Goal: Task Accomplishment & Management: Manage account settings

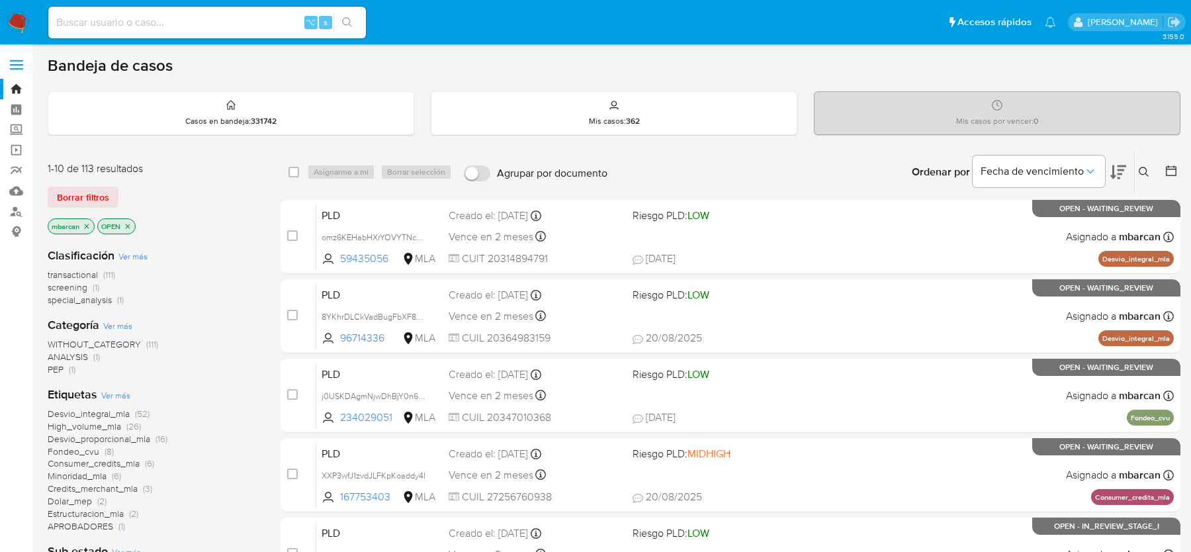
click at [118, 24] on input at bounding box center [207, 22] width 318 height 17
paste input "U5jRYWsYpD9QhkbsiqOxmXuq"
type input "U5jRYWsYpD9QhkbsiqOxmXuq"
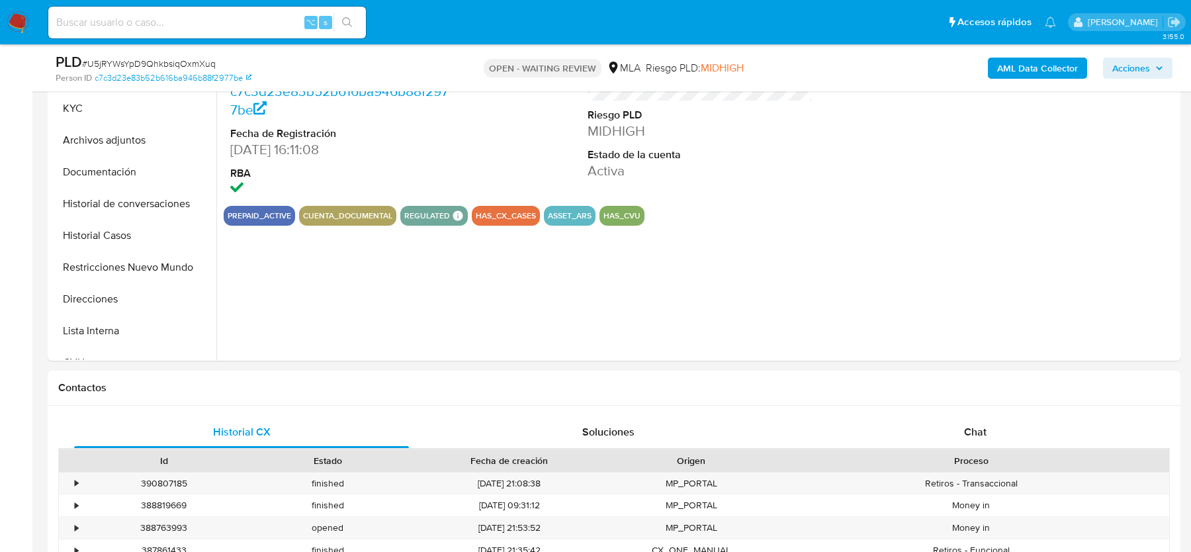
scroll to position [406, 0]
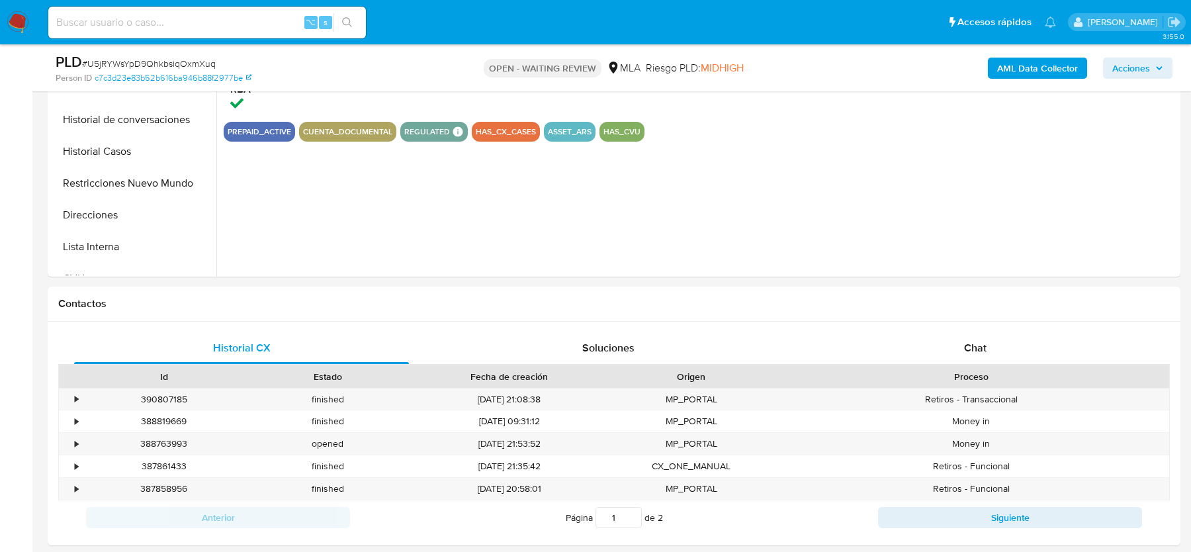
select select "10"
click at [903, 362] on div "Chat" at bounding box center [975, 348] width 335 height 32
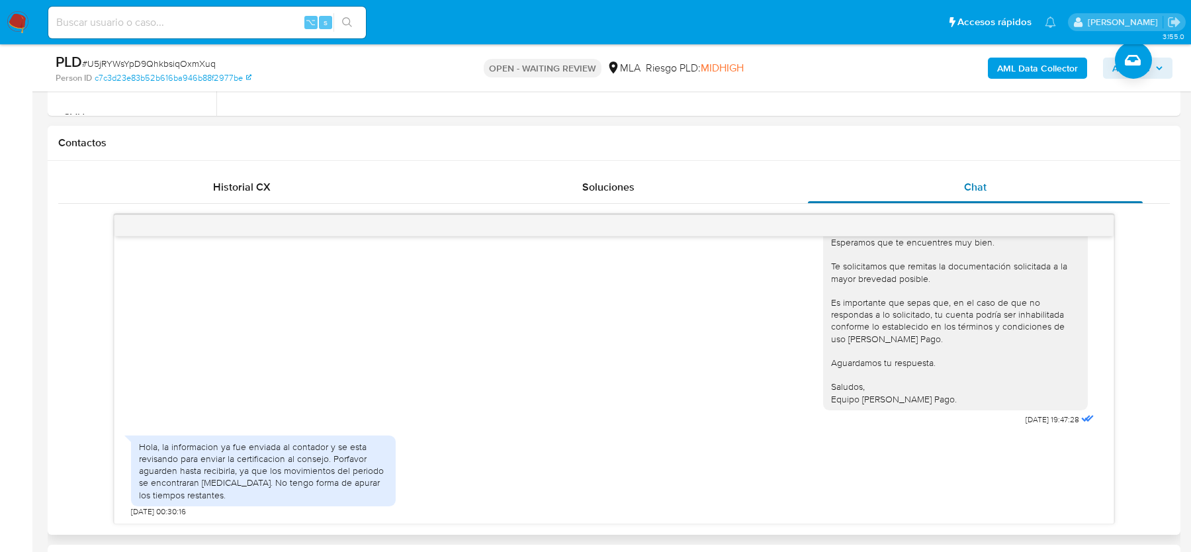
scroll to position [572, 0]
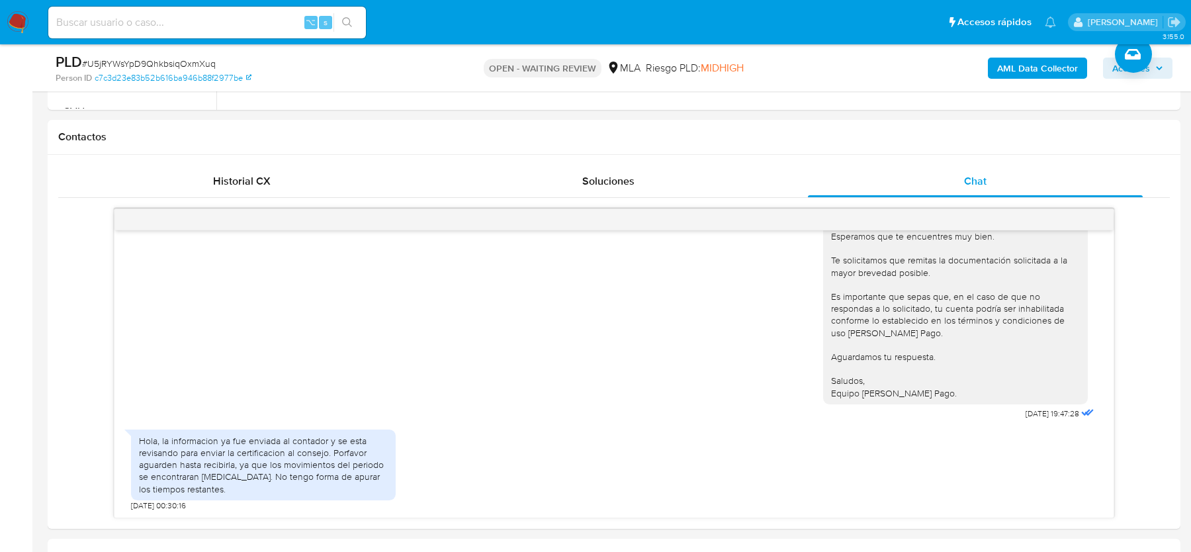
click at [23, 30] on img at bounding box center [18, 22] width 23 height 23
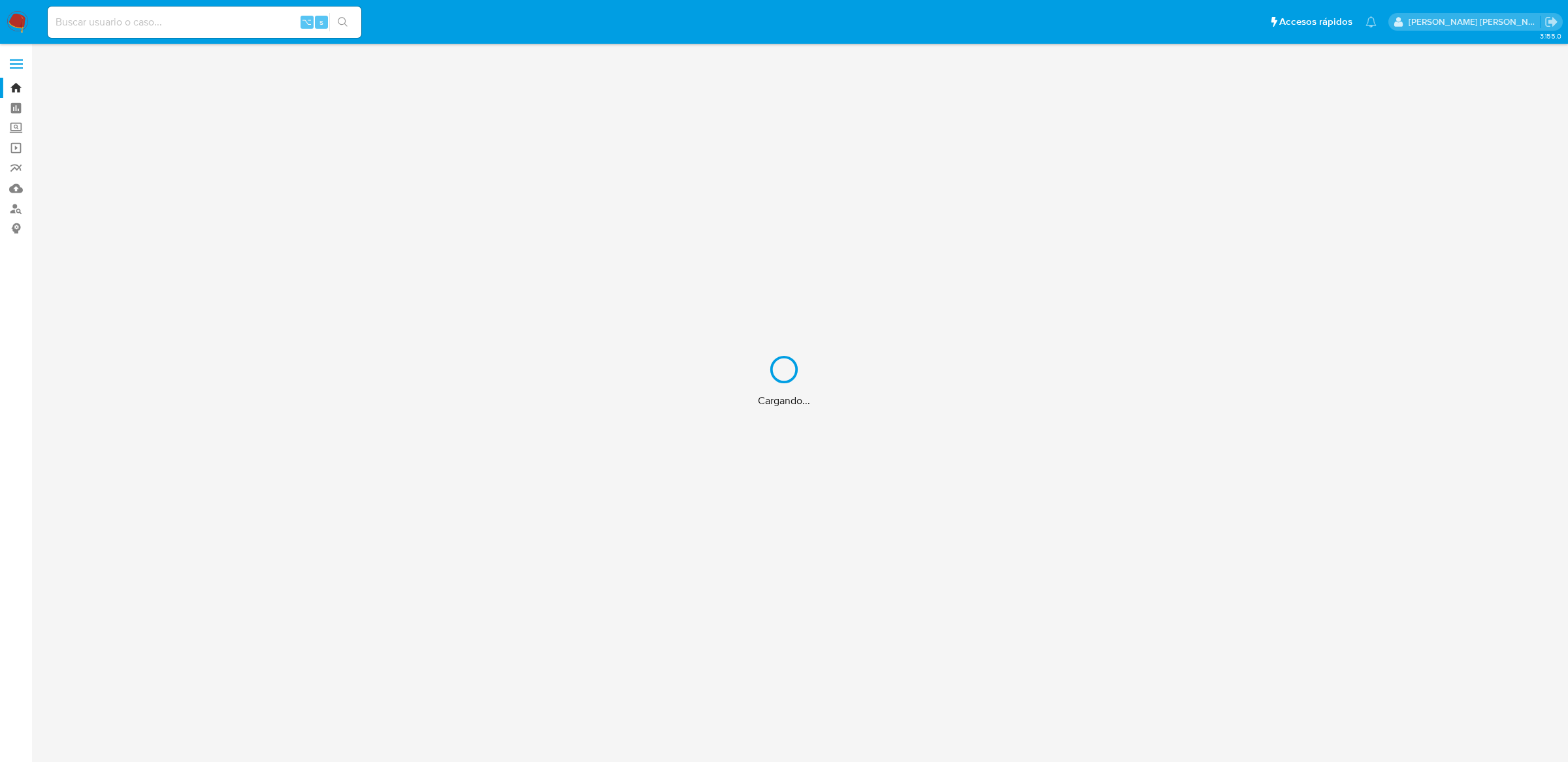
click at [192, 19] on div "Cargando..." at bounding box center [784, 381] width 1568 height 762
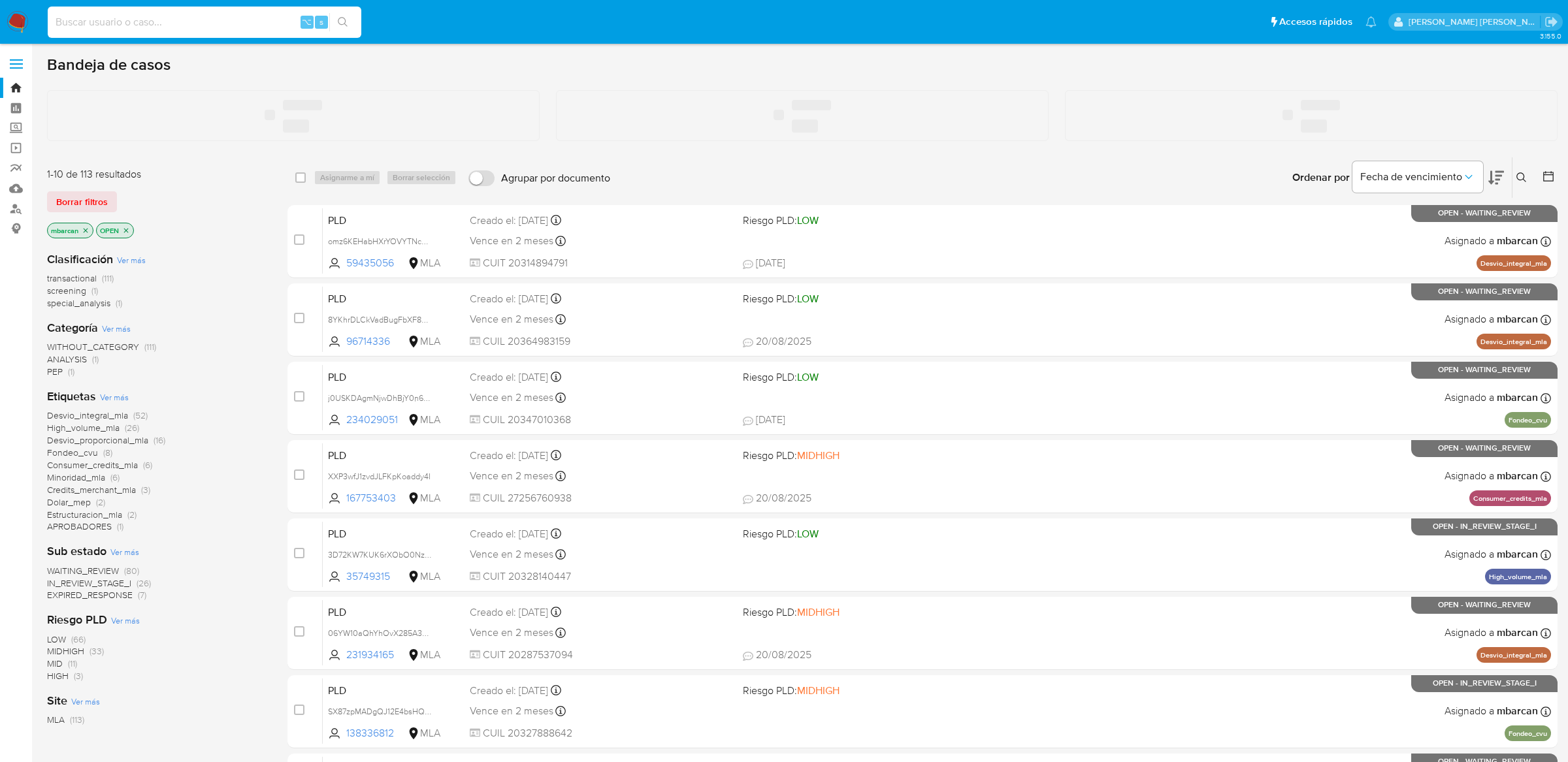
click at [138, 19] on input at bounding box center [204, 22] width 314 height 17
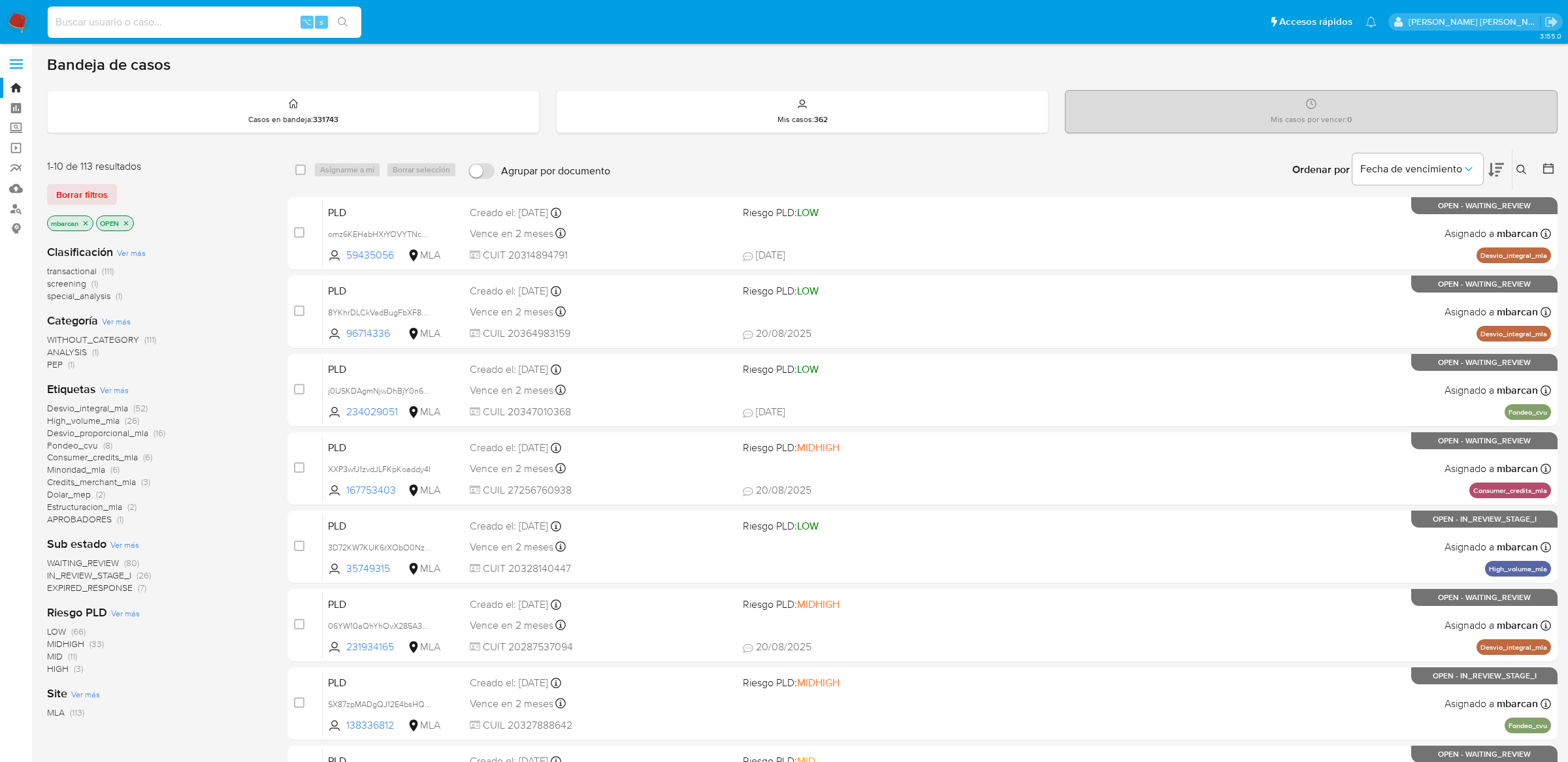
paste input "xivvllk952fgv0hdVuFCBs9F"
type input "xivvllk952fgv0hdVuFCBs9F"
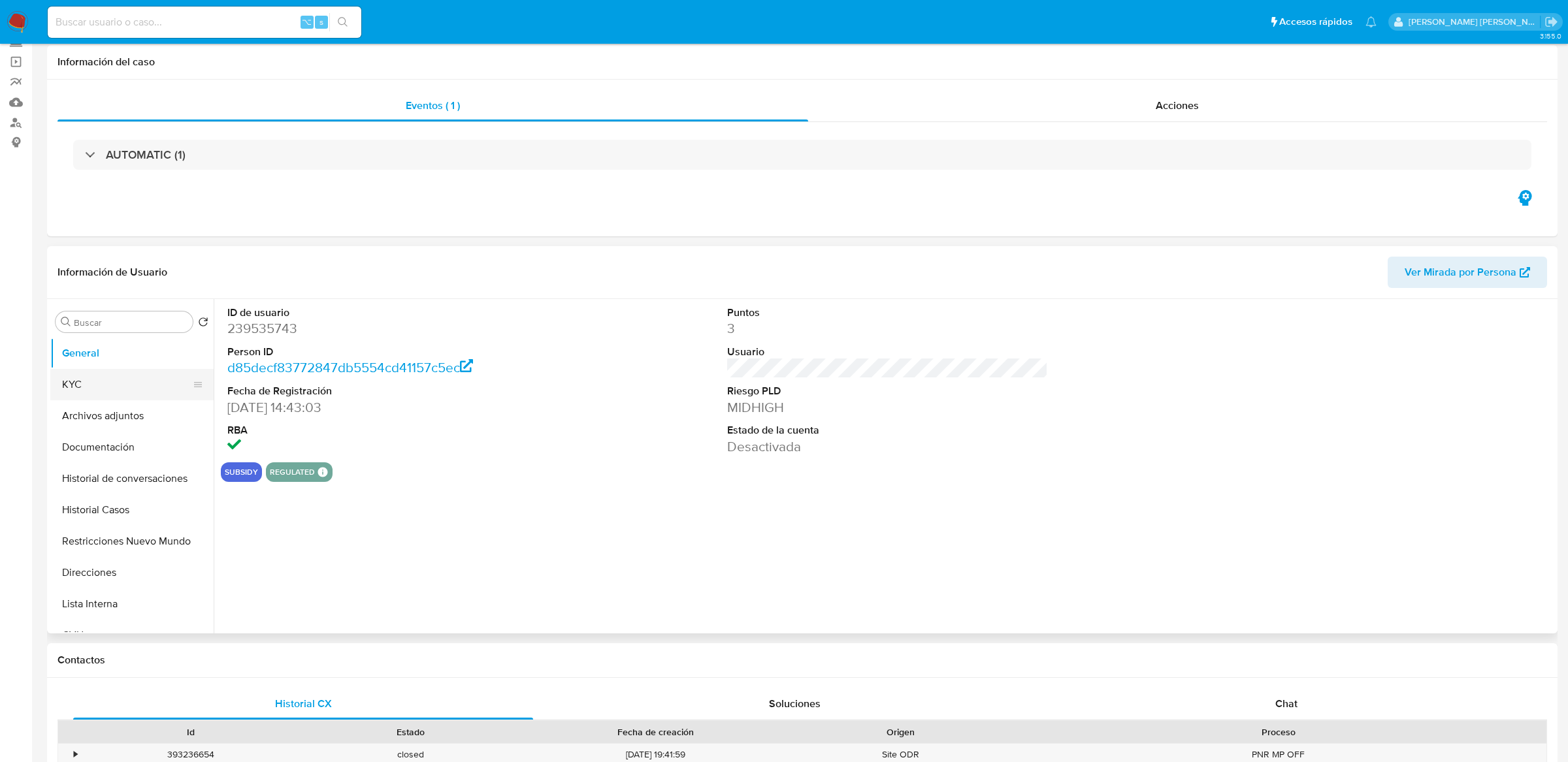
scroll to position [96, 0]
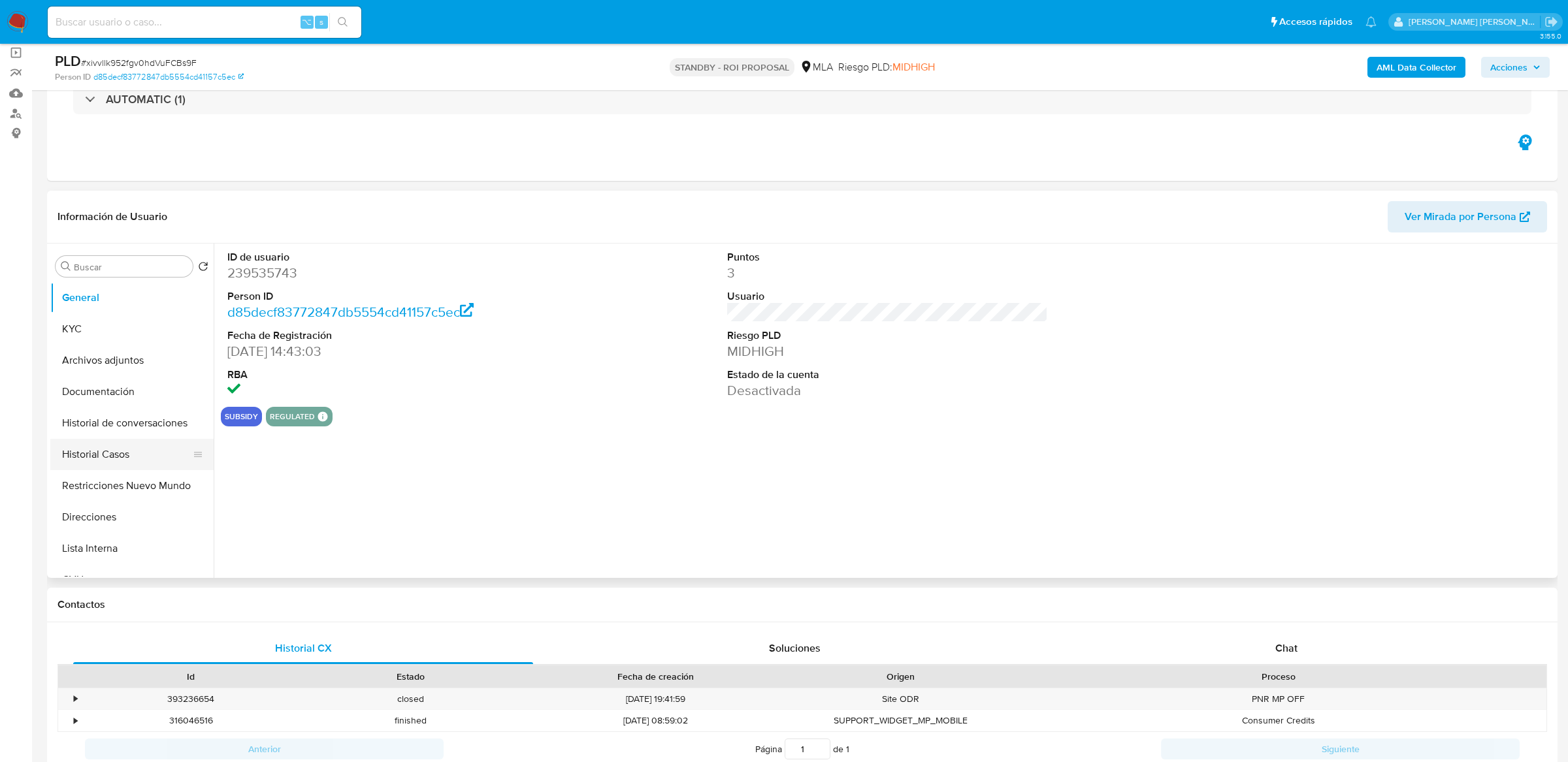
click at [140, 447] on button "Historial Casos" at bounding box center [126, 455] width 153 height 32
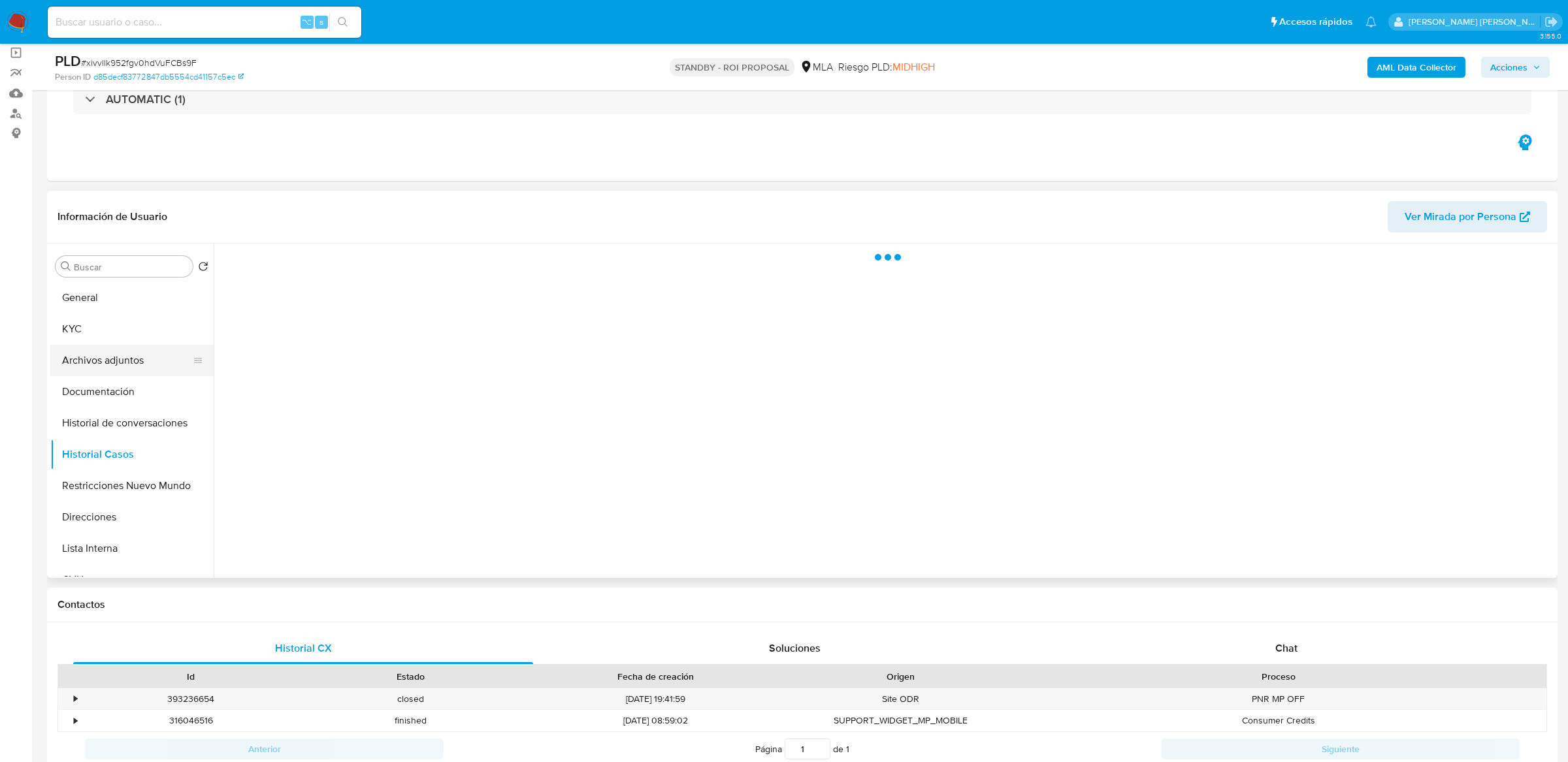
select select "10"
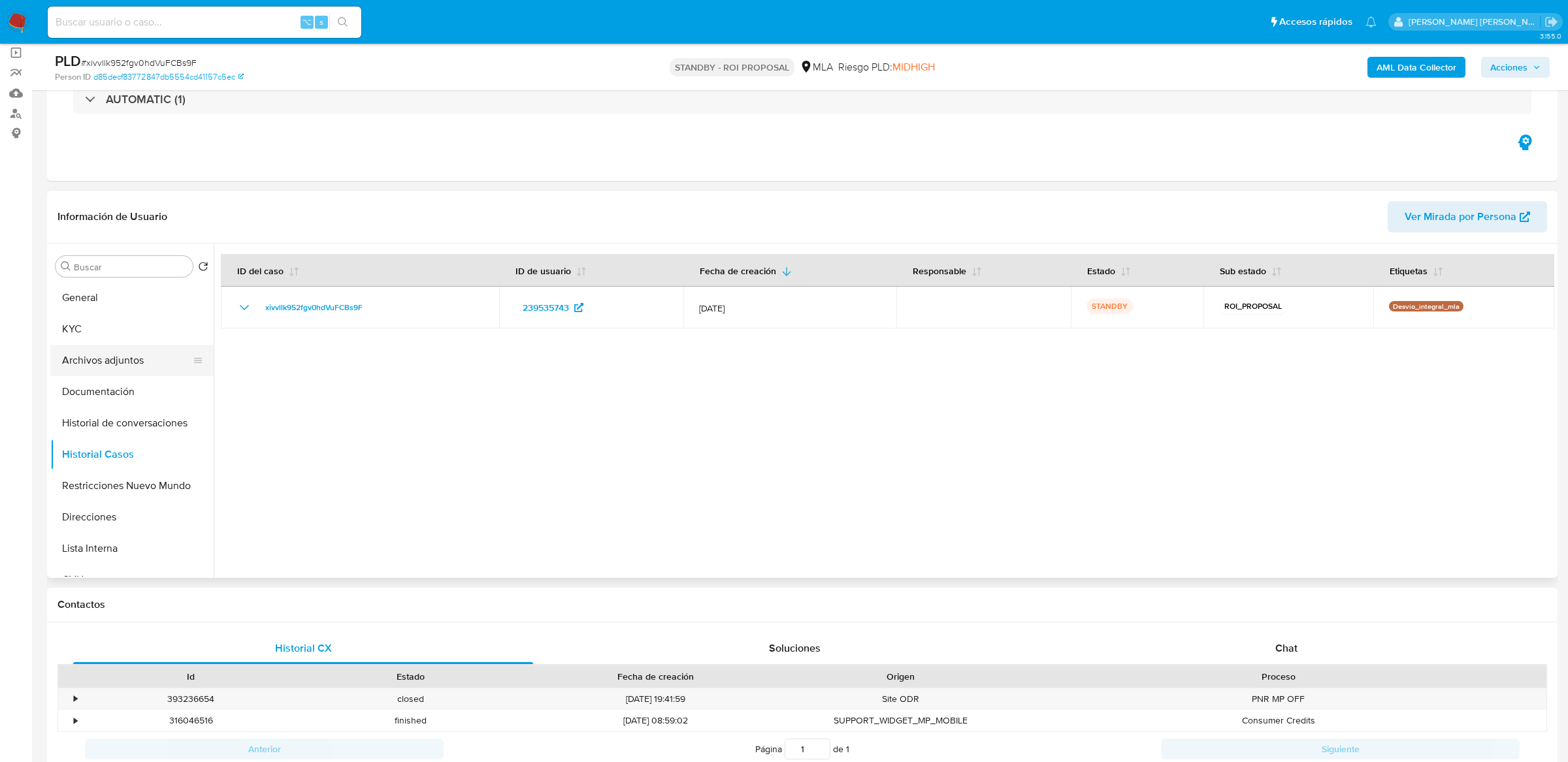
click at [100, 354] on button "Archivos adjuntos" at bounding box center [126, 360] width 153 height 32
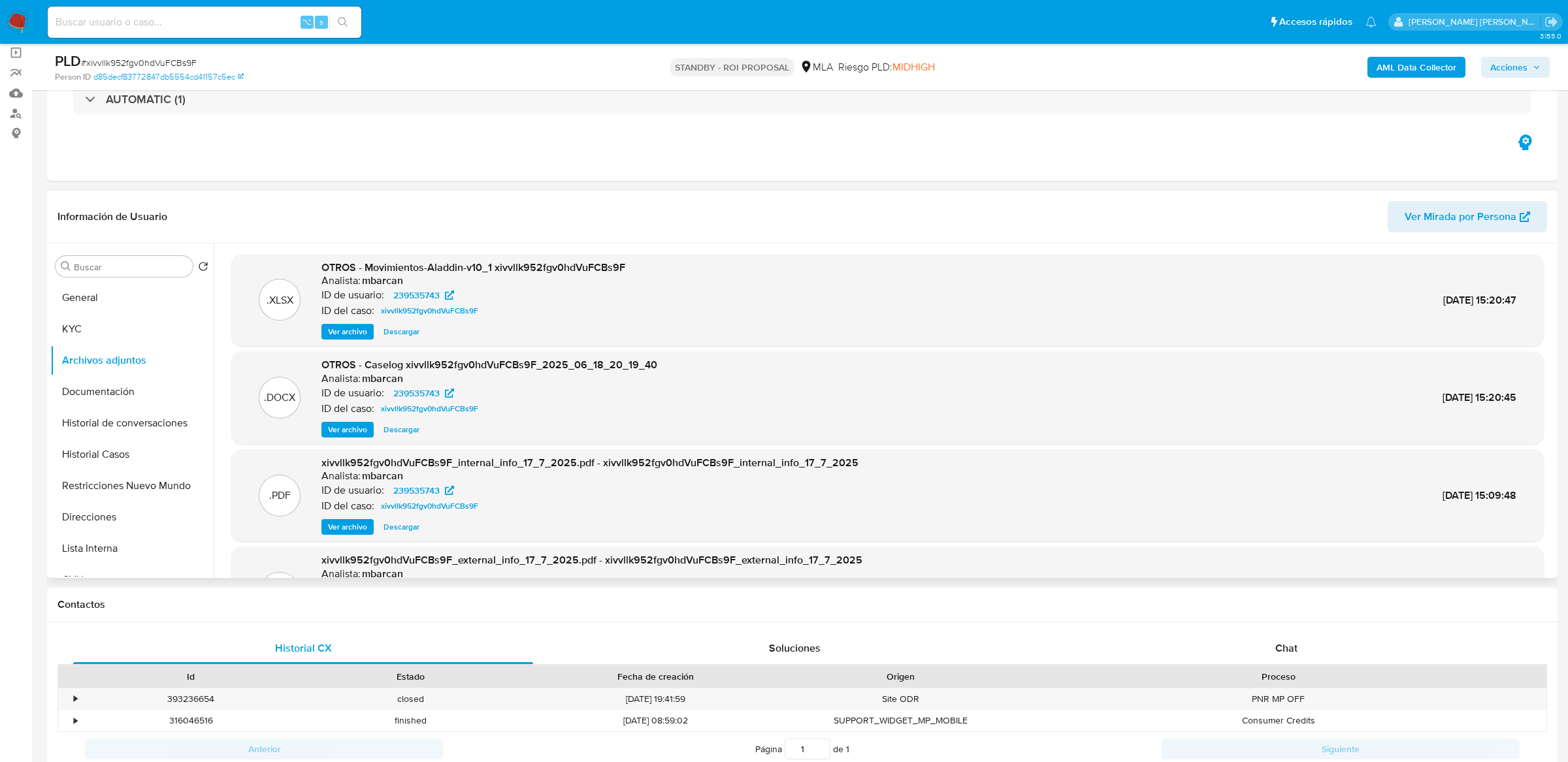
click at [356, 431] on span "Ver archivo" at bounding box center [348, 429] width 39 height 13
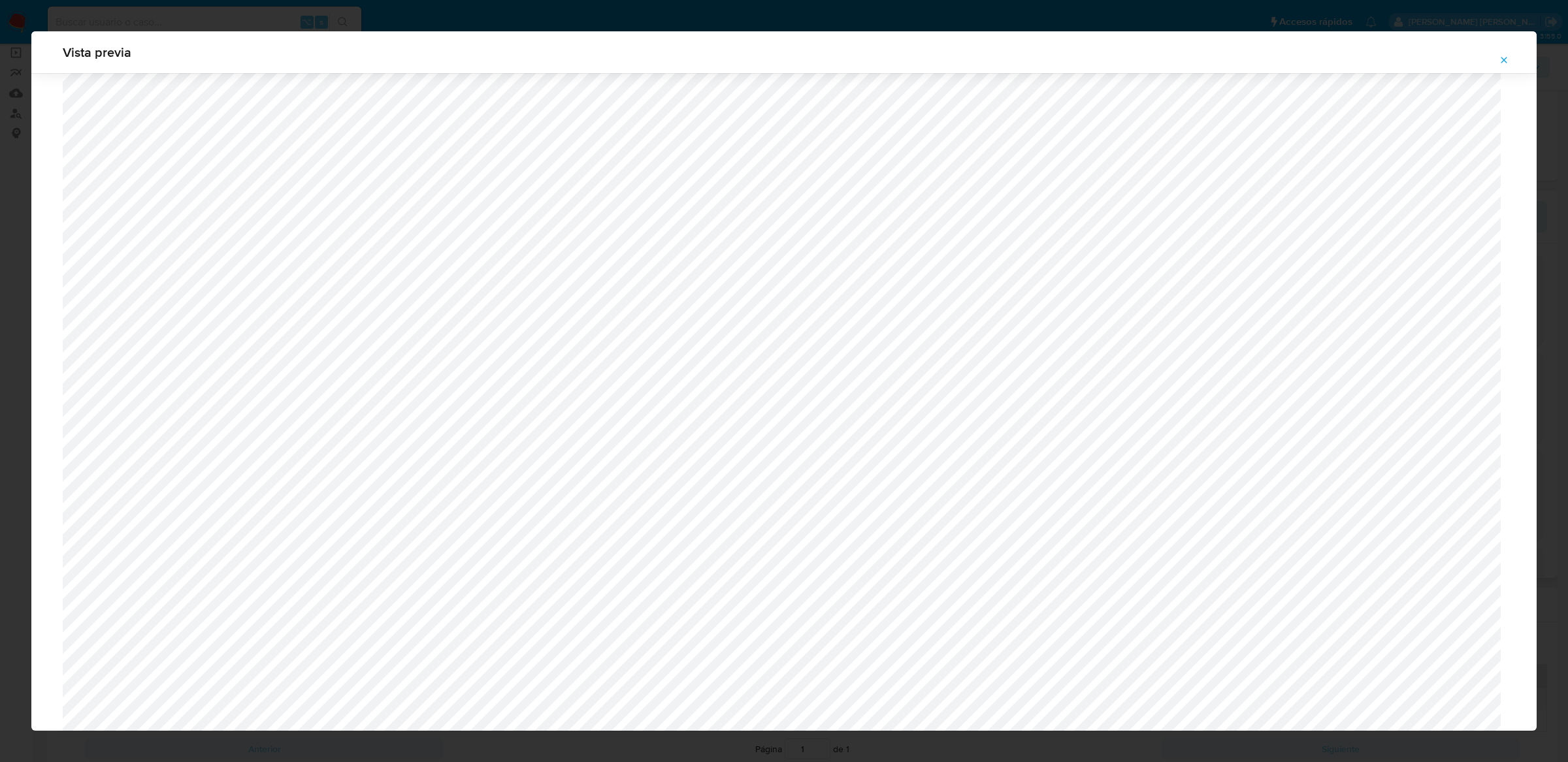
scroll to position [748, 0]
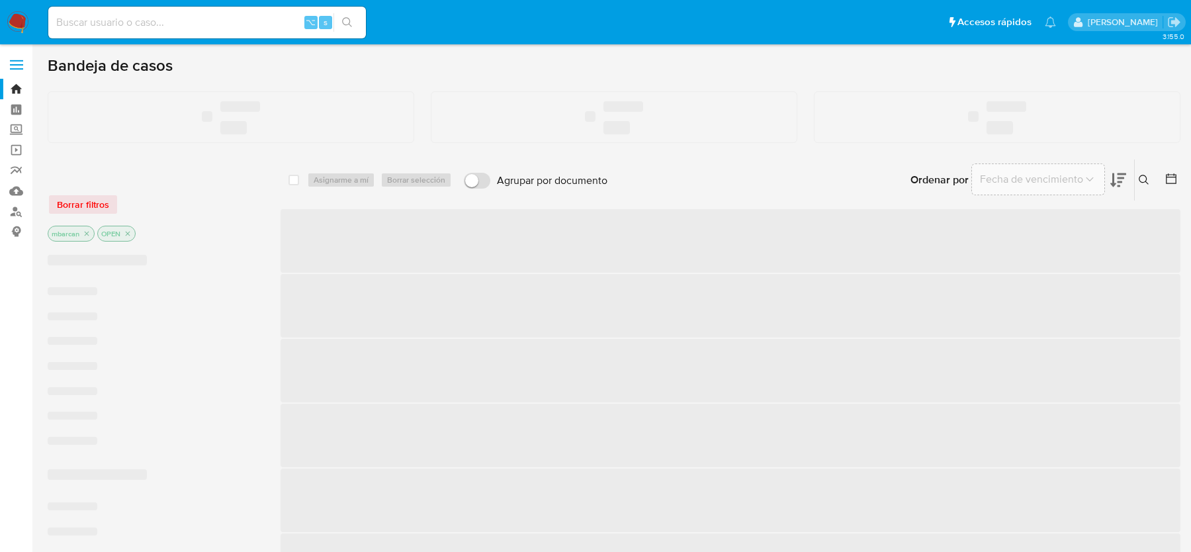
click at [169, 30] on input at bounding box center [207, 22] width 318 height 17
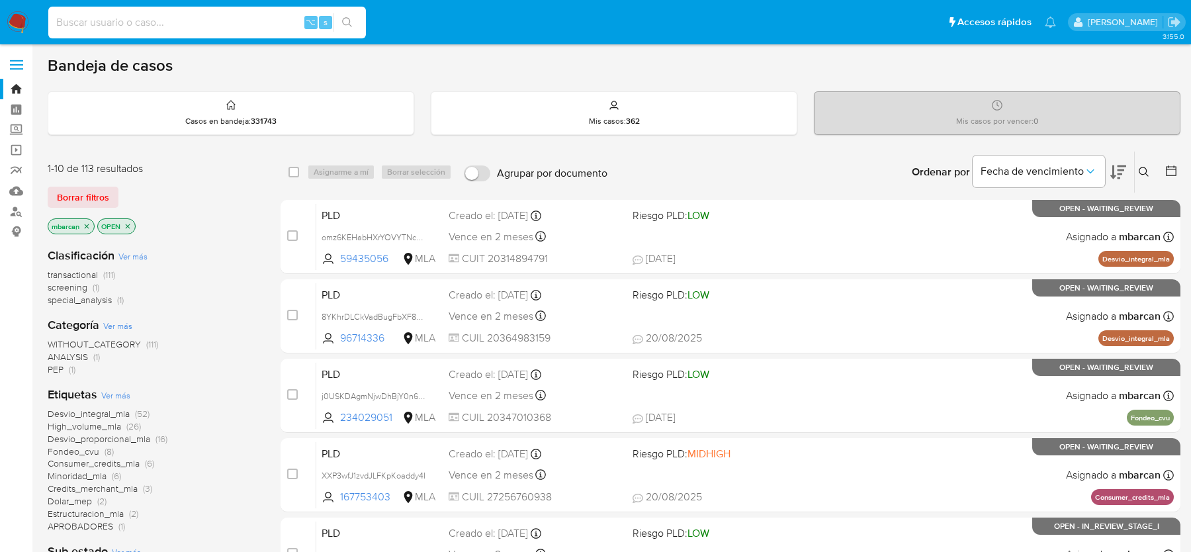
paste input "PDz3mbuv4di4zgY9vk64WAMa"
type input "PDz3mbuv4di4zgY9vk64WAMa"
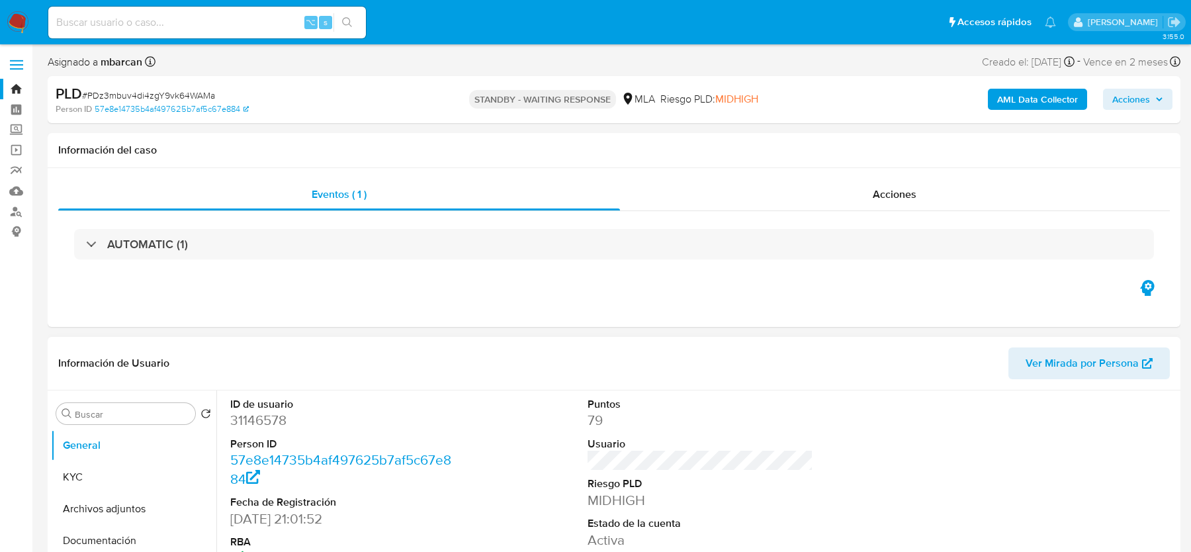
select select "10"
click at [111, 26] on input at bounding box center [207, 22] width 318 height 17
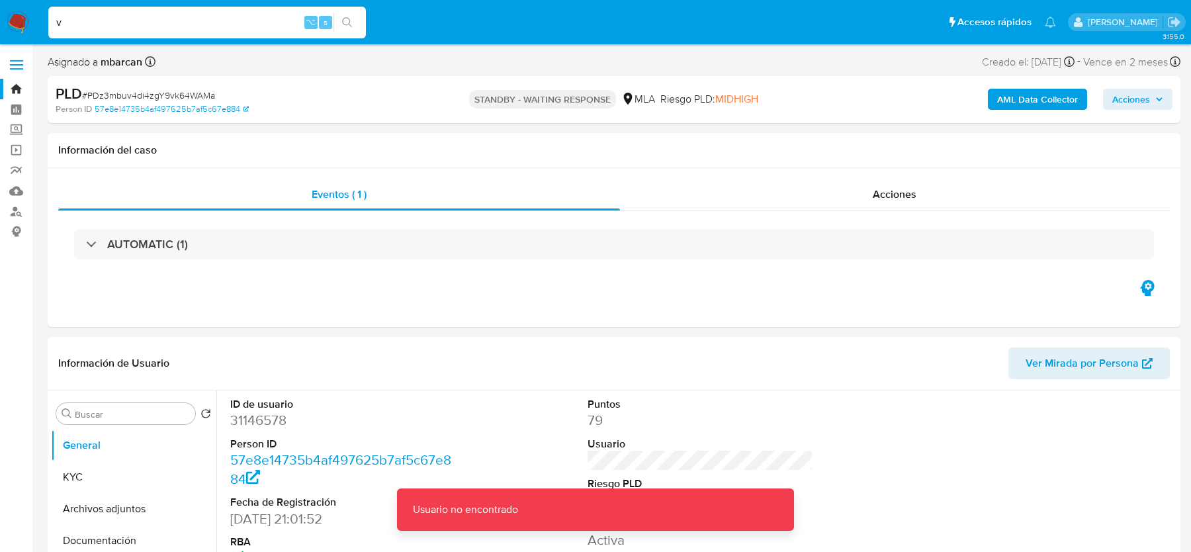
click at [111, 26] on input "v" at bounding box center [207, 22] width 318 height 17
paste input "IHOyWDl8vymg0NQ0vruf0SOK"
type input "IHOyWDl8vymg0NQ0vruf0SOK"
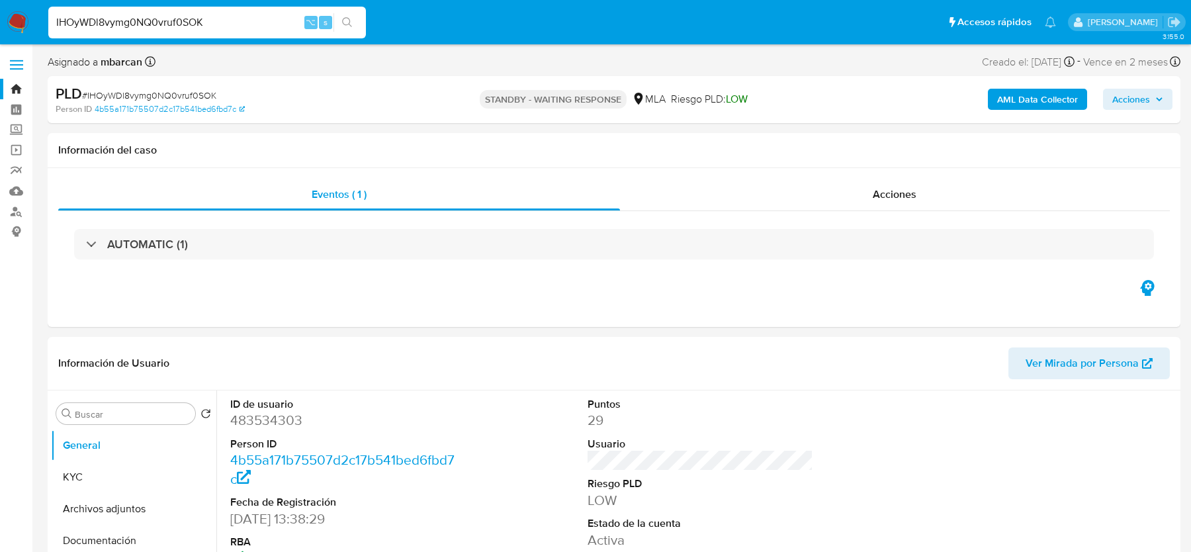
select select "10"
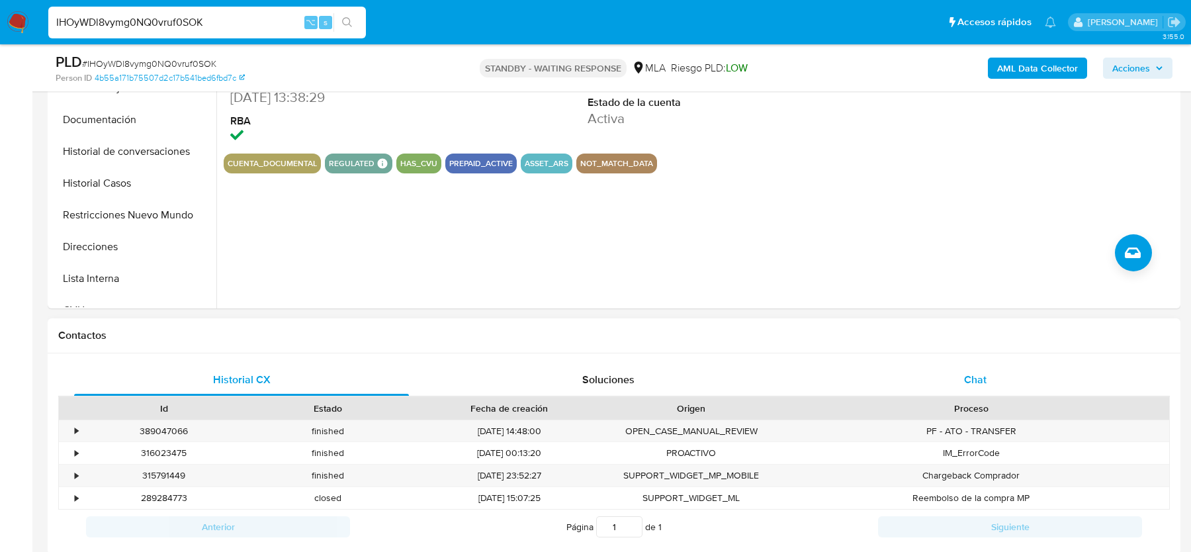
click at [987, 373] on div "Chat" at bounding box center [975, 380] width 335 height 32
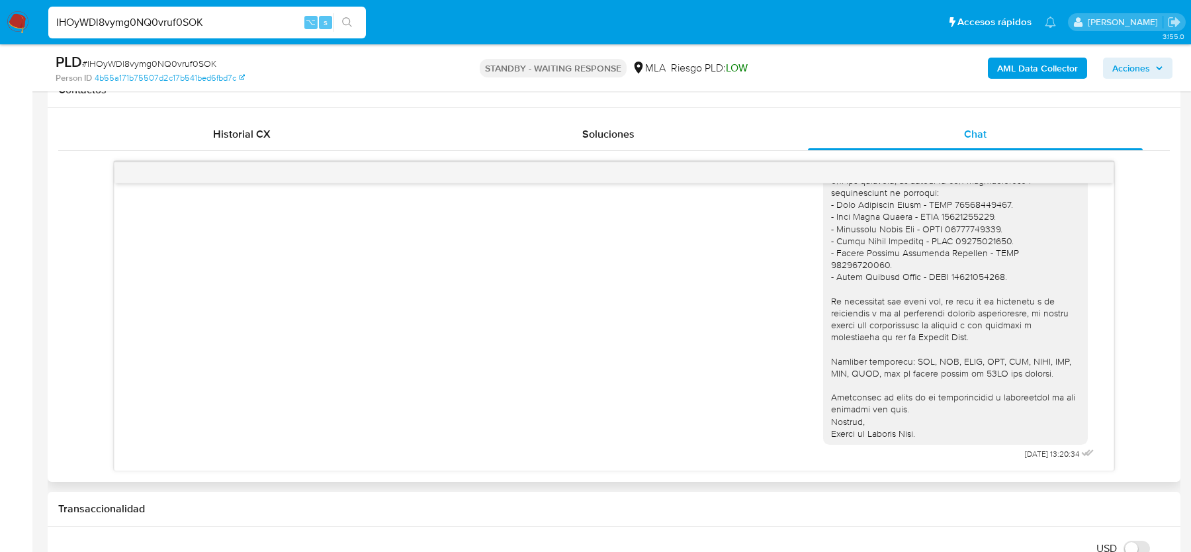
scroll to position [441, 0]
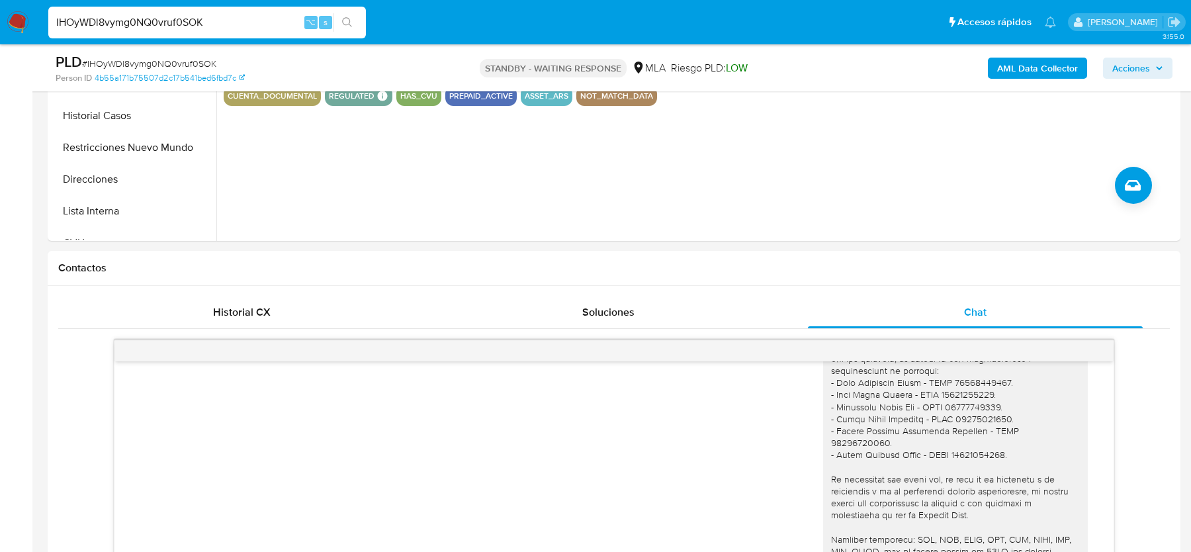
click at [183, 60] on span "# IHOyWDl8vymg0NQ0vruf0SOK" at bounding box center [149, 63] width 134 height 13
click at [168, 62] on span "# IHOyWDl8vymg0NQ0vruf0SOK" at bounding box center [149, 63] width 134 height 13
copy span "IHOyWDl8vymg0NQ0vruf0SOK"
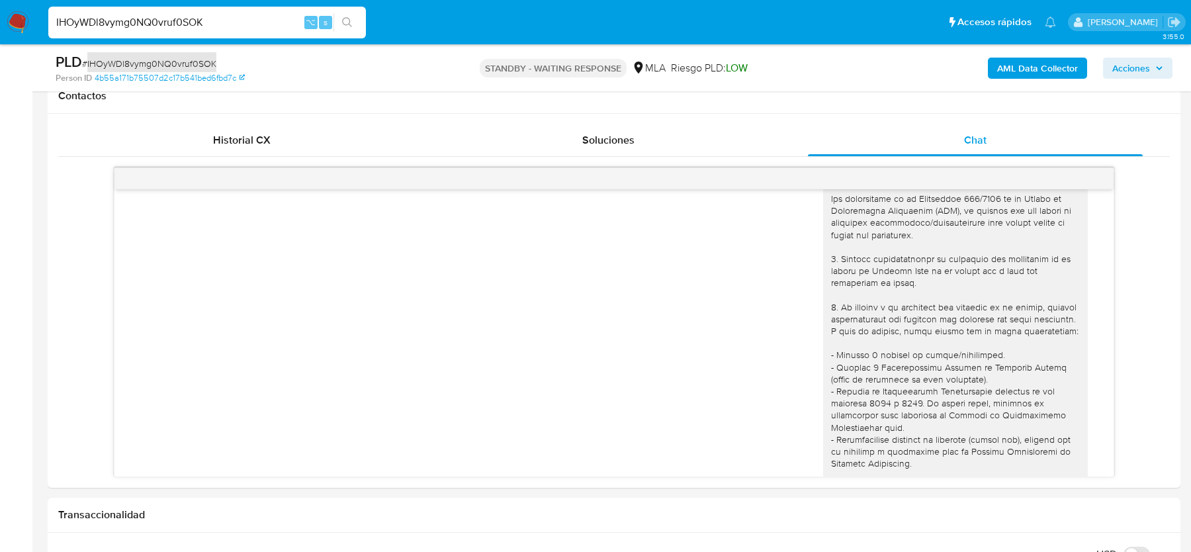
scroll to position [0, 0]
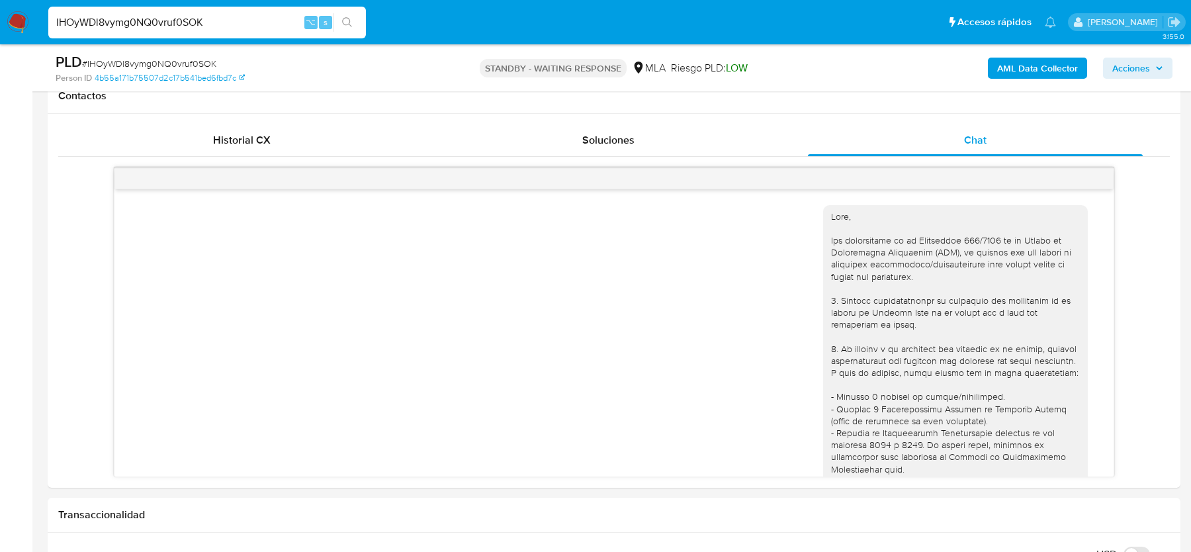
click at [133, 63] on span "# IHOyWDl8vymg0NQ0vruf0SOK" at bounding box center [149, 63] width 134 height 13
click at [111, 66] on span "# IHOyWDl8vymg0NQ0vruf0SOK" at bounding box center [149, 63] width 134 height 13
copy span "IHOyWDl8vymg0NQ0vruf0SOK"
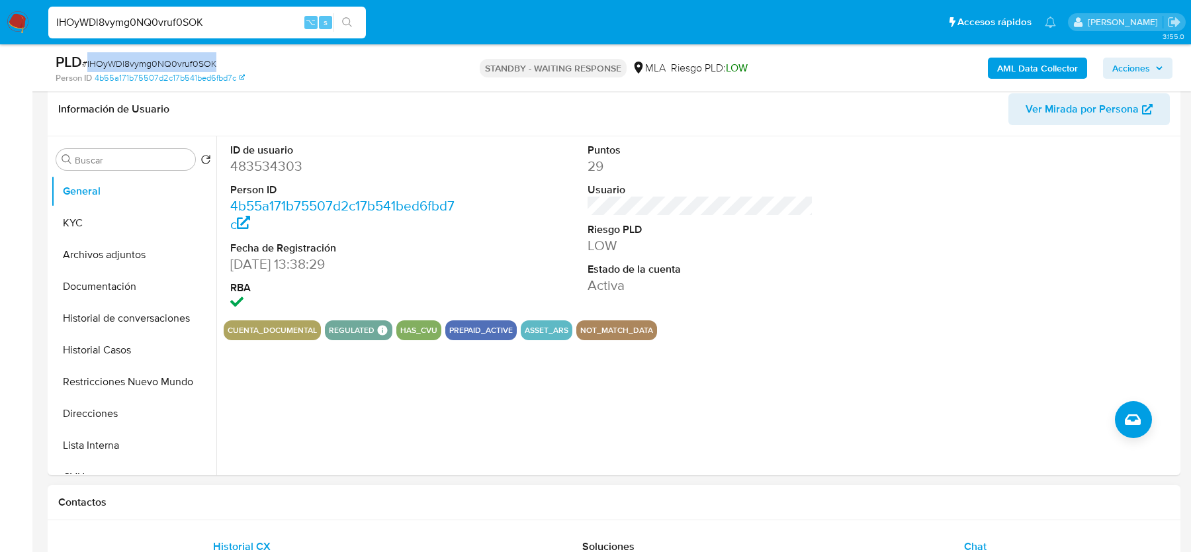
scroll to position [99, 0]
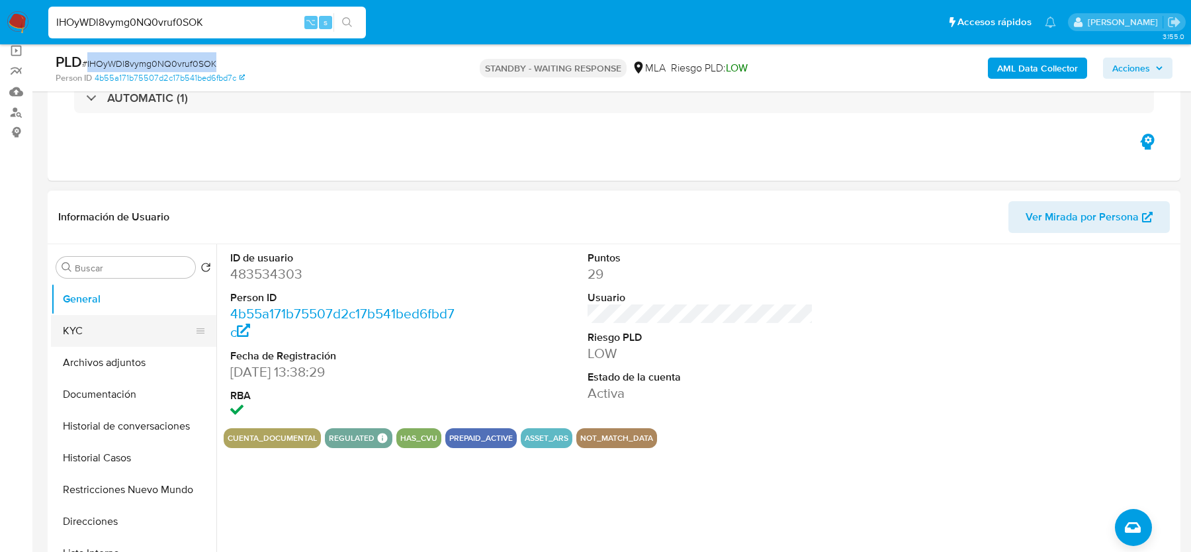
click at [163, 326] on button "KYC" at bounding box center [128, 331] width 155 height 32
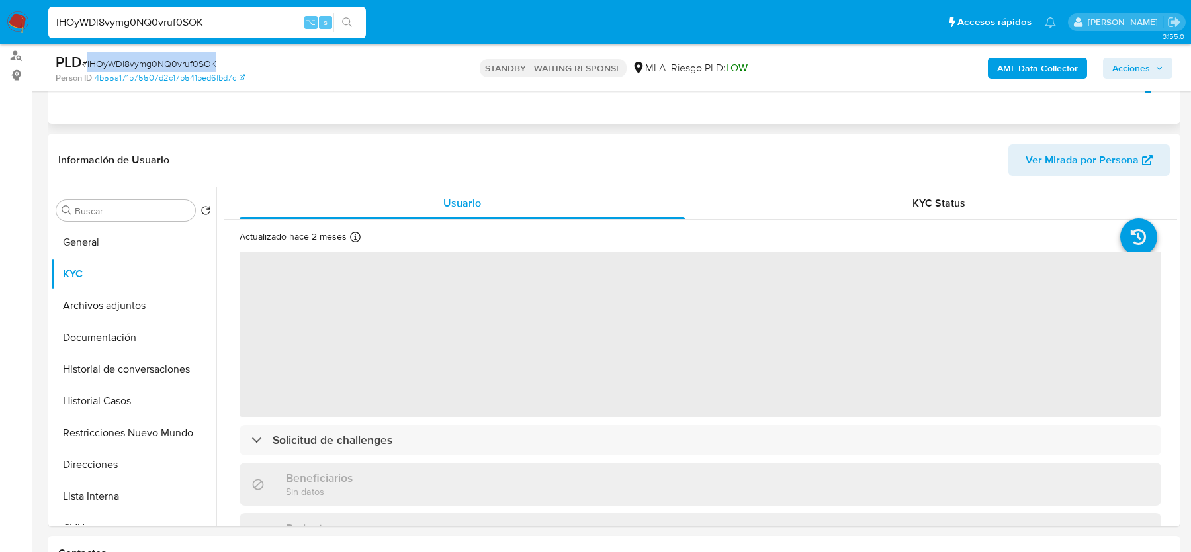
scroll to position [190, 0]
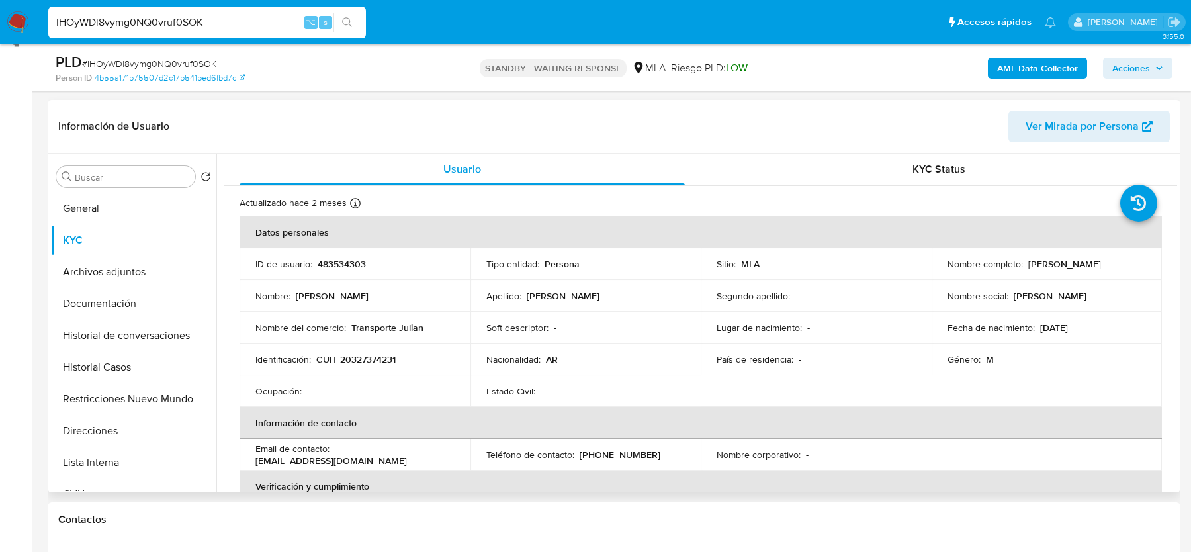
click at [362, 361] on p "CUIT 20327374231" at bounding box center [355, 359] width 79 height 12
copy p "20327374231"
click at [143, 272] on button "Archivos adjuntos" at bounding box center [128, 272] width 155 height 32
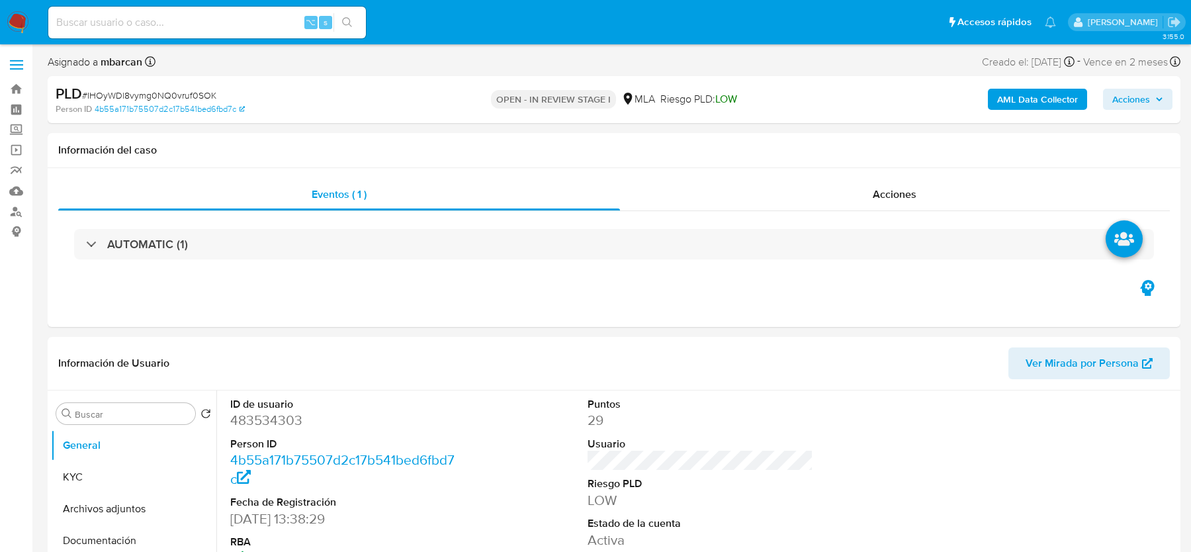
select select "10"
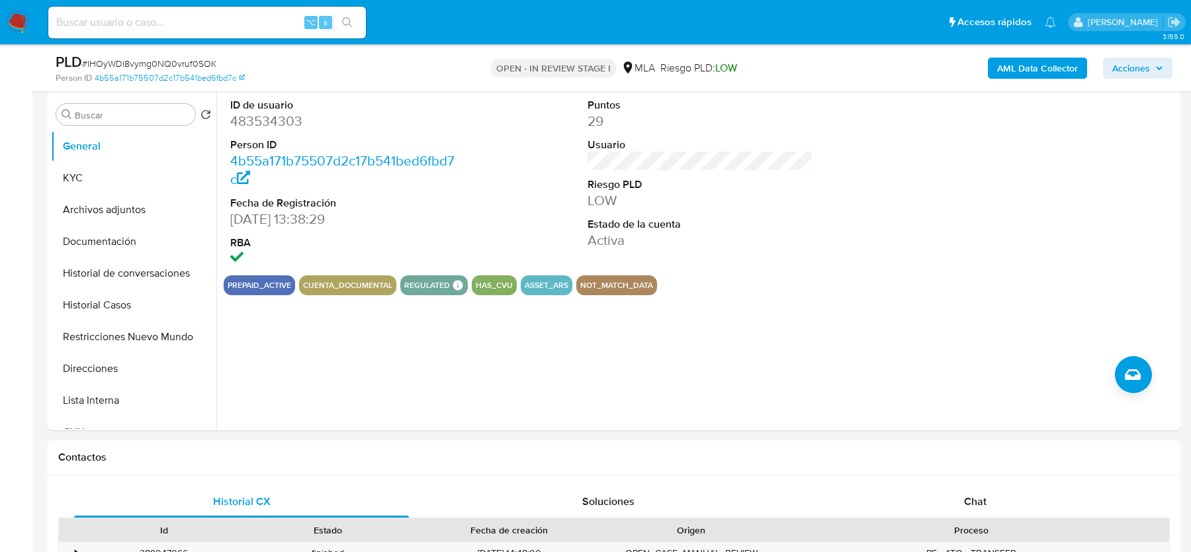
scroll to position [282, 0]
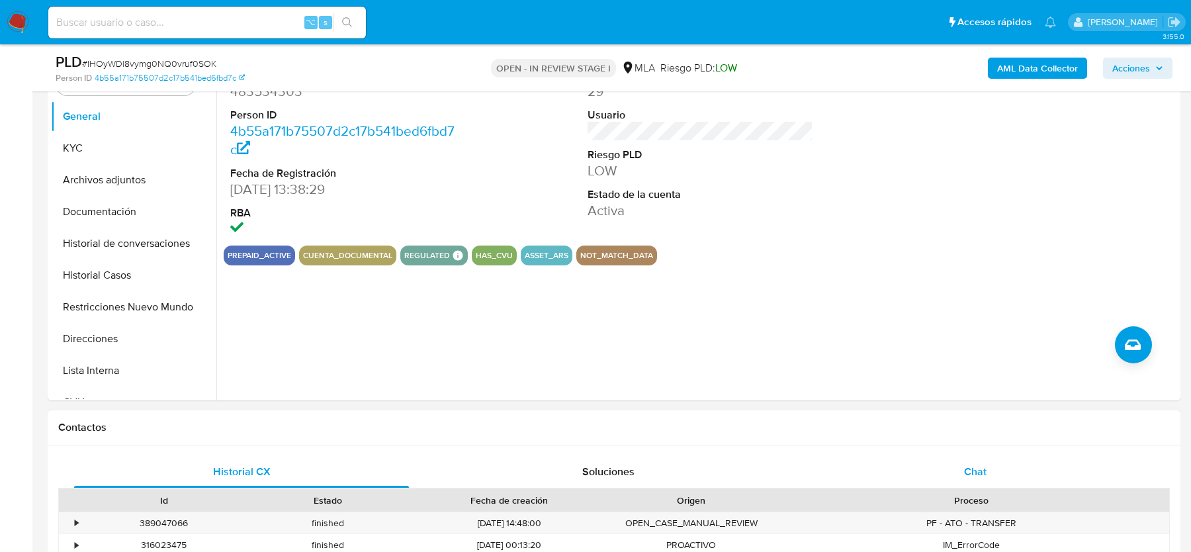
click at [975, 460] on div "Chat" at bounding box center [975, 472] width 335 height 32
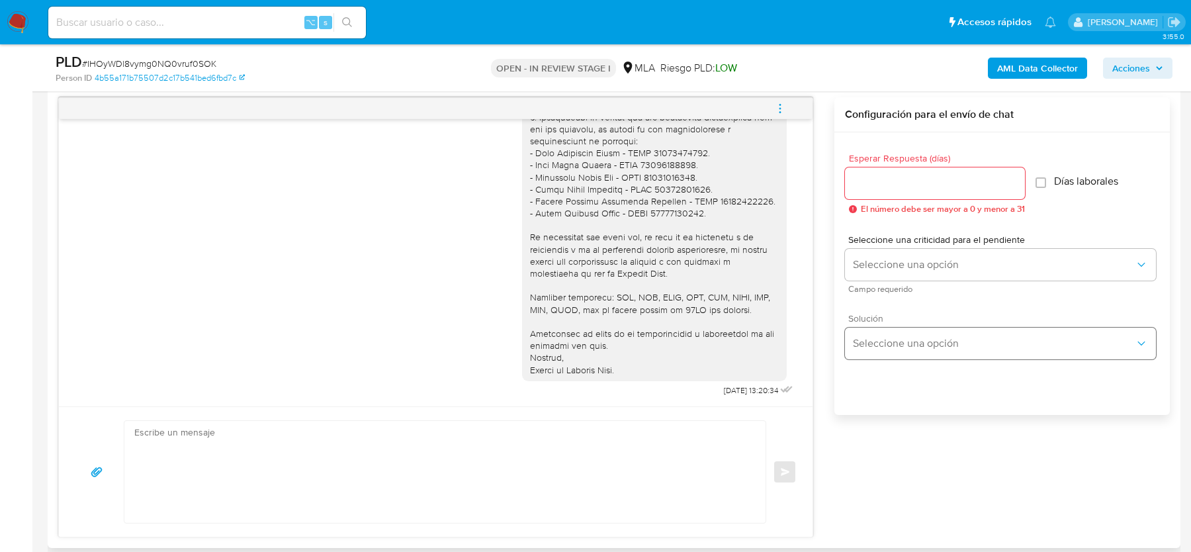
scroll to position [612, 0]
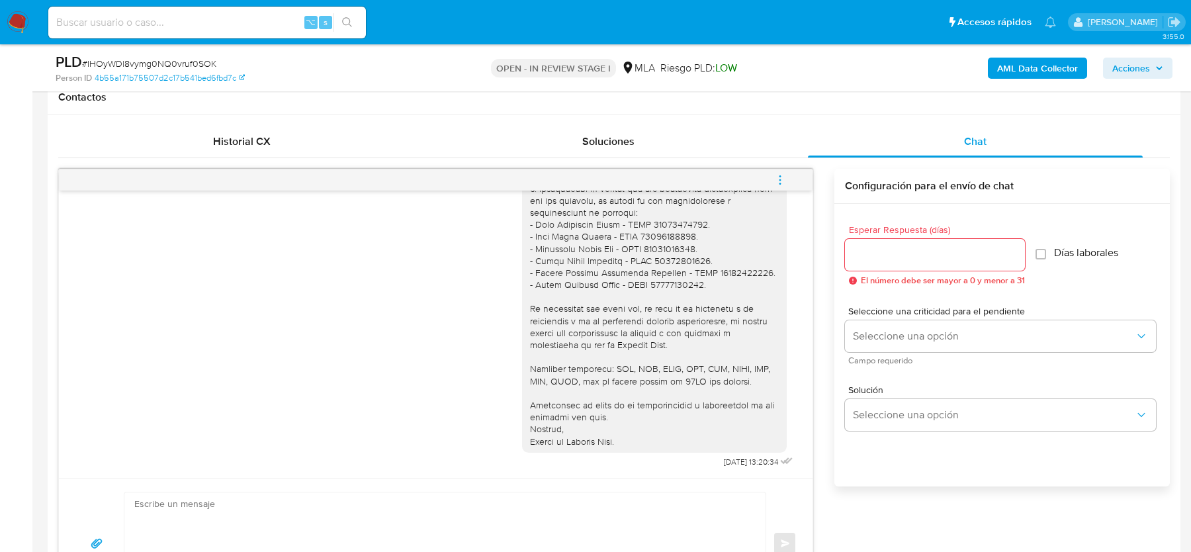
click at [781, 174] on icon "menu-action" at bounding box center [780, 180] width 12 height 12
click at [672, 154] on li "Cerrar conversación" at bounding box center [691, 154] width 136 height 24
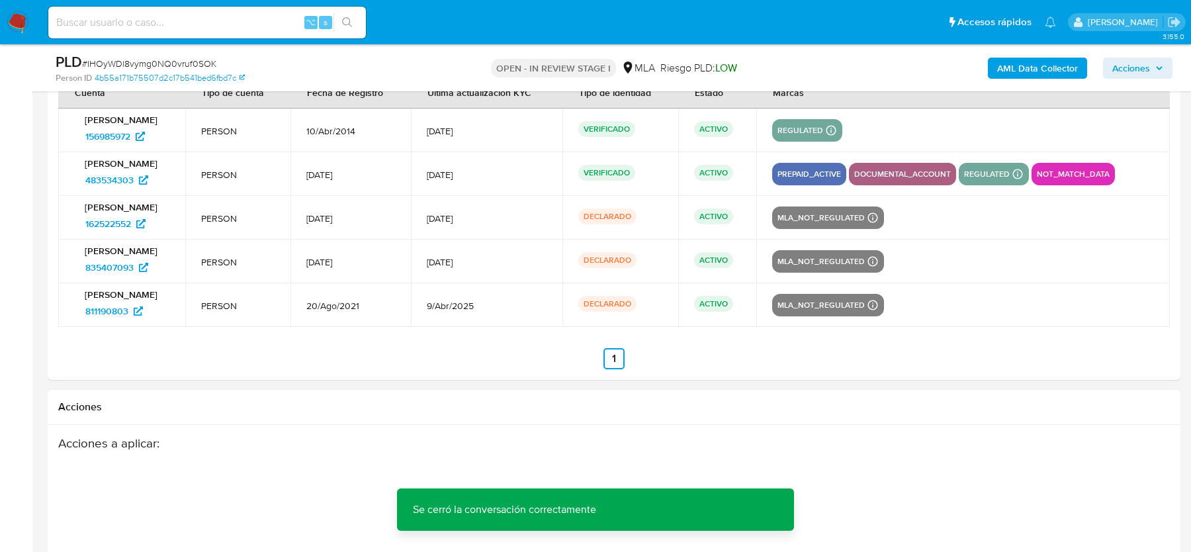
scroll to position [2495, 0]
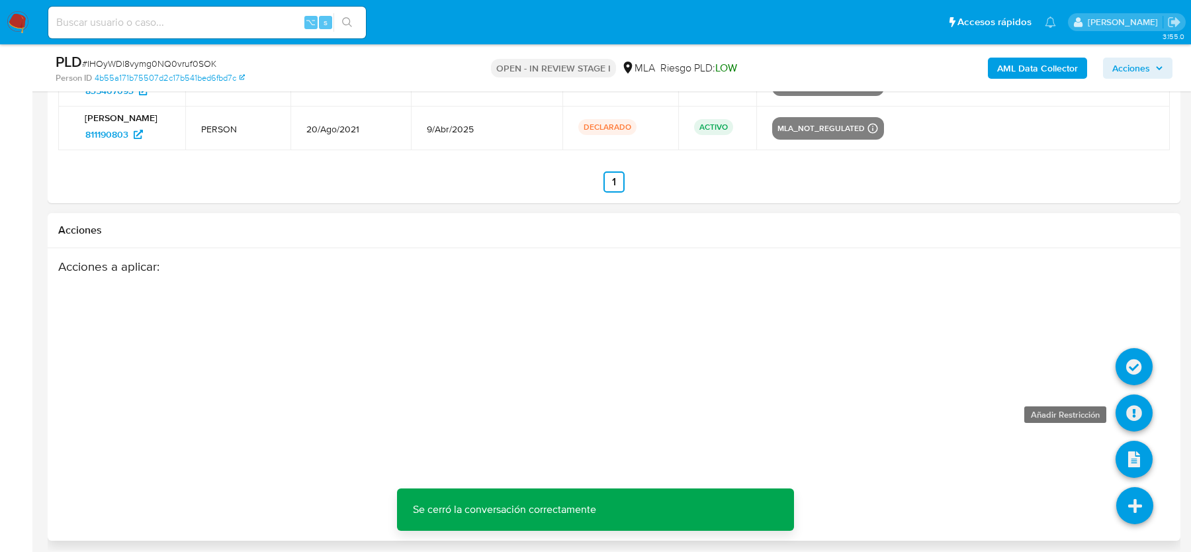
click at [1128, 406] on icon at bounding box center [1134, 412] width 37 height 37
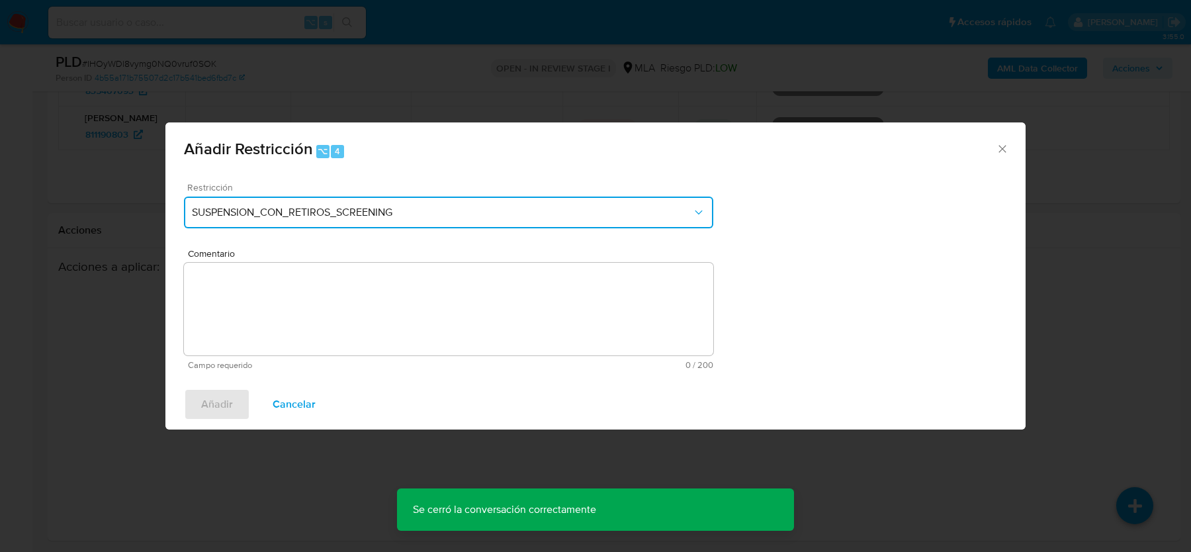
click at [340, 209] on span "SUSPENSION_CON_RETIROS_SCREENING" at bounding box center [442, 212] width 500 height 13
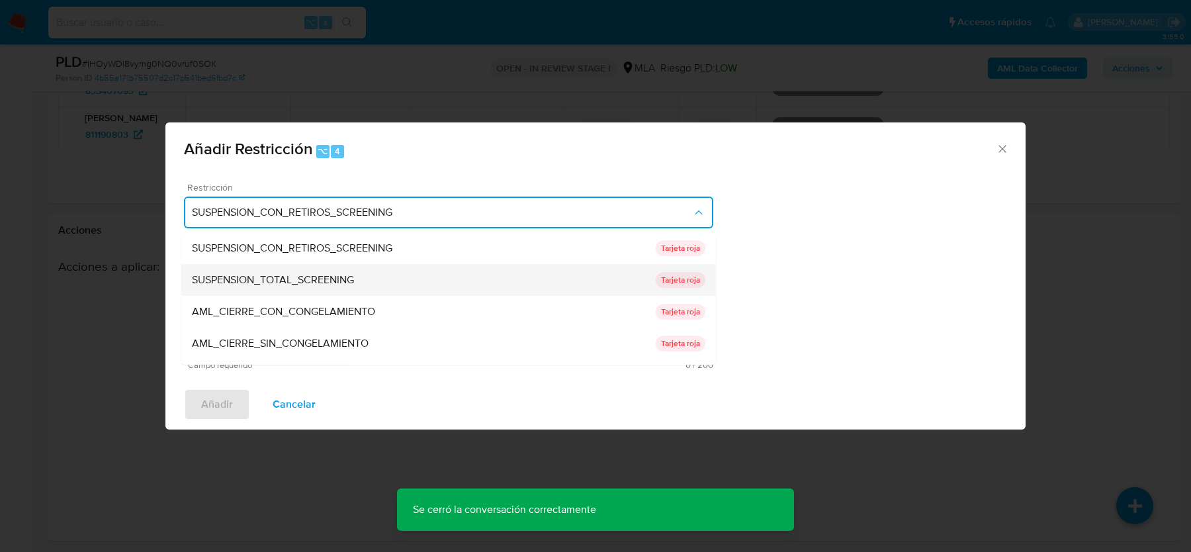
scroll to position [280, 0]
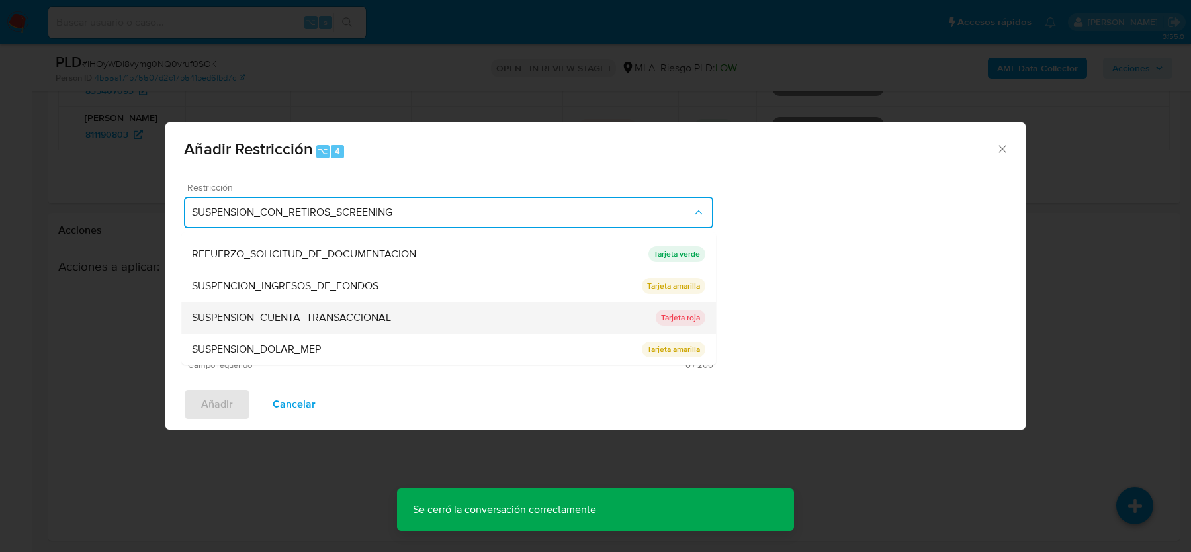
click at [283, 306] on div "SUSPENSION_CUENTA_TRANSACCIONAL" at bounding box center [424, 318] width 464 height 32
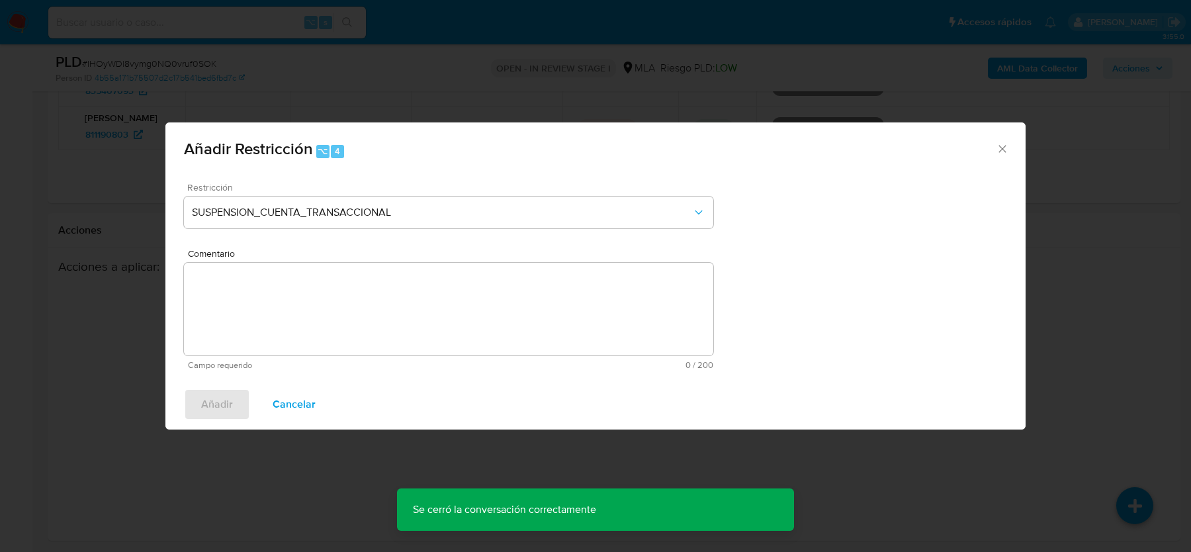
click at [283, 306] on textarea "Comentario" at bounding box center [448, 309] width 529 height 93
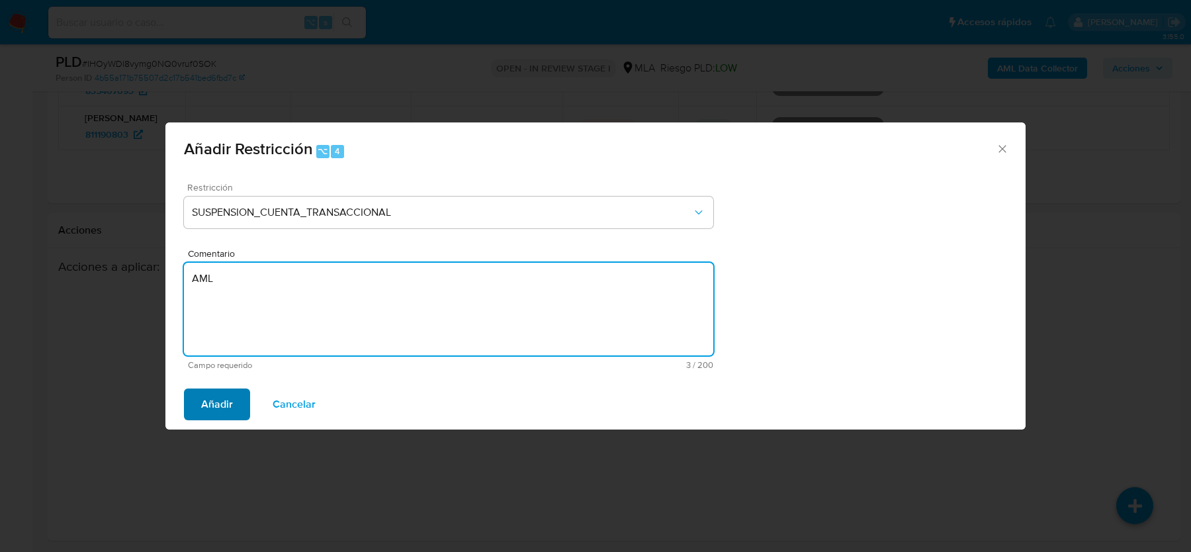
type textarea "AML"
click at [201, 406] on span "Añadir" at bounding box center [217, 404] width 32 height 29
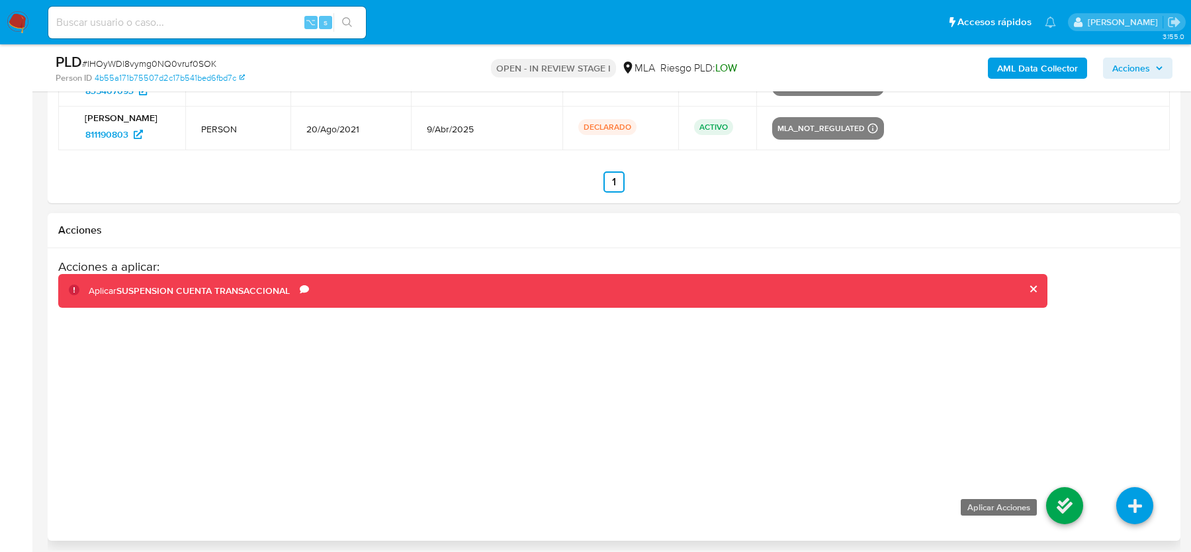
click at [1064, 496] on icon at bounding box center [1064, 505] width 37 height 37
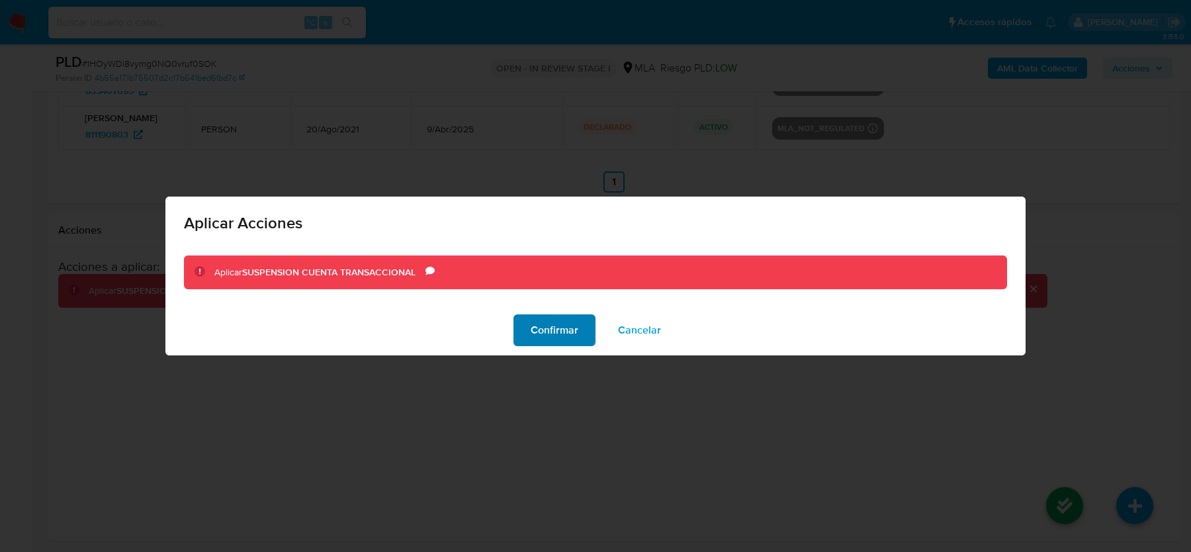
click at [559, 340] on span "Confirmar" at bounding box center [555, 330] width 48 height 29
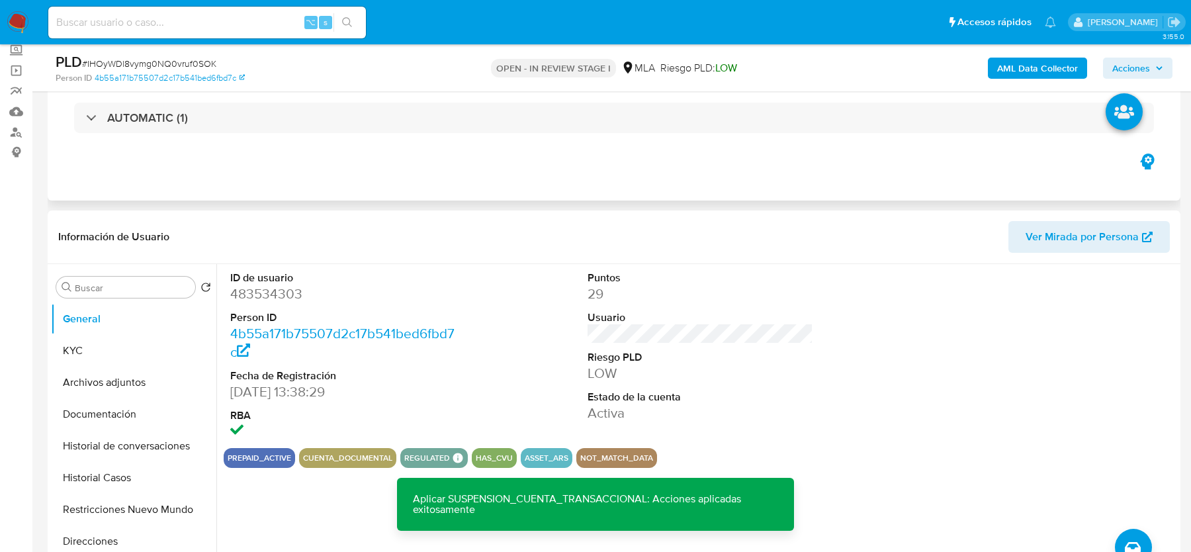
scroll to position [0, 0]
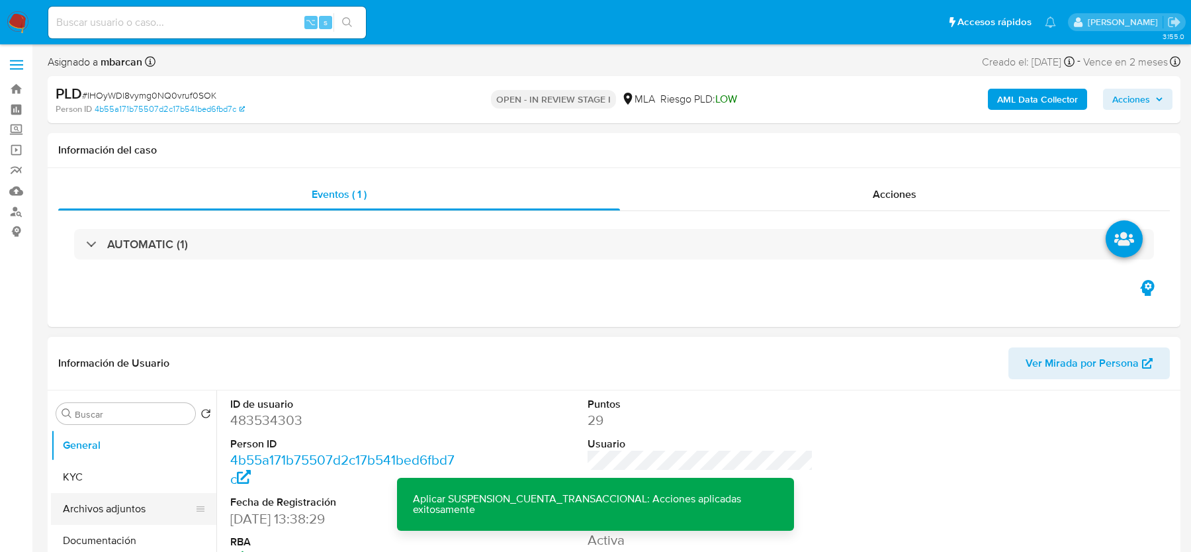
click at [129, 498] on button "Archivos adjuntos" at bounding box center [128, 509] width 155 height 32
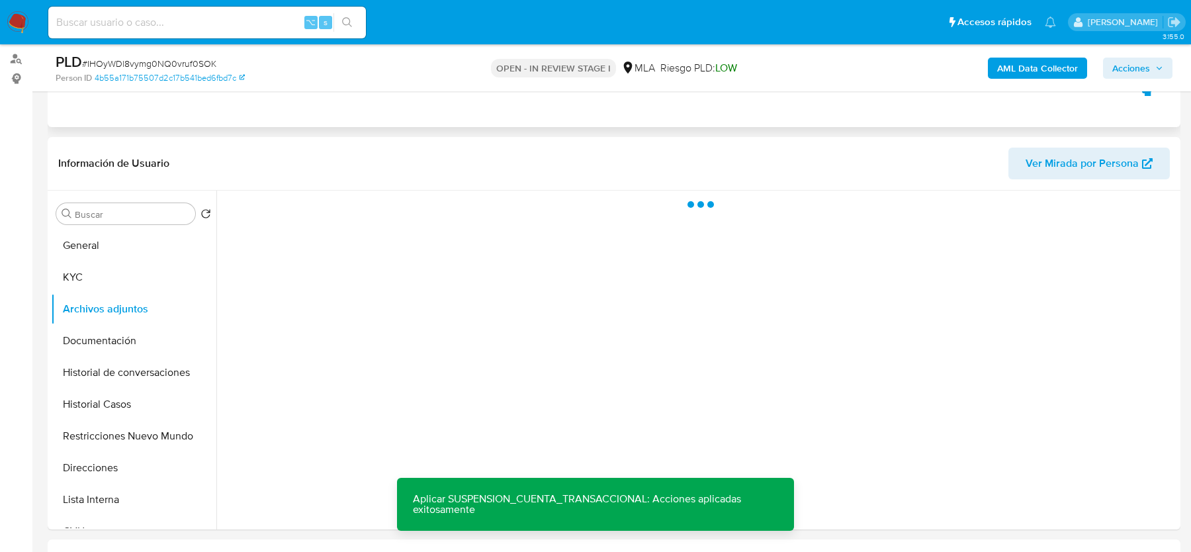
scroll to position [180, 0]
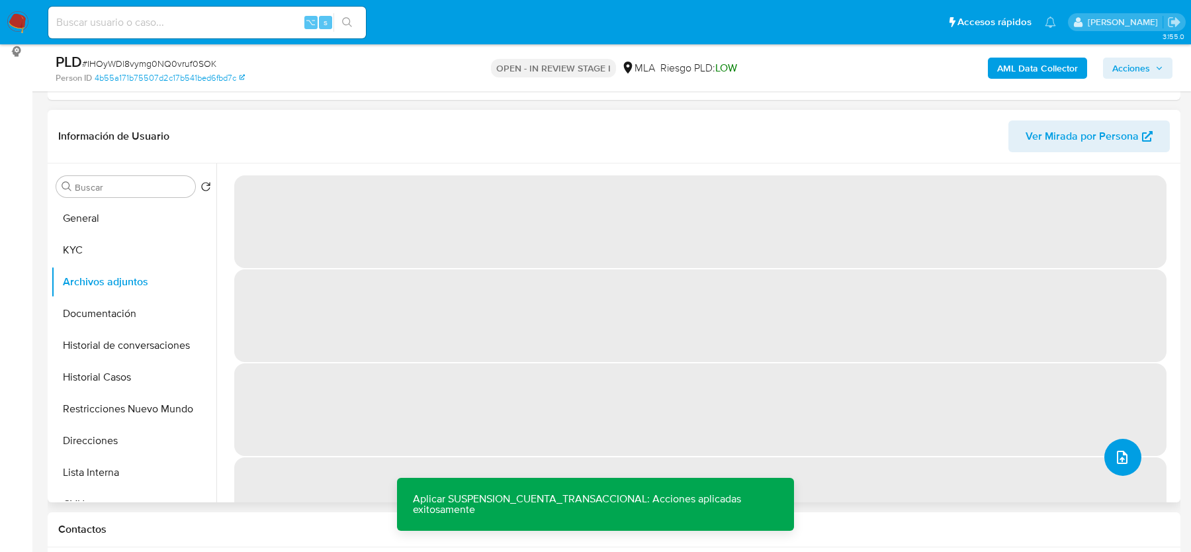
click at [1115, 457] on icon "upload-file" at bounding box center [1123, 457] width 16 height 16
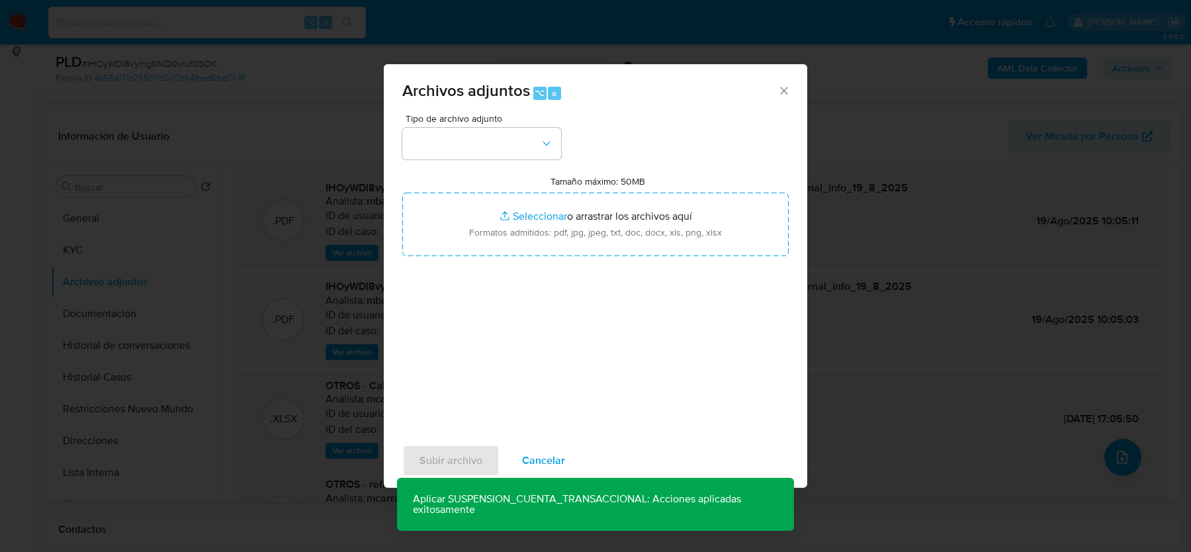
click at [780, 87] on icon "Cerrar" at bounding box center [784, 90] width 13 height 13
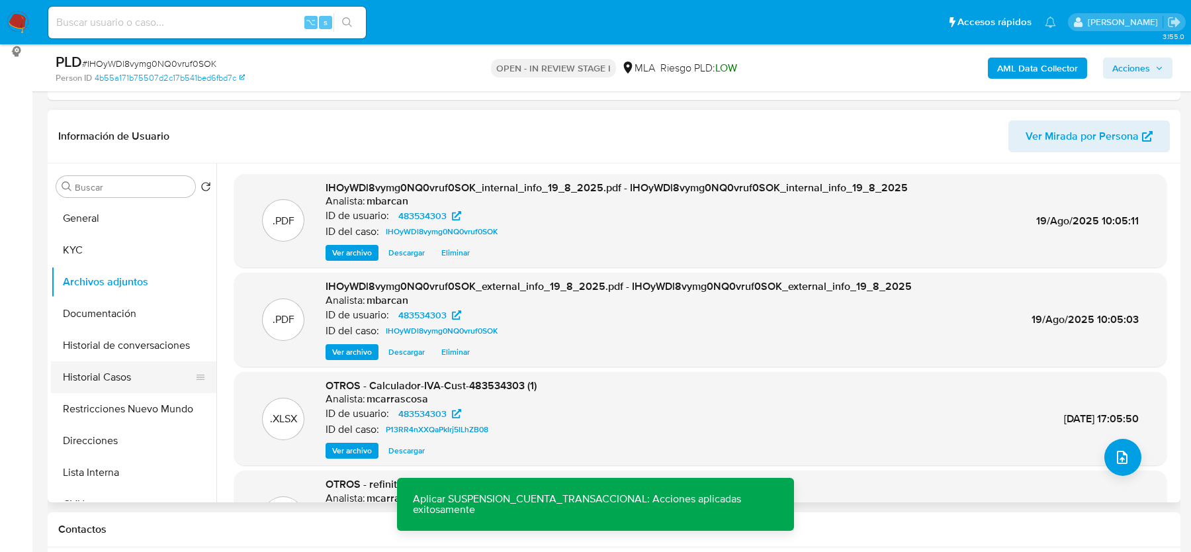
click at [161, 361] on button "Historial Casos" at bounding box center [128, 377] width 155 height 32
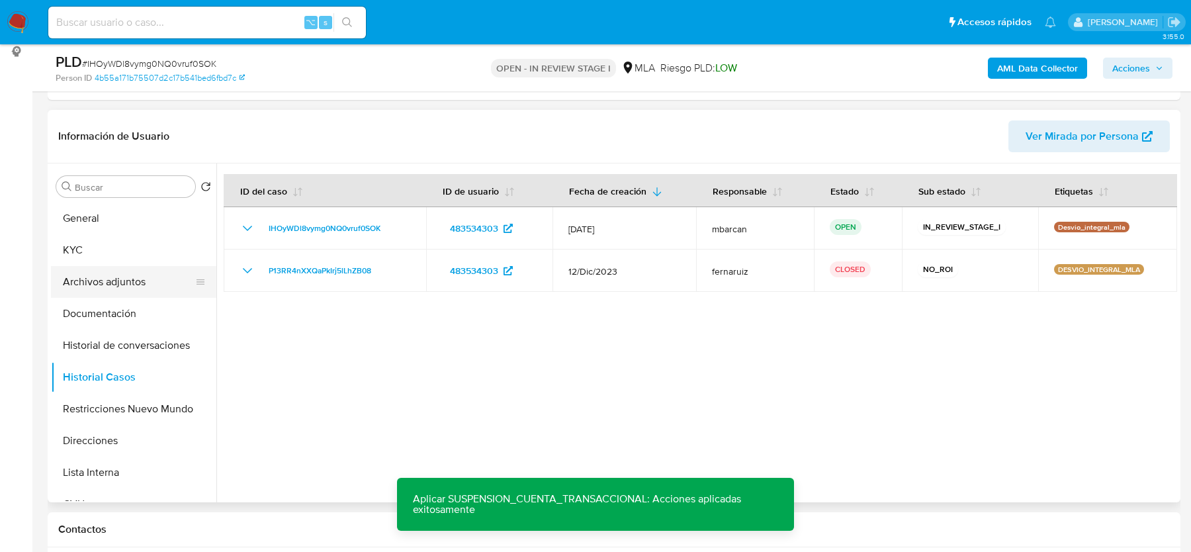
click at [131, 277] on button "Archivos adjuntos" at bounding box center [128, 282] width 155 height 32
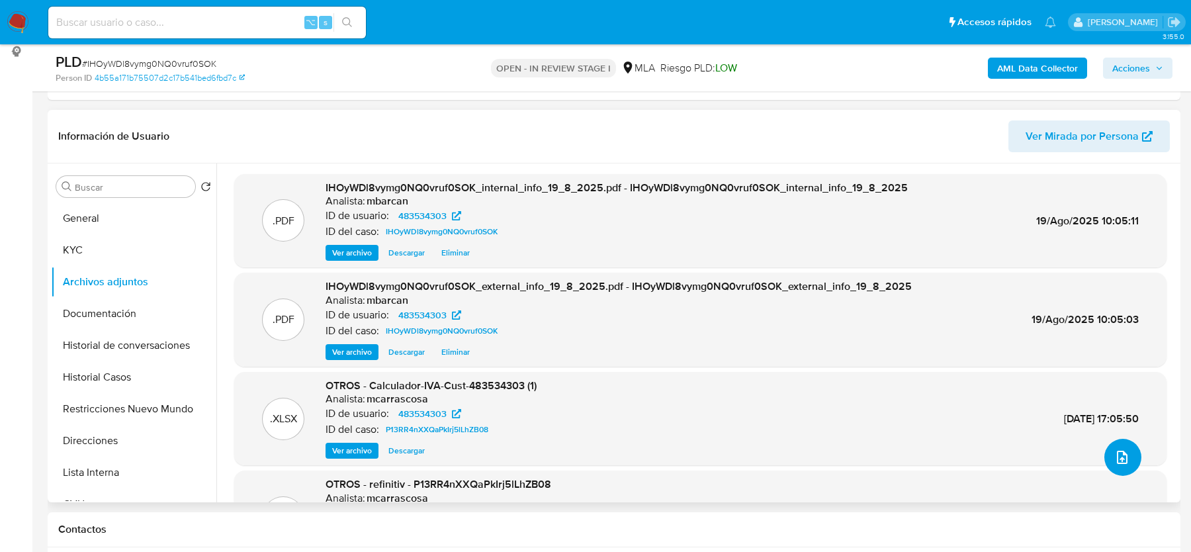
click at [1107, 459] on button "upload-file" at bounding box center [1123, 457] width 37 height 37
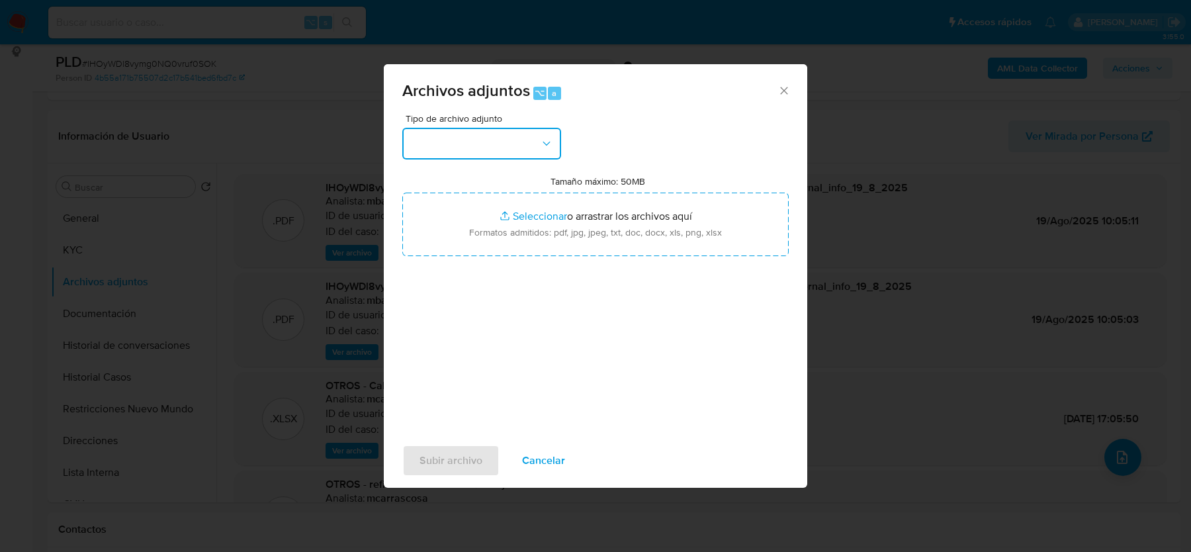
click at [502, 133] on button "button" at bounding box center [481, 144] width 159 height 32
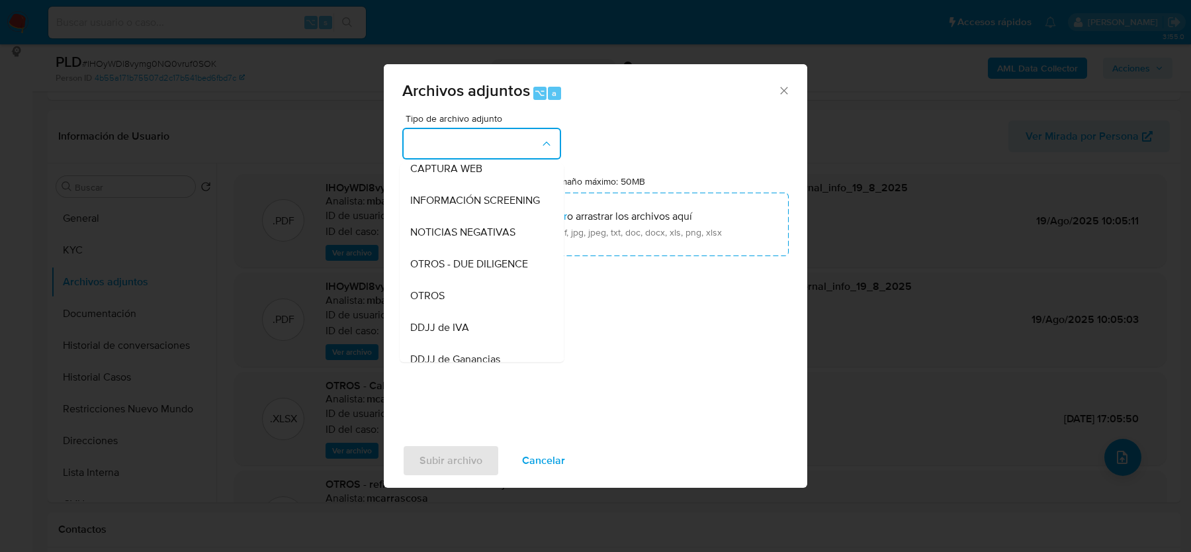
scroll to position [169, 0]
click at [472, 252] on div "OTROS" at bounding box center [477, 265] width 135 height 32
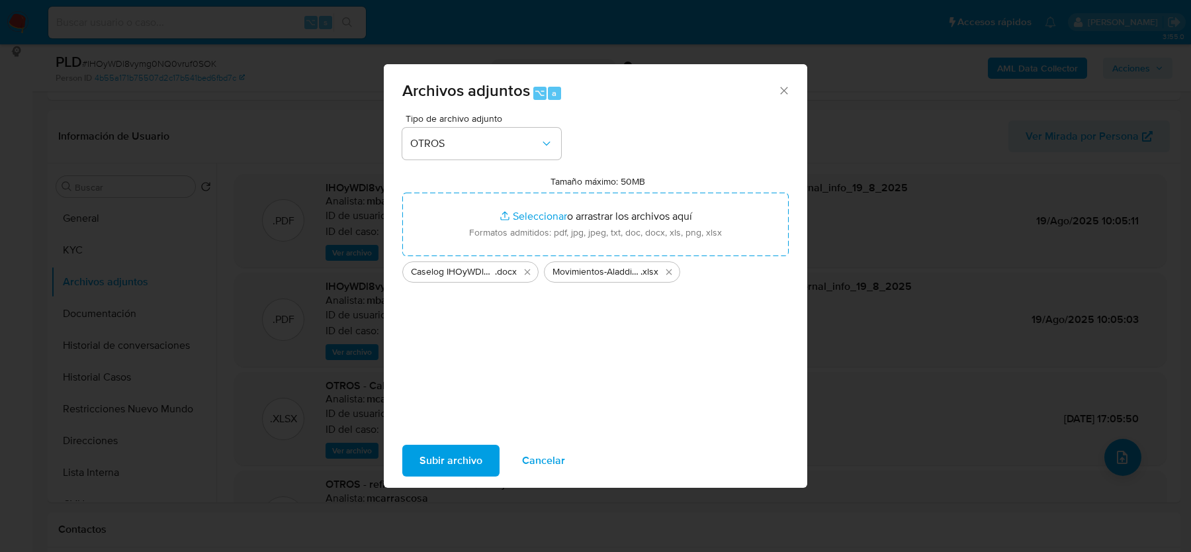
click at [461, 463] on span "Subir archivo" at bounding box center [451, 460] width 63 height 29
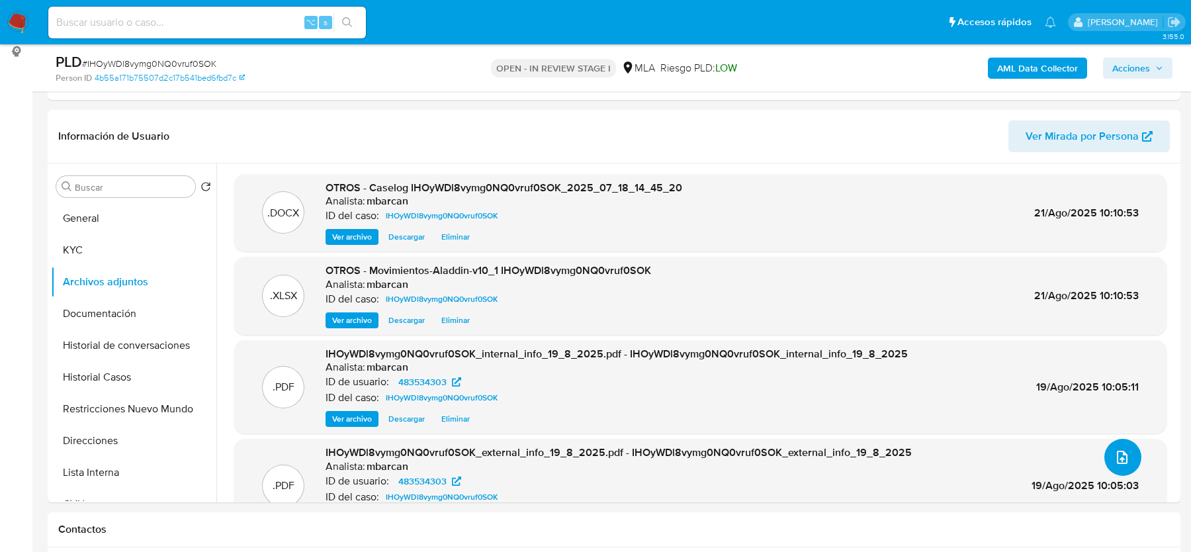
click at [1115, 457] on icon "upload-file" at bounding box center [1123, 457] width 16 height 16
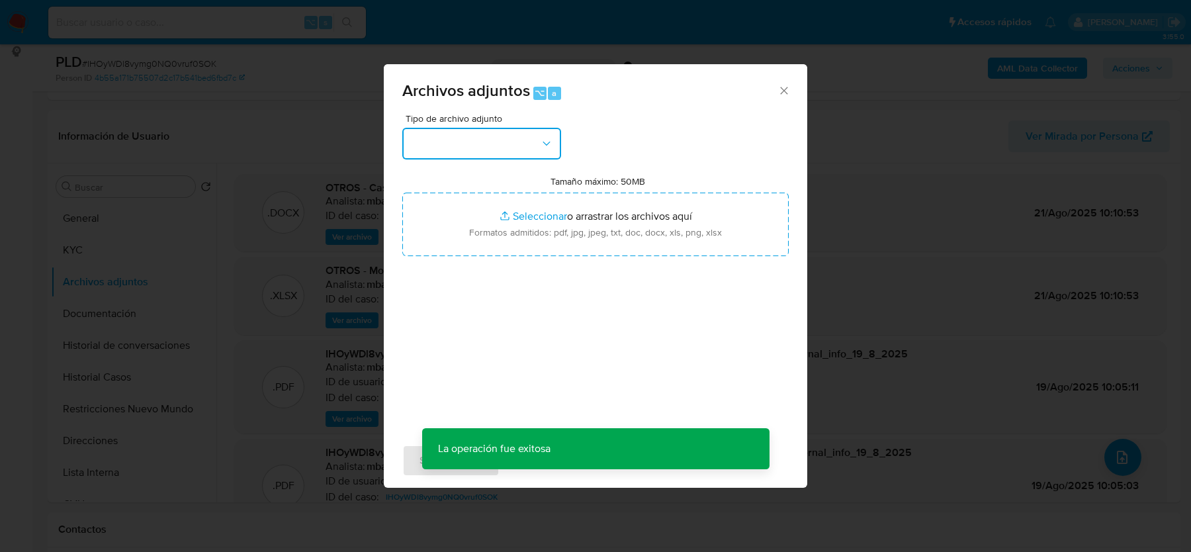
click at [482, 137] on button "button" at bounding box center [481, 144] width 159 height 32
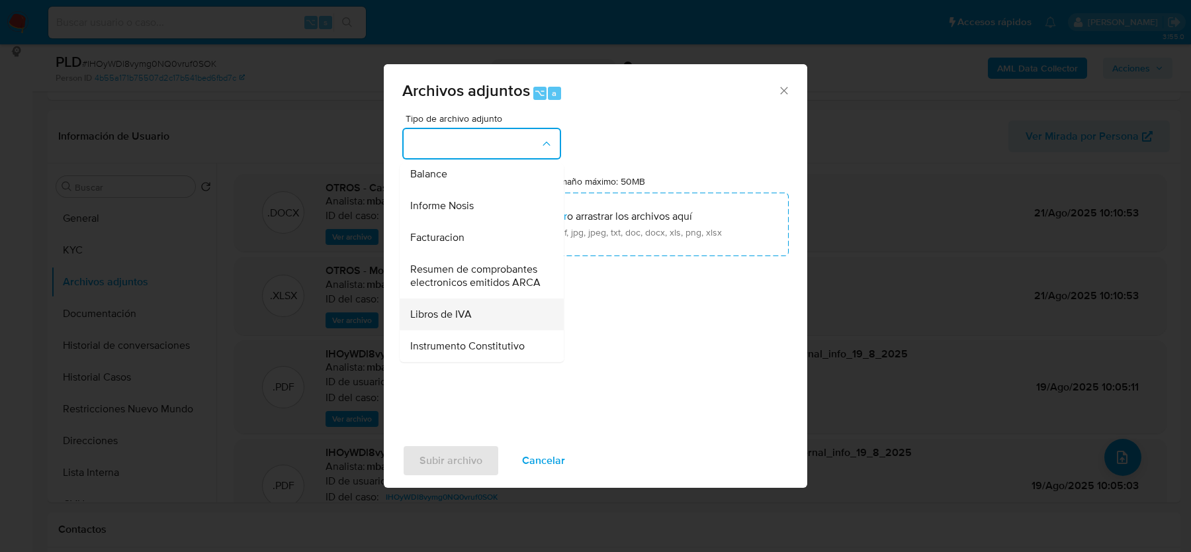
scroll to position [462, 0]
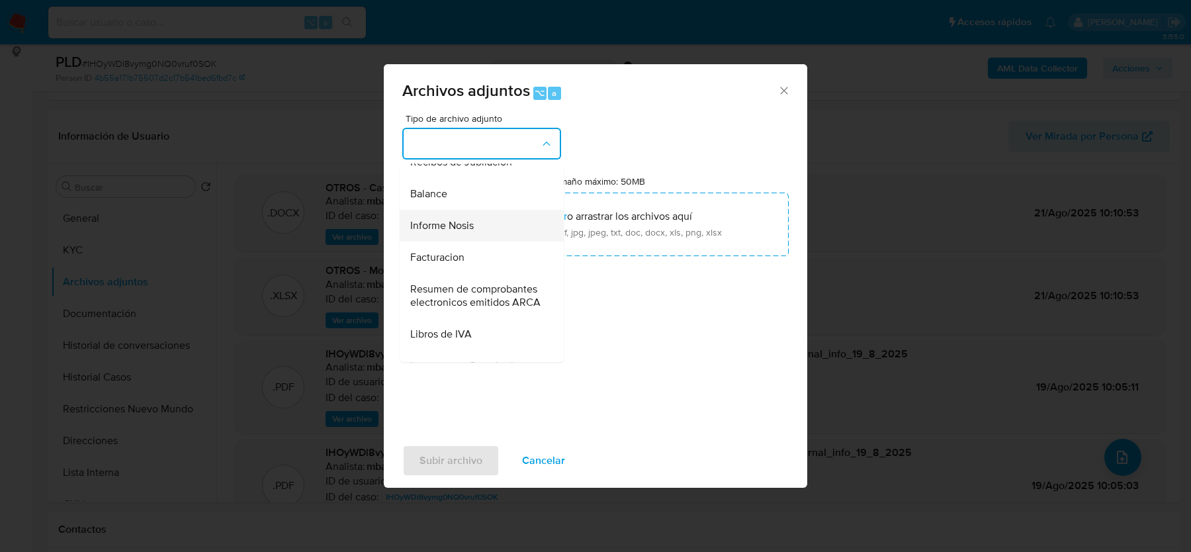
click at [471, 219] on span "Informe Nosis" at bounding box center [442, 225] width 64 height 13
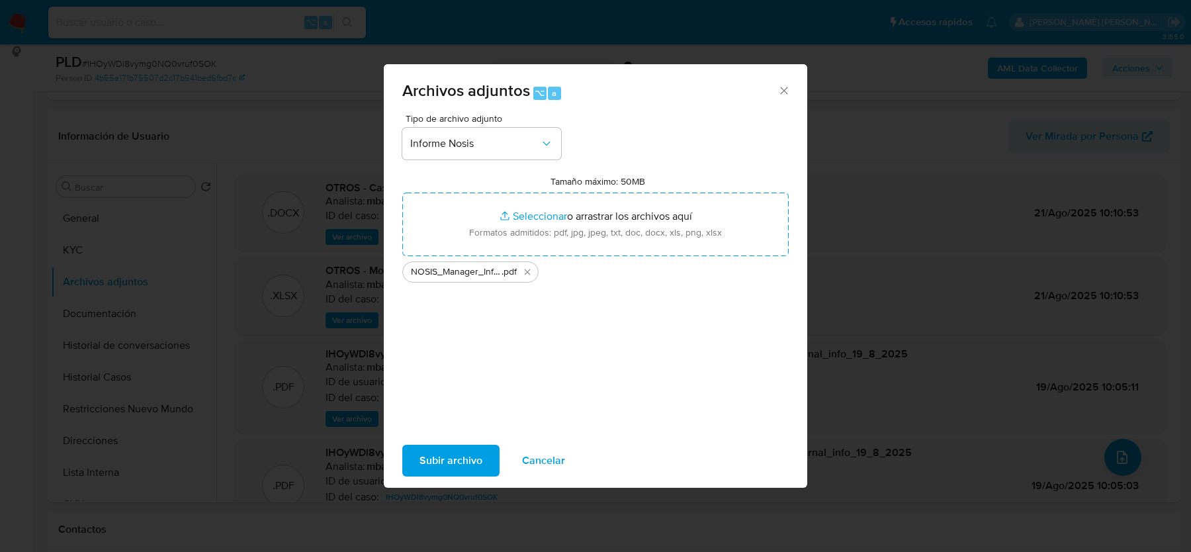
click at [440, 459] on span "Subir archivo" at bounding box center [451, 460] width 63 height 29
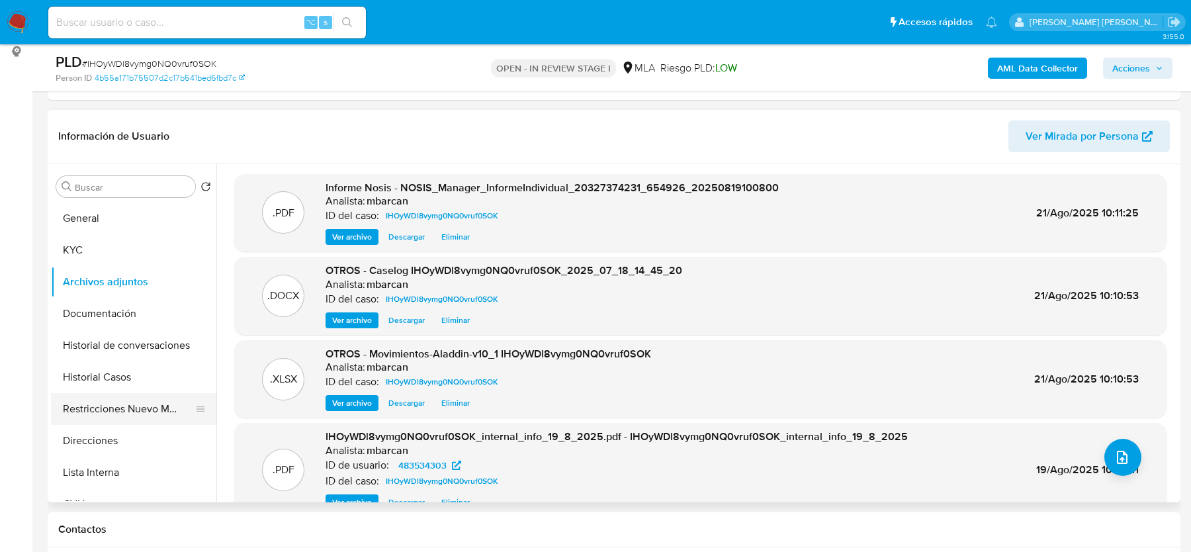
click at [124, 408] on button "Restricciones Nuevo Mundo" at bounding box center [128, 409] width 155 height 32
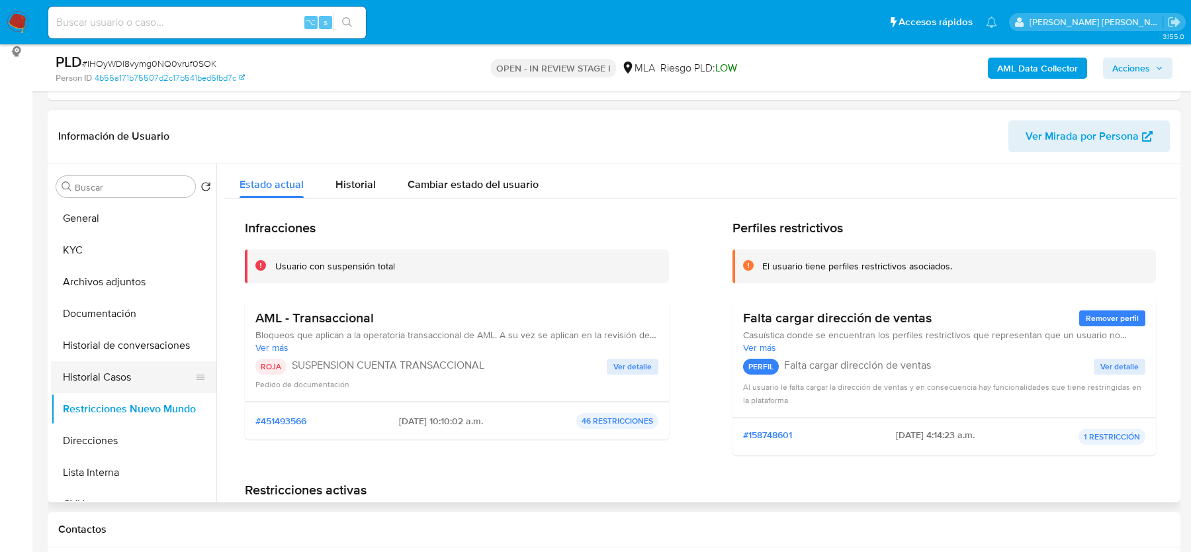
click at [99, 371] on button "Historial Casos" at bounding box center [128, 377] width 155 height 32
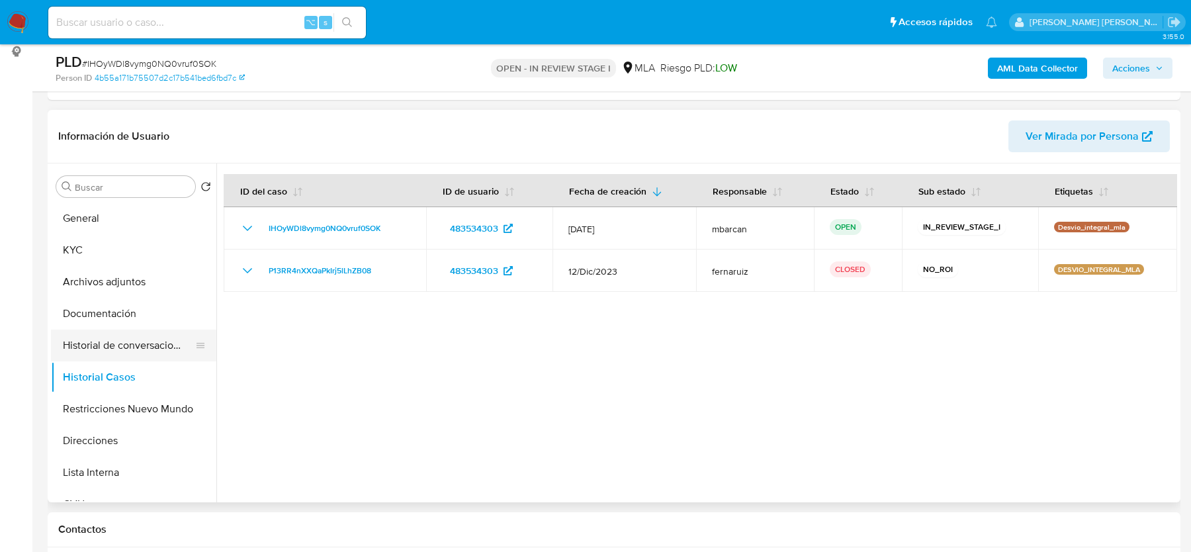
click at [121, 340] on button "Historial de conversaciones" at bounding box center [128, 346] width 155 height 32
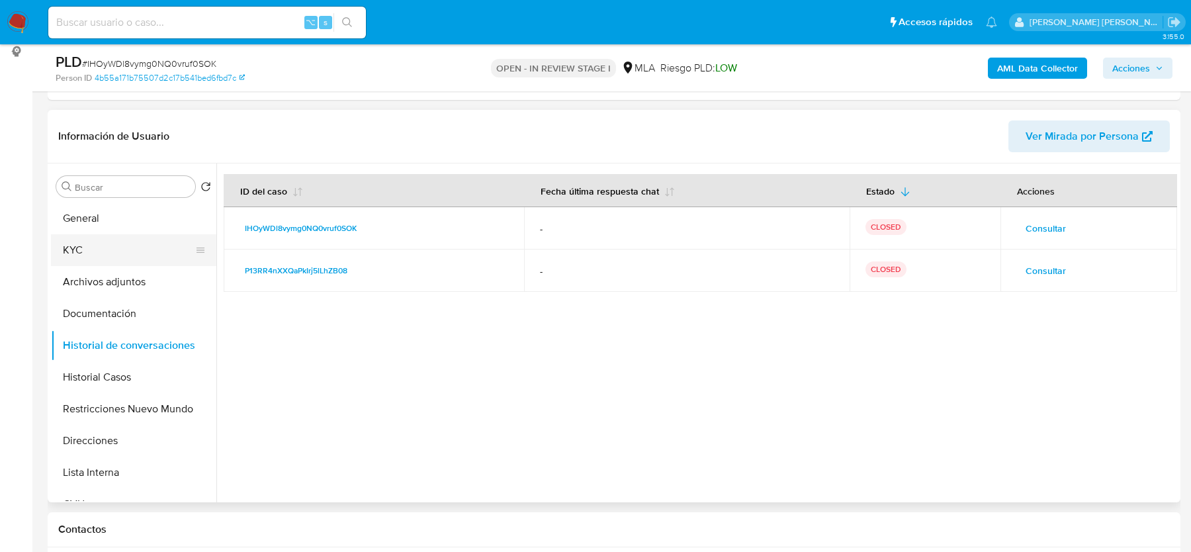
click at [121, 260] on button "KYC" at bounding box center [128, 250] width 155 height 32
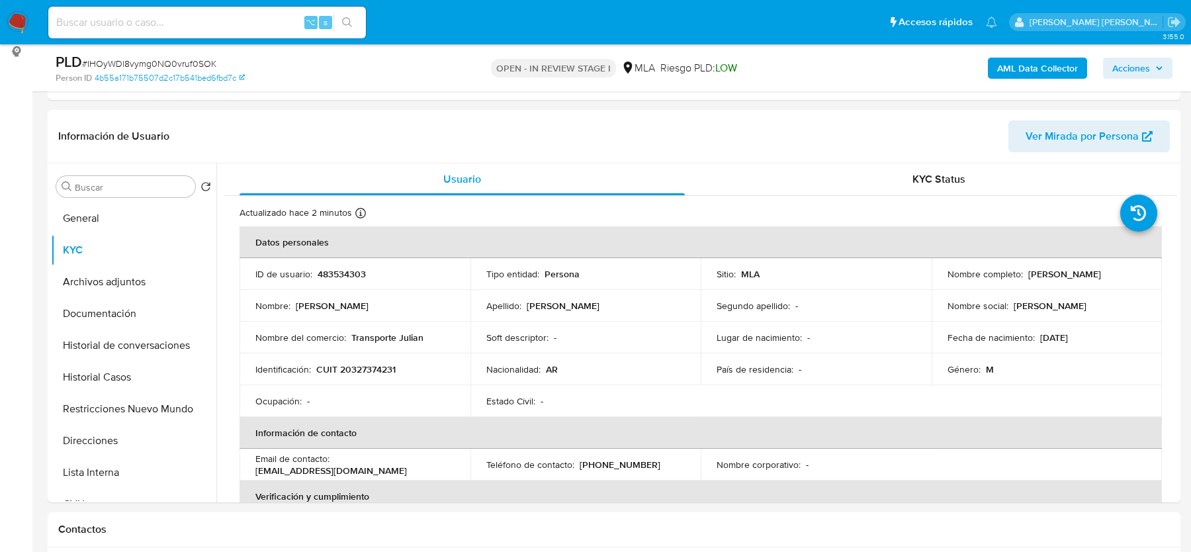
click at [1143, 77] on span "Acciones" at bounding box center [1132, 68] width 38 height 21
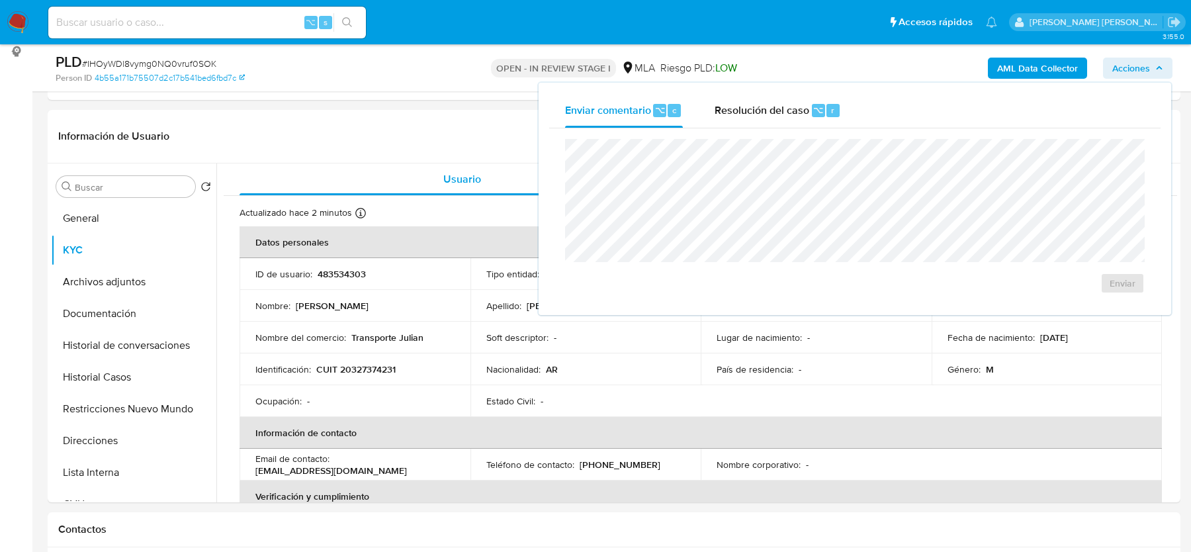
click at [726, 128] on div "Enviar" at bounding box center [855, 216] width 612 height 176
click at [726, 122] on div "Resolución del caso ⌥ r" at bounding box center [778, 110] width 126 height 34
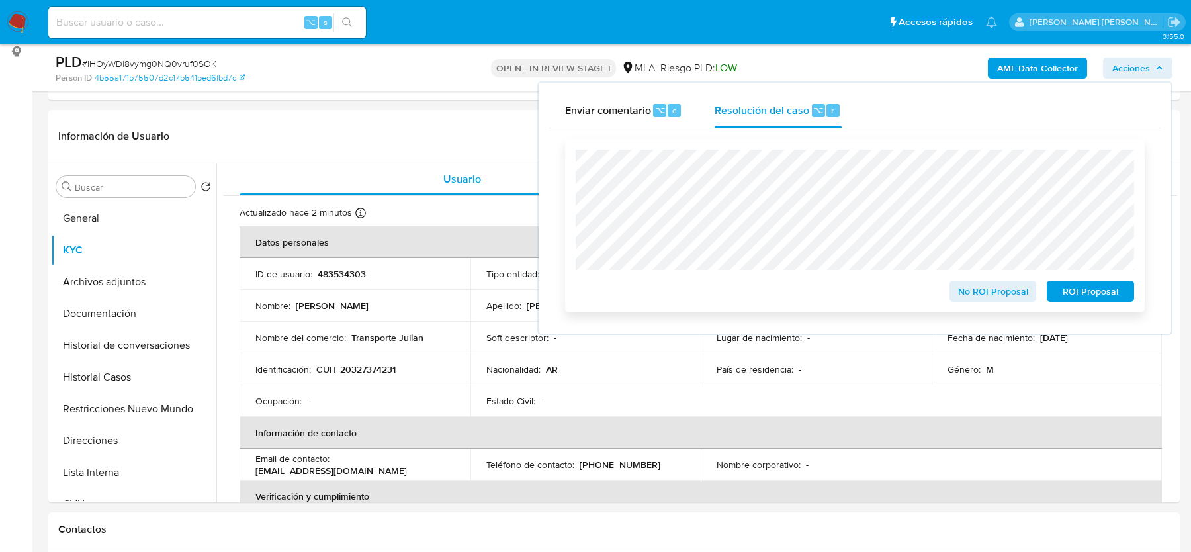
click at [1077, 285] on span "ROI Proposal" at bounding box center [1090, 291] width 69 height 19
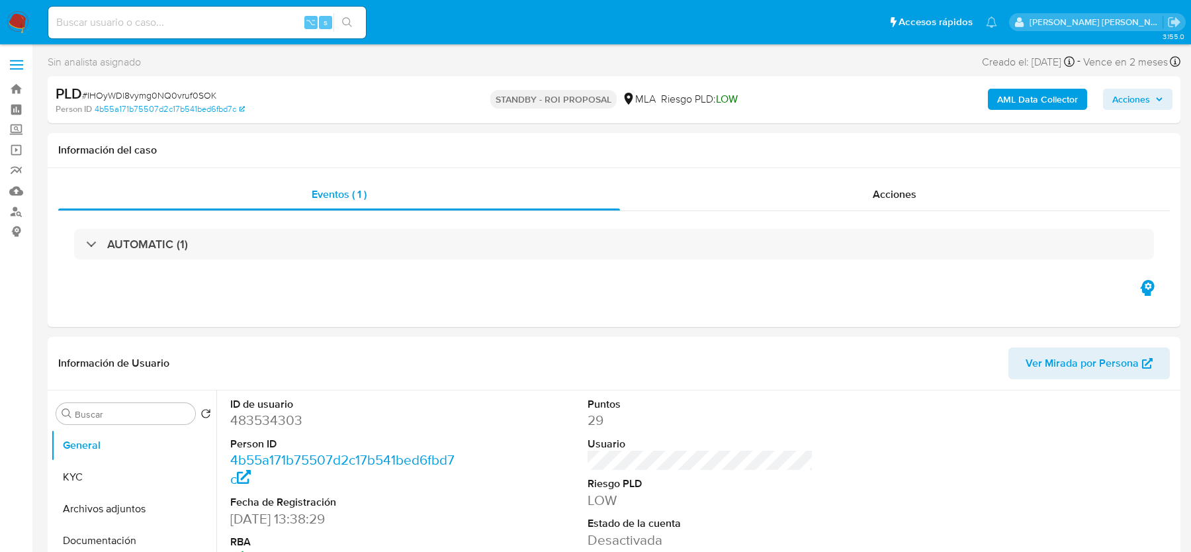
select select "10"
click at [241, 41] on nav "Pausado Ver notificaciones ⌥ s Accesos rápidos Presiona las siguientes teclas p…" at bounding box center [595, 22] width 1191 height 44
click at [216, 16] on input at bounding box center [207, 22] width 318 height 17
paste input "lHauThAkNjMR1ilNVqRoRTQ5"
type input "lHauThAkNjMR1ilNVqRoRTQ5"
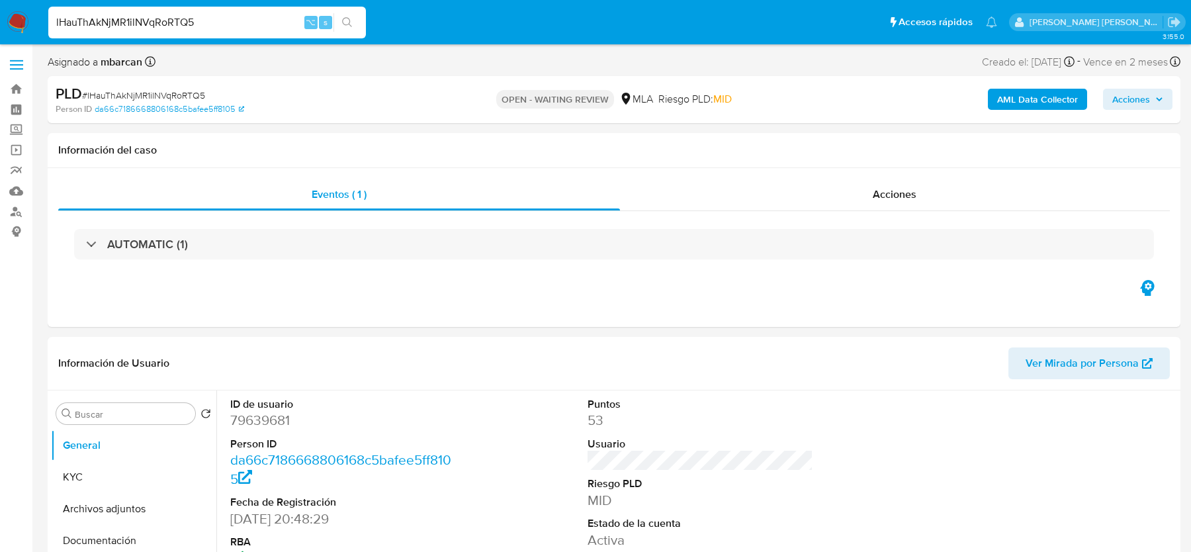
select select "10"
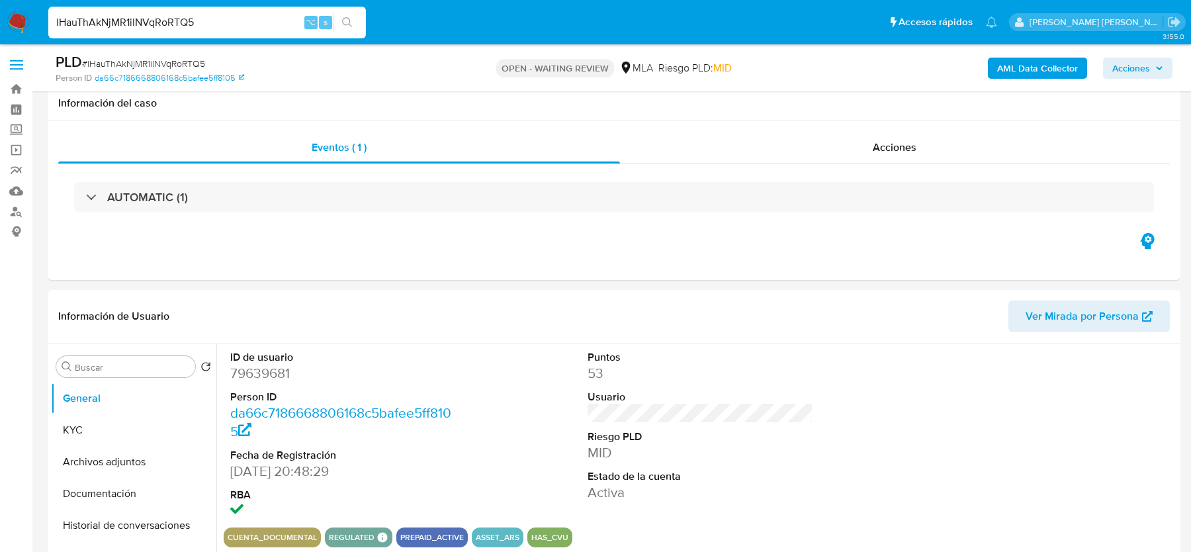
scroll to position [342, 0]
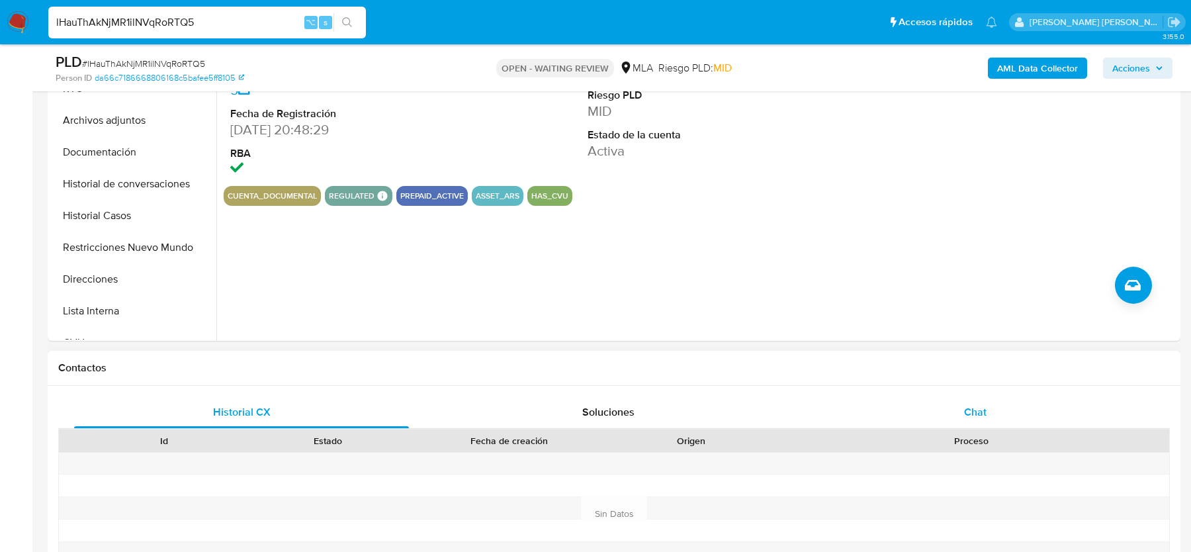
click at [974, 414] on span "Chat" at bounding box center [975, 411] width 23 height 15
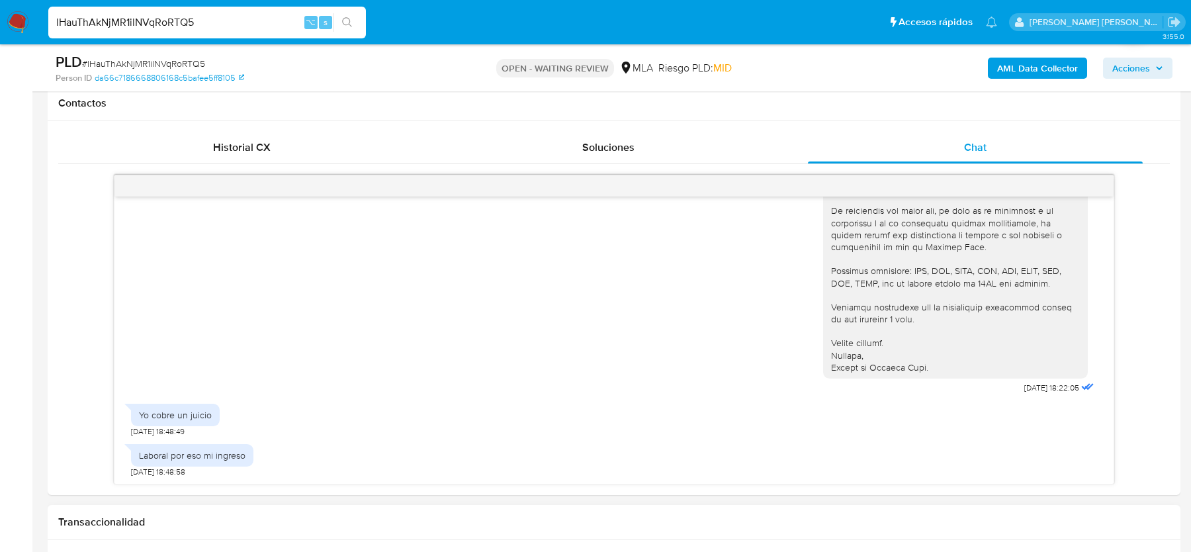
scroll to position [596, 0]
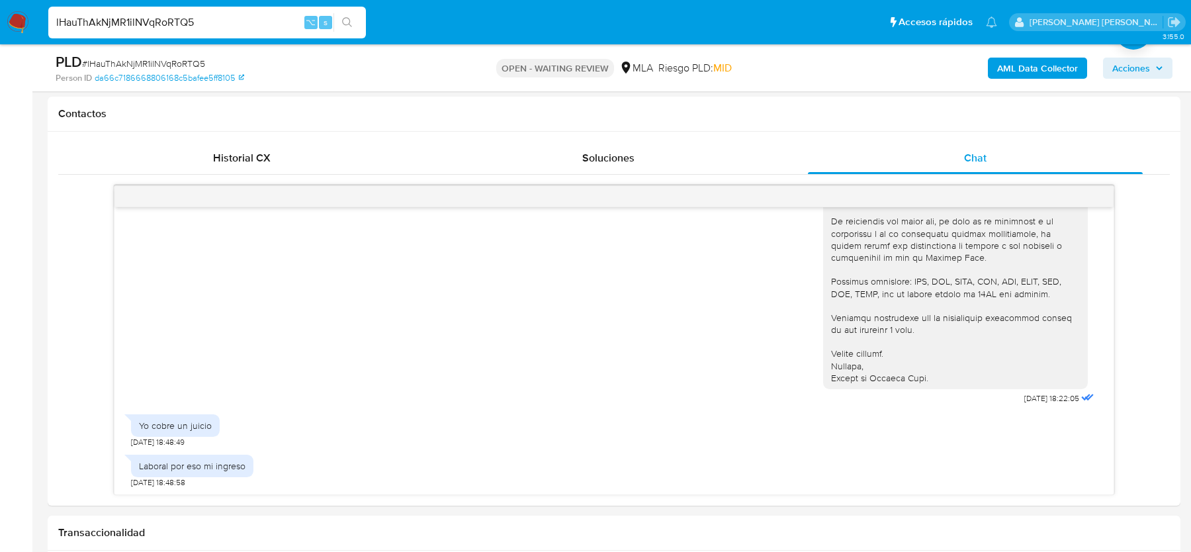
click at [158, 70] on span "# lHauThAkNjMR1ilNVqRoRTQ5" at bounding box center [143, 63] width 123 height 13
click at [158, 65] on span "# lHauThAkNjMR1ilNVqRoRTQ5" at bounding box center [143, 63] width 123 height 13
copy span "lHauThAkNjMR1ilNVqRoRTQ5"
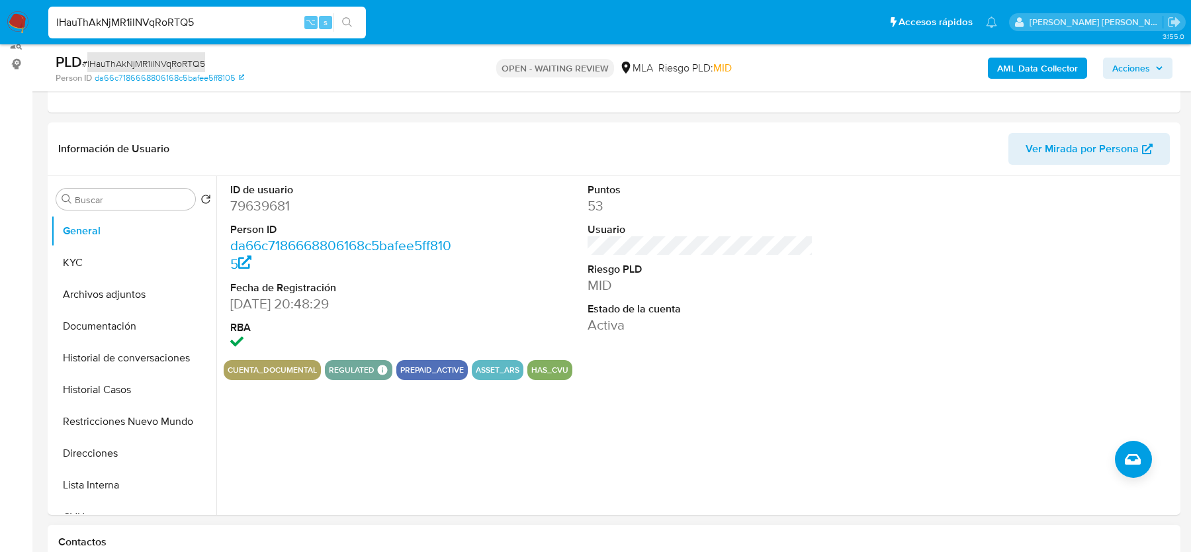
scroll to position [63, 0]
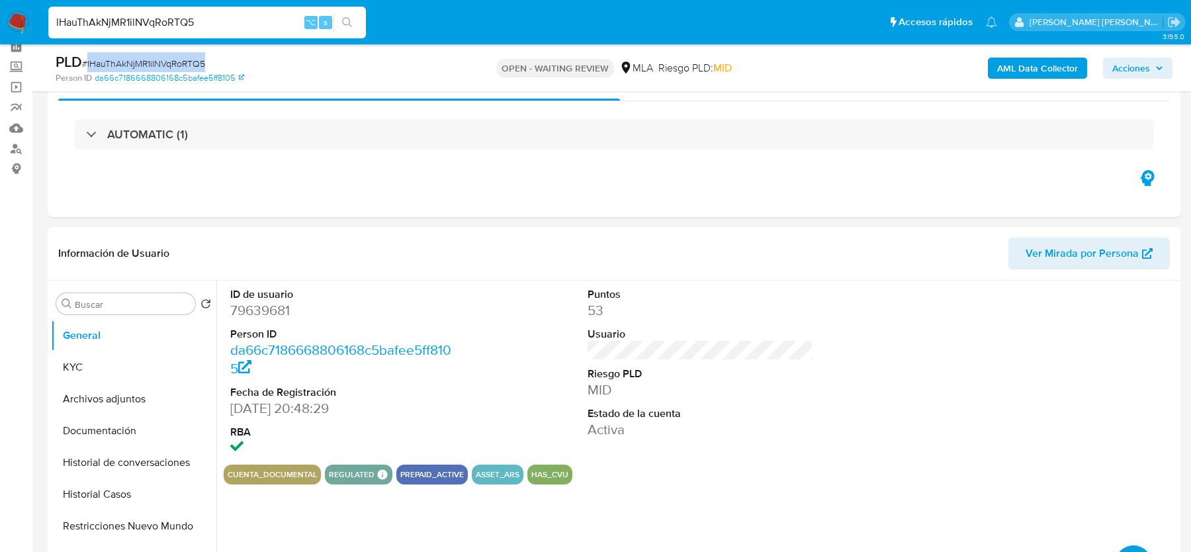
click at [999, 65] on b "AML Data Collector" at bounding box center [1037, 68] width 81 height 21
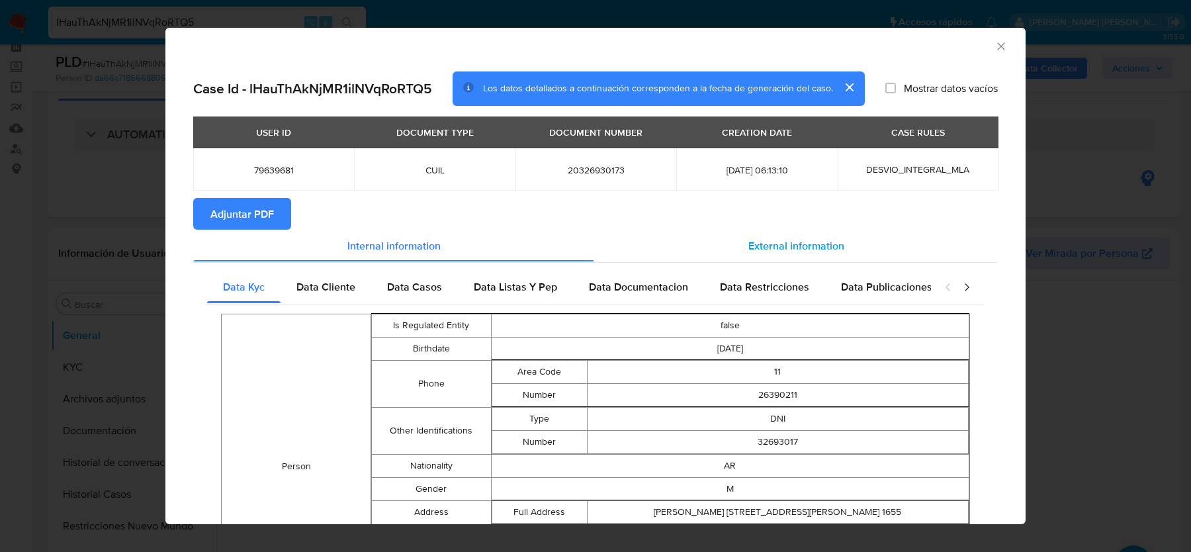
click at [796, 240] on span "External information" at bounding box center [797, 245] width 96 height 15
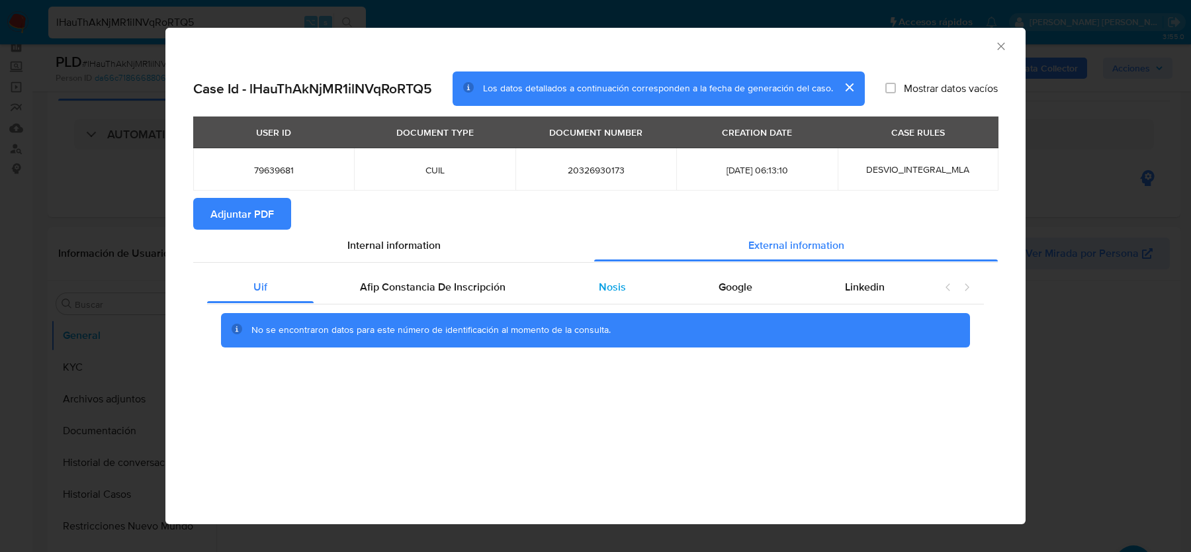
click at [622, 289] on span "Nosis" at bounding box center [612, 286] width 27 height 15
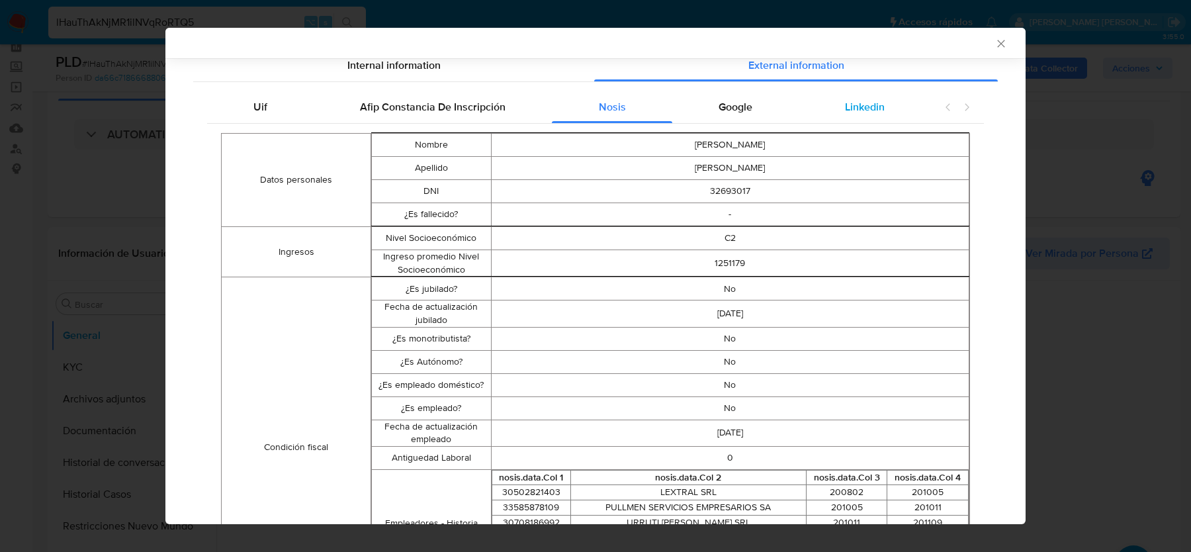
scroll to position [55, 0]
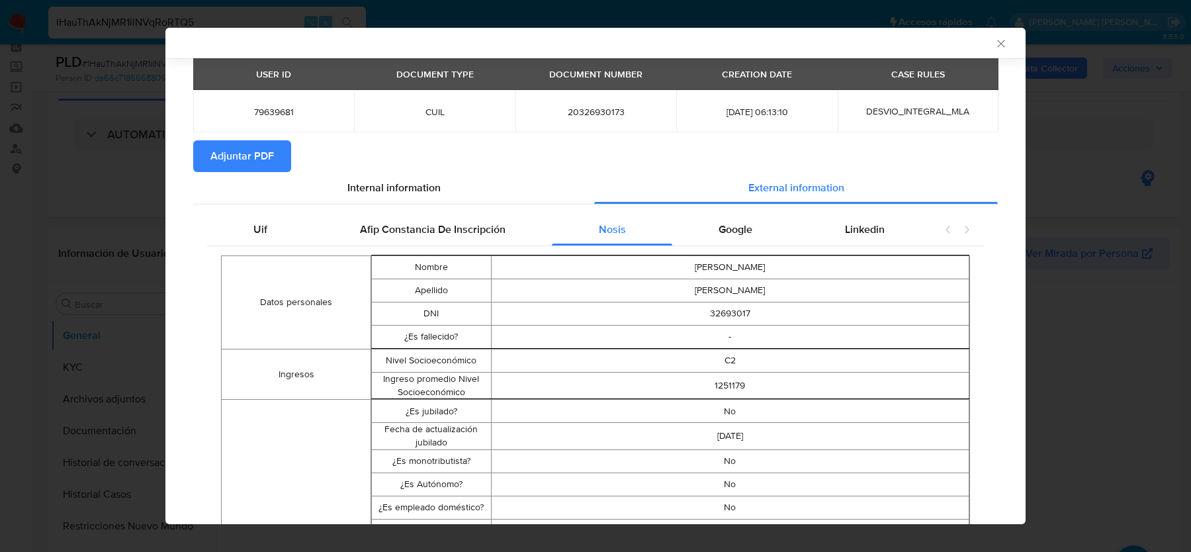
click at [995, 50] on icon "Cerrar ventana" at bounding box center [1001, 43] width 13 height 13
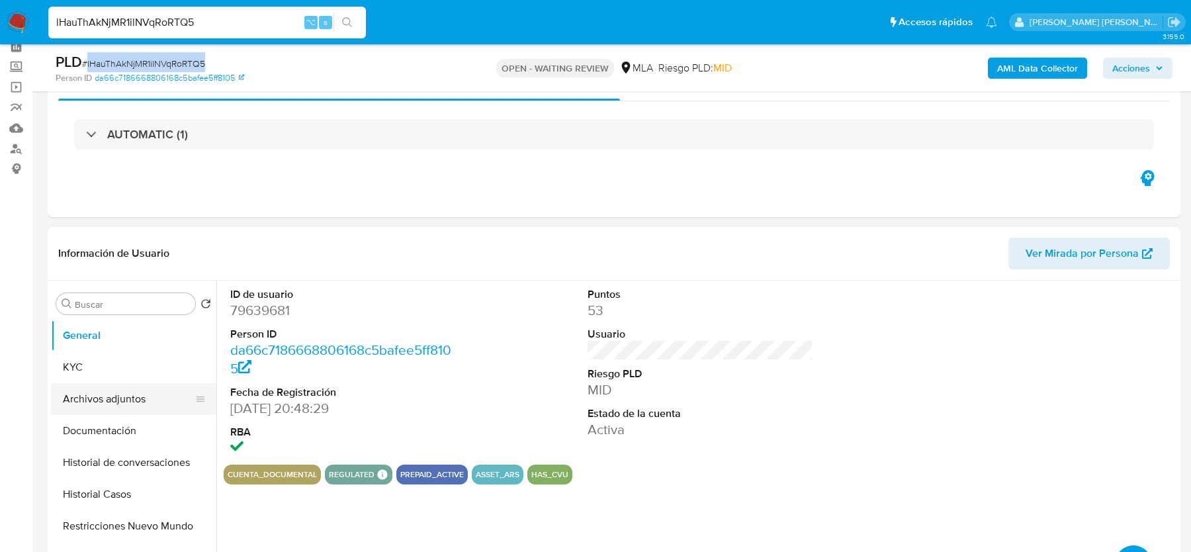
click at [116, 387] on button "Archivos adjuntos" at bounding box center [128, 399] width 155 height 32
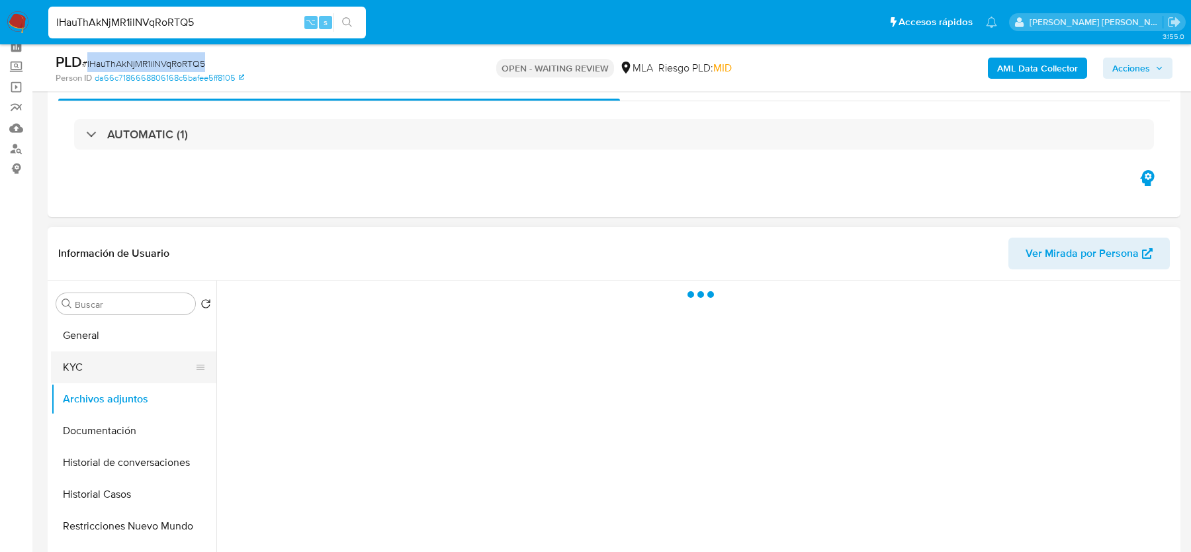
click at [126, 369] on button "KYC" at bounding box center [128, 367] width 155 height 32
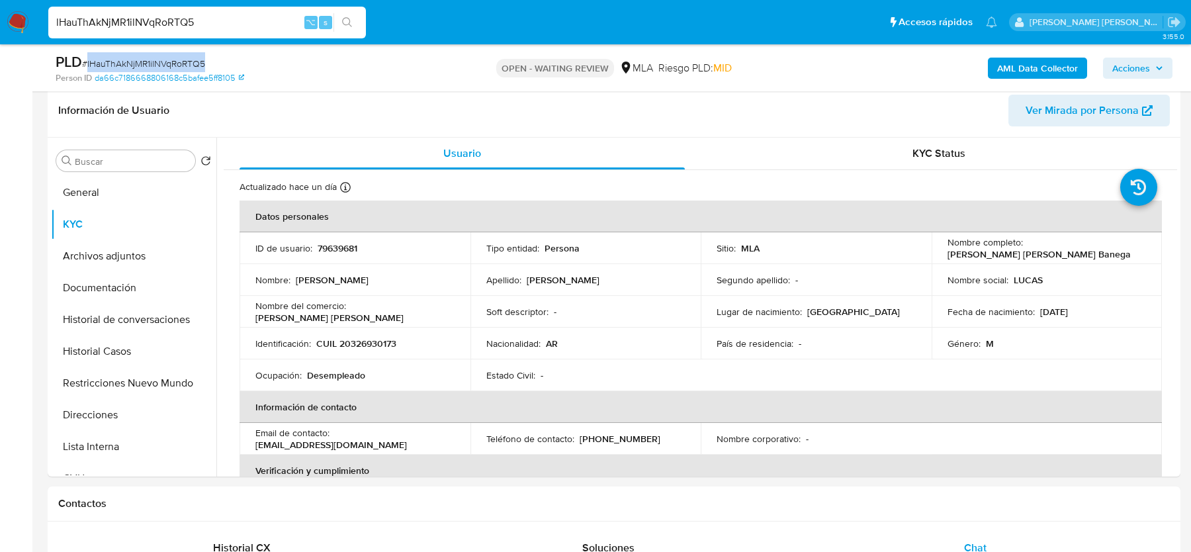
scroll to position [206, 0]
click at [371, 343] on p "CUIL 20326930173" at bounding box center [356, 343] width 80 height 12
copy p "20326930173"
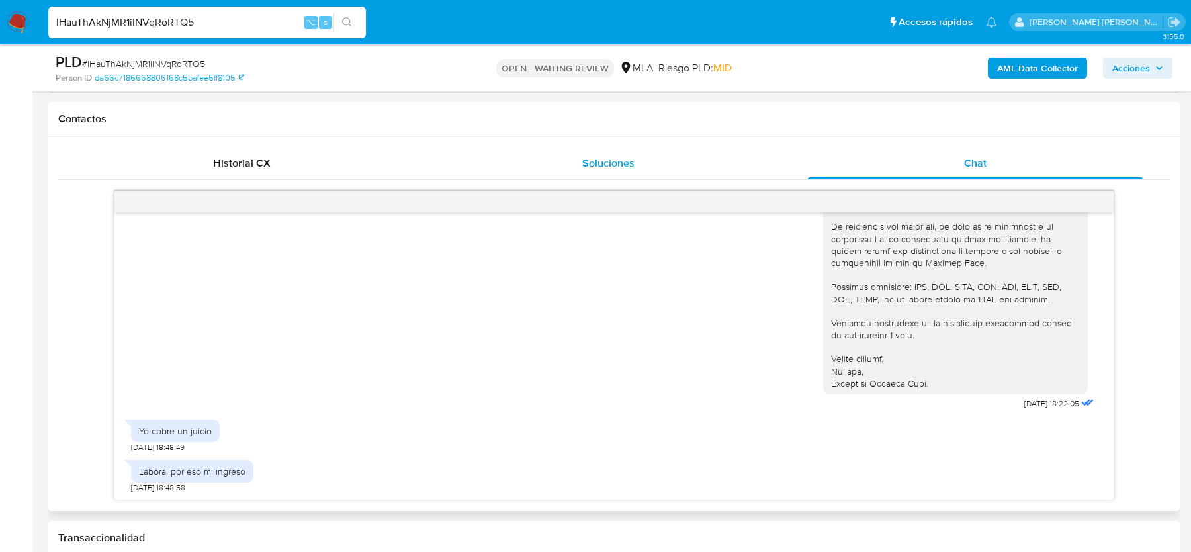
scroll to position [624, 0]
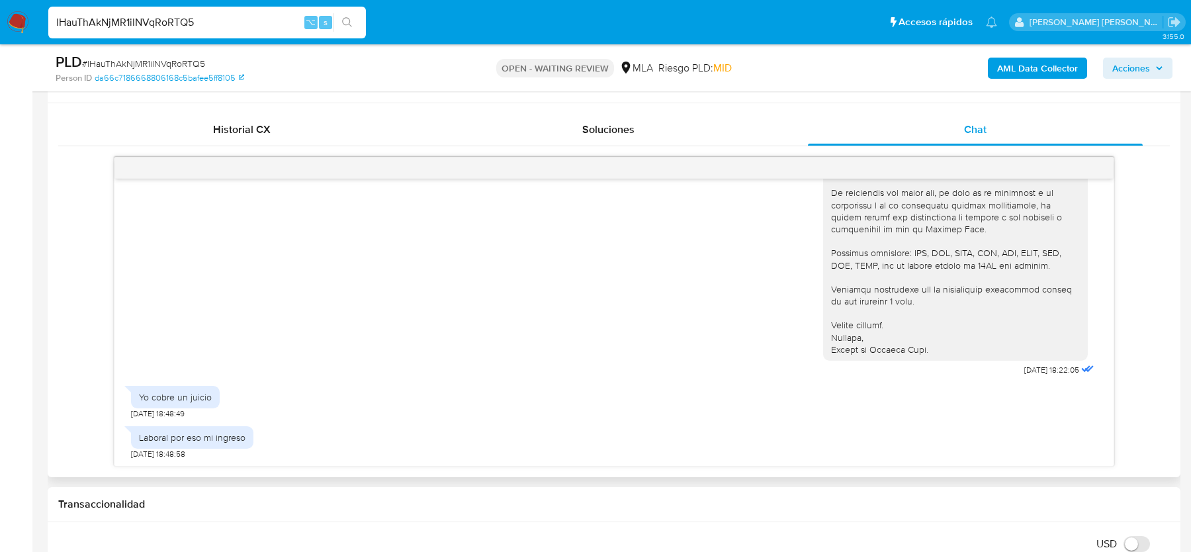
click at [161, 392] on div "Yo cobre un juicio" at bounding box center [175, 397] width 73 height 12
copy div "Yo cobre un juicio"
click at [121, 65] on span "# lHauThAkNjMR1ilNVqRoRTQ5" at bounding box center [143, 63] width 123 height 13
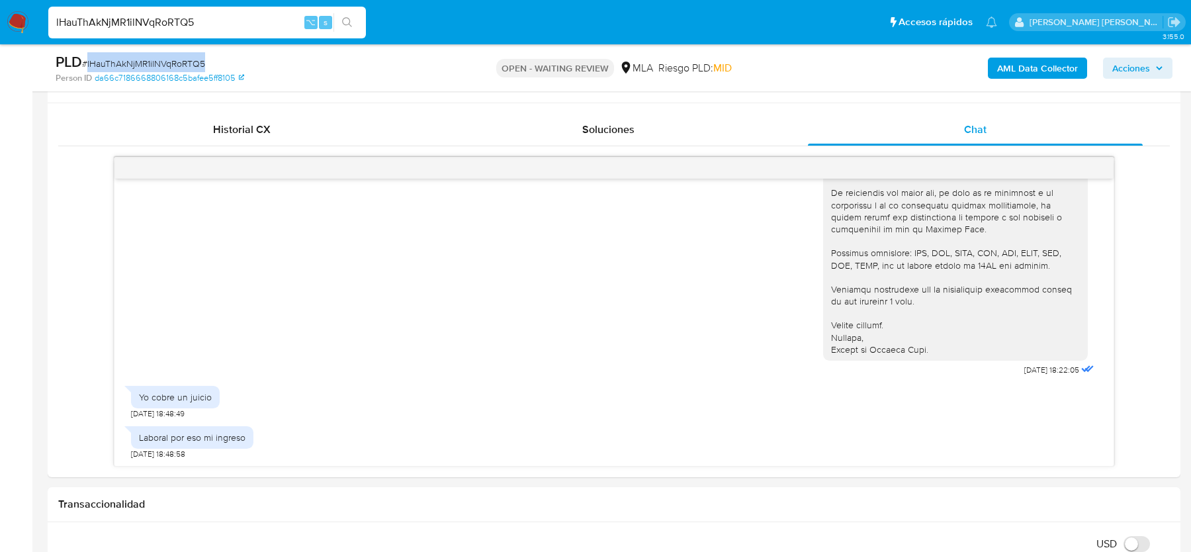
click at [121, 65] on span "# lHauThAkNjMR1ilNVqRoRTQ5" at bounding box center [143, 63] width 123 height 13
copy span "lHauThAkNjMR1ilNVqRoRTQ5"
click at [17, 27] on img at bounding box center [18, 22] width 23 height 23
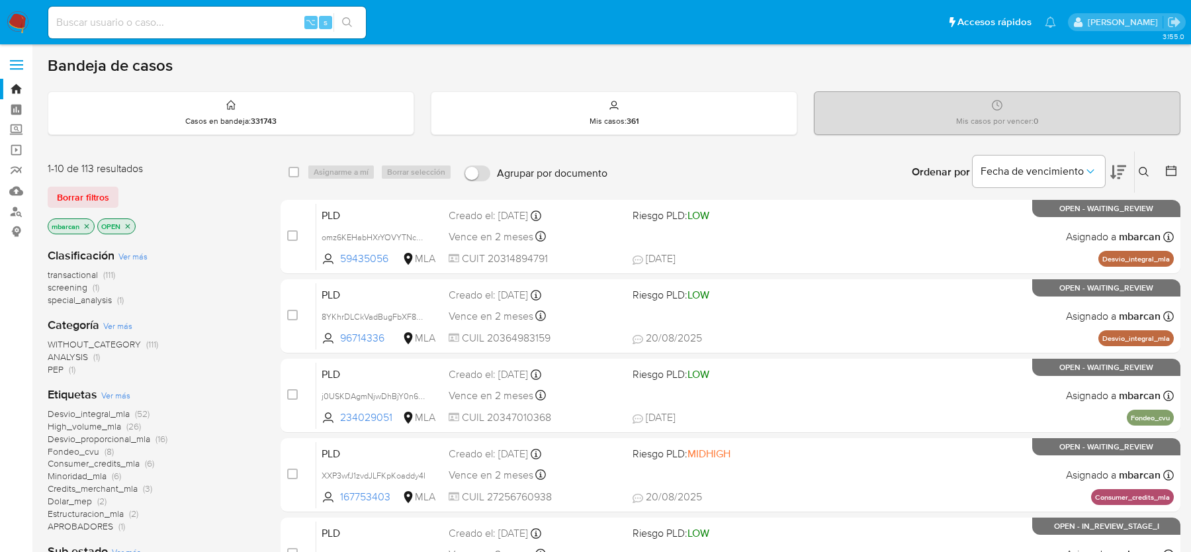
click at [1142, 169] on icon at bounding box center [1144, 172] width 11 height 11
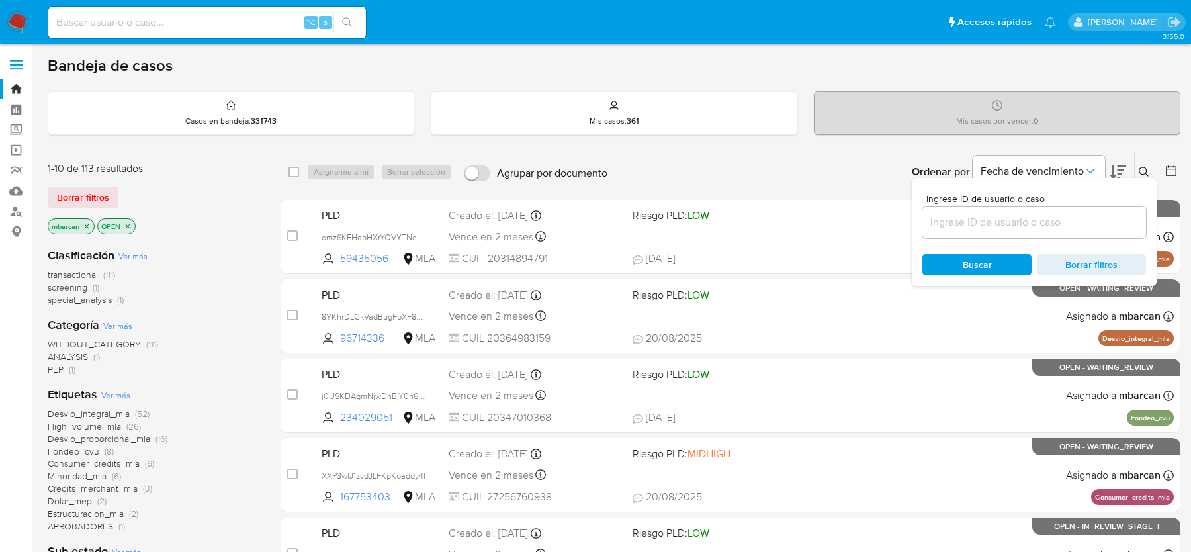
click at [1074, 220] on input at bounding box center [1035, 222] width 224 height 17
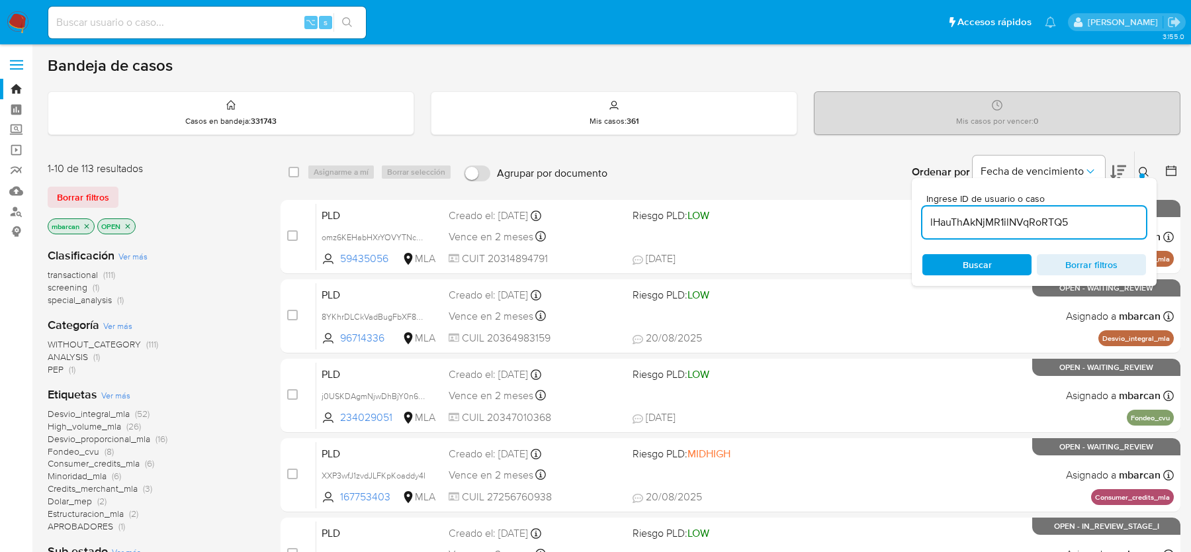
type input "lHauThAkNjMR1ilNVqRoRTQ5"
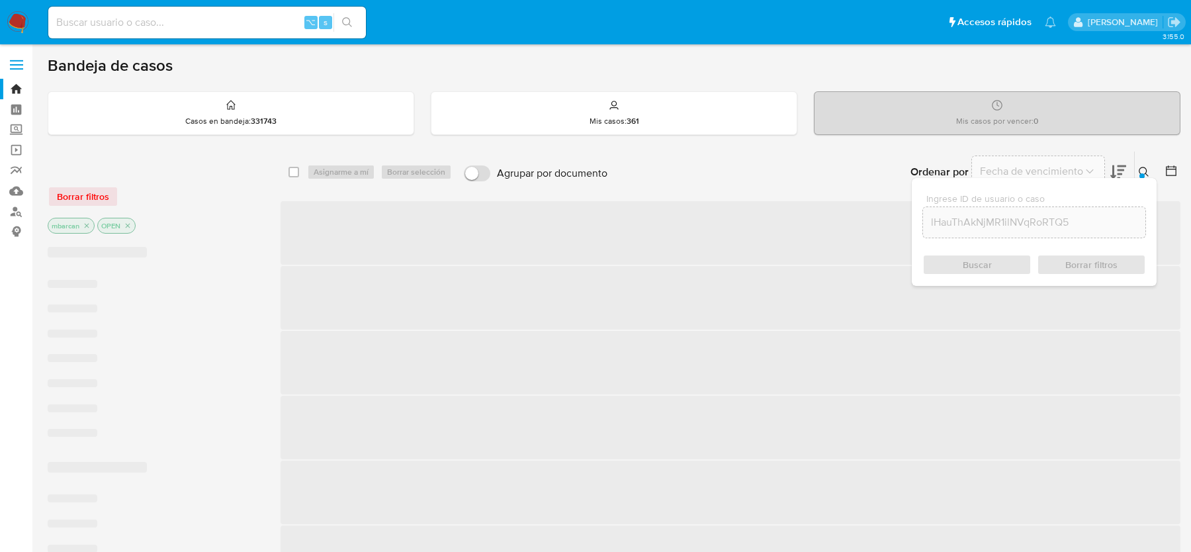
click at [1142, 167] on icon at bounding box center [1144, 172] width 10 height 10
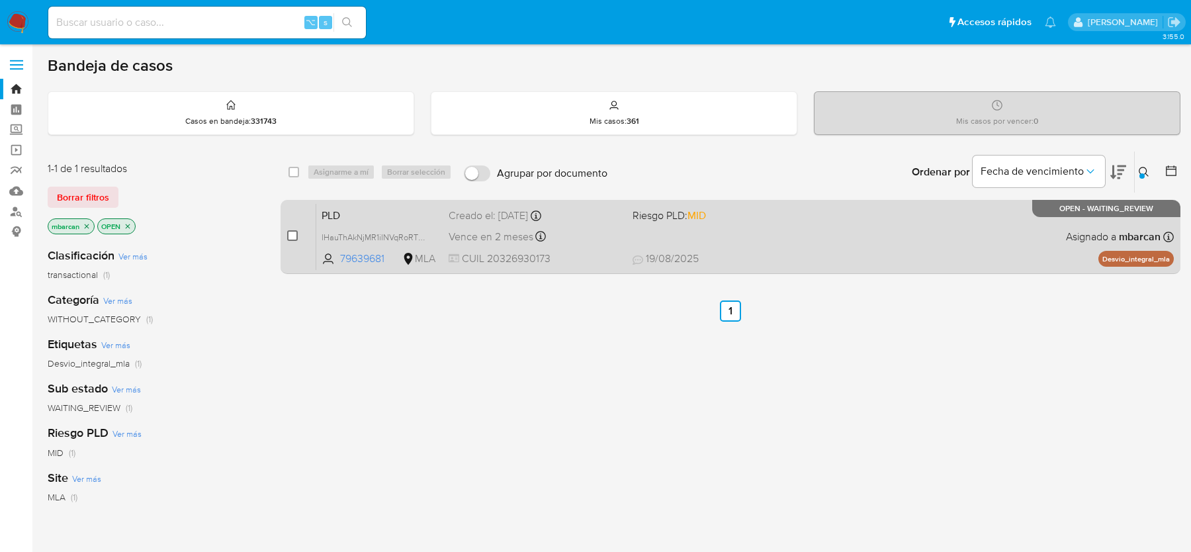
click at [291, 232] on input "checkbox" at bounding box center [292, 235] width 11 height 11
checkbox input "true"
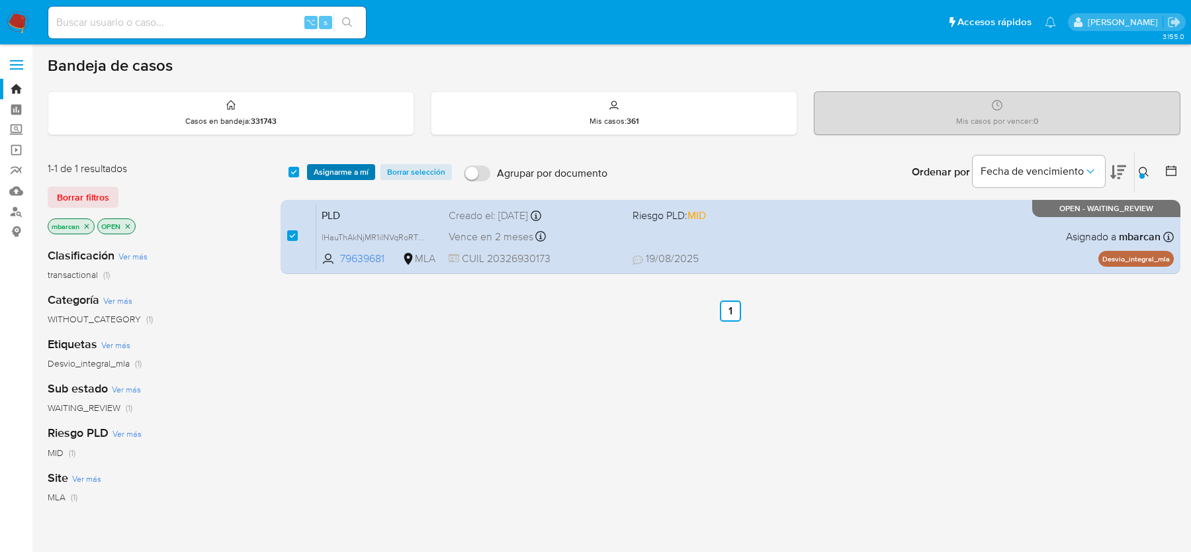
click at [318, 169] on span "Asignarme a mí" at bounding box center [341, 171] width 55 height 13
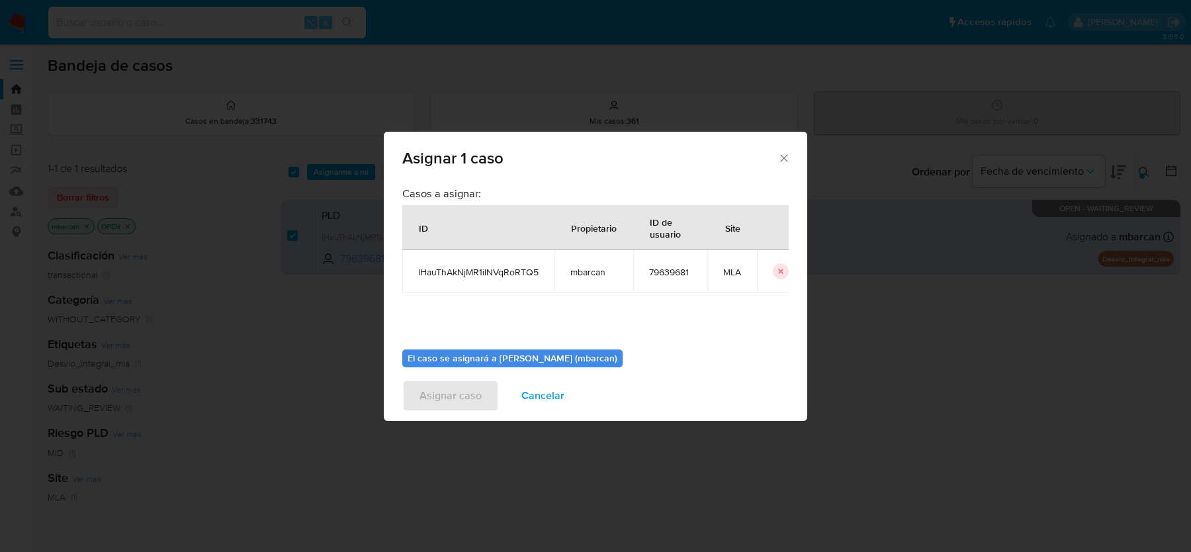
scroll to position [68, 0]
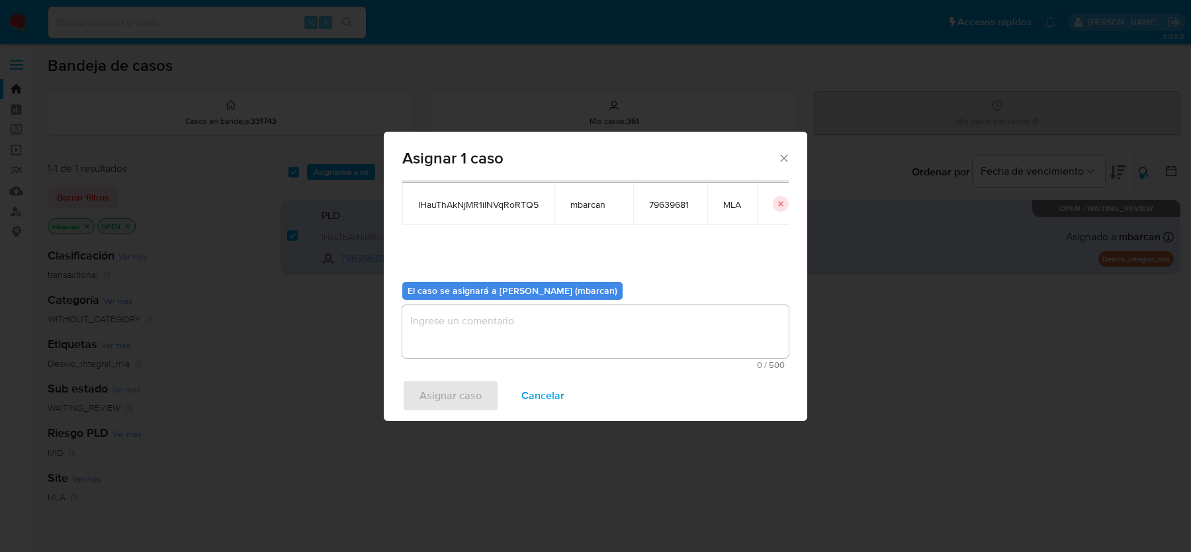
click at [544, 350] on textarea "assign-modal" at bounding box center [595, 331] width 387 height 53
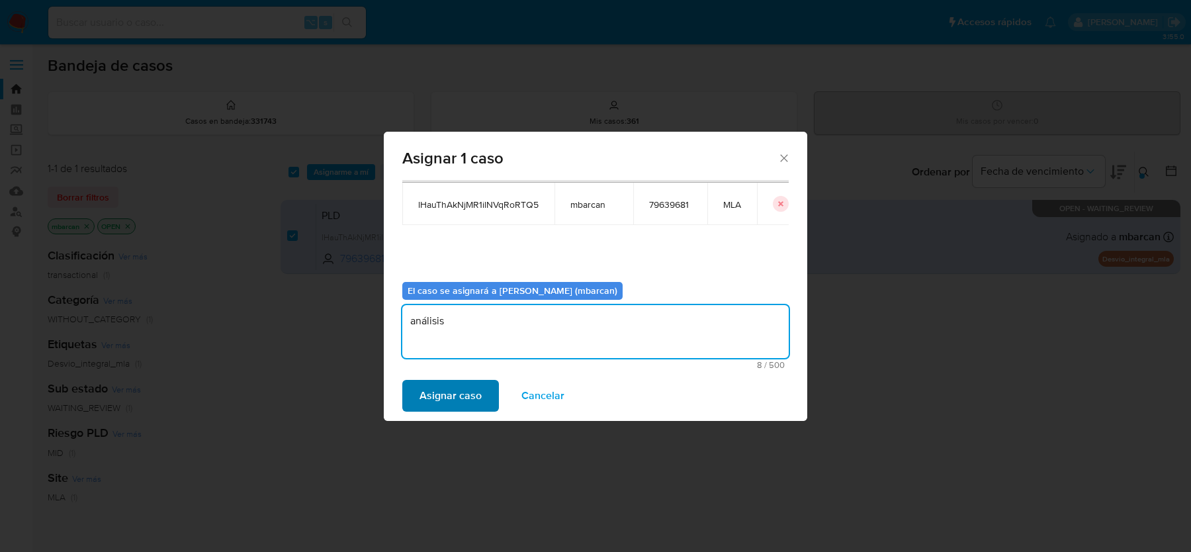
type textarea "análisis"
click at [445, 395] on span "Asignar caso" at bounding box center [451, 395] width 62 height 29
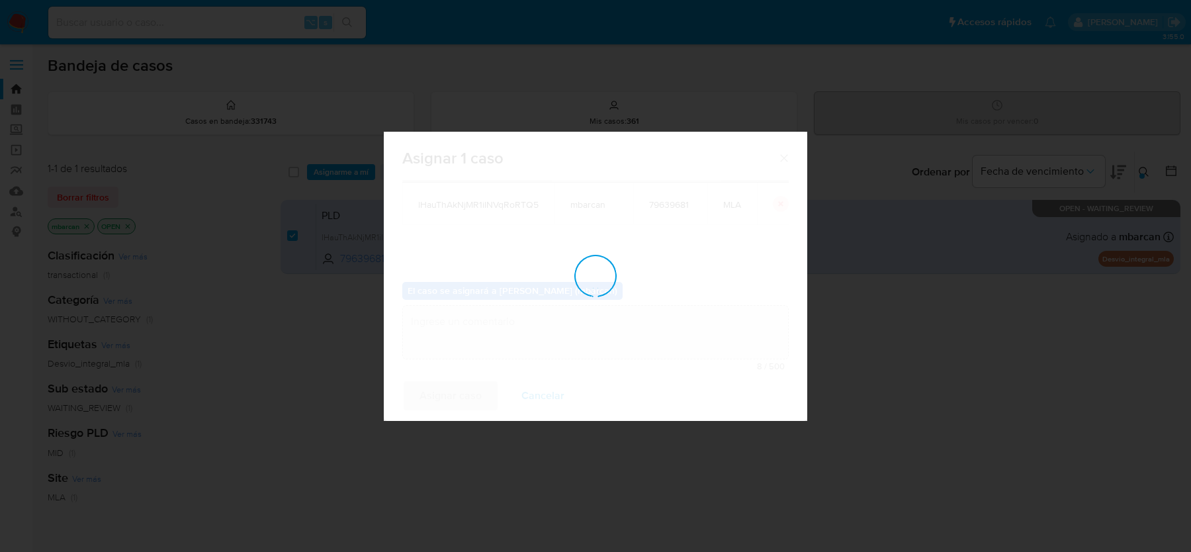
checkbox input "false"
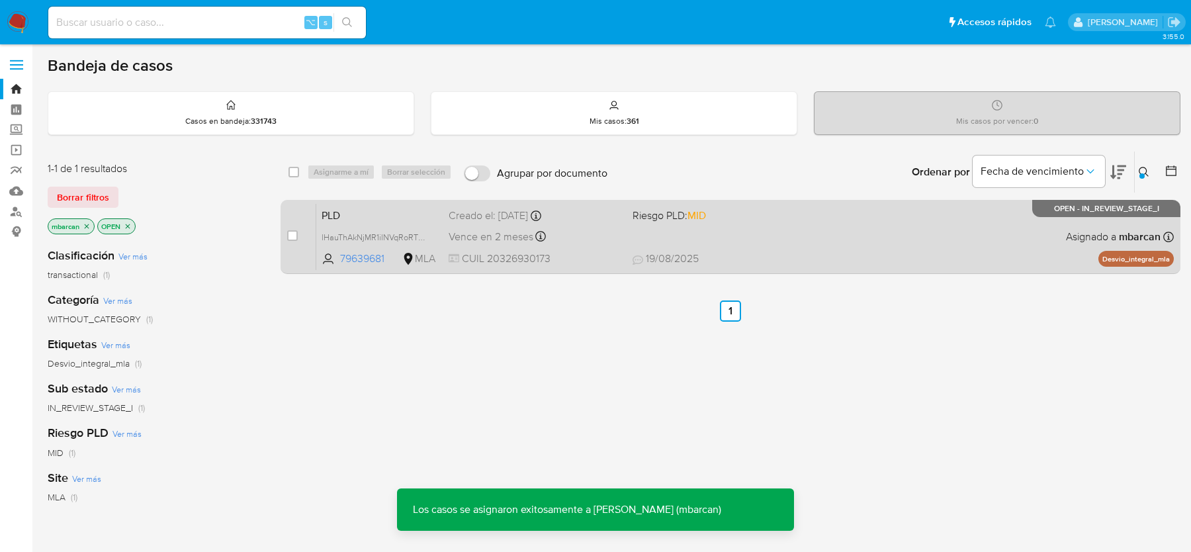
click at [379, 212] on span "PLD" at bounding box center [380, 214] width 116 height 17
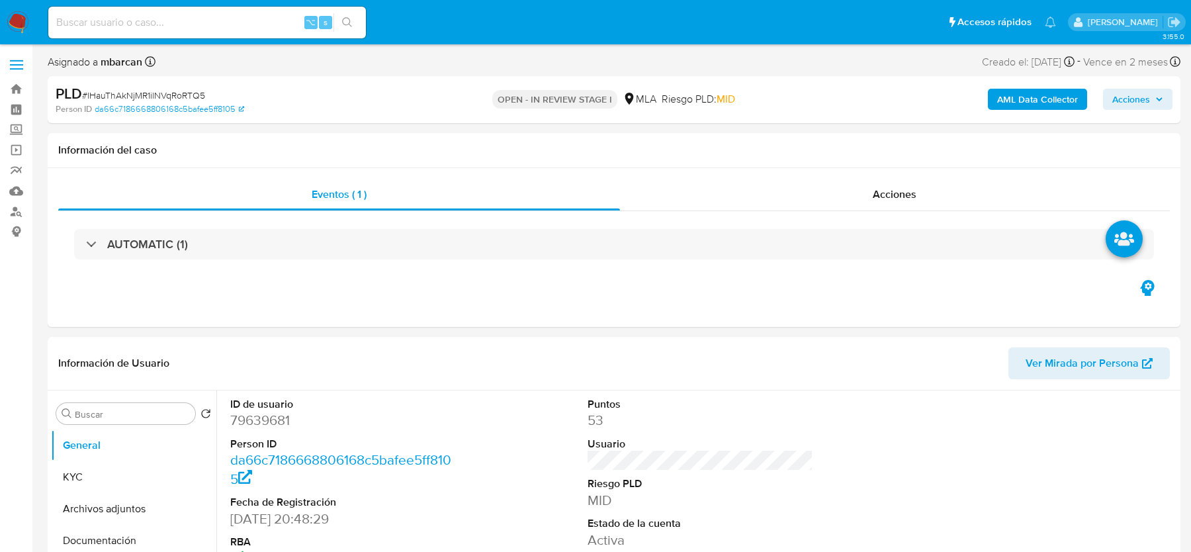
select select "10"
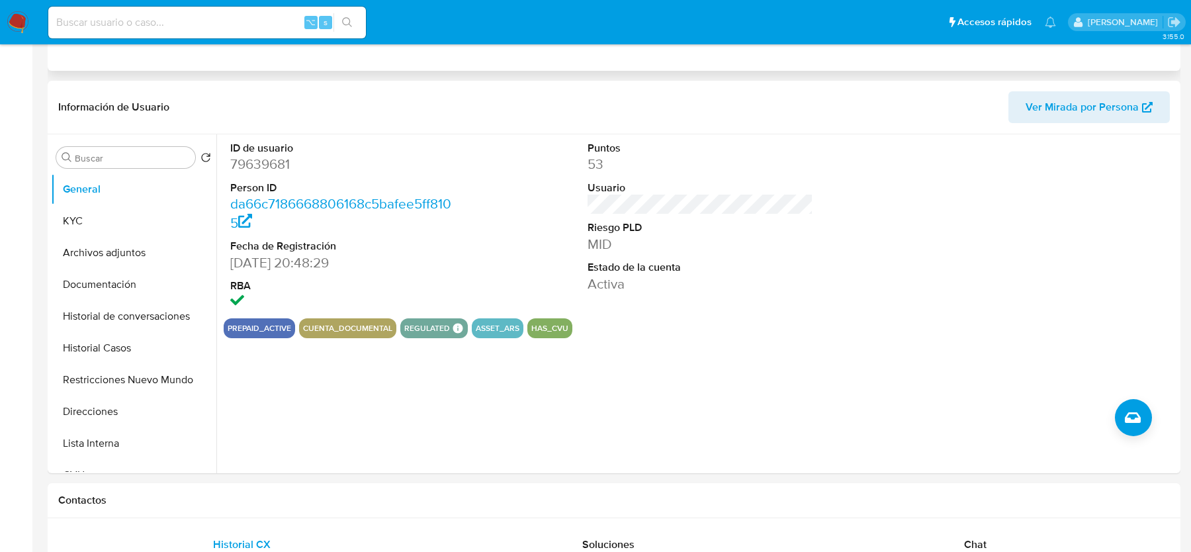
scroll to position [619, 0]
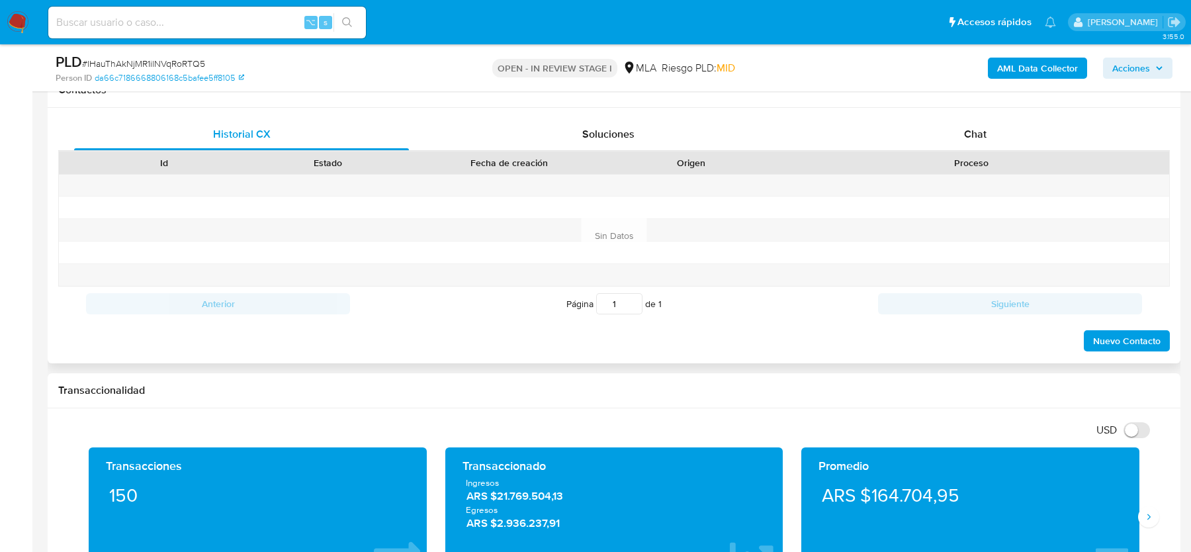
click at [947, 109] on div "Historial CX Soluciones Chat Id Estado Fecha de creación Origen Proceso Anterio…" at bounding box center [614, 235] width 1133 height 255
drag, startPoint x: 957, startPoint y: 135, endPoint x: 970, endPoint y: 134, distance: 12.6
click at [957, 135] on div "Chat" at bounding box center [975, 134] width 335 height 32
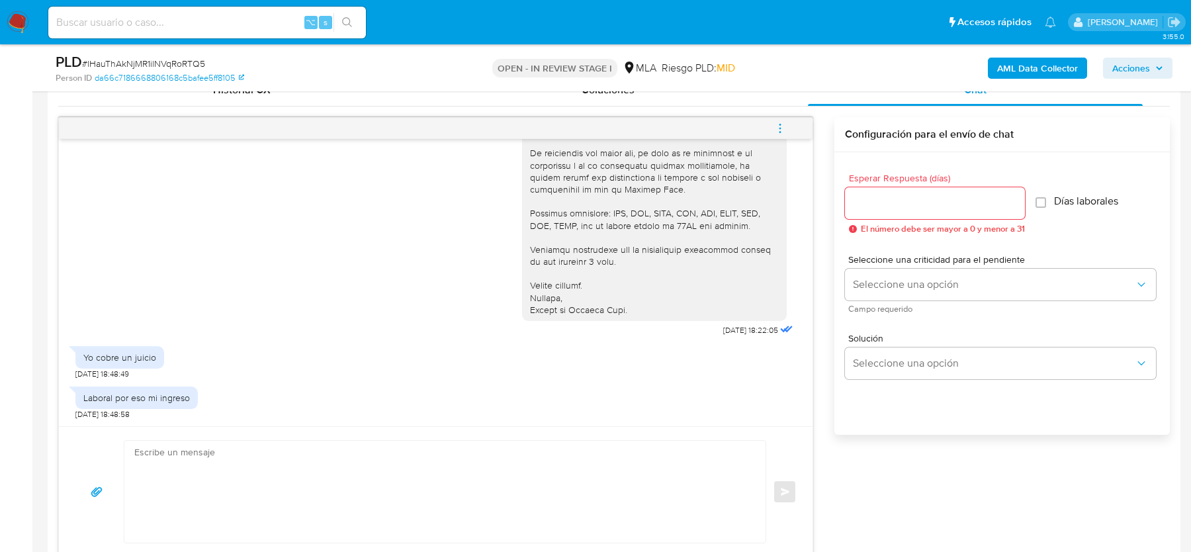
scroll to position [736, 0]
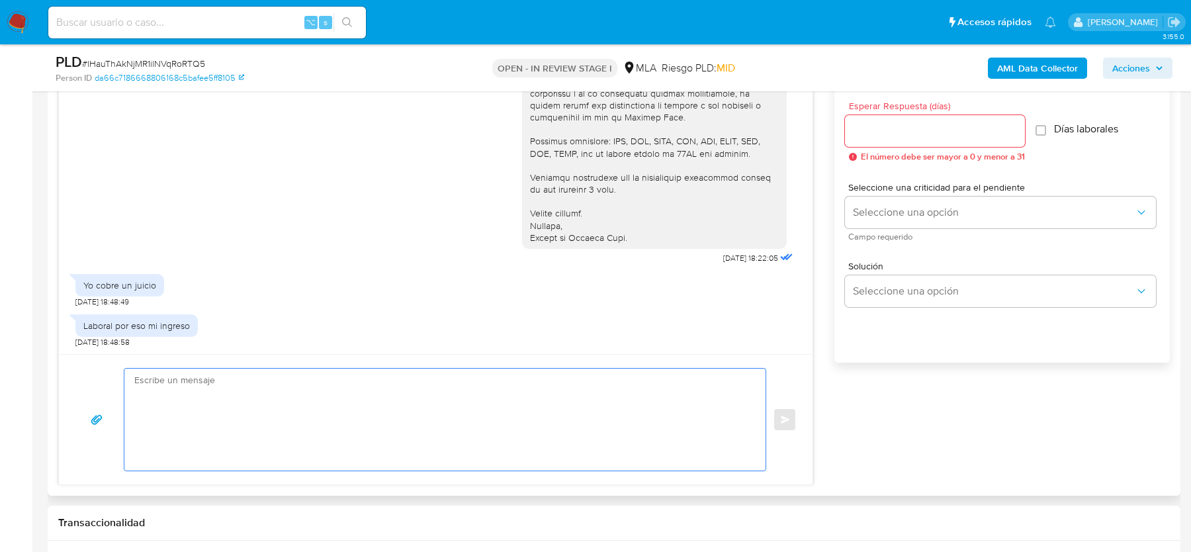
click at [294, 418] on textarea at bounding box center [441, 420] width 615 height 102
paste textarea "Hola, Muchas gracias por tu respuesta. Al respecto, ¿podrías enviarnos lo sigui…"
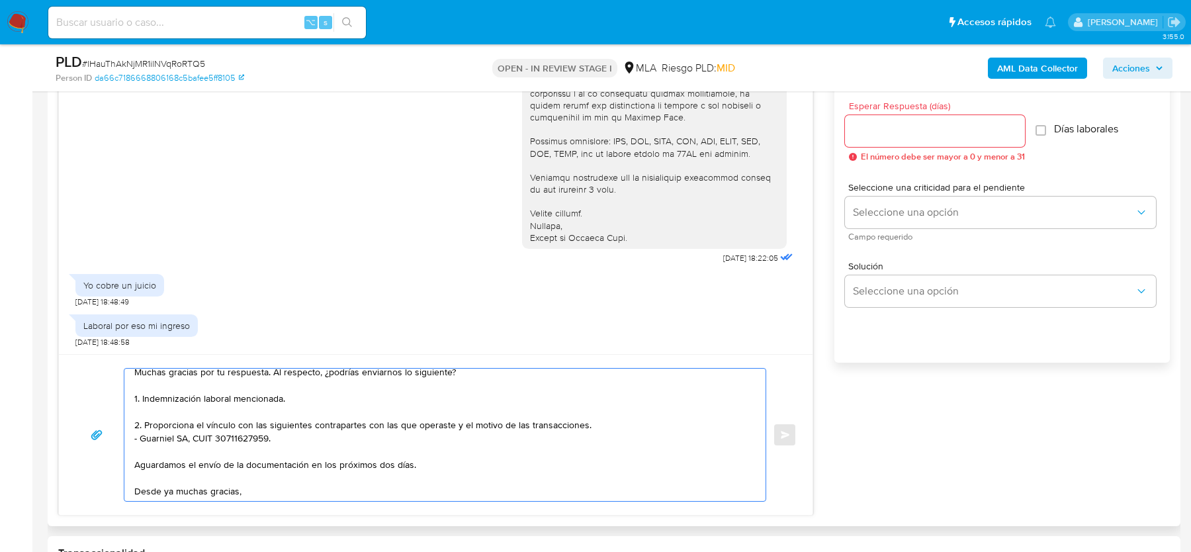
scroll to position [37, 0]
click at [140, 394] on textarea "Hola, Muchas gracias por tu respuesta. Al respecto, ¿podrías enviarnos lo sigui…" at bounding box center [441, 435] width 615 height 132
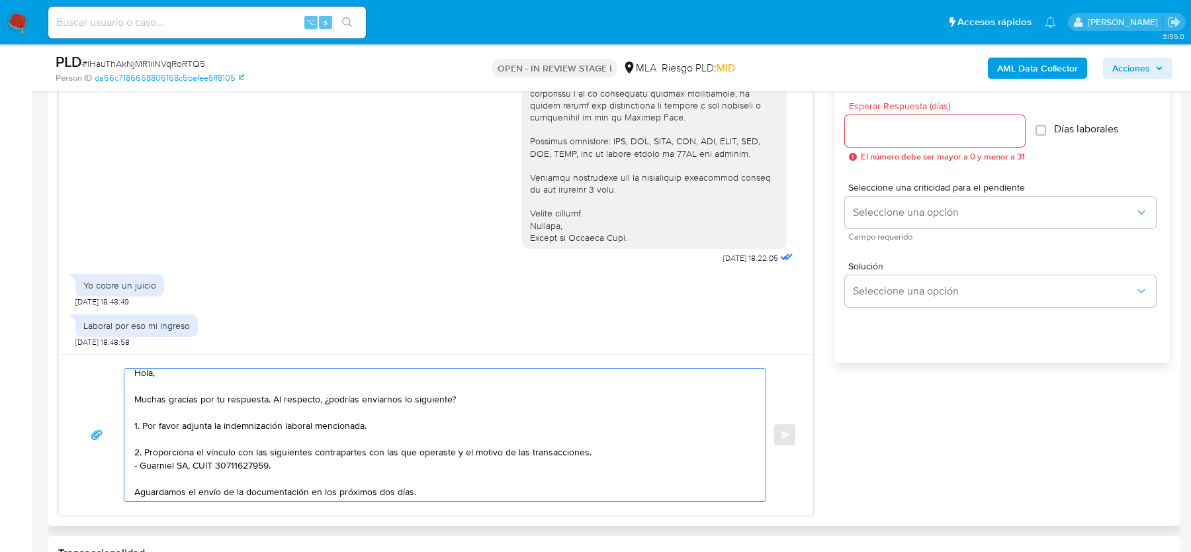
scroll to position [7, 0]
drag, startPoint x: 320, startPoint y: 400, endPoint x: 459, endPoint y: 397, distance: 138.4
click at [459, 397] on textarea "Hola, Muchas gracias por tu respuesta. Al respecto, ¿podrías enviarnos lo sigui…" at bounding box center [441, 435] width 615 height 132
click at [381, 411] on textarea "Hola, Muchas gracias por tu respuesta. Al respecto, ¿podrías enviarnos lo sigui…" at bounding box center [441, 435] width 615 height 132
click at [144, 432] on textarea "Hola, Muchas gracias por tu respuesta. Al respecto, ¿podrías enviarnos lo sigui…" at bounding box center [441, 435] width 615 height 132
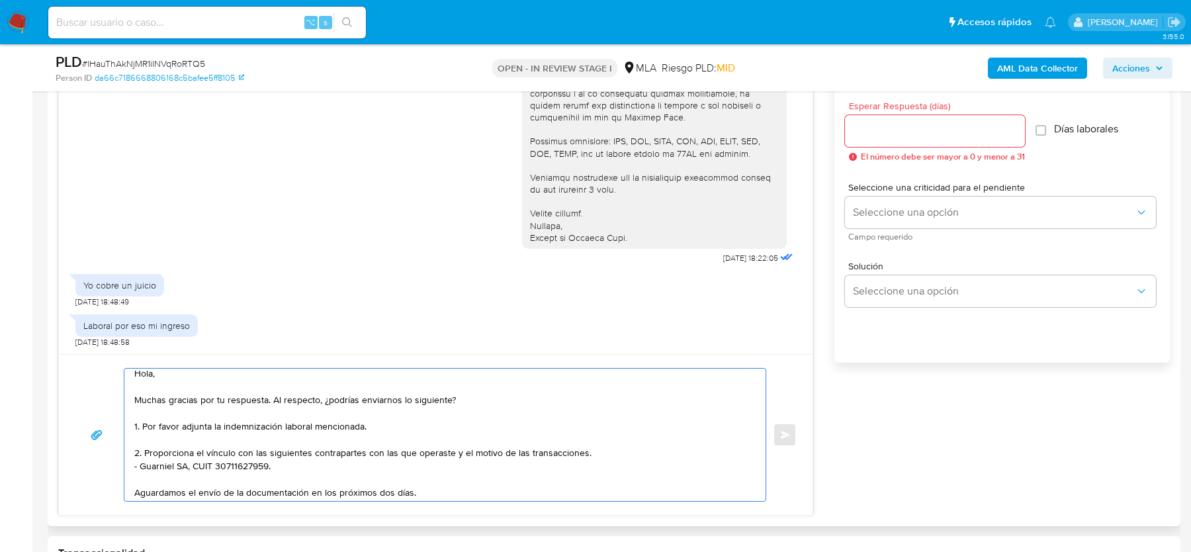
drag, startPoint x: 221, startPoint y: 424, endPoint x: 142, endPoint y: 422, distance: 78.8
click at [142, 422] on textarea "Hola, Muchas gracias por tu respuesta. Al respecto, ¿podrías enviarnos lo sigui…" at bounding box center [441, 435] width 615 height 132
click at [316, 425] on textarea "Hola, Muchas gracias por tu respuesta. Al respecto, ¿podrías enviarnos lo sigui…" at bounding box center [441, 435] width 615 height 132
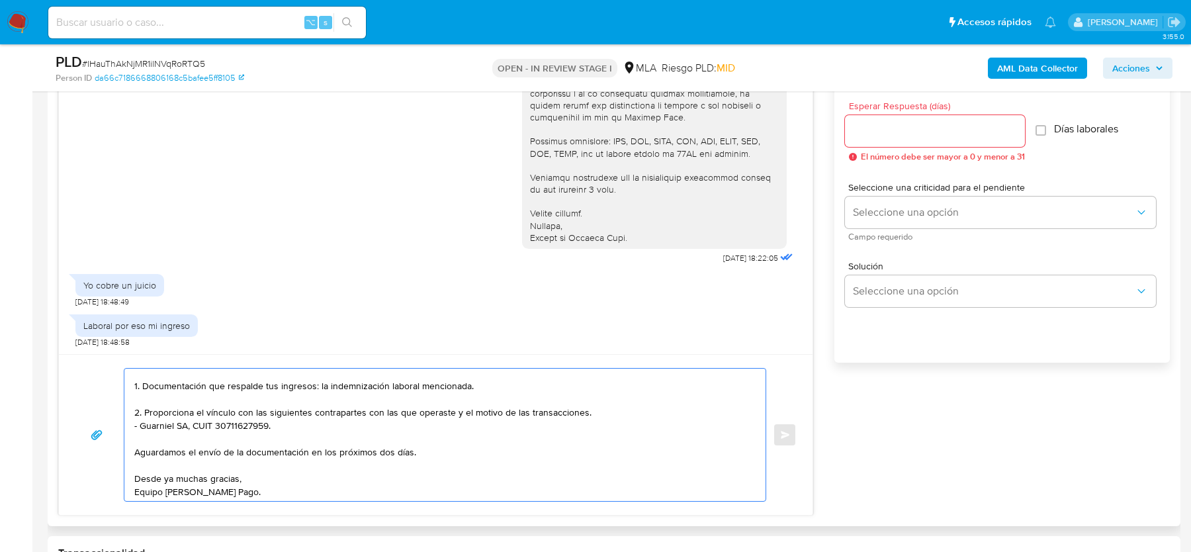
scroll to position [48, 0]
drag, startPoint x: 312, startPoint y: 446, endPoint x: 410, endPoint y: 445, distance: 98.0
click at [410, 445] on textarea "Hola, Muchas gracias por tu respuesta. Al respecto, ¿podrías enviarnos lo sigui…" at bounding box center [441, 435] width 615 height 132
type textarea "Hola, Muchas gracias por tu respuesta. Al respecto, ¿podrías enviarnos lo sigui…"
click at [886, 131] on input "Esperar Respuesta (días)" at bounding box center [935, 130] width 180 height 17
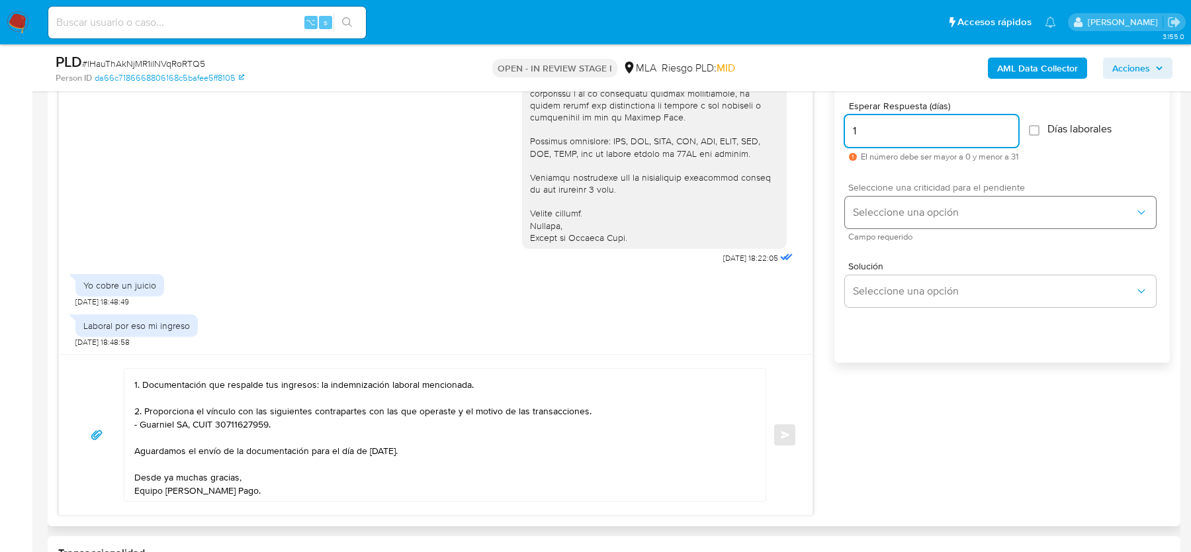
type input "1"
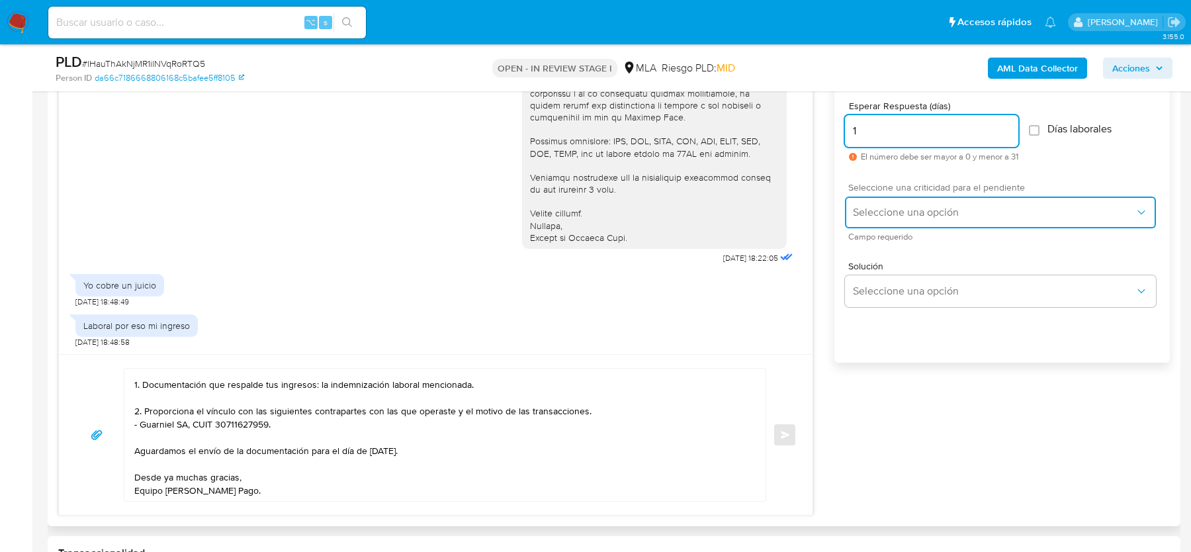
click at [886, 206] on span "Seleccione una opción" at bounding box center [994, 212] width 282 height 13
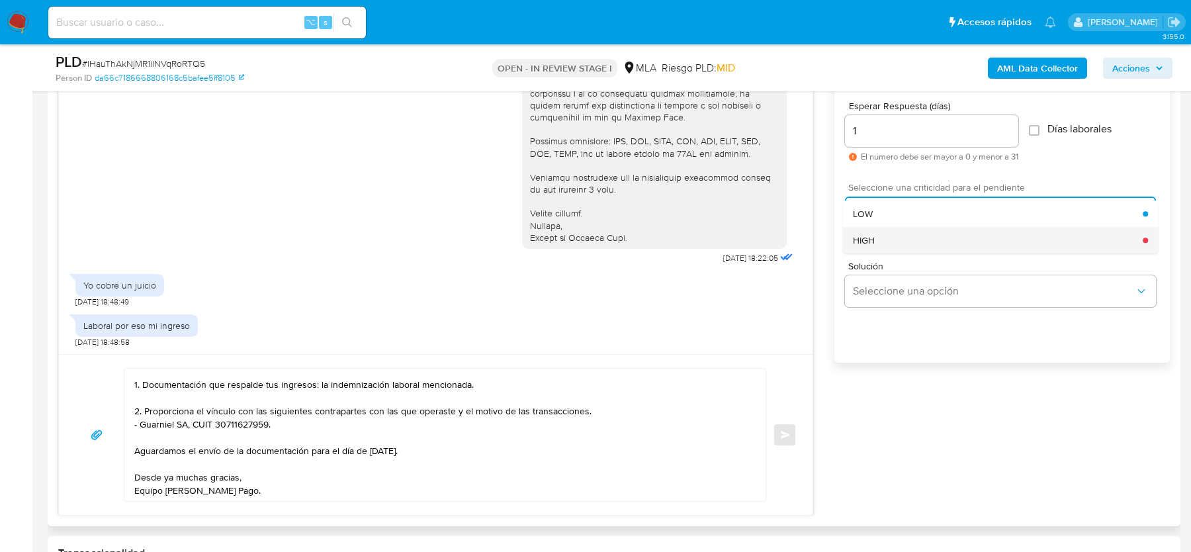
click at [877, 244] on div "HIGH" at bounding box center [998, 240] width 290 height 26
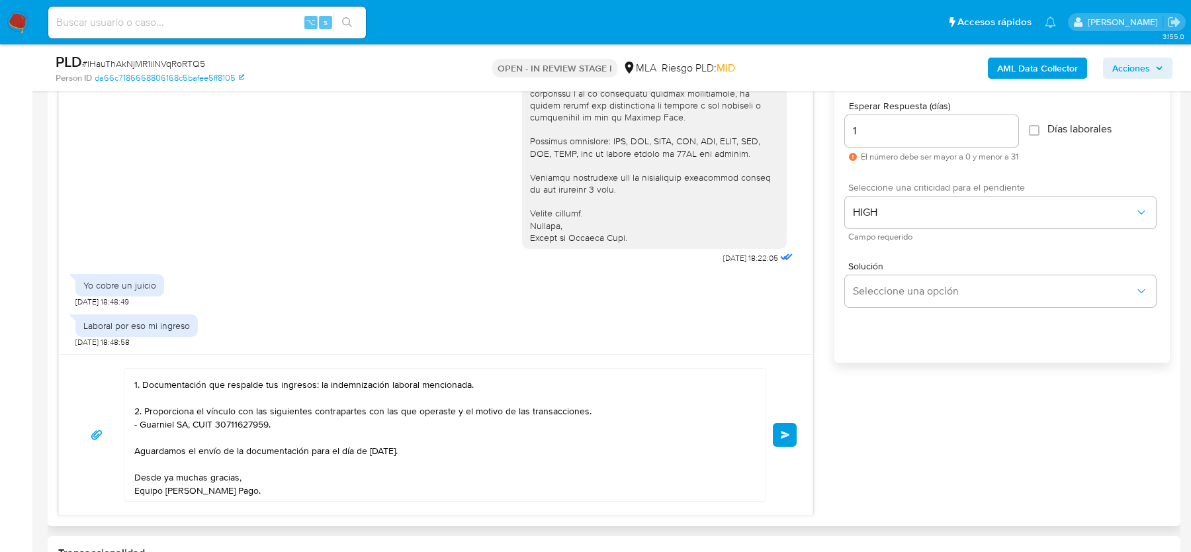
click at [784, 434] on span "Enviar" at bounding box center [785, 435] width 9 height 8
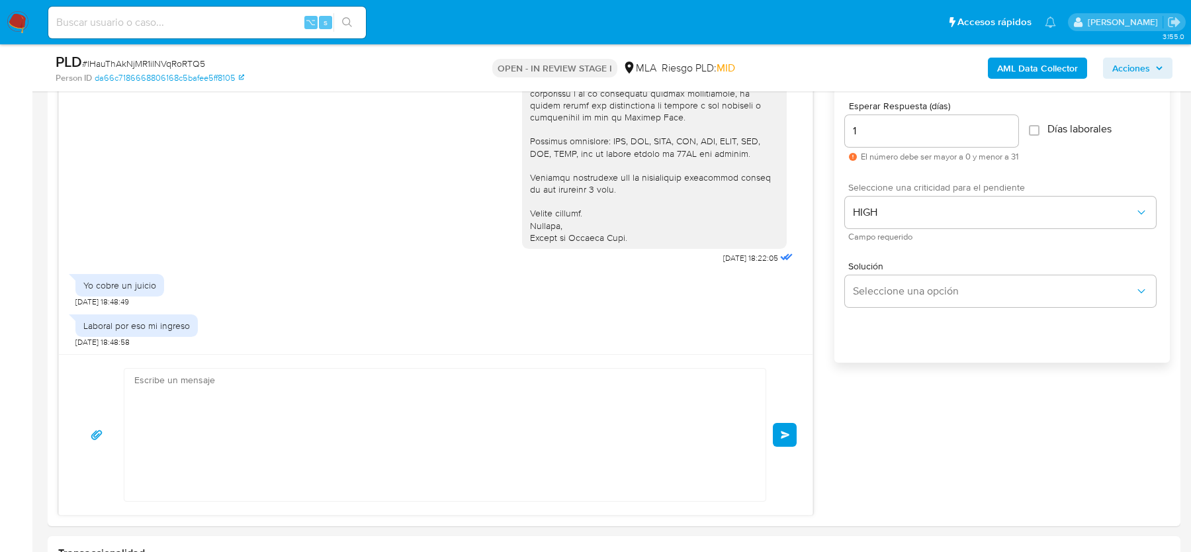
scroll to position [1892, 0]
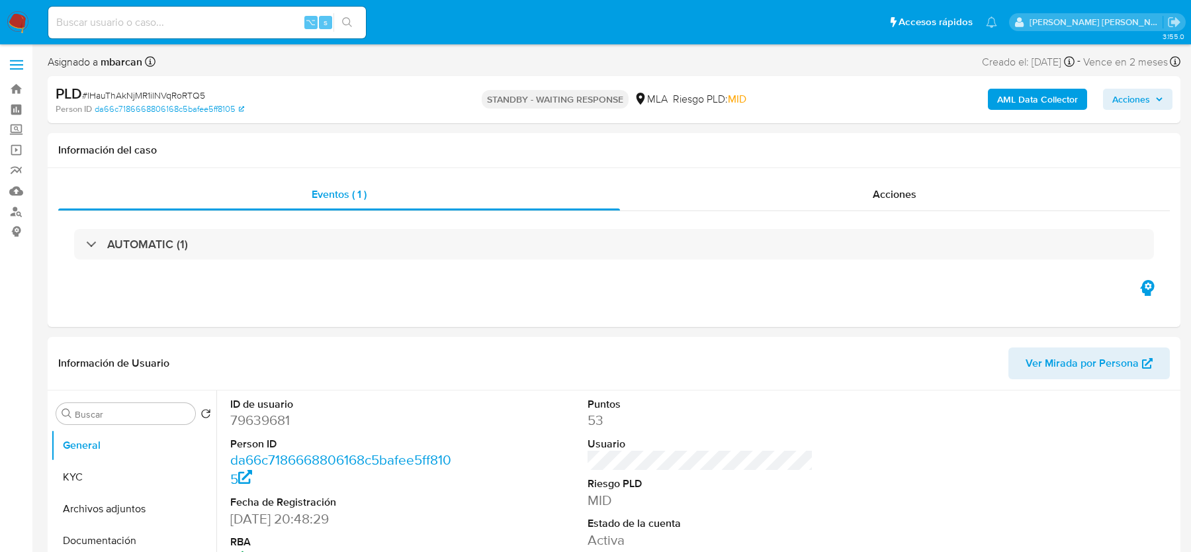
select select "10"
click at [189, 25] on input at bounding box center [207, 22] width 318 height 17
paste input "8S81OA0sKes0yu3I3TKzoIZB"
type input "8S81OA0sKes0yu3I3TKzoIZB"
select select "10"
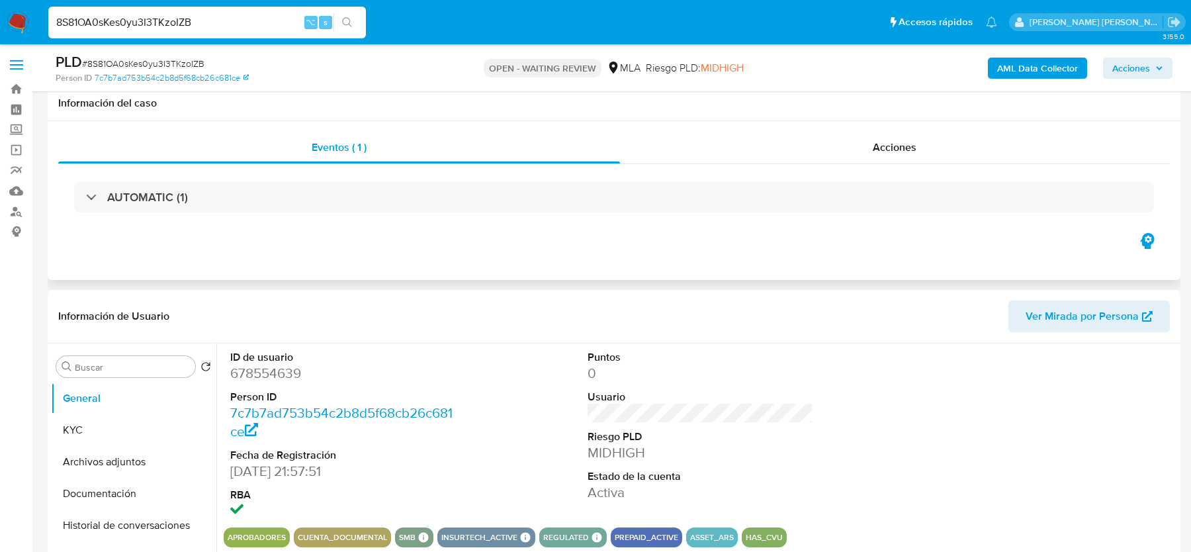
scroll to position [404, 0]
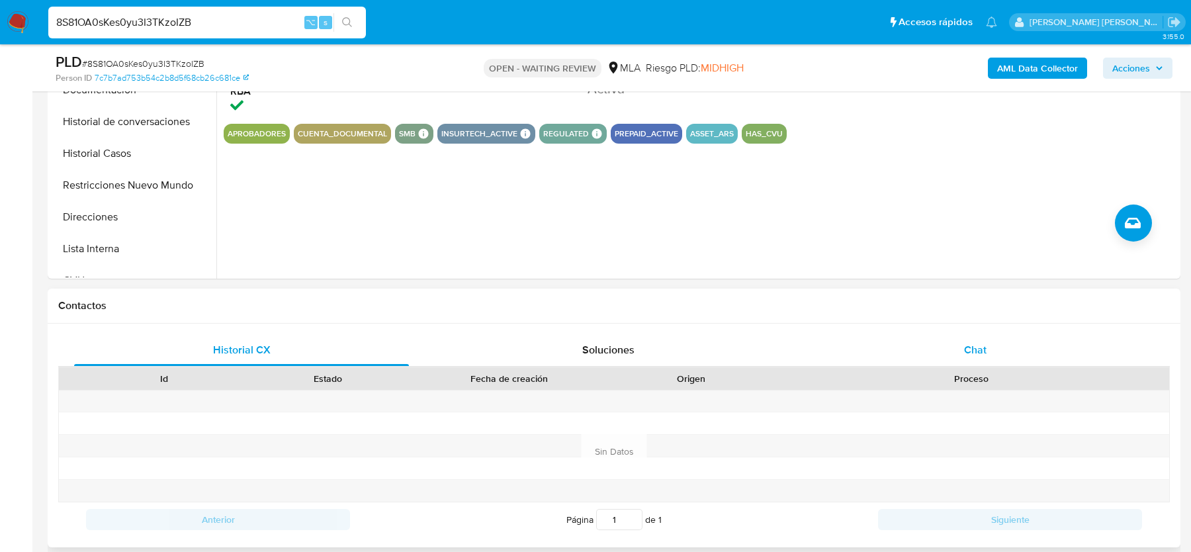
click at [969, 355] on span "Chat" at bounding box center [975, 349] width 23 height 15
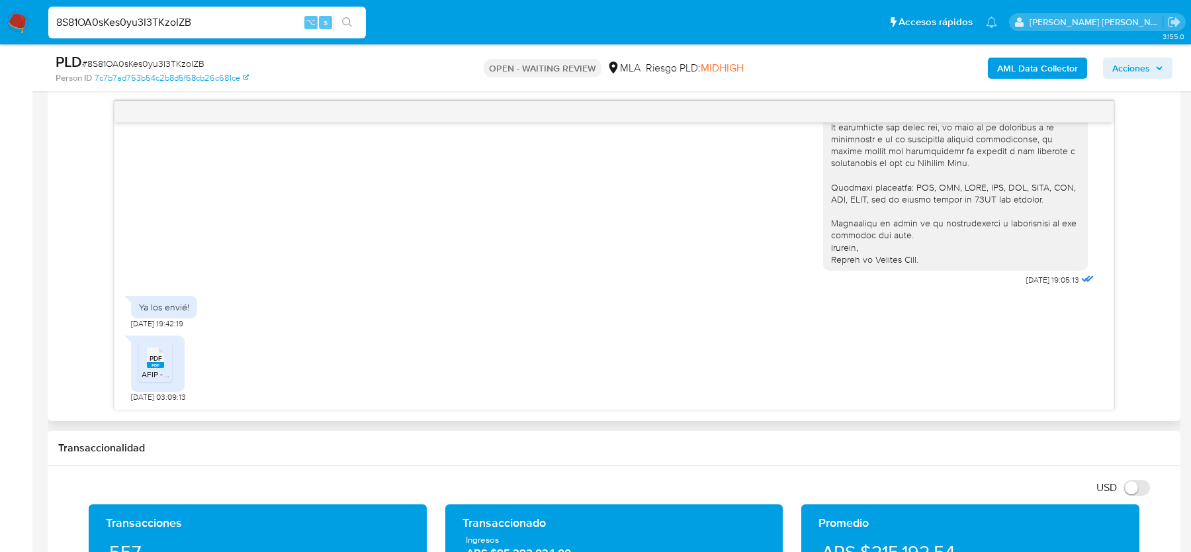
scroll to position [682, 0]
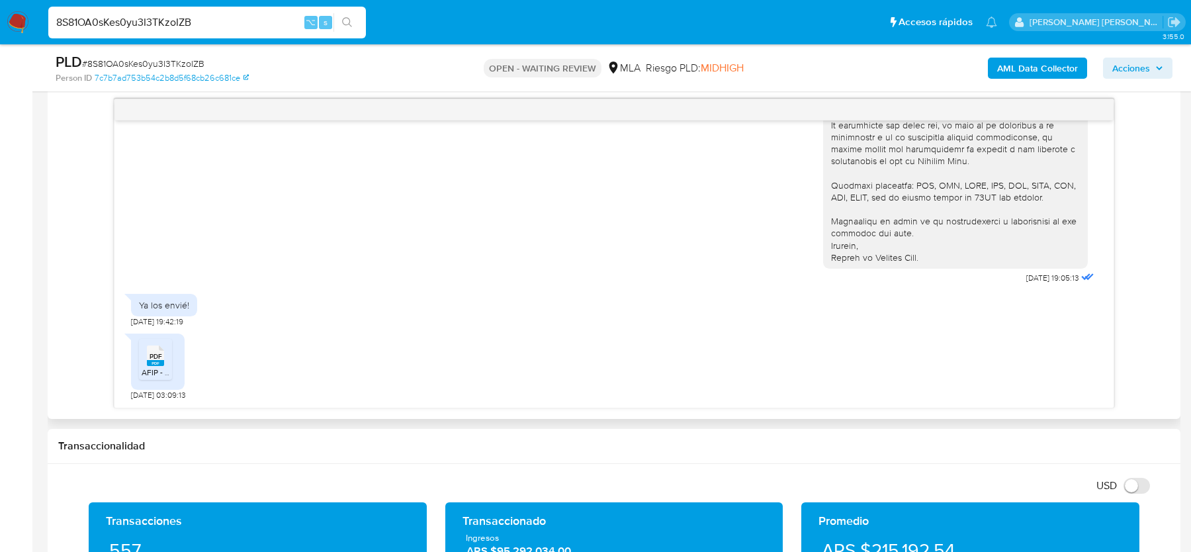
click at [155, 361] on rect at bounding box center [155, 363] width 17 height 6
click at [116, 69] on span "# 8S81OA0sKes0yu3I3TKzoIZB" at bounding box center [143, 63] width 122 height 13
copy span "8S81OA0sKes0yu3I3TKzoIZB"
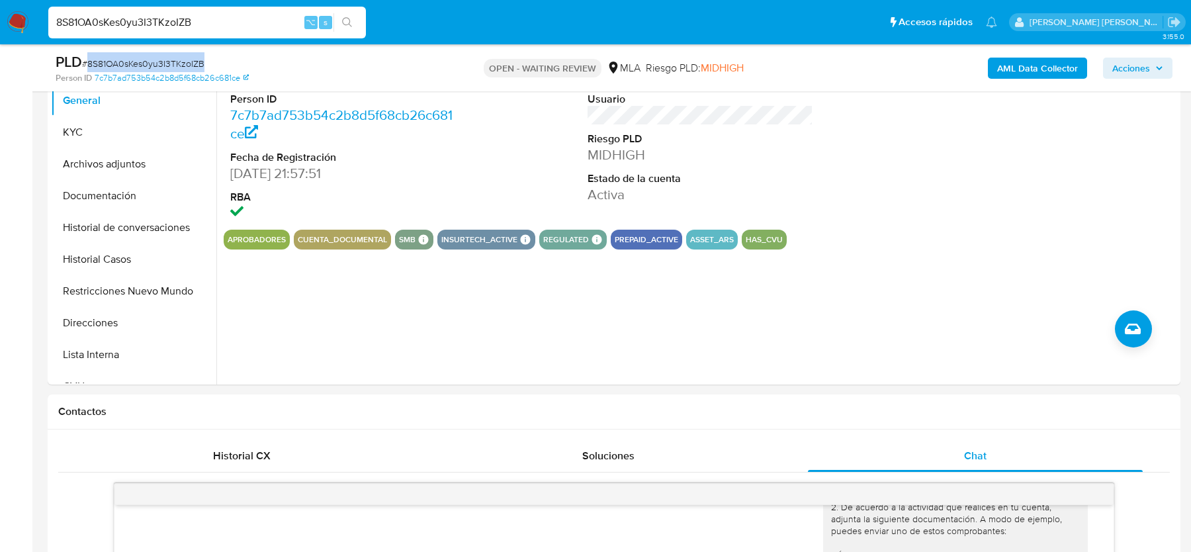
scroll to position [296, 0]
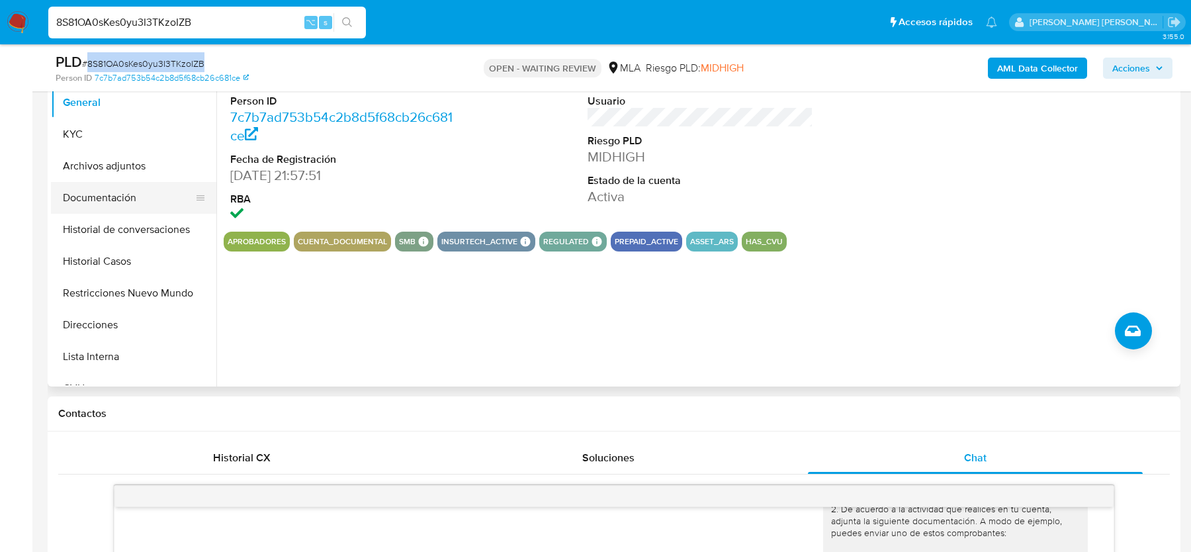
click at [112, 187] on button "Documentación" at bounding box center [128, 198] width 155 height 32
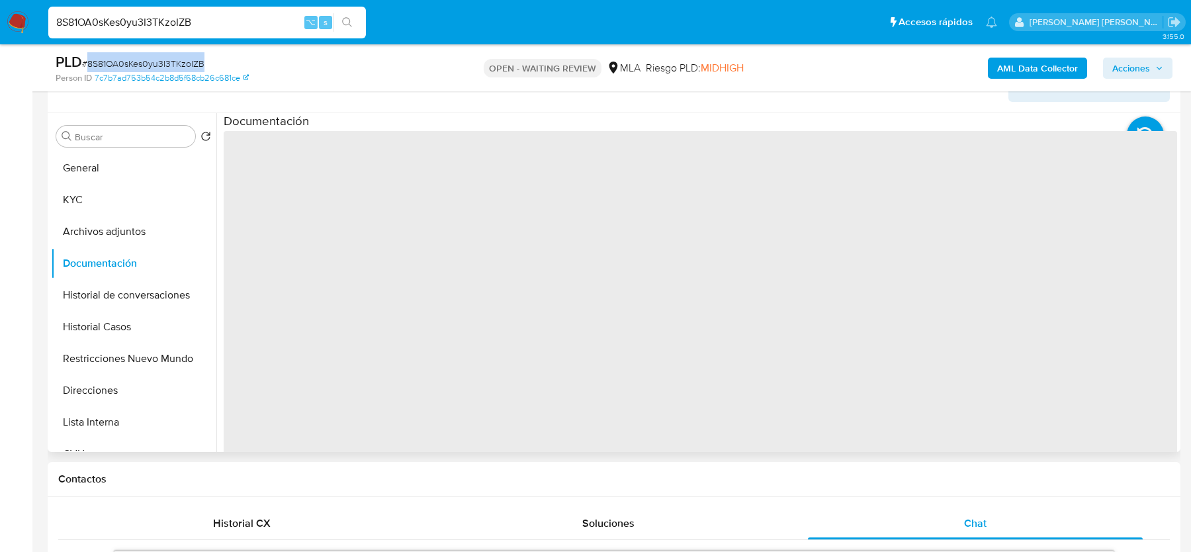
scroll to position [187, 0]
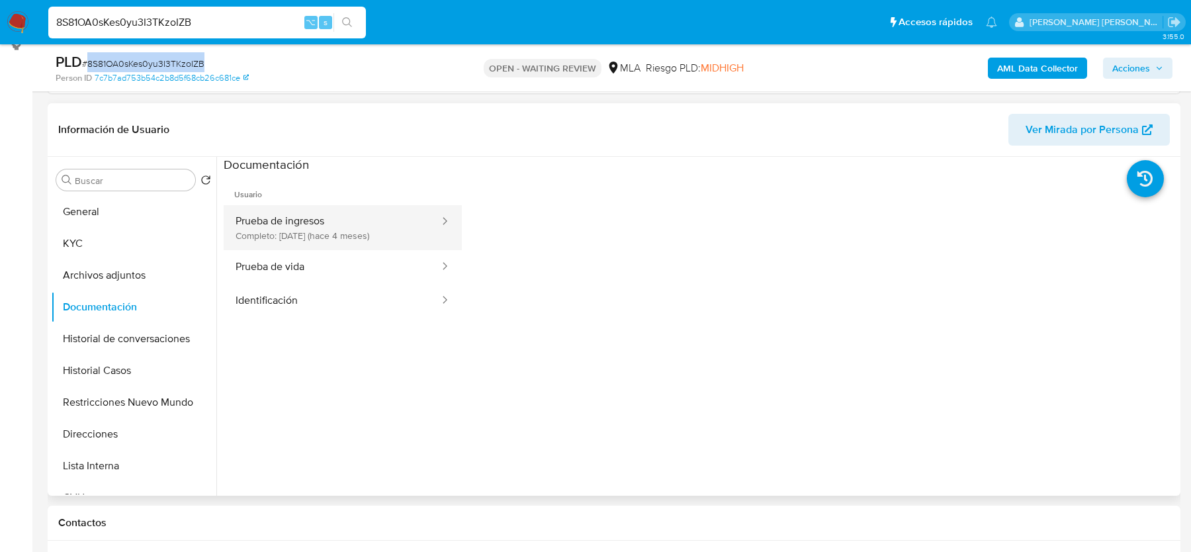
click at [325, 231] on button "Prueba de ingresos Completo: 22/04/2025 (hace 4 meses)" at bounding box center [332, 227] width 217 height 45
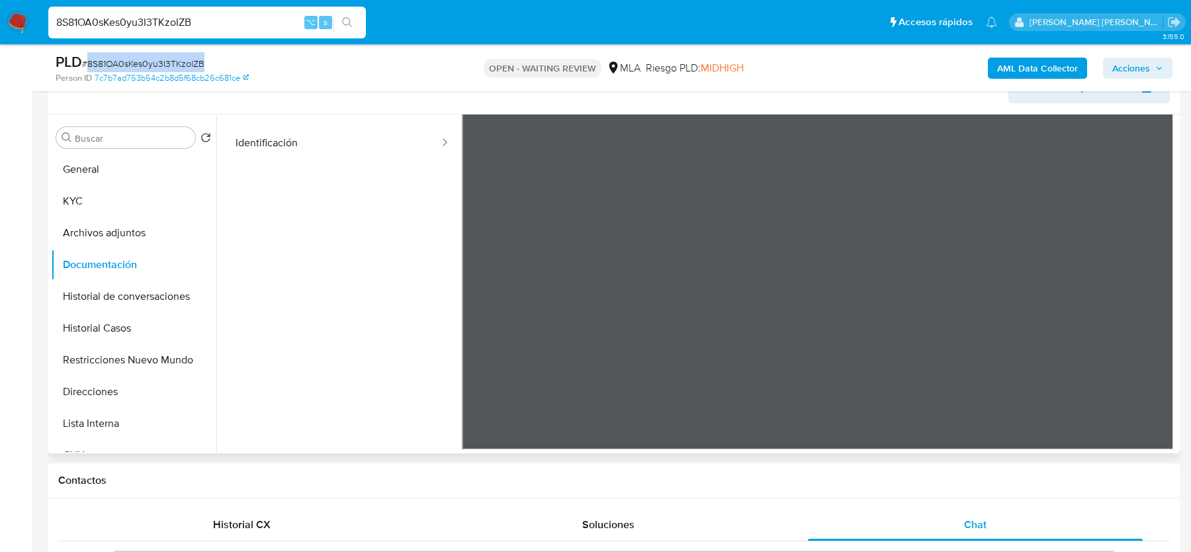
scroll to position [0, 0]
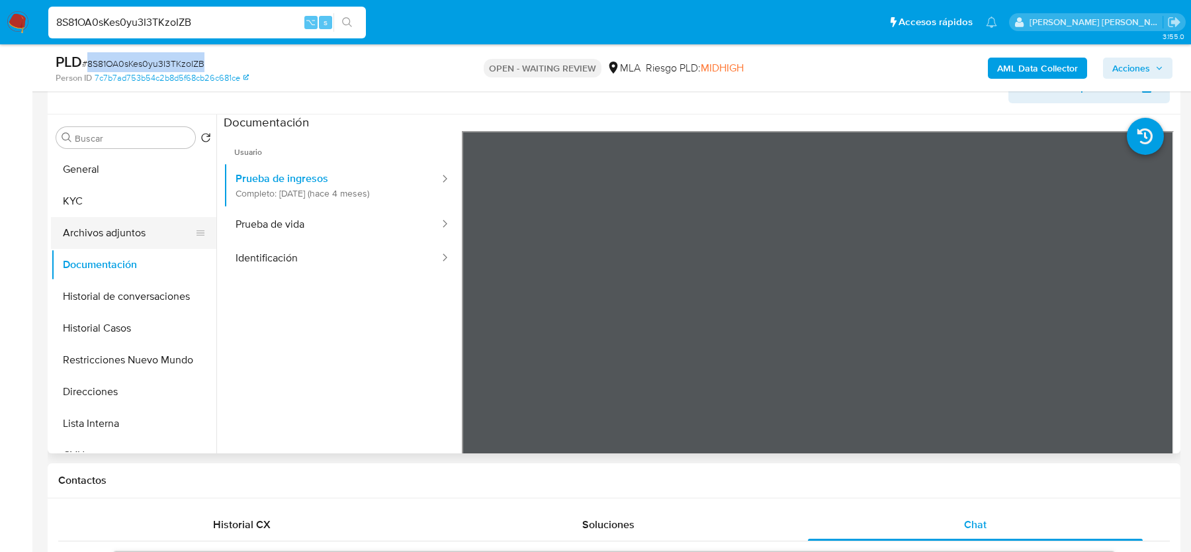
click at [90, 221] on button "Archivos adjuntos" at bounding box center [128, 233] width 155 height 32
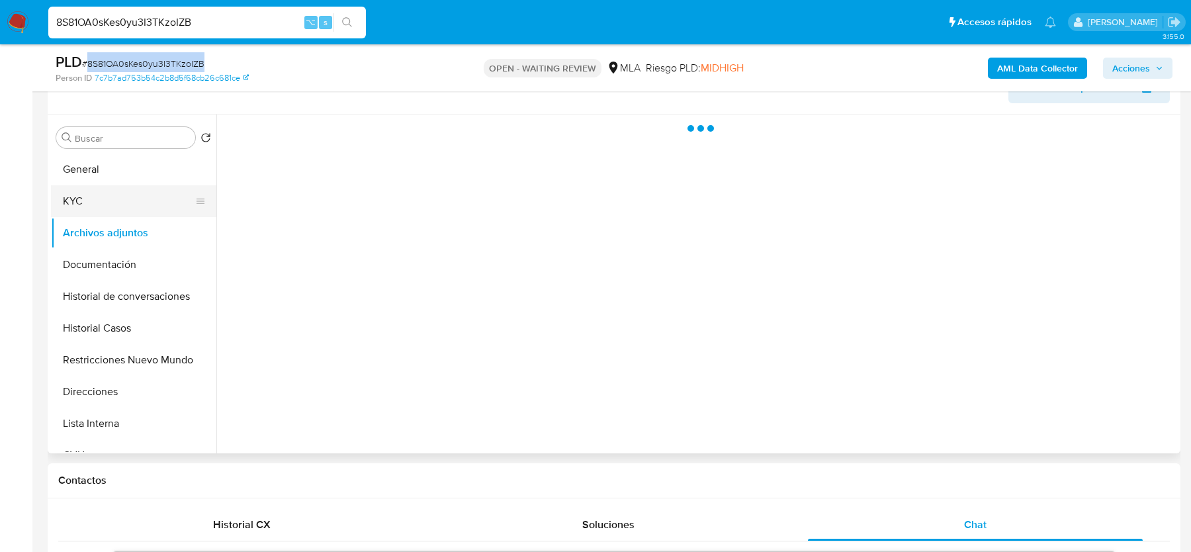
click at [105, 193] on button "KYC" at bounding box center [128, 201] width 155 height 32
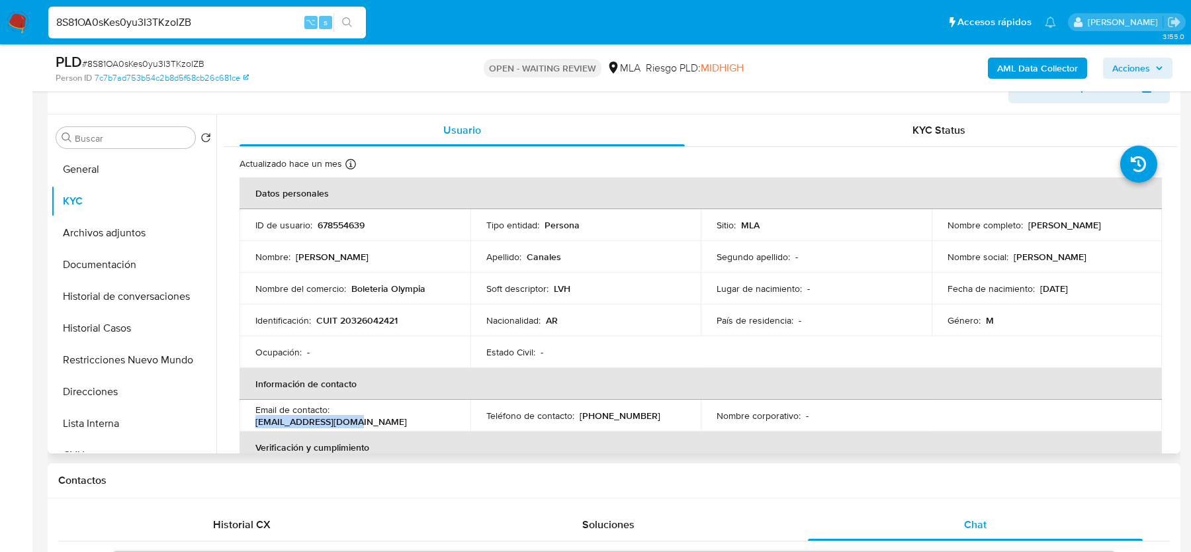
drag, startPoint x: 335, startPoint y: 414, endPoint x: 437, endPoint y: 414, distance: 102.6
click at [437, 414] on div "Email de contacto : acmdq91218@gmail.com" at bounding box center [354, 416] width 199 height 24
copy p "acmdq91218@gmail.com"
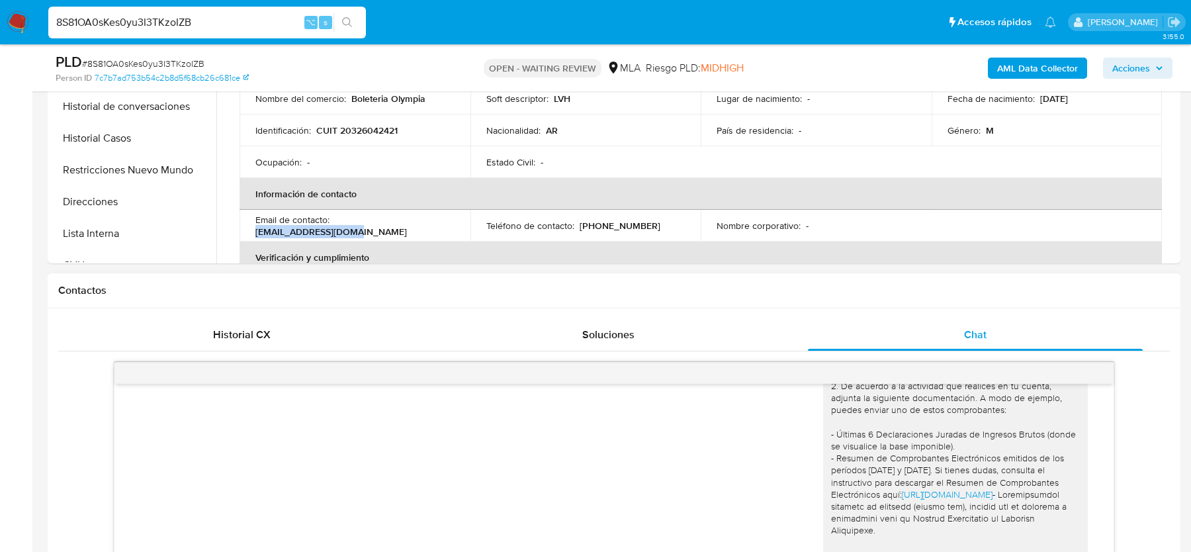
scroll to position [442, 0]
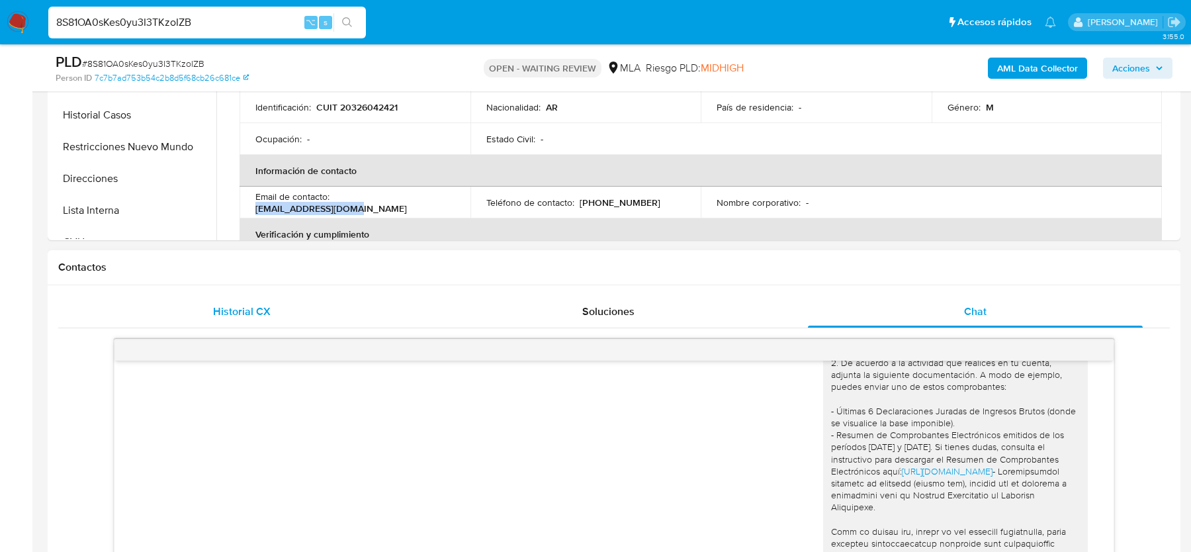
click at [256, 310] on span "Historial CX" at bounding box center [242, 311] width 58 height 15
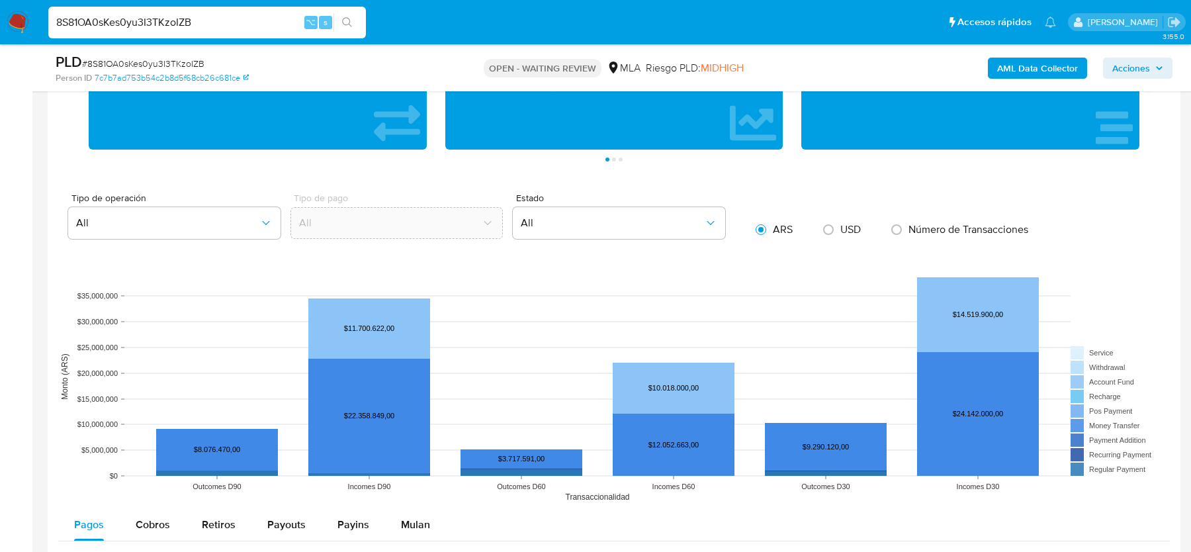
scroll to position [1060, 0]
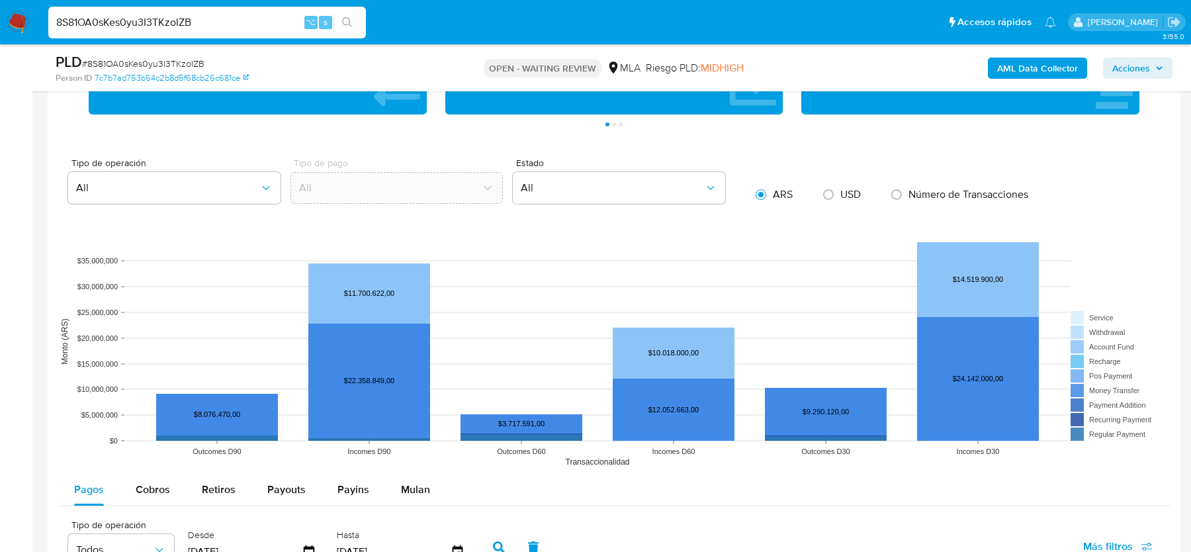
click at [187, 64] on span "# 8S81OA0sKes0yu3I3TKzoIZB" at bounding box center [143, 63] width 122 height 13
copy span "8S81OA0sKes0yu3I3TKzoIZB"
click at [12, 16] on img at bounding box center [18, 22] width 23 height 23
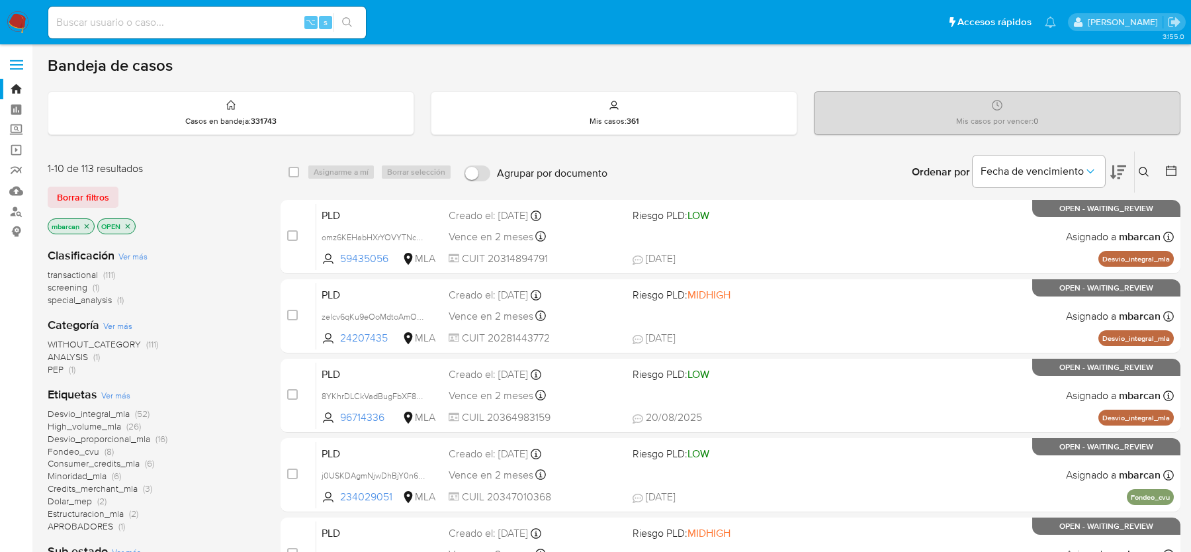
click at [1142, 173] on icon at bounding box center [1144, 172] width 11 height 11
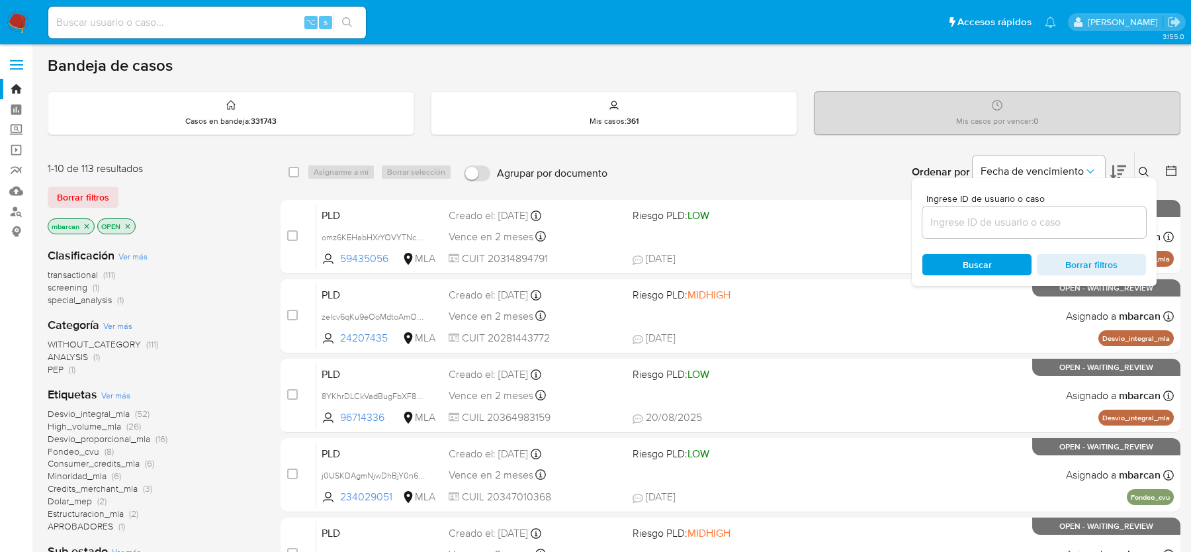
click at [1064, 217] on input at bounding box center [1035, 222] width 224 height 17
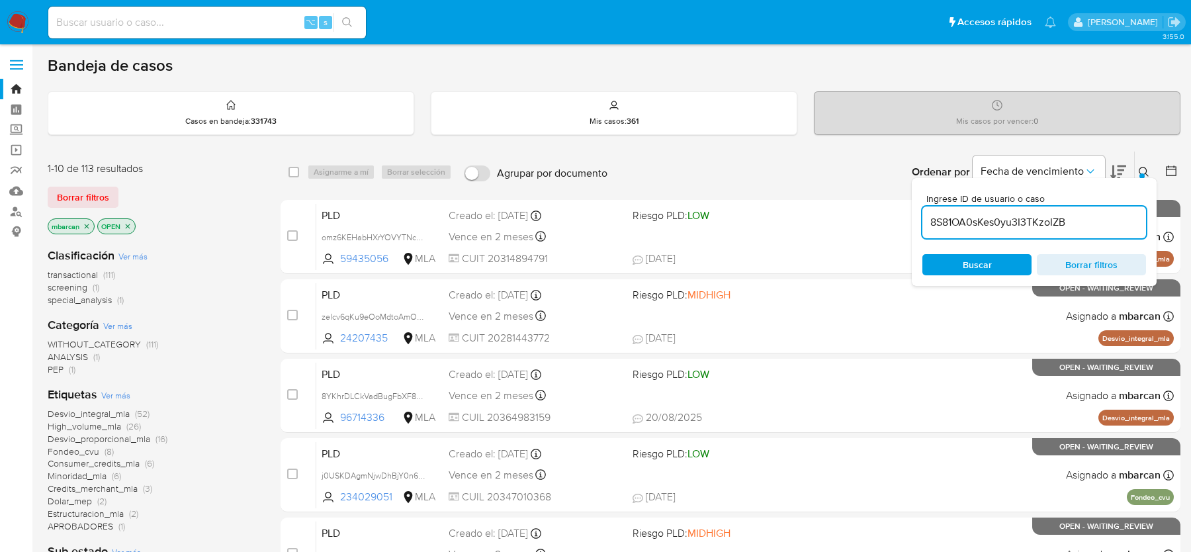
type input "8S81OA0sKes0yu3I3TKzoIZB"
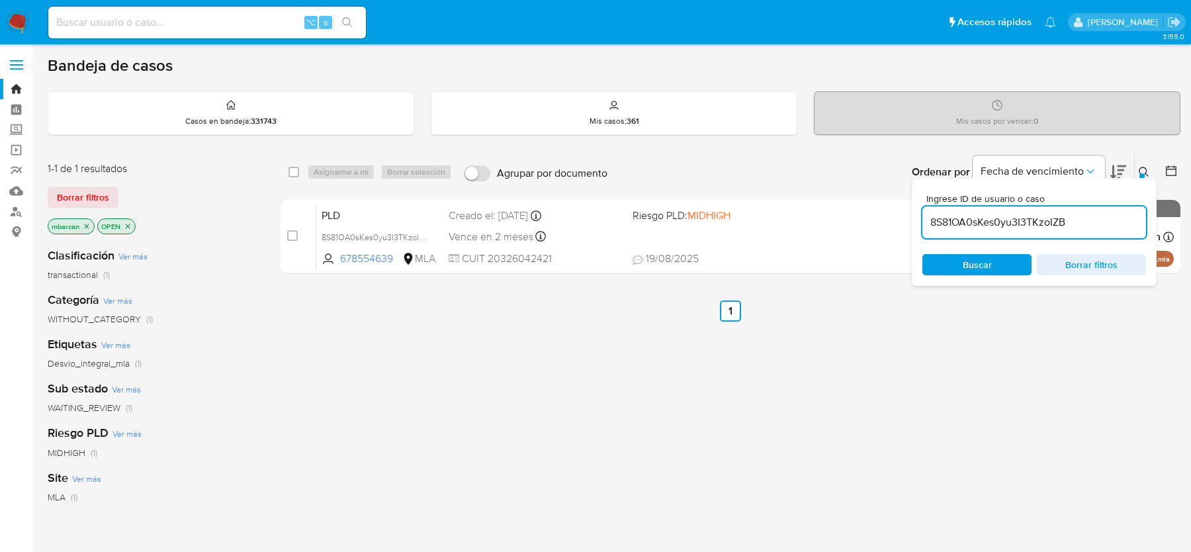
click at [1144, 167] on icon at bounding box center [1144, 172] width 11 height 11
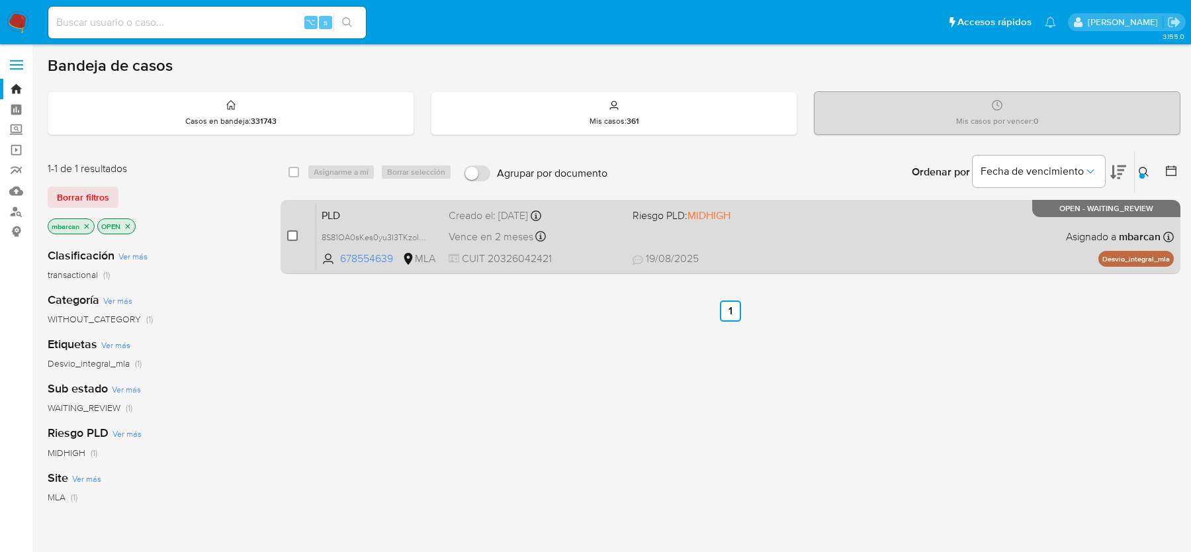
click at [289, 235] on input "checkbox" at bounding box center [292, 235] width 11 height 11
checkbox input "true"
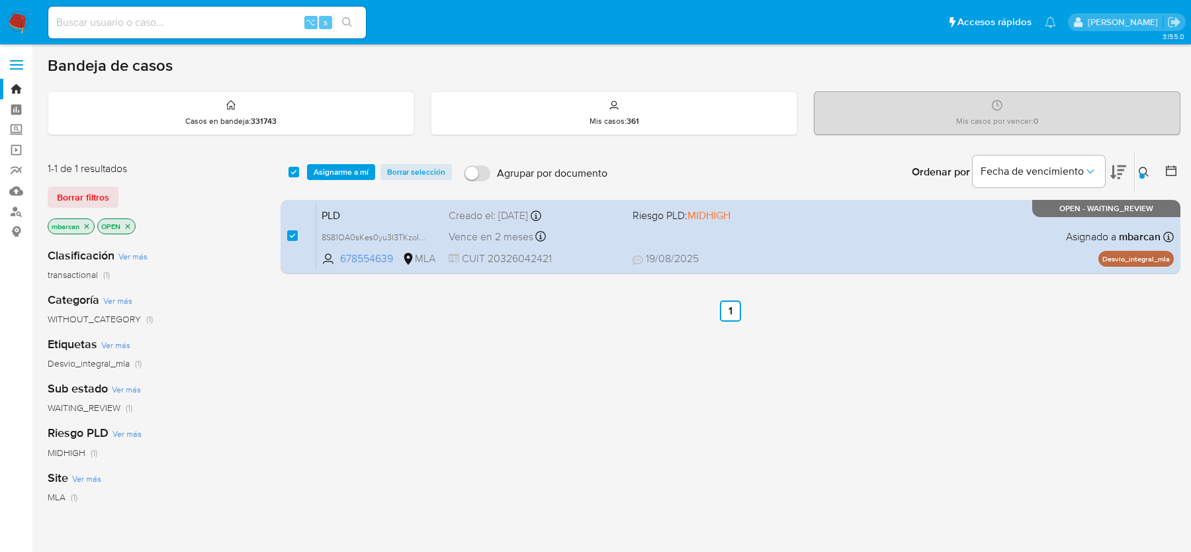
click at [352, 136] on div "Bandeja de casos Casos en bandeja : 331743 Mis casos : 361 Mis casos por vencer…" at bounding box center [614, 403] width 1133 height 695
click at [349, 167] on span "Asignarme a mí" at bounding box center [341, 171] width 55 height 13
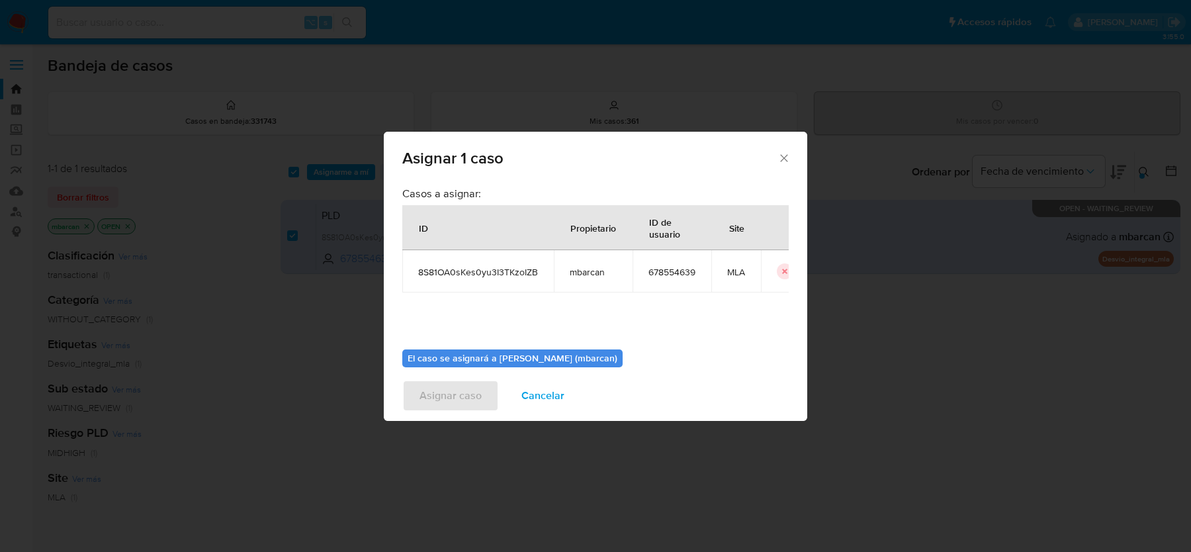
scroll to position [68, 0]
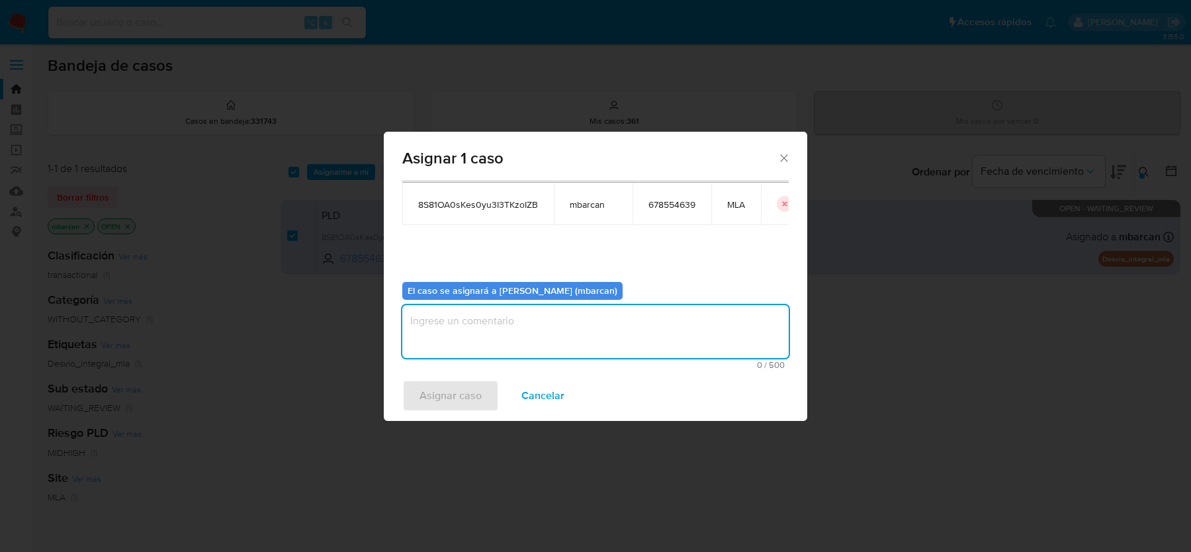
click at [491, 307] on textarea "assign-modal" at bounding box center [595, 331] width 387 height 53
type textarea "análisis"
click at [461, 389] on span "Asignar caso" at bounding box center [451, 395] width 62 height 29
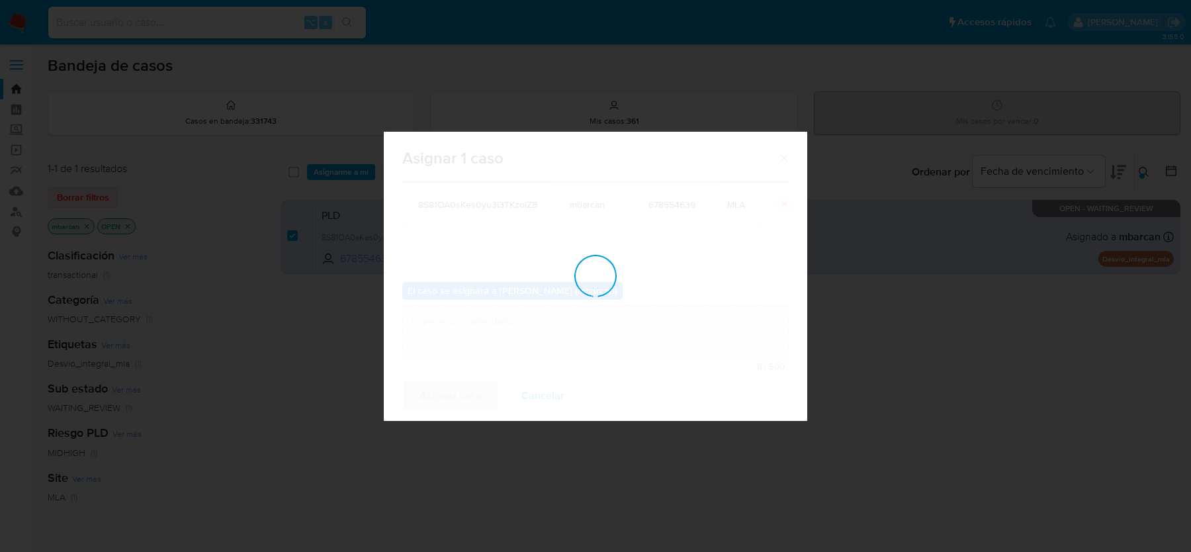
checkbox input "false"
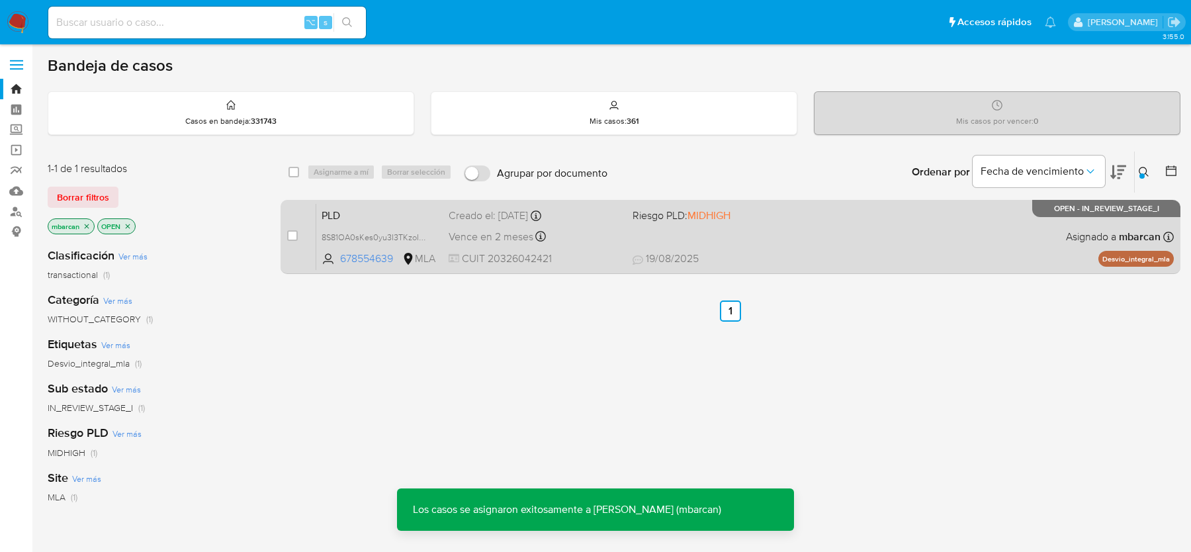
click at [367, 225] on div "PLD 8S81OA0sKes0yu3I3TKzoIZB 678554639 MLA Riesgo PLD: MIDHIGH Creado el: [DATE…" at bounding box center [745, 236] width 858 height 67
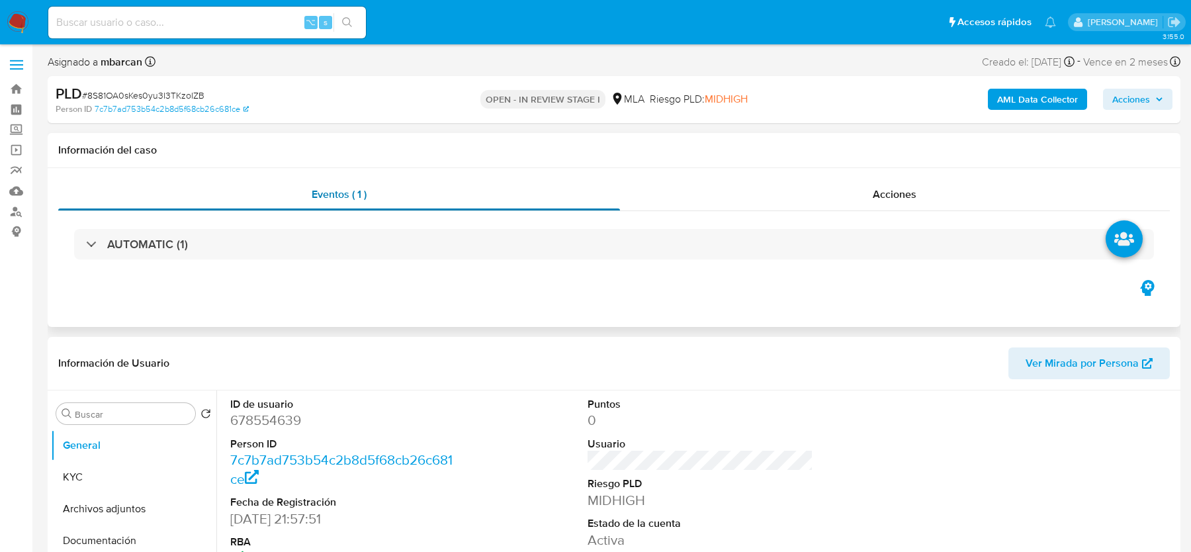
select select "10"
click at [173, 93] on span "# 8S81OA0sKes0yu3I3TKzoIZB" at bounding box center [143, 95] width 122 height 13
copy span "8S81OA0sKes0yu3I3TKzoIZB"
click at [124, 480] on button "KYC" at bounding box center [128, 477] width 155 height 32
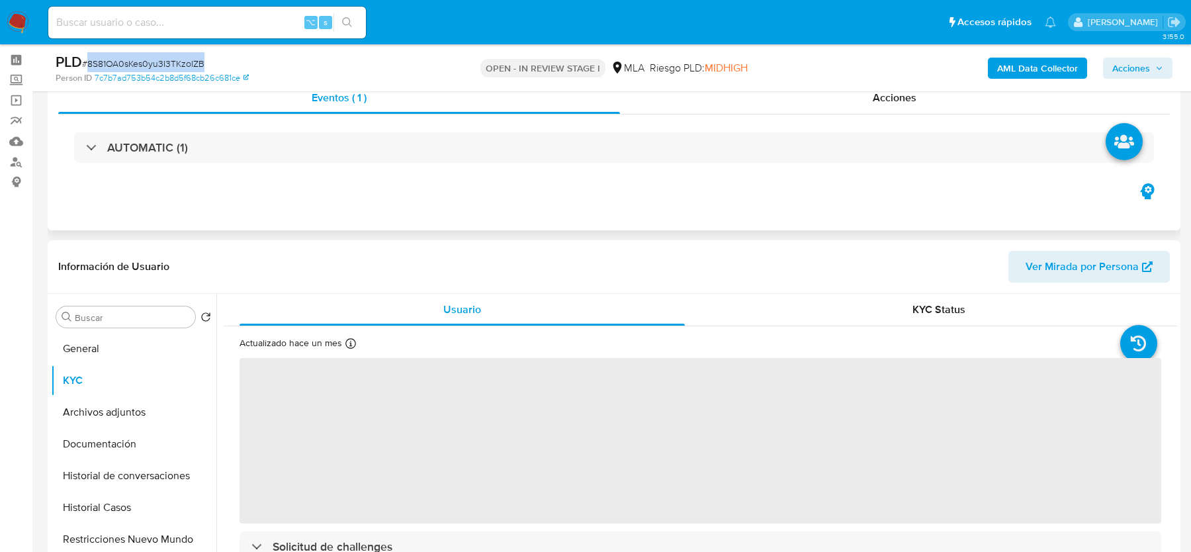
scroll to position [91, 0]
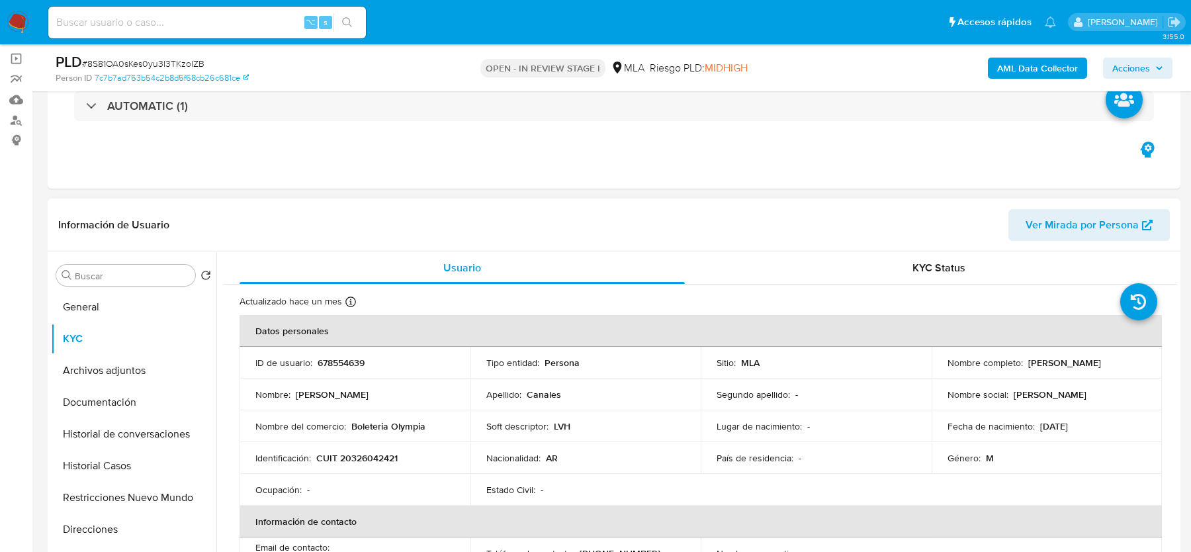
click at [367, 456] on p "CUIT 20326042421" at bounding box center [356, 458] width 81 height 12
copy p "20326042421"
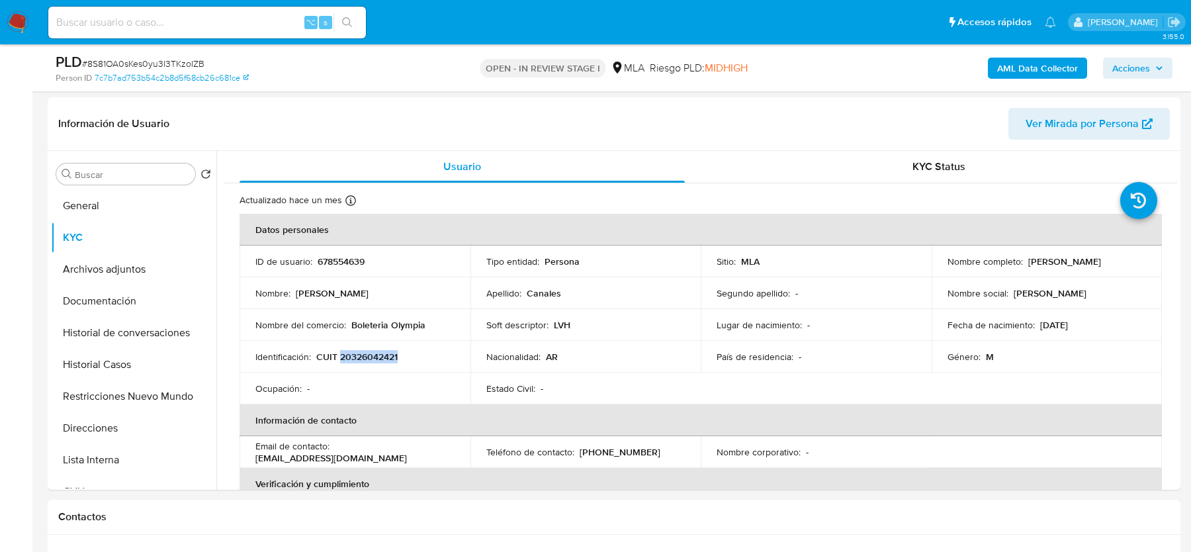
scroll to position [392, 0]
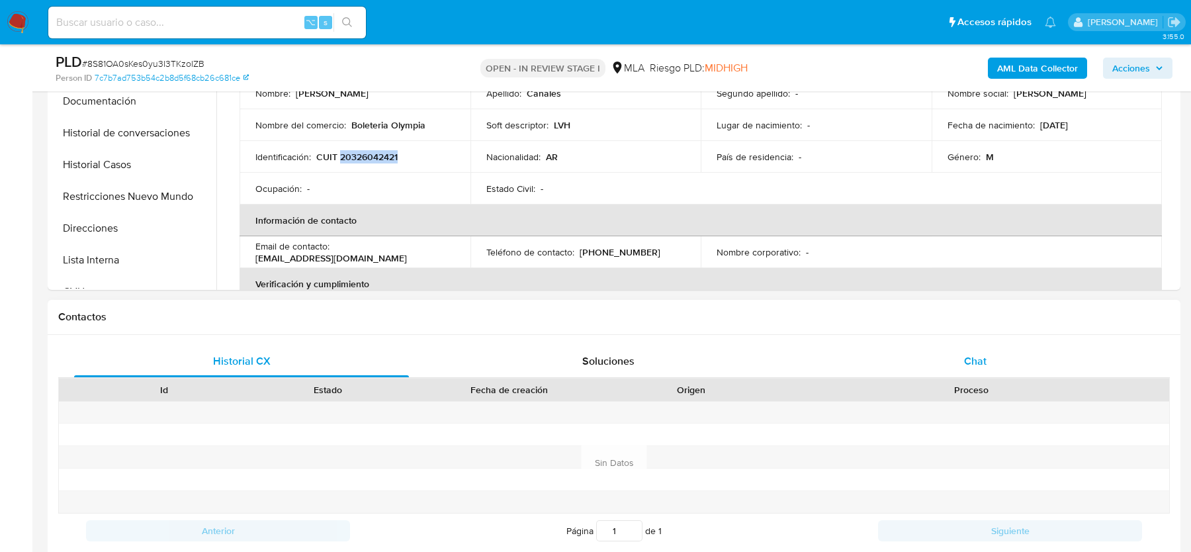
click at [993, 361] on div "Chat" at bounding box center [975, 361] width 335 height 32
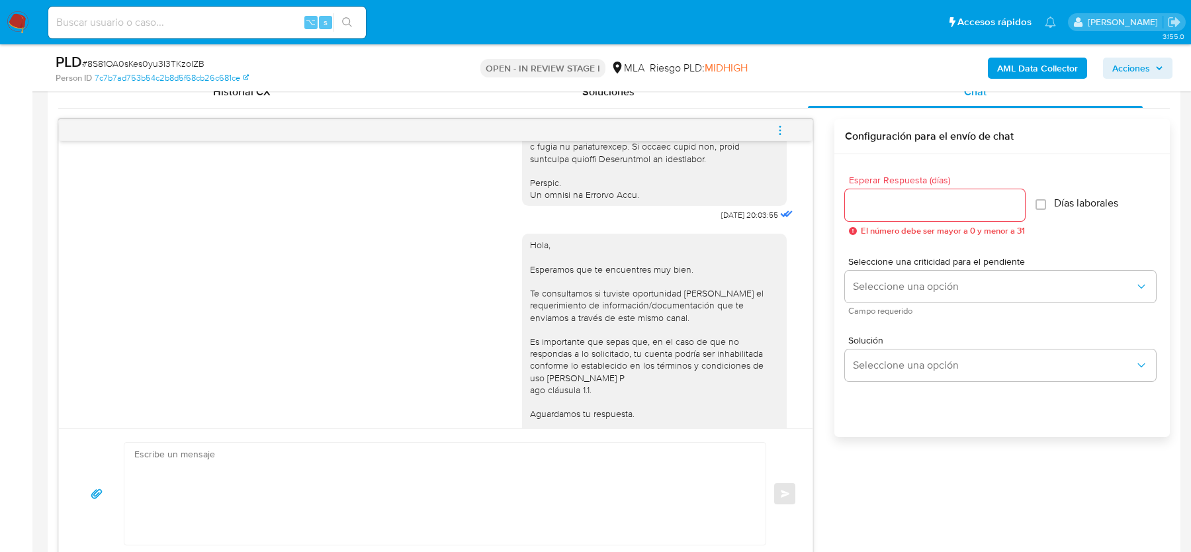
scroll to position [672, 0]
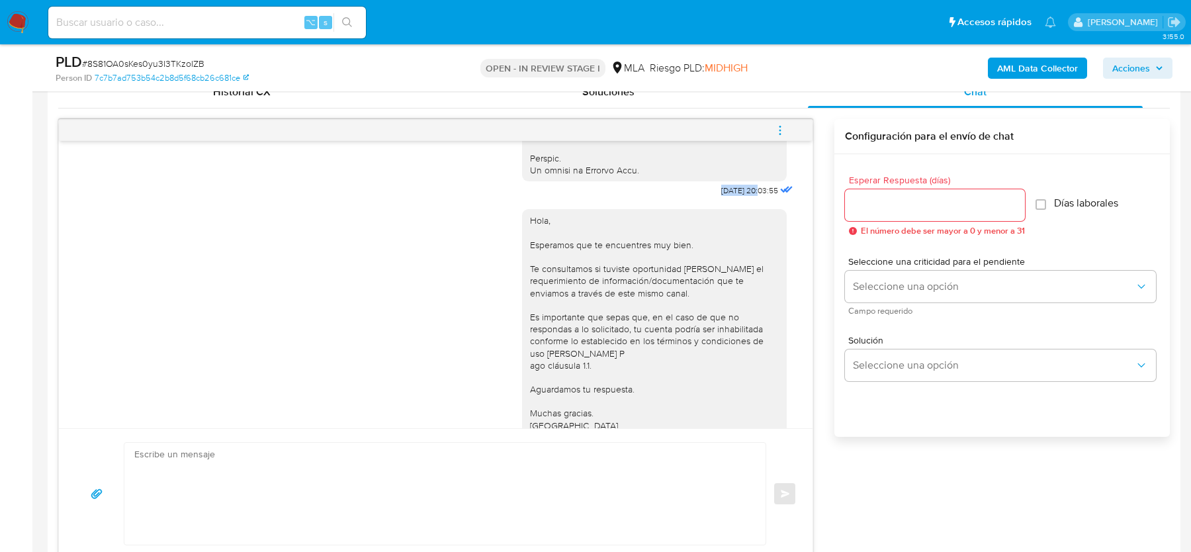
drag, startPoint x: 702, startPoint y: 213, endPoint x: 746, endPoint y: 212, distance: 43.7
copy span "17/07/2025"
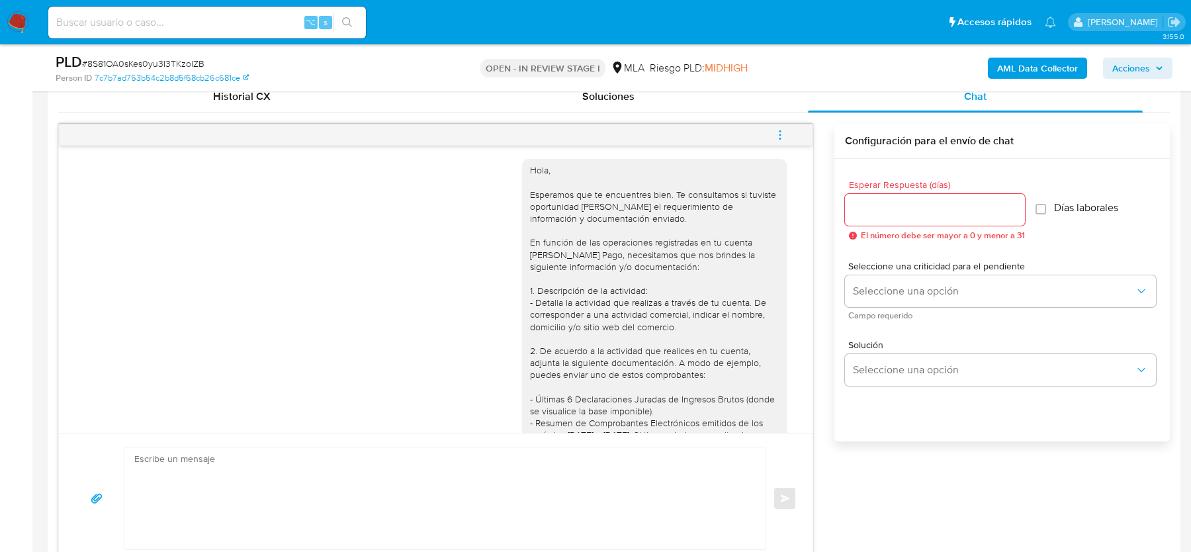
scroll to position [998, 0]
drag, startPoint x: 697, startPoint y: 167, endPoint x: 749, endPoint y: 169, distance: 52.3
click at [749, 146] on div "Hola, Esperamos que te encuentres muy bien. Te consultamos si tuviste oportunid…" at bounding box center [659, 11] width 274 height 267
copy div "21/07/2025"
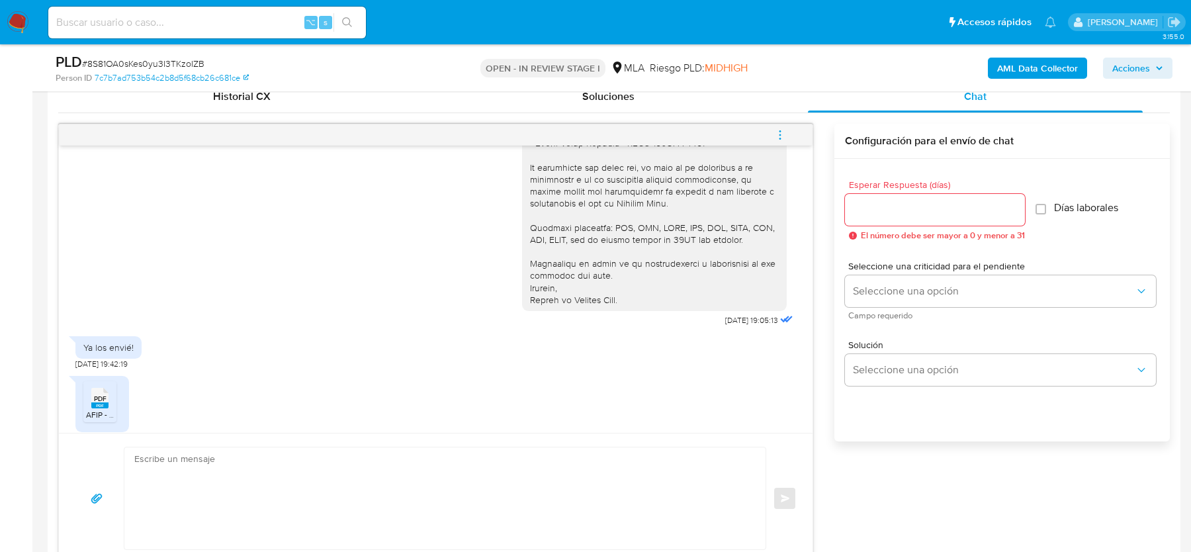
scroll to position [1594, 0]
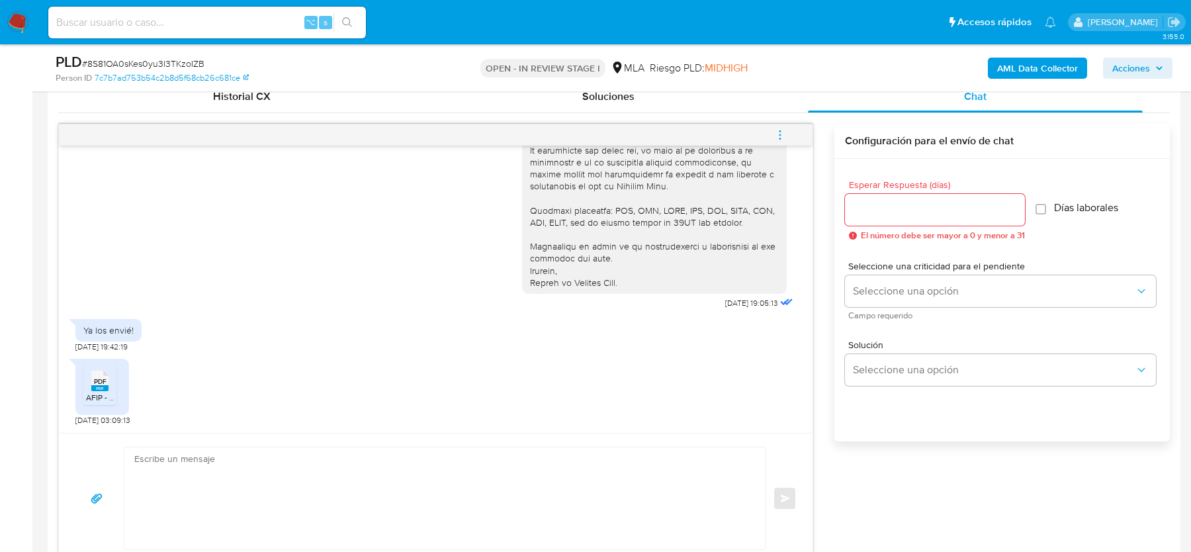
drag, startPoint x: 702, startPoint y: 300, endPoint x: 751, endPoint y: 300, distance: 49.0
copy div "- Certificación contable de ingresos (último año), firmada por un contador y le…"
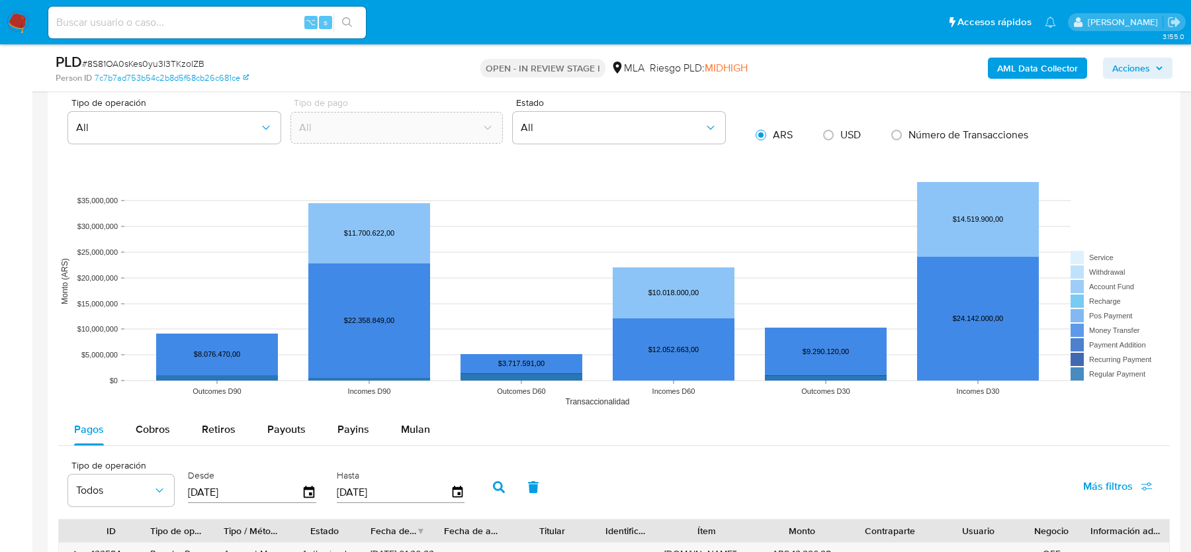
scroll to position [2447, 0]
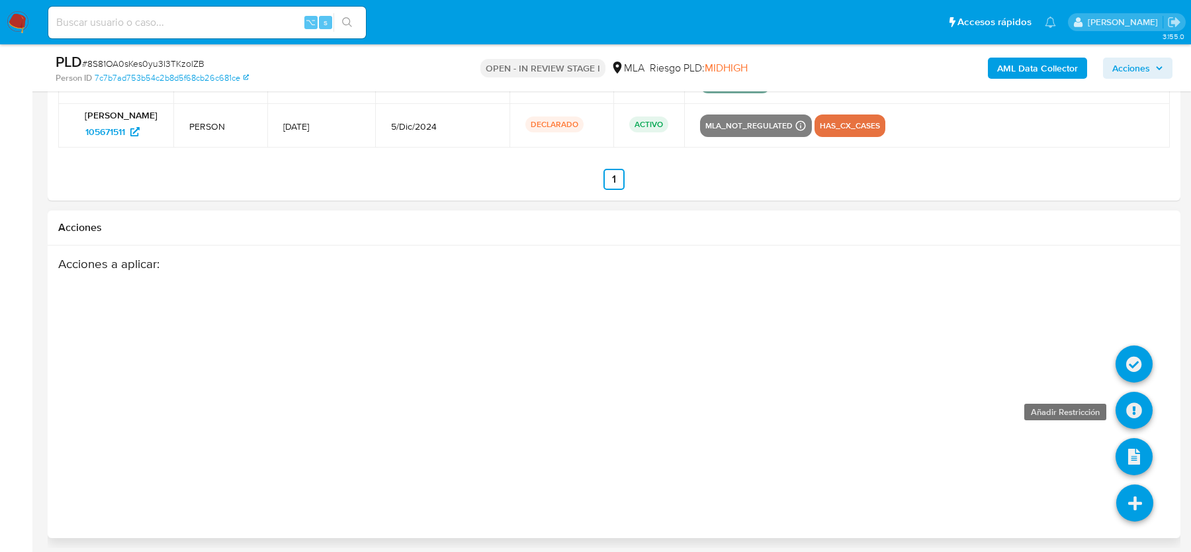
click at [1134, 402] on icon at bounding box center [1134, 410] width 37 height 37
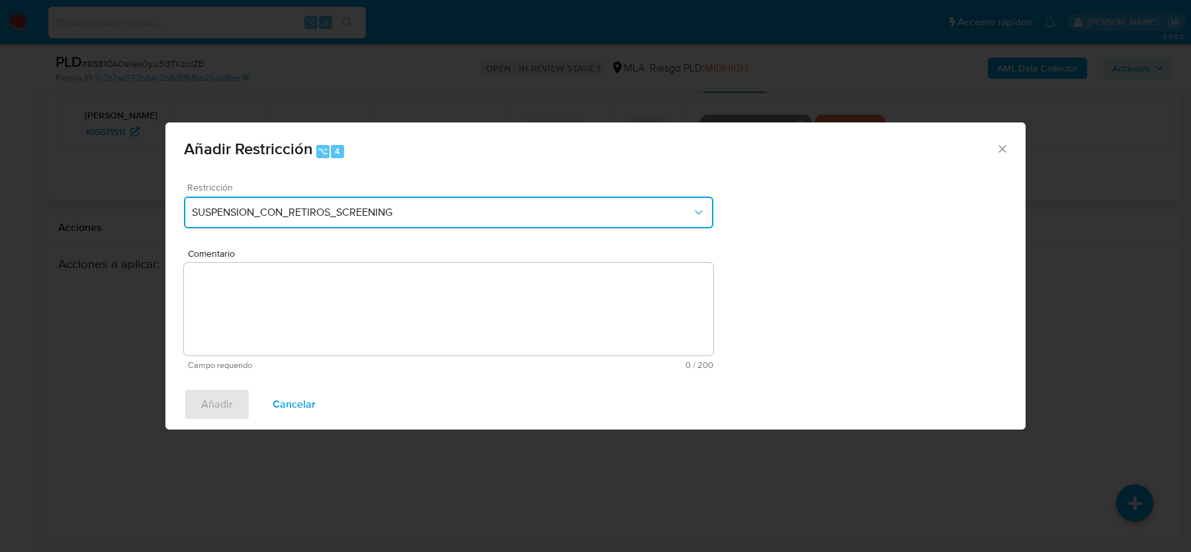
click at [438, 217] on span "SUSPENSION_CON_RETIROS_SCREENING" at bounding box center [442, 212] width 500 height 13
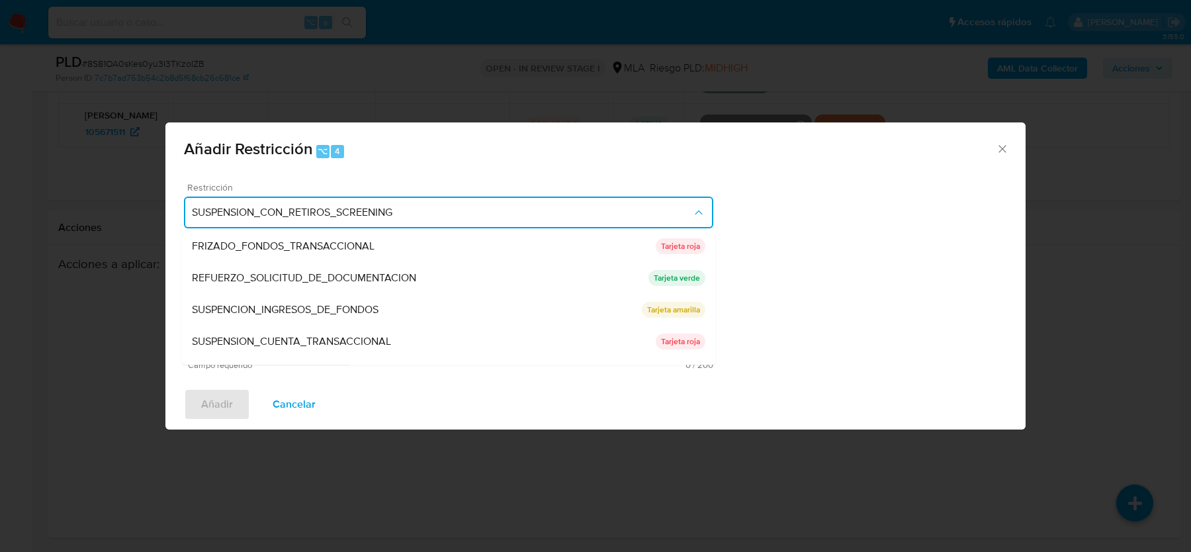
scroll to position [280, 0]
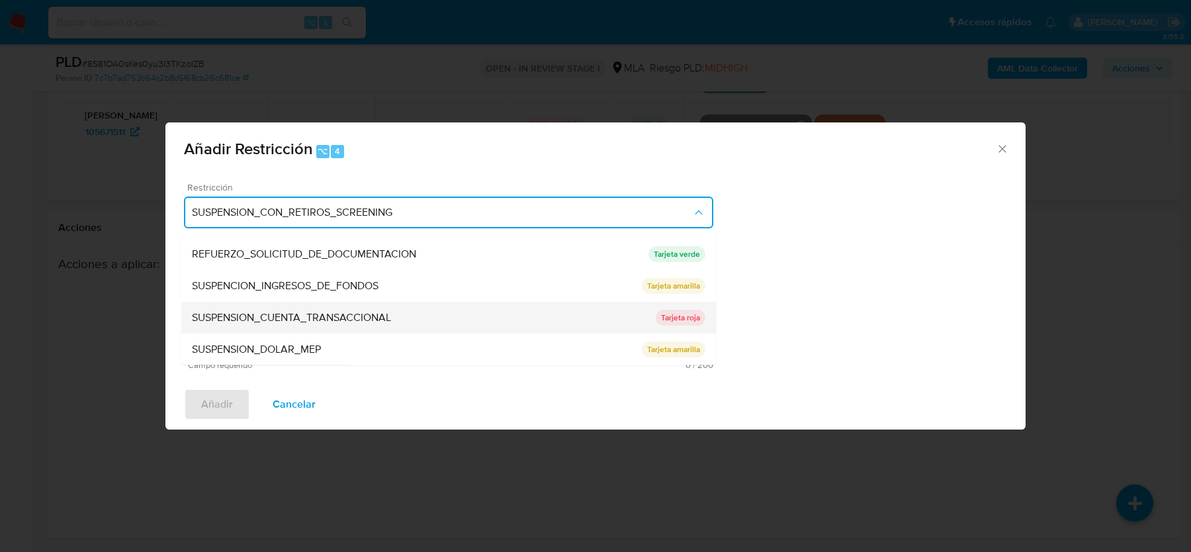
click at [385, 316] on span "SUSPENSION_CUENTA_TRANSACCIONAL" at bounding box center [291, 317] width 199 height 13
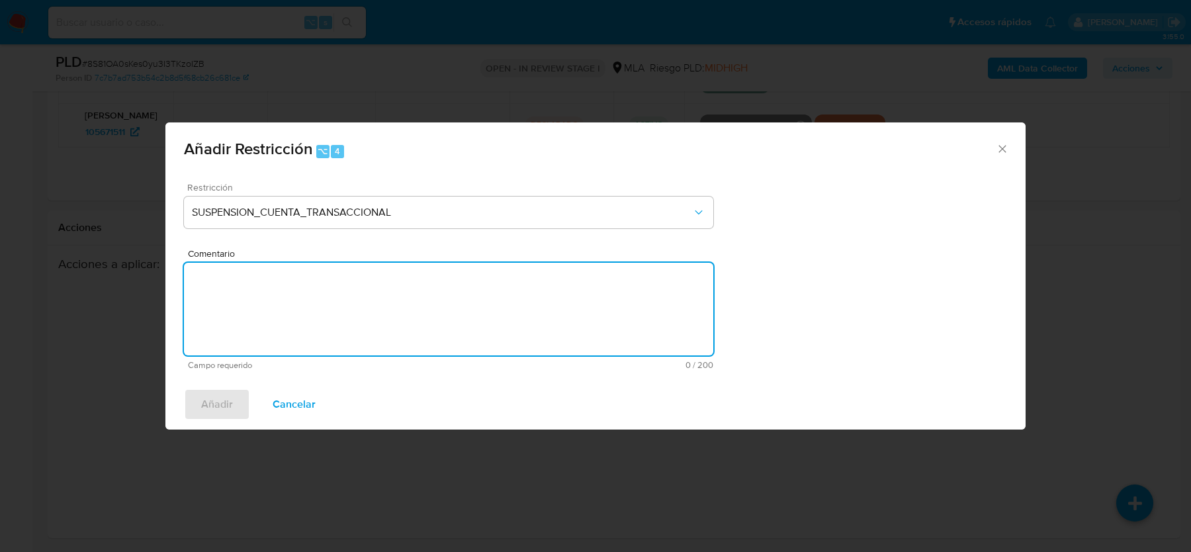
click at [385, 316] on textarea "Comentario" at bounding box center [448, 309] width 529 height 93
type textarea "AML"
click at [216, 399] on span "Añadir" at bounding box center [217, 404] width 32 height 29
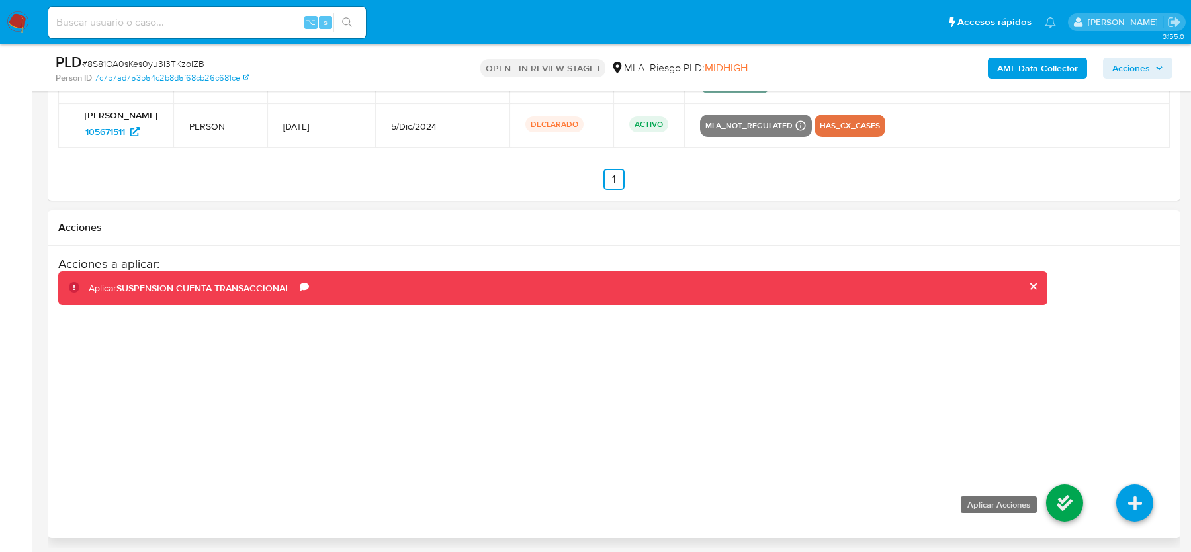
click at [1067, 499] on icon at bounding box center [1064, 502] width 37 height 37
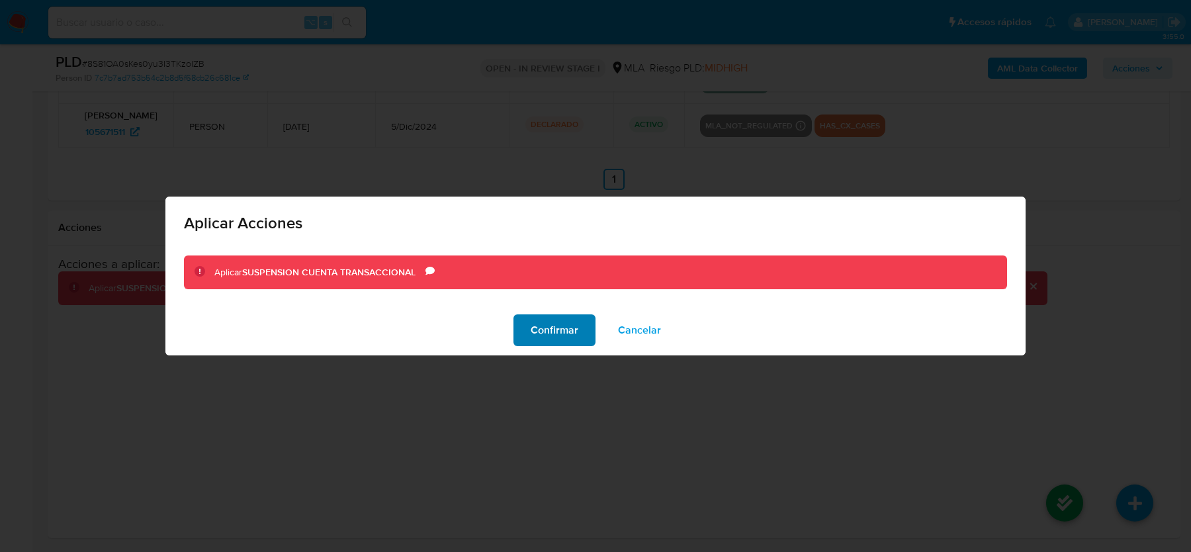
click at [545, 322] on span "Confirmar" at bounding box center [555, 330] width 48 height 29
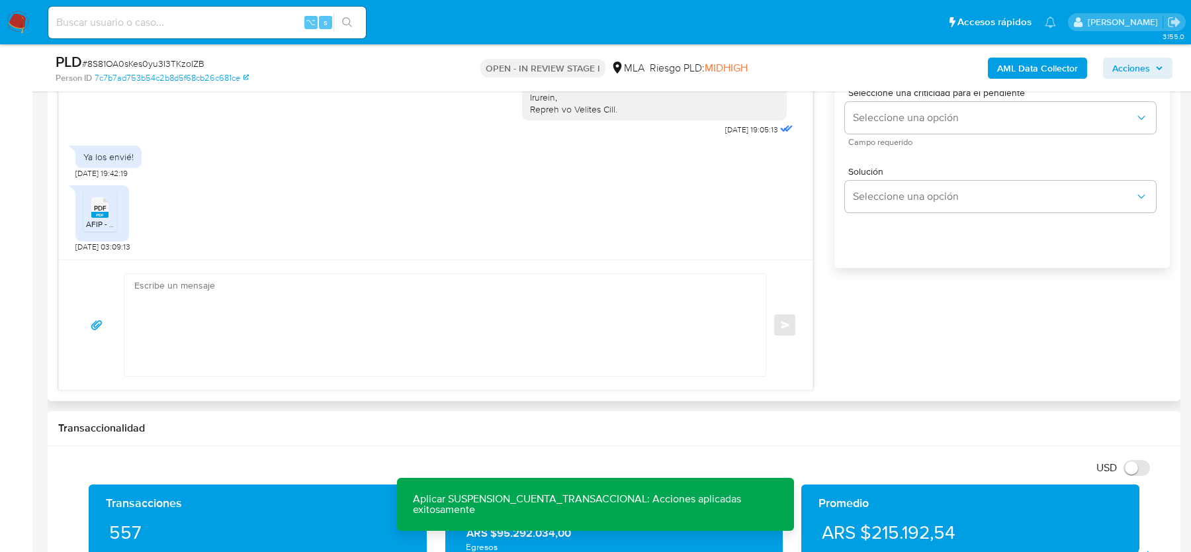
scroll to position [816, 0]
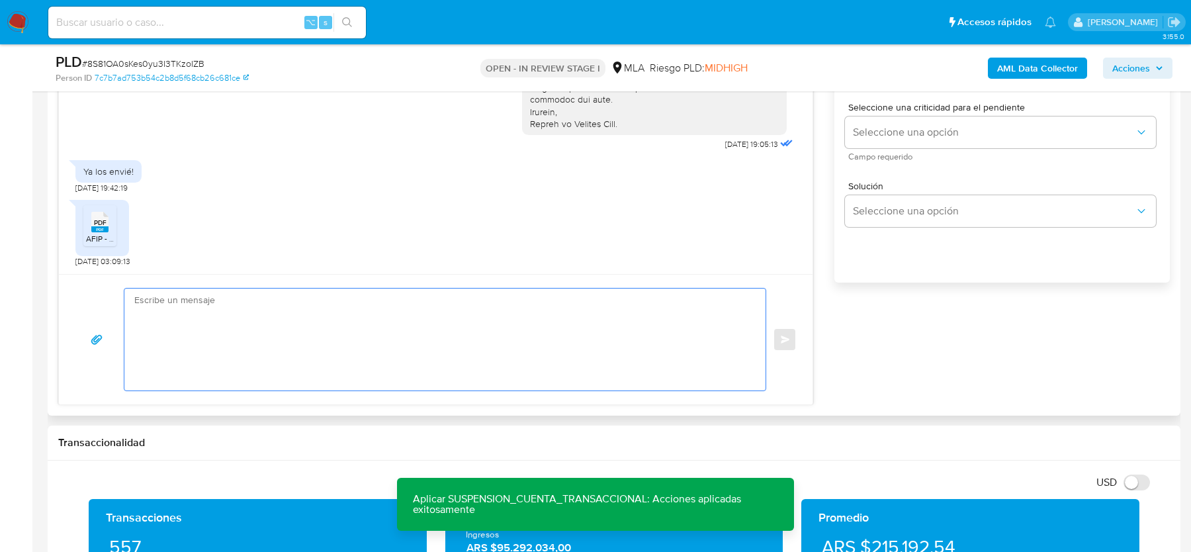
click at [432, 332] on textarea at bounding box center [441, 340] width 615 height 102
paste textarea "Hola, Muchas gracias por la respuesta. Analizamos tu caso y notamos que la info…"
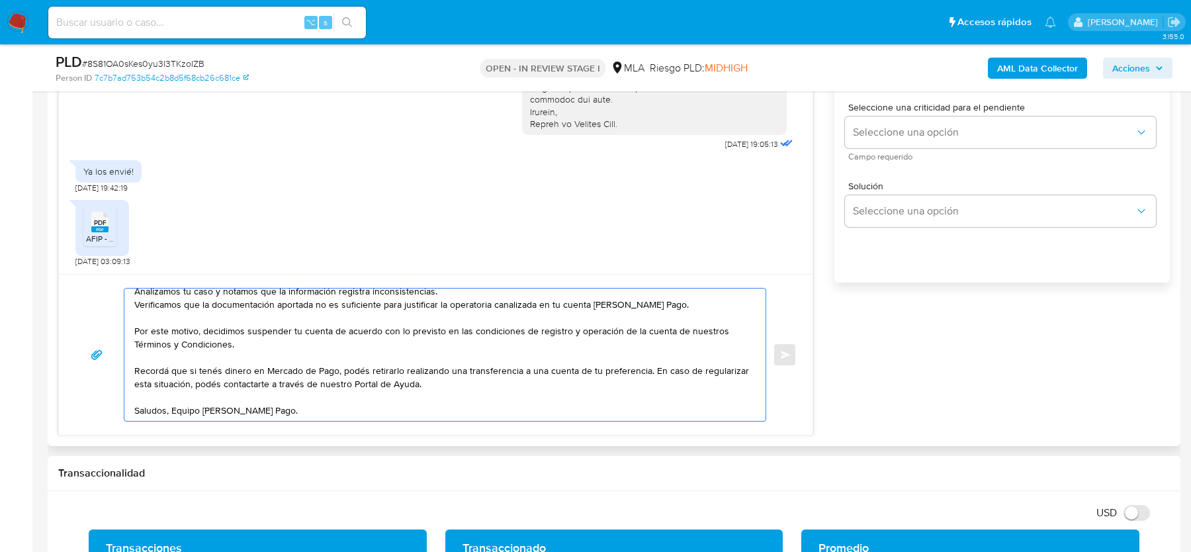
scroll to position [549, 0]
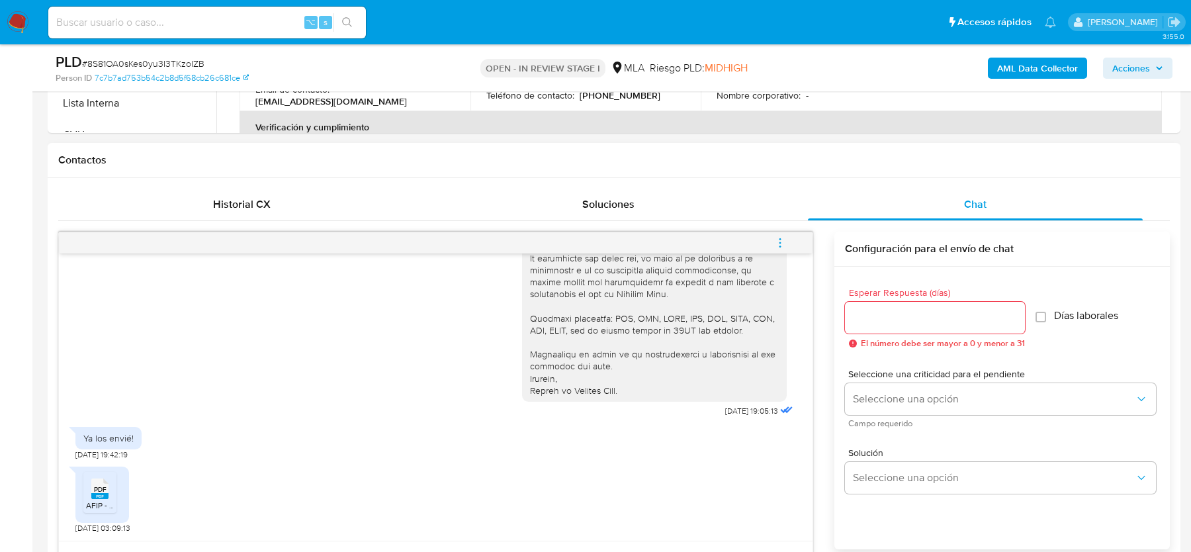
type textarea "Hola, Muchas gracias por la respuesta. Analizamos tu caso y notamos que la info…"
click at [882, 321] on input "Esperar Respuesta (días)" at bounding box center [935, 317] width 180 height 17
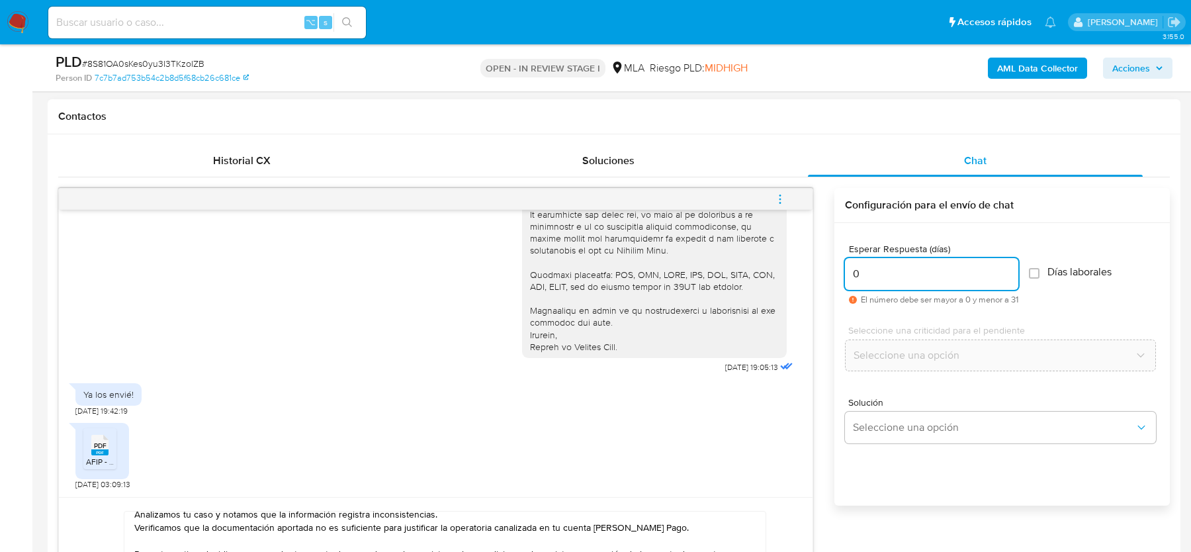
scroll to position [635, 0]
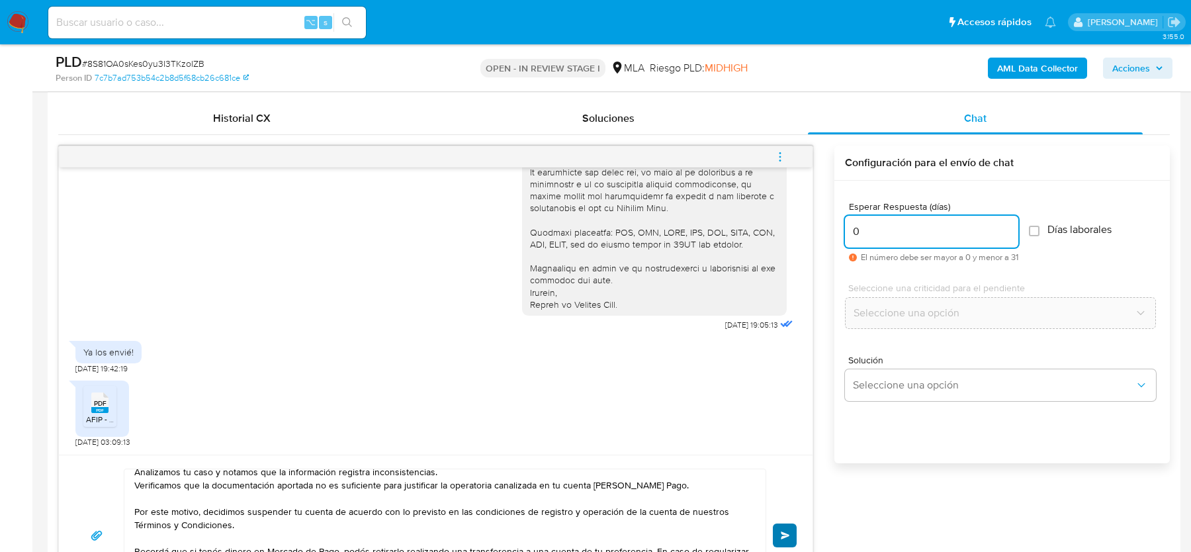
type input "0"
click at [787, 531] on span "Enviar" at bounding box center [785, 535] width 9 height 8
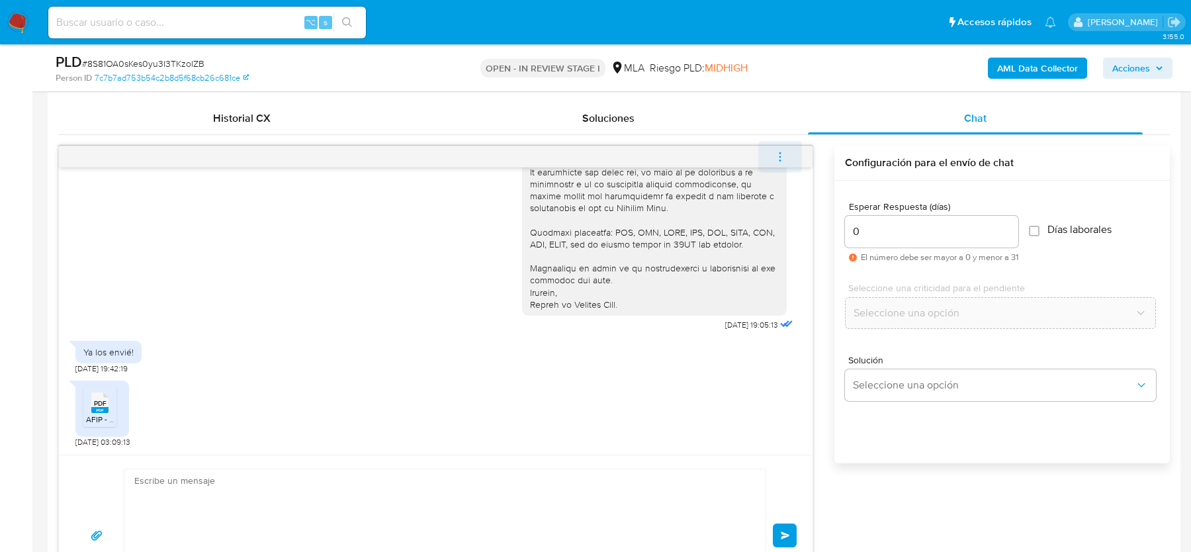
scroll to position [1873, 0]
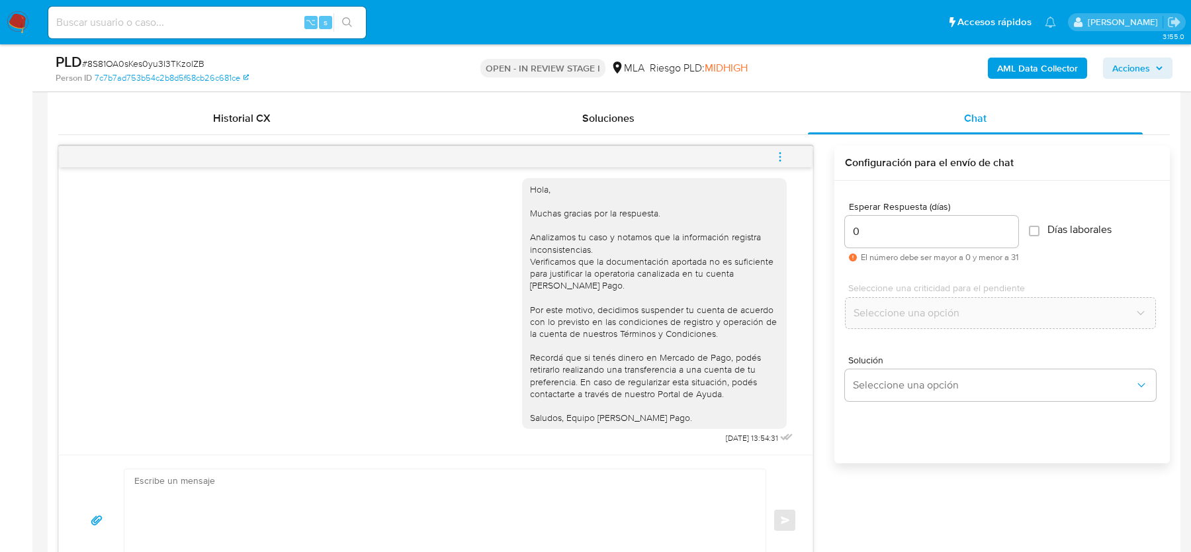
click at [780, 152] on icon "menu-action" at bounding box center [780, 152] width 1 height 1
click at [656, 131] on li "Cerrar conversación" at bounding box center [691, 130] width 136 height 24
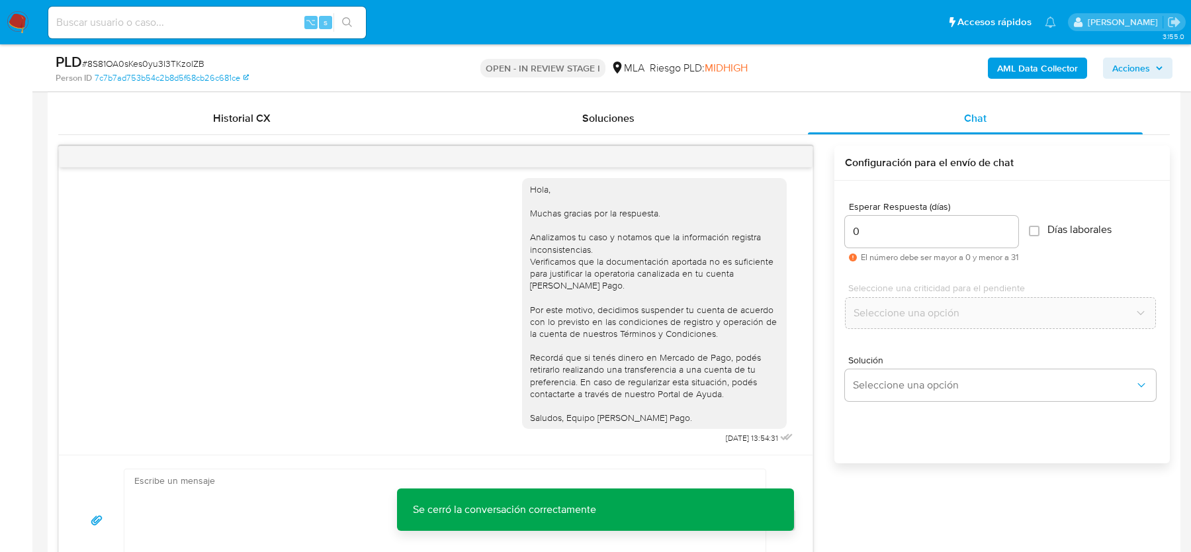
click at [122, 65] on span "# 8S81OA0sKes0yu3I3TKzoIZB" at bounding box center [143, 63] width 122 height 13
copy span "8S81OA0sKes0yu3I3TKzoIZB"
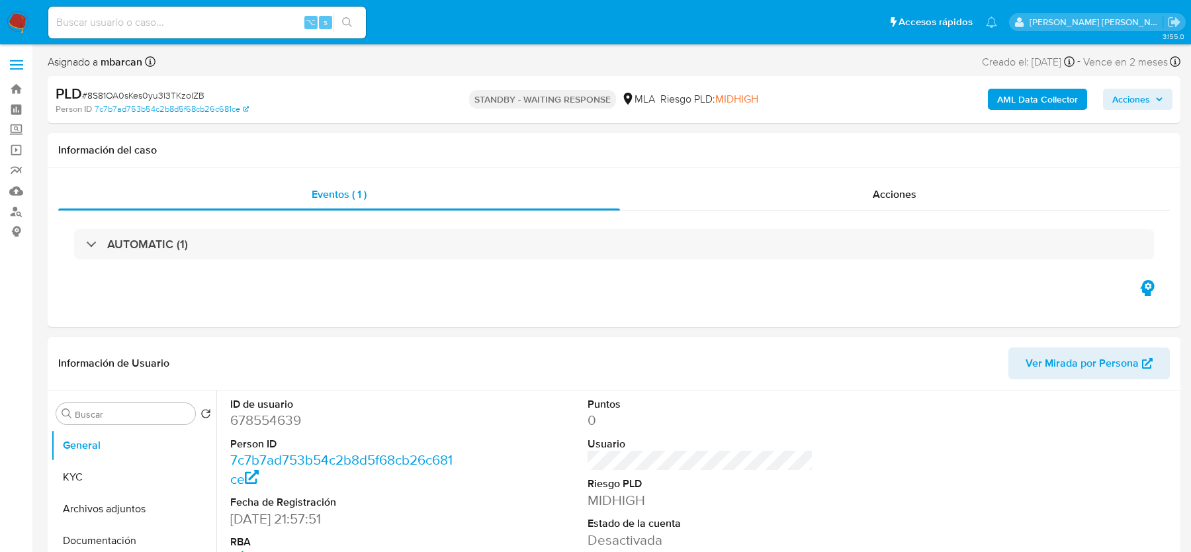
select select "10"
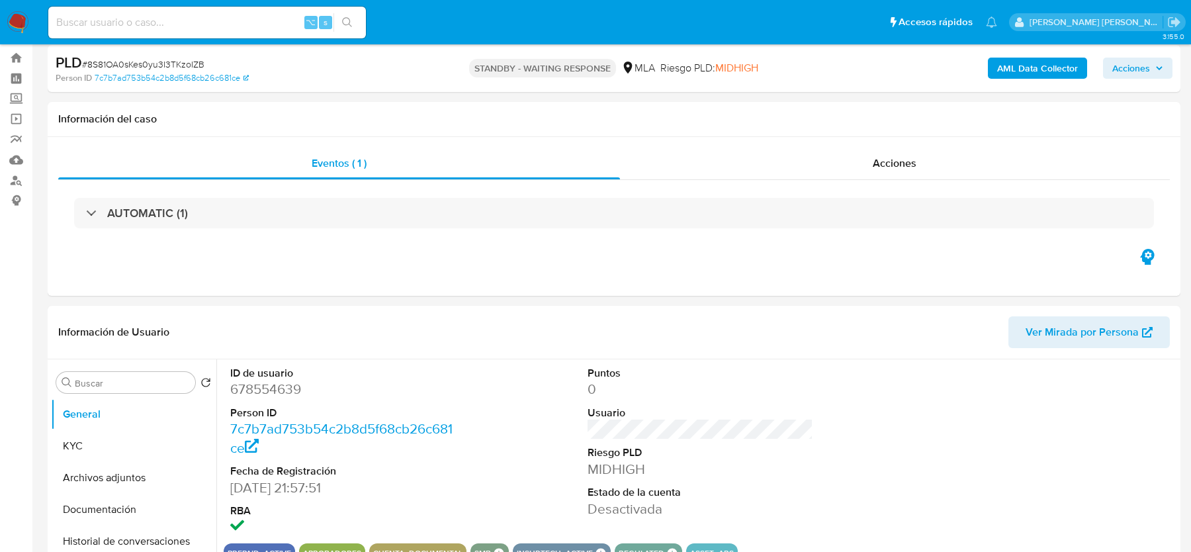
click at [158, 60] on span "# 8S81OA0sKes0yu3I3TKzoIZB" at bounding box center [143, 64] width 122 height 13
copy span "8S81OA0sKes0yu3I3TKzoIZB"
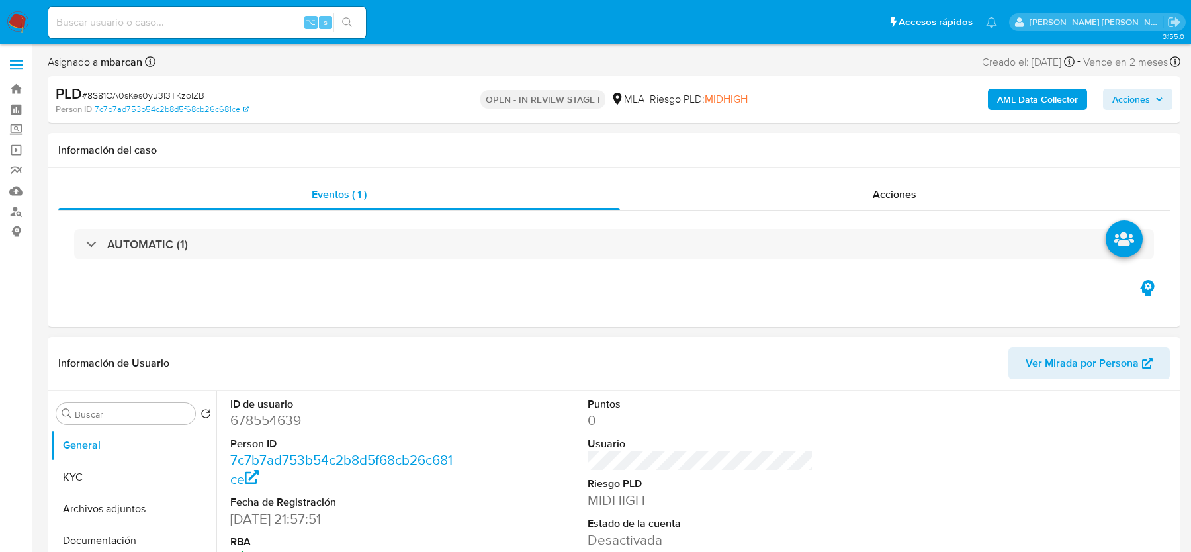
select select "10"
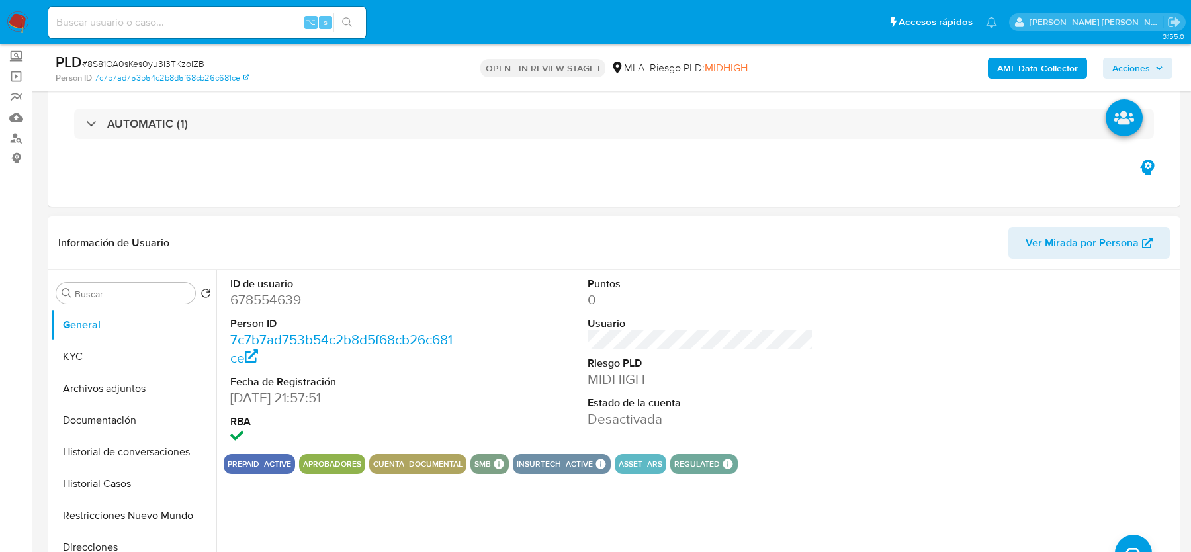
scroll to position [142, 0]
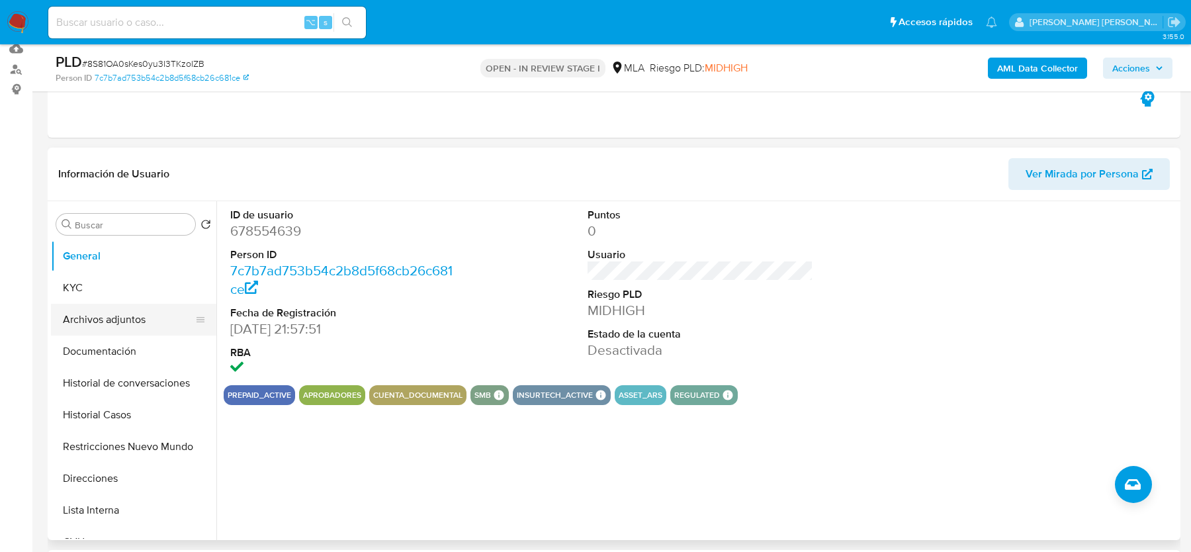
click at [146, 326] on button "Archivos adjuntos" at bounding box center [128, 320] width 155 height 32
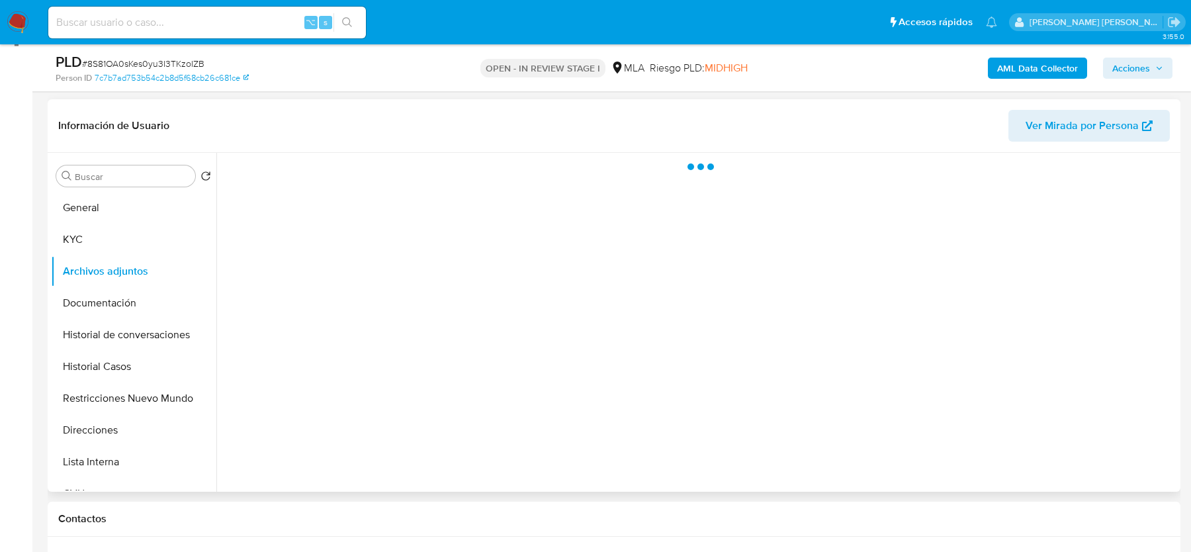
scroll to position [196, 0]
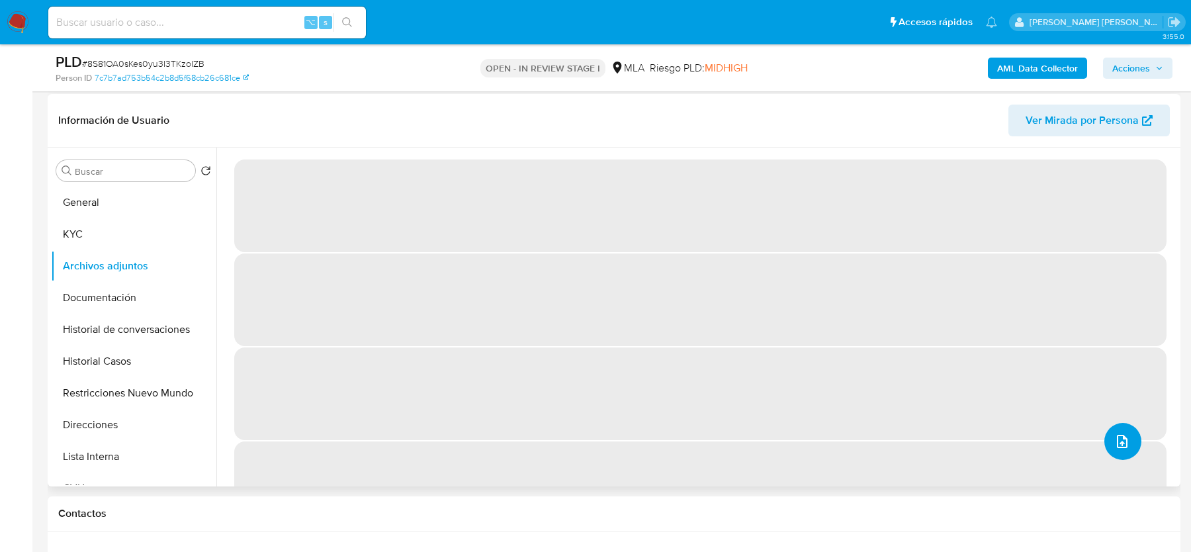
click at [1120, 429] on button "upload-file" at bounding box center [1123, 441] width 37 height 37
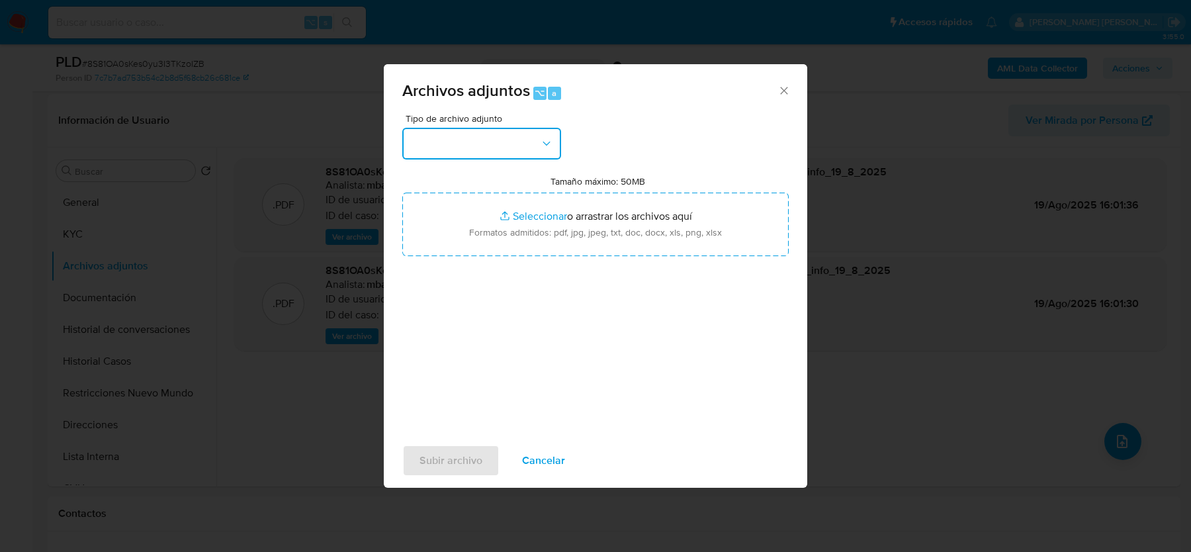
click at [482, 128] on button "button" at bounding box center [481, 144] width 159 height 32
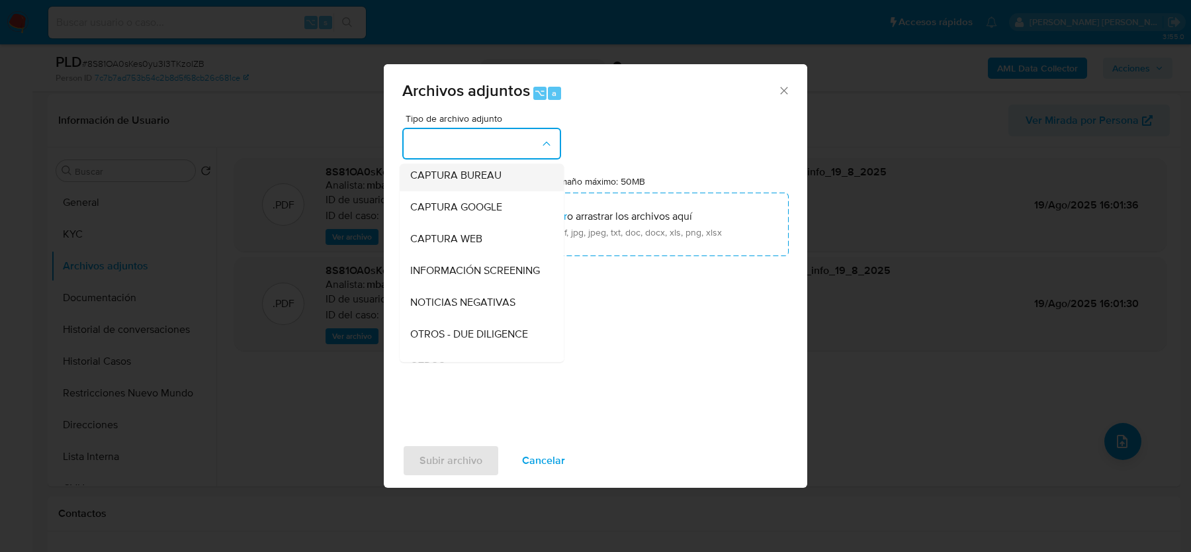
scroll to position [183, 0]
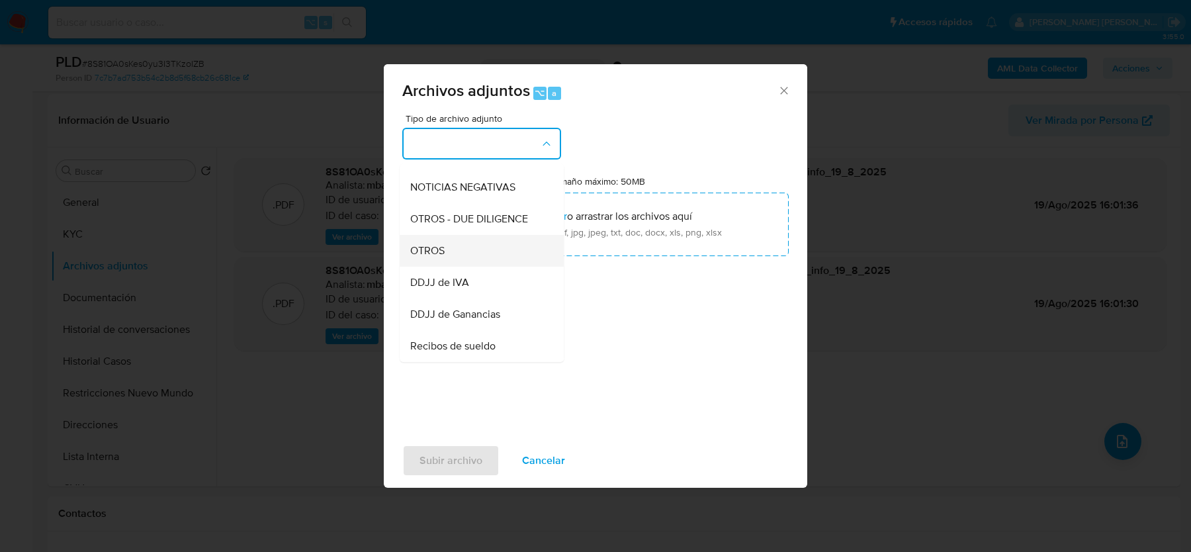
click at [441, 255] on span "OTROS" at bounding box center [427, 250] width 34 height 13
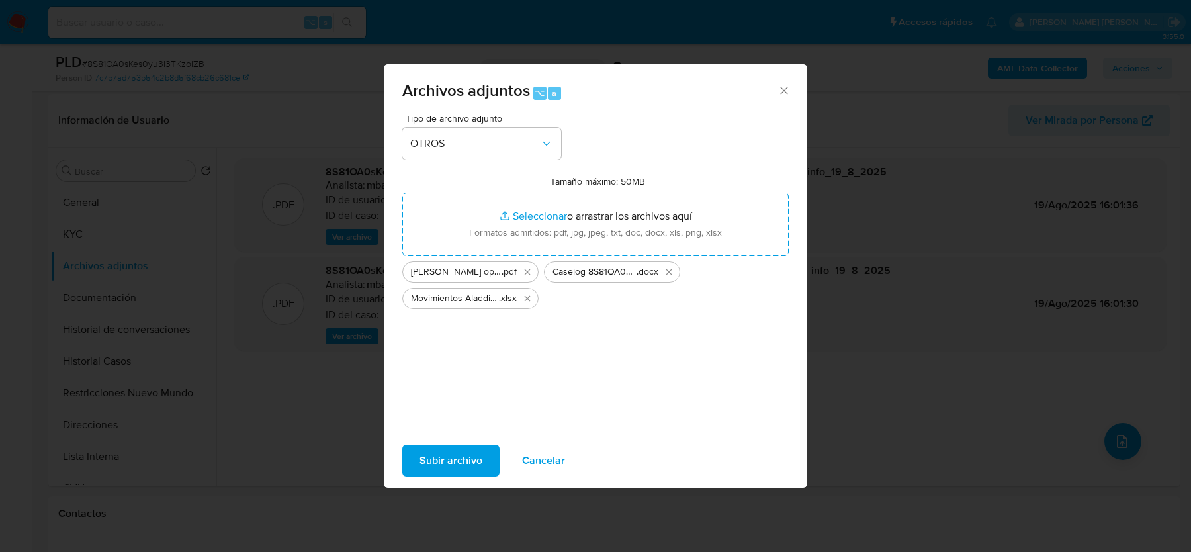
click at [430, 471] on span "Subir archivo" at bounding box center [451, 460] width 63 height 29
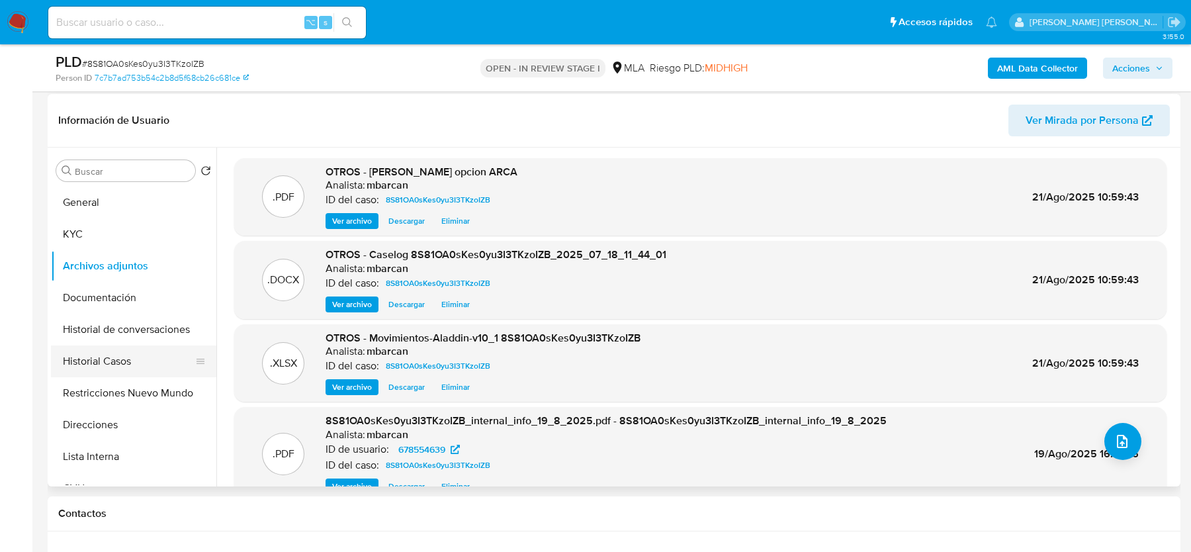
click at [122, 365] on button "Historial Casos" at bounding box center [128, 361] width 155 height 32
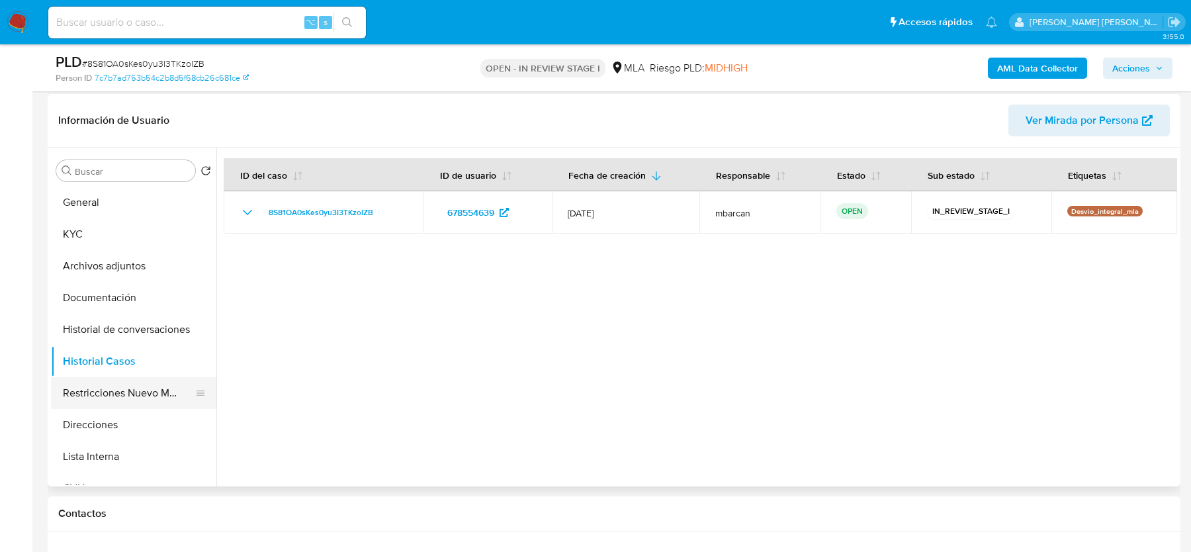
click at [115, 390] on button "Restricciones Nuevo Mundo" at bounding box center [128, 393] width 155 height 32
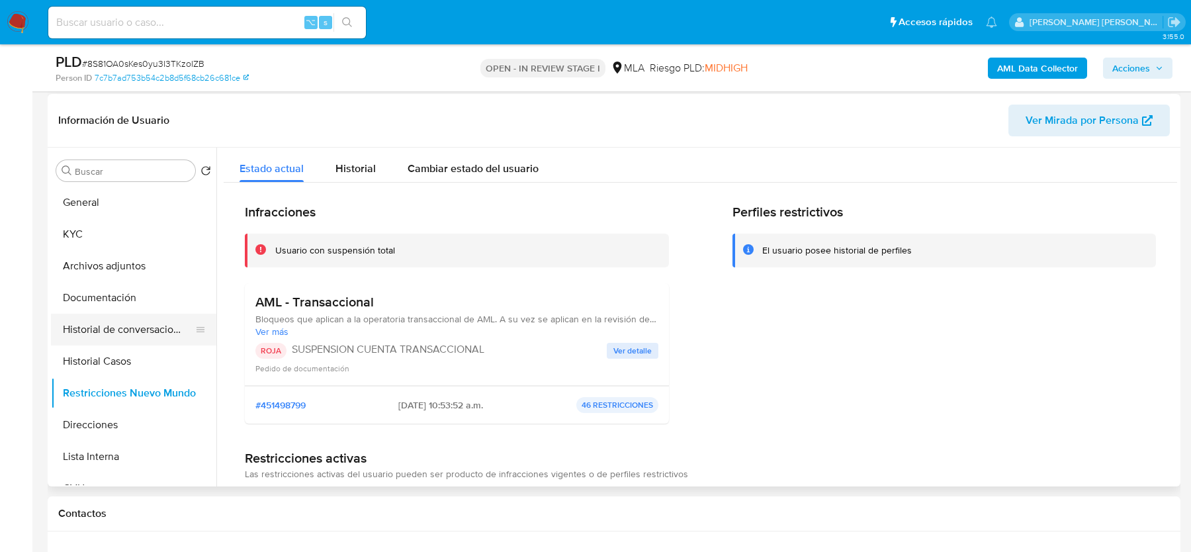
click at [115, 322] on button "Historial de conversaciones" at bounding box center [128, 330] width 155 height 32
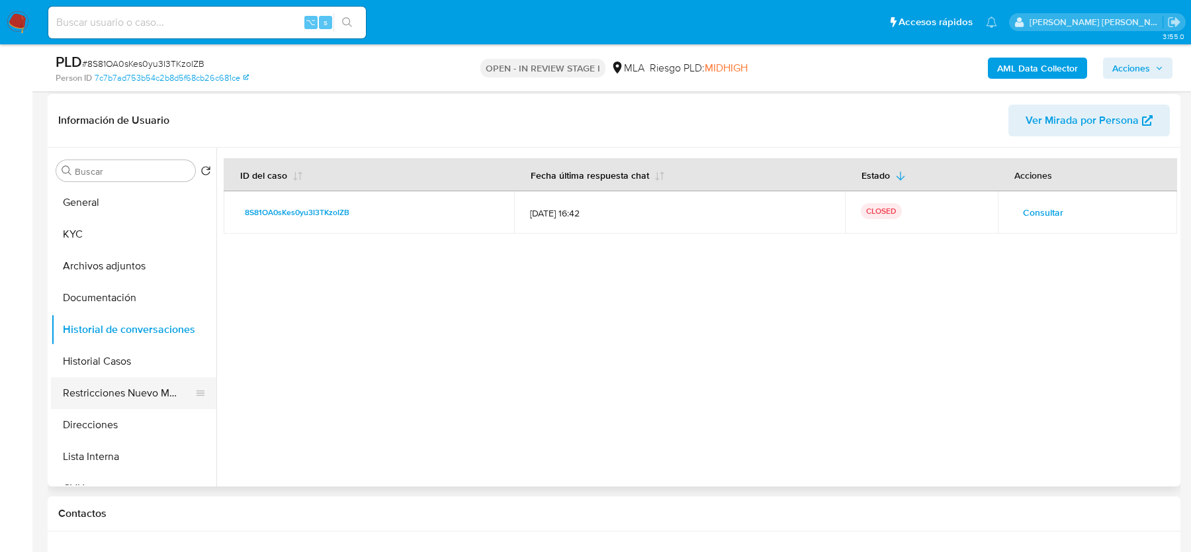
click at [95, 396] on button "Restricciones Nuevo Mundo" at bounding box center [128, 393] width 155 height 32
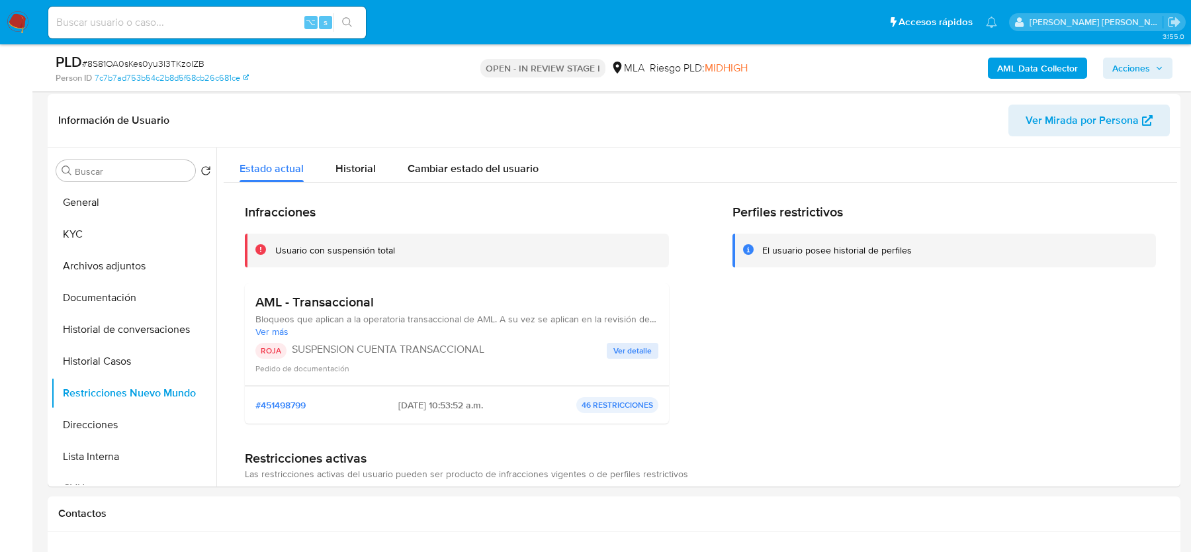
click at [1116, 62] on span "Acciones" at bounding box center [1132, 68] width 38 height 21
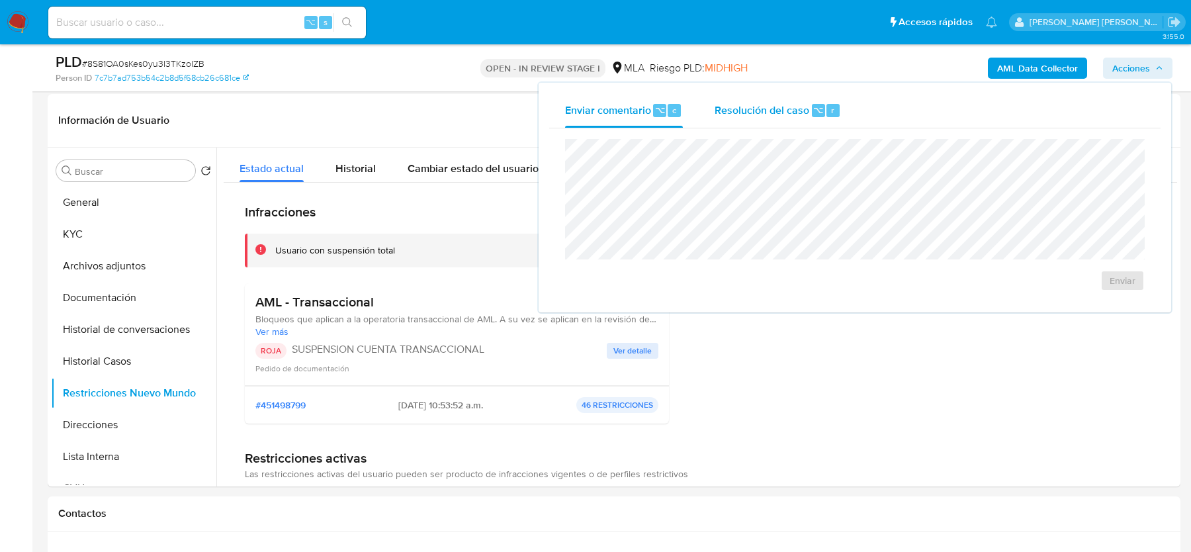
click at [743, 106] on span "Resolución del caso" at bounding box center [762, 109] width 95 height 15
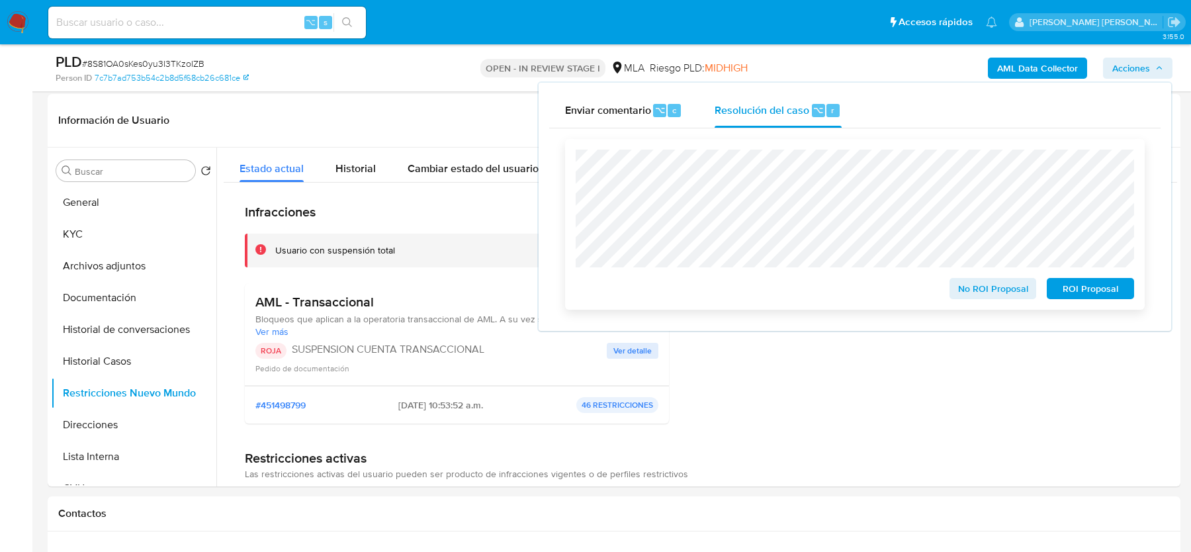
click at [1095, 290] on span "ROI Proposal" at bounding box center [1090, 288] width 69 height 19
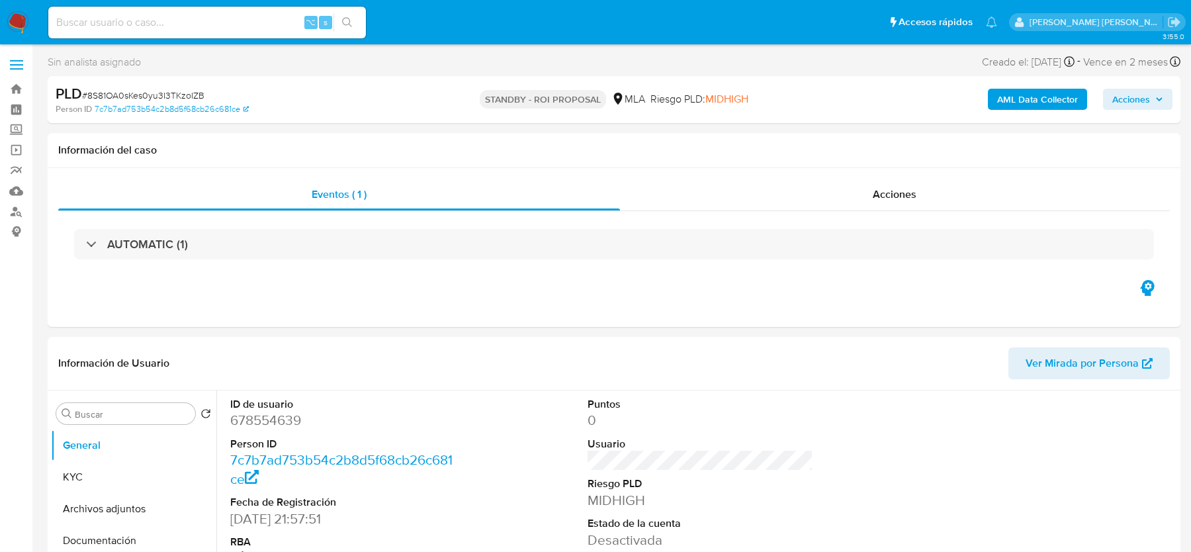
select select "10"
click at [179, 25] on input at bounding box center [207, 22] width 318 height 17
paste input "sEpdIjQY6jiyK2TCnneGJmJa"
type input "sEpdIjQY6jiyK2TCnneGJmJa"
select select "10"
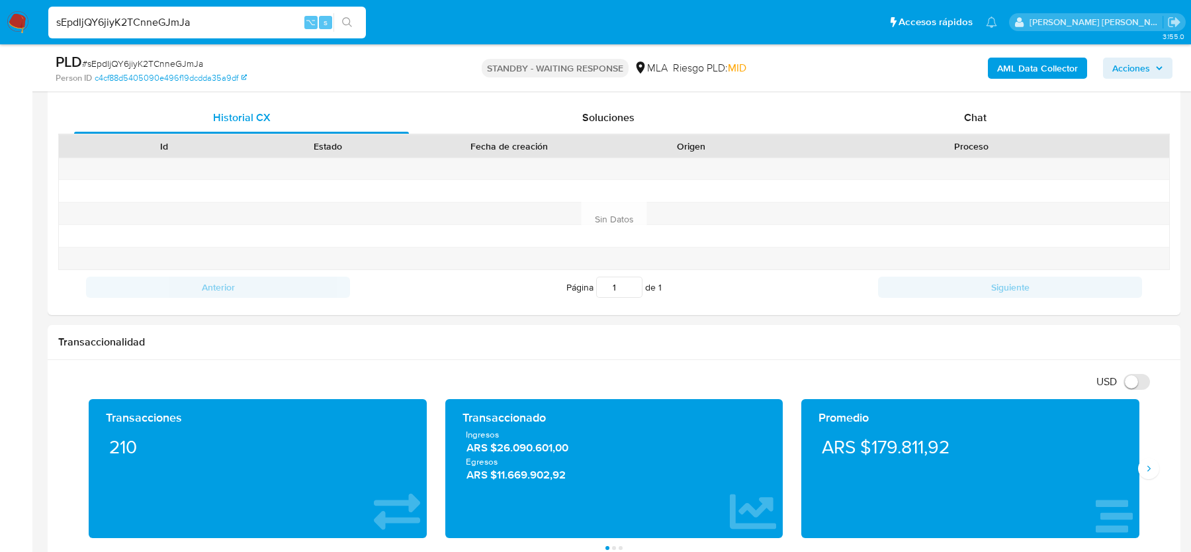
scroll to position [587, 0]
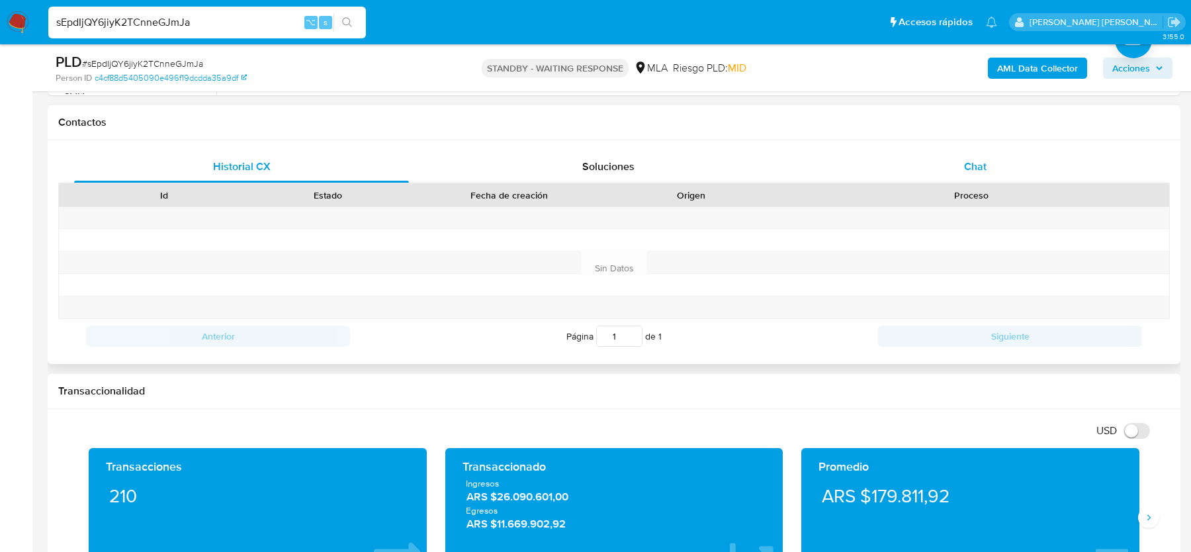
click at [987, 169] on div "Chat" at bounding box center [975, 167] width 335 height 32
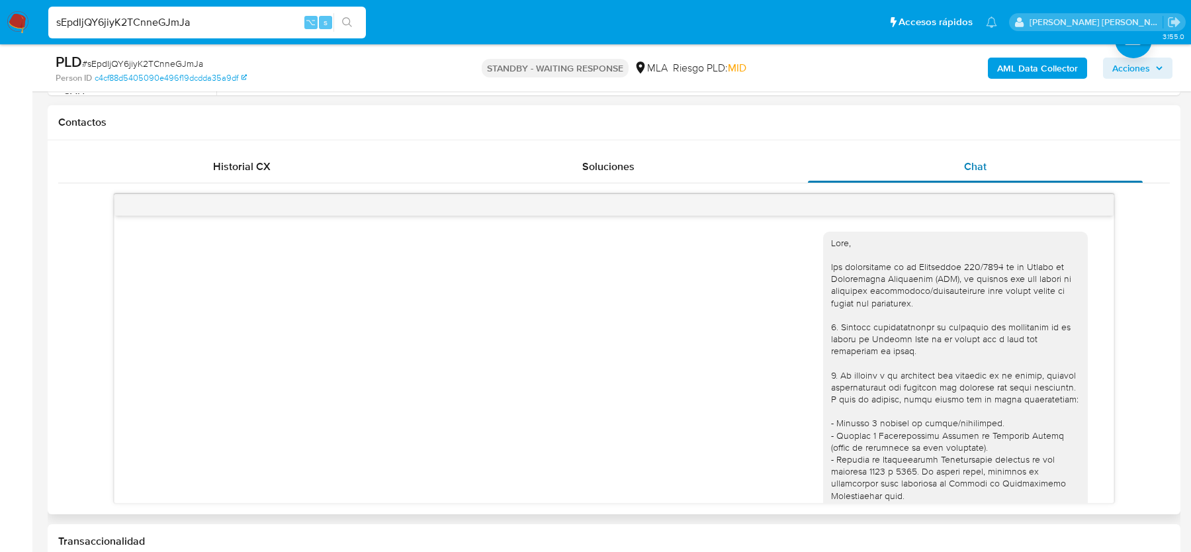
scroll to position [1372, 0]
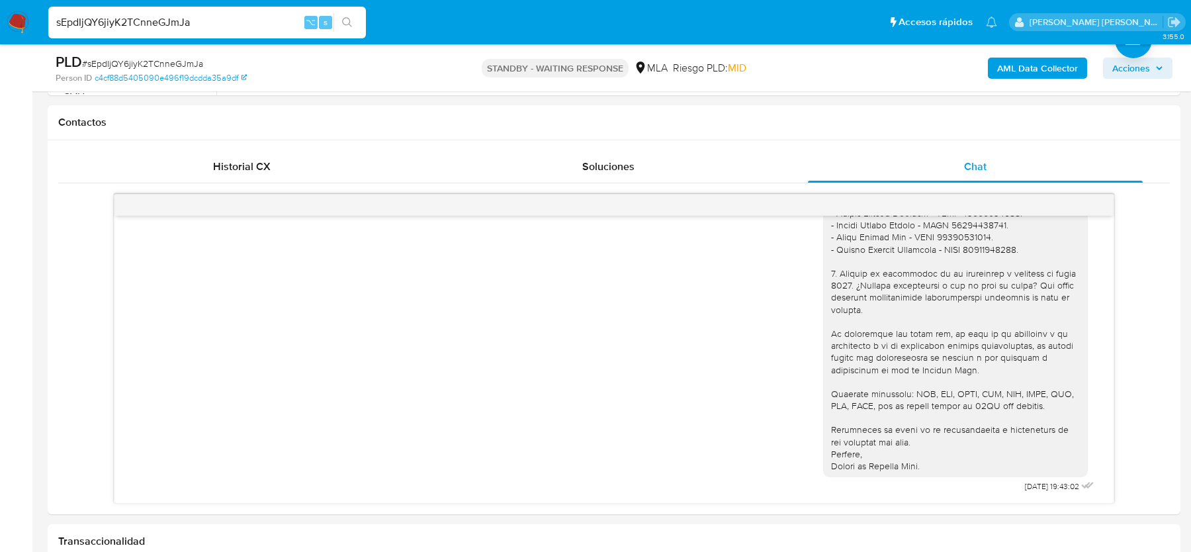
click at [124, 66] on span "# sEpdIjQY6jiyK2TCnneGJmJa" at bounding box center [142, 63] width 121 height 13
copy span "sEpdIjQY6jiyK2TCnneGJmJa"
click at [124, 66] on span "# sEpdIjQY6jiyK2TCnneGJmJa" at bounding box center [142, 63] width 121 height 13
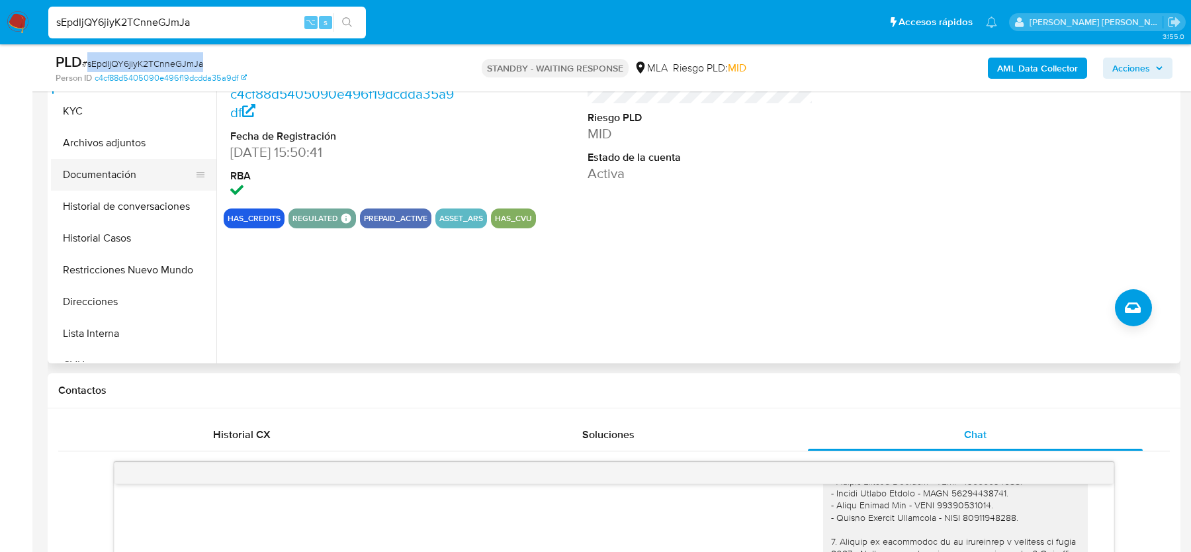
scroll to position [316, 0]
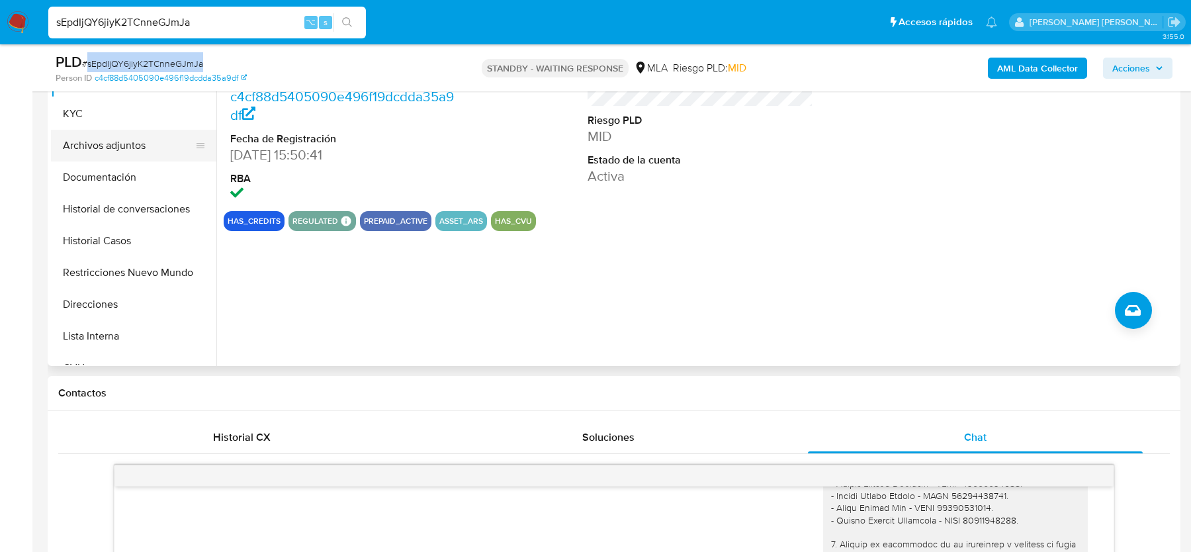
click at [101, 132] on button "Archivos adjuntos" at bounding box center [128, 146] width 155 height 32
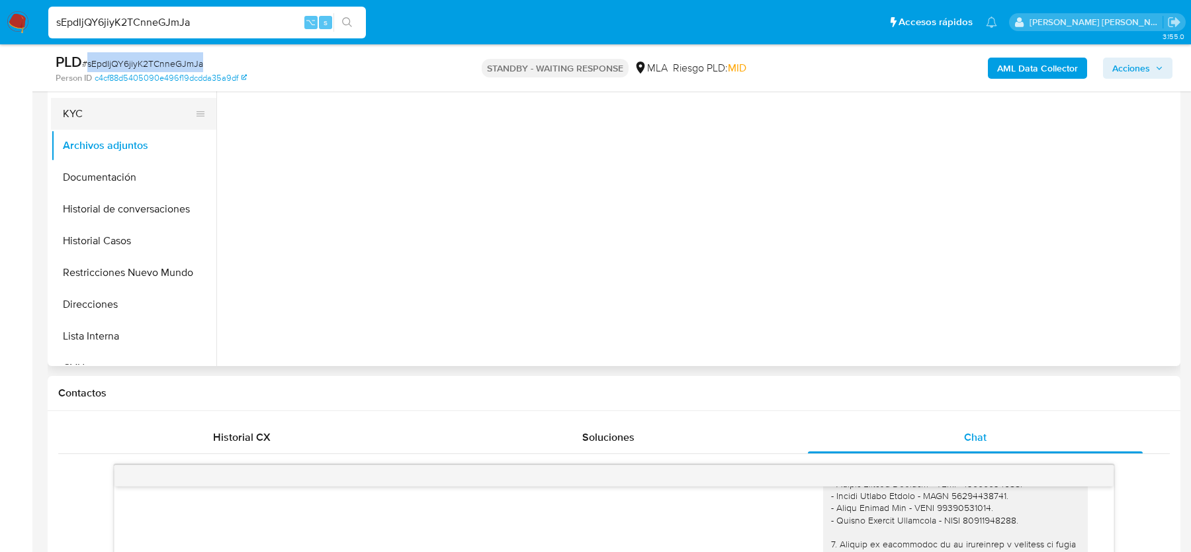
click at [105, 118] on button "KYC" at bounding box center [128, 114] width 155 height 32
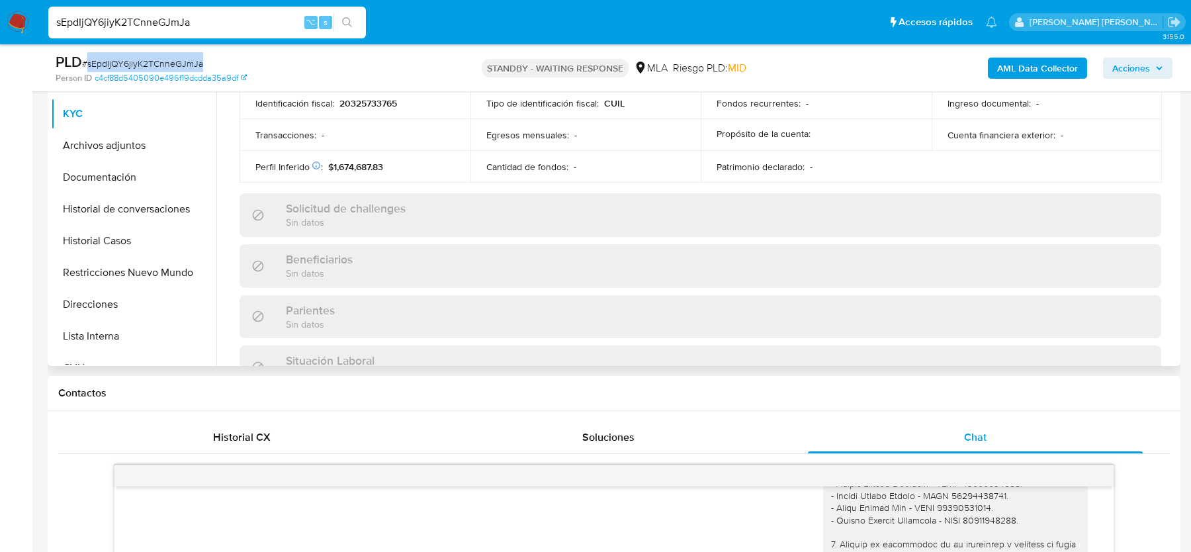
scroll to position [696, 0]
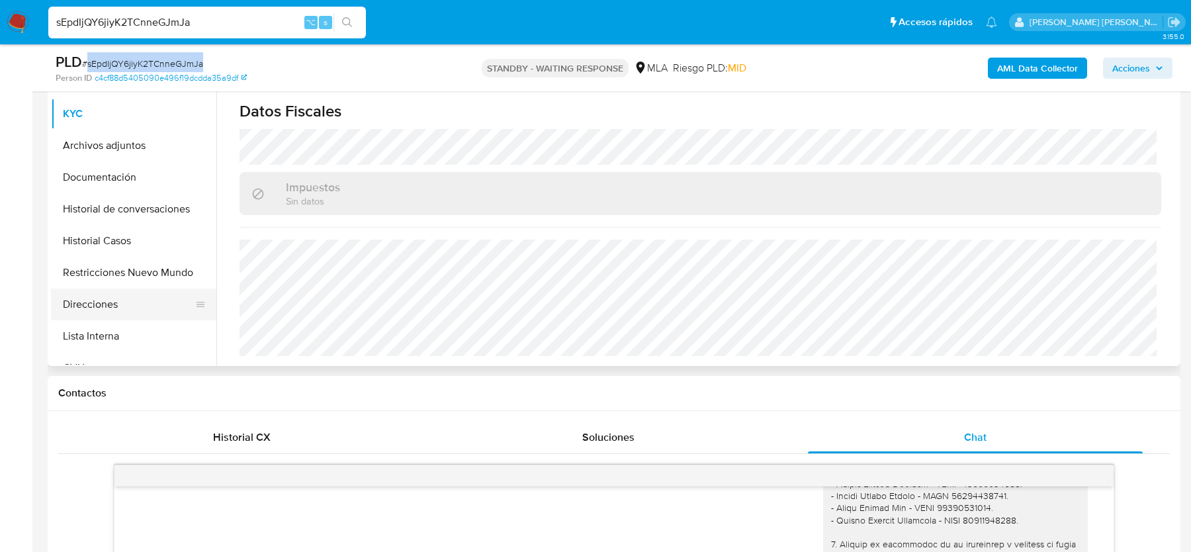
click at [107, 306] on button "Direcciones" at bounding box center [128, 305] width 155 height 32
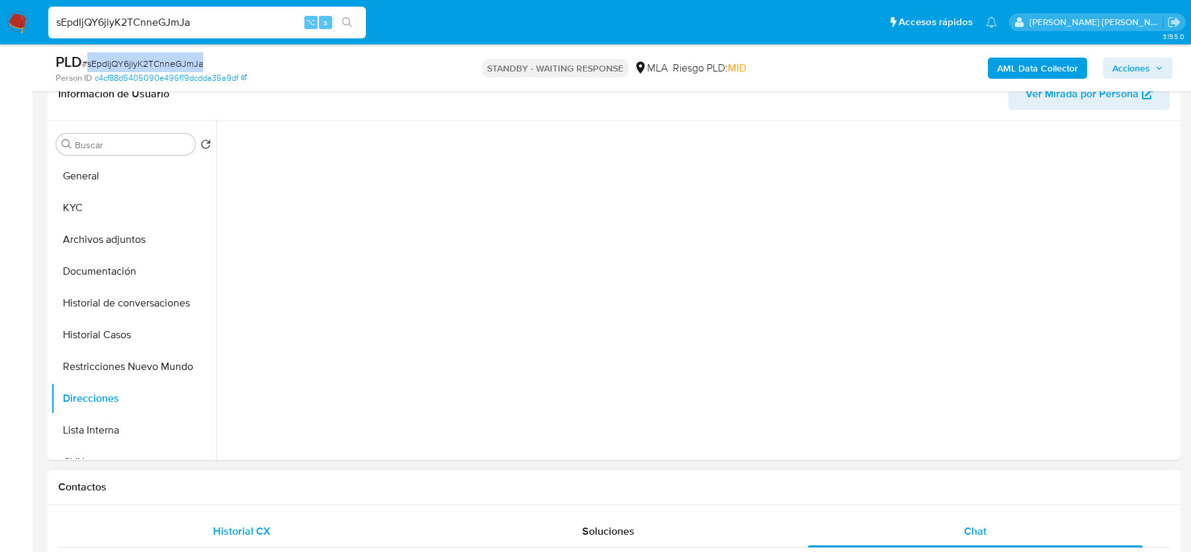
scroll to position [220, 0]
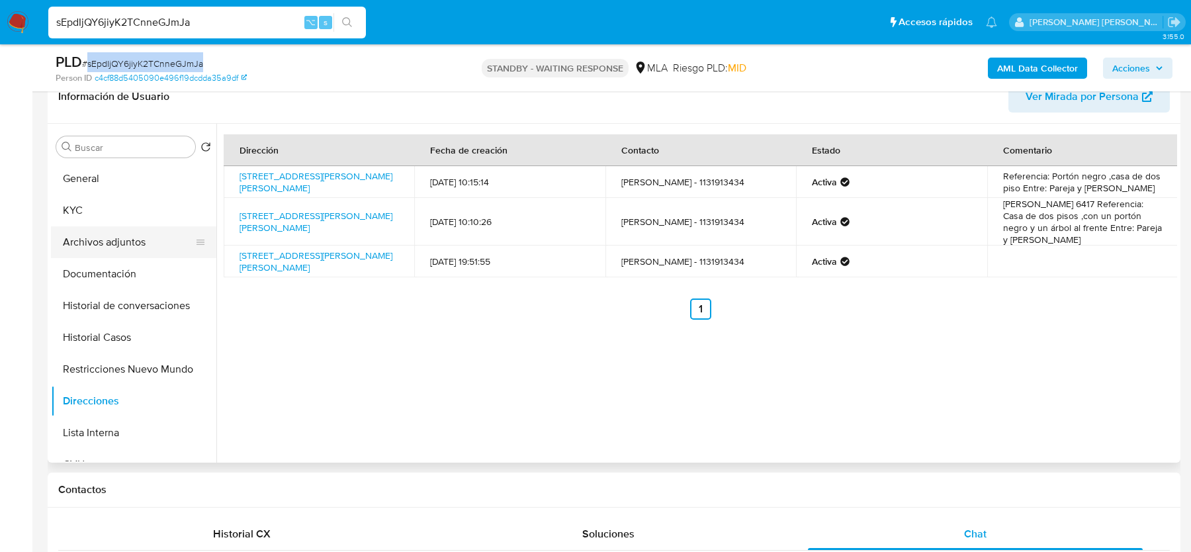
click at [112, 226] on button "Archivos adjuntos" at bounding box center [128, 242] width 155 height 32
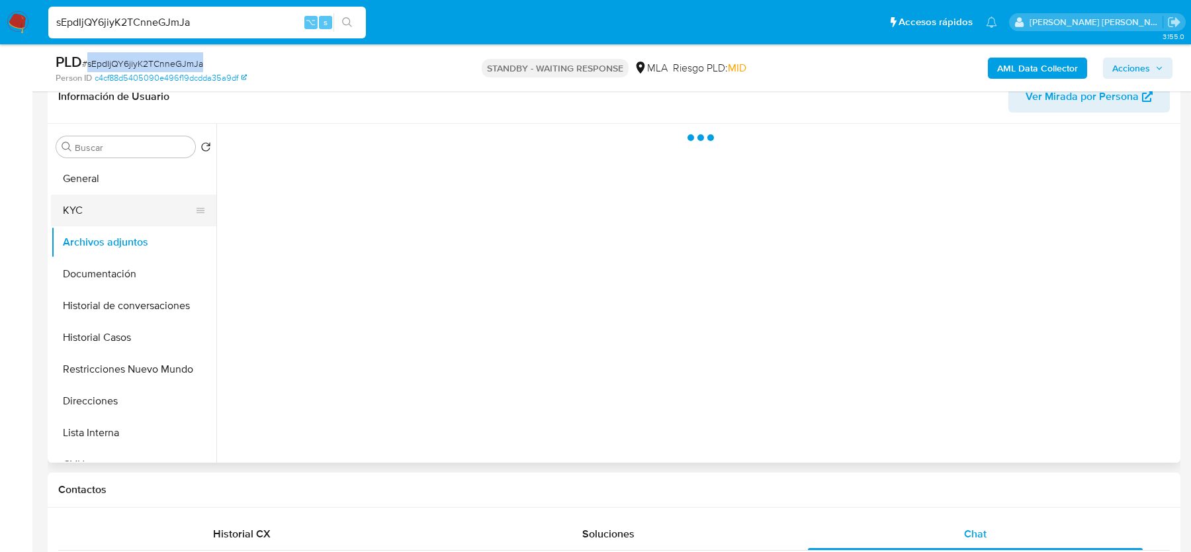
click at [112, 210] on button "KYC" at bounding box center [128, 211] width 155 height 32
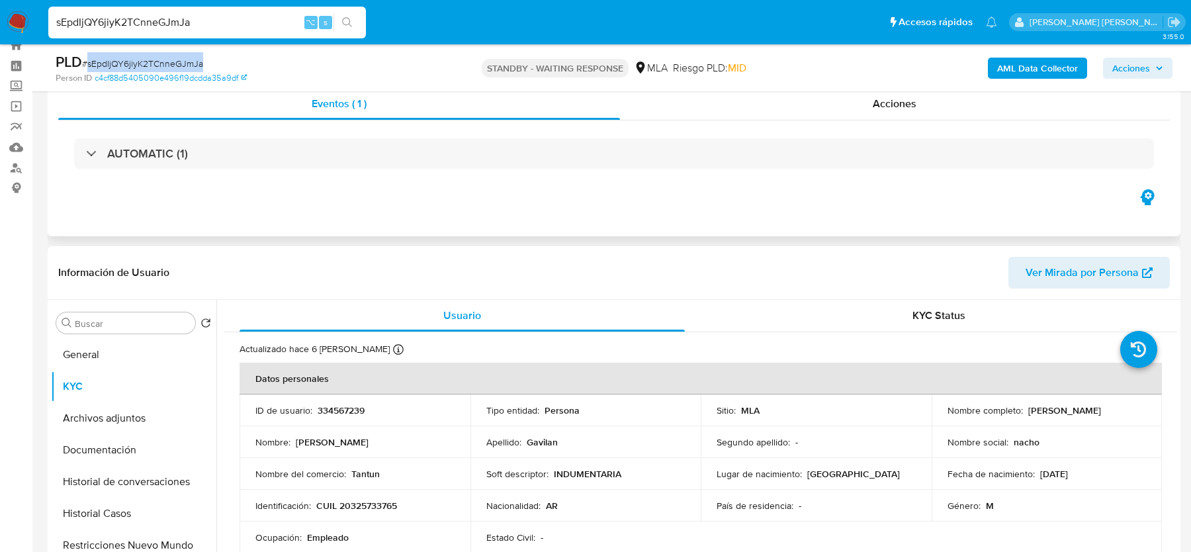
scroll to position [214, 0]
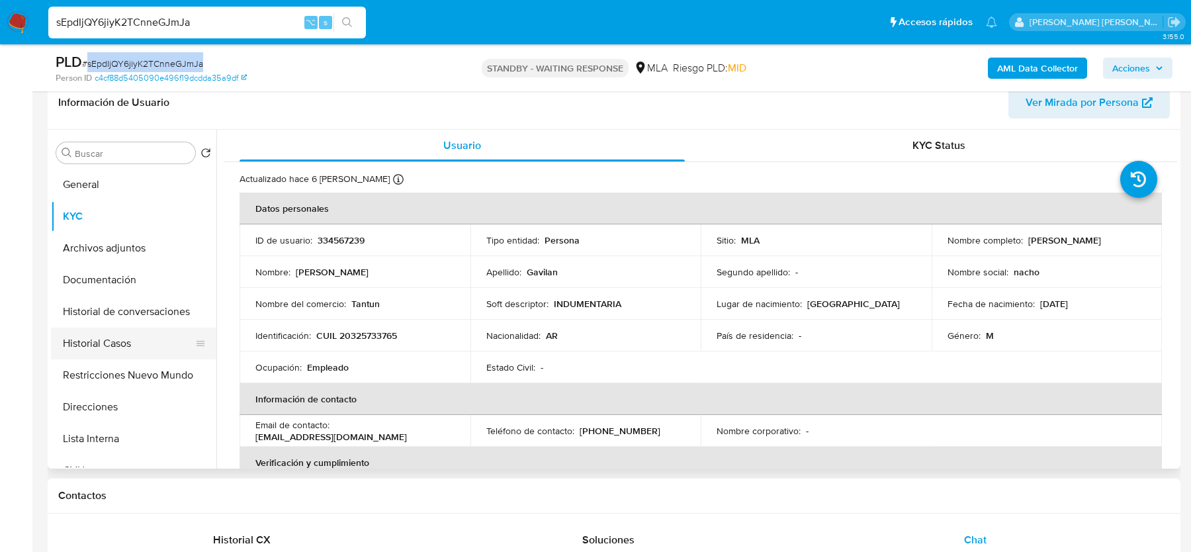
click at [110, 342] on button "Historial Casos" at bounding box center [128, 344] width 155 height 32
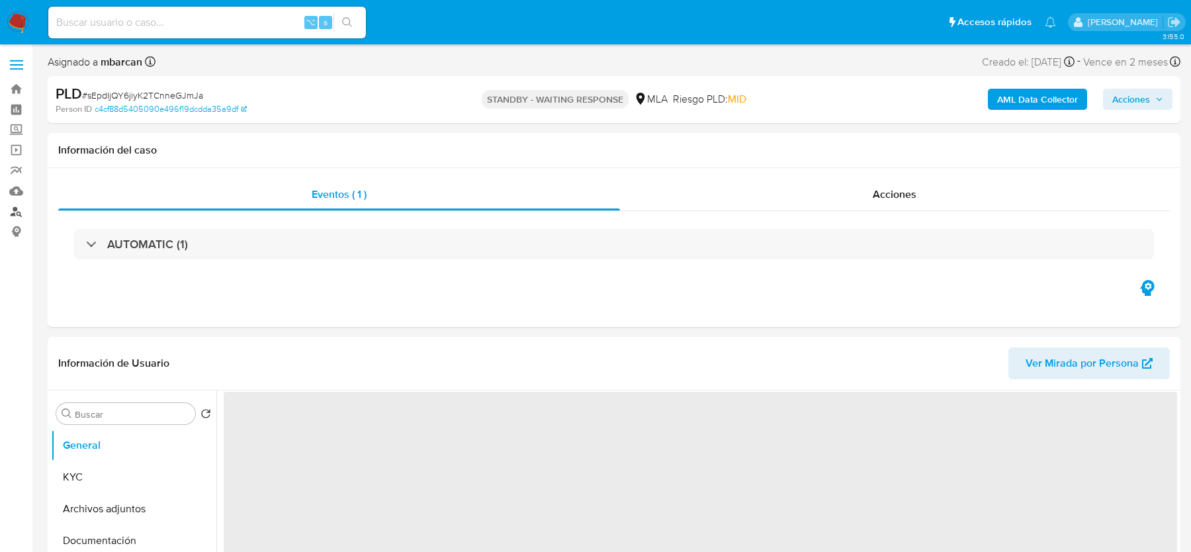
click at [18, 210] on link "Buscador de personas" at bounding box center [79, 211] width 158 height 21
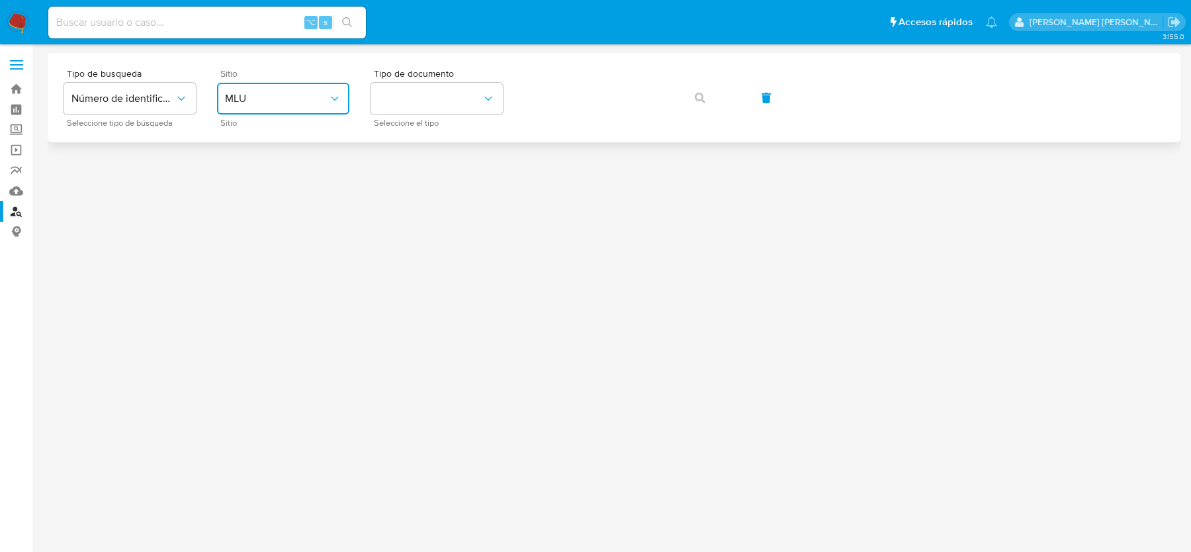
click at [248, 113] on button "MLU" at bounding box center [283, 99] width 132 height 32
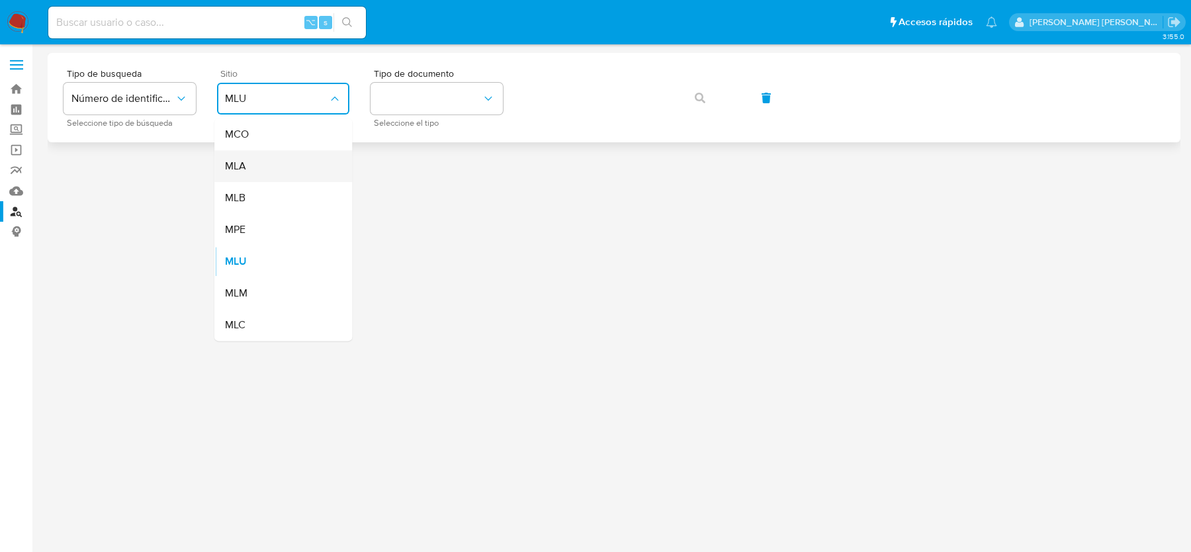
click at [251, 155] on div "MLA" at bounding box center [279, 166] width 109 height 32
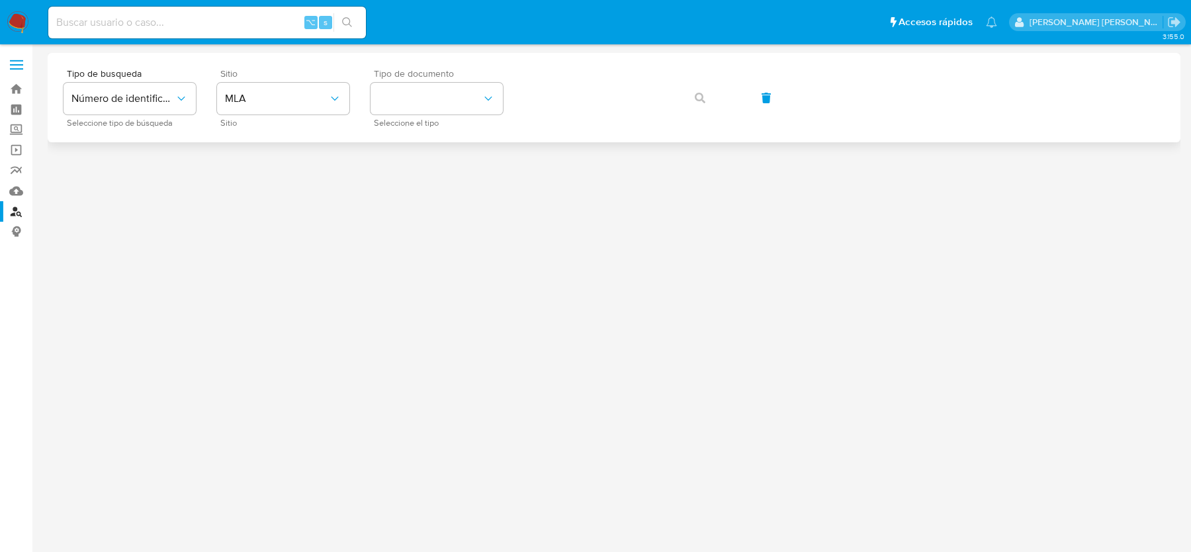
click at [410, 120] on span "Seleccione el tipo" at bounding box center [440, 123] width 132 height 7
click at [410, 97] on button "identificationType" at bounding box center [437, 99] width 132 height 32
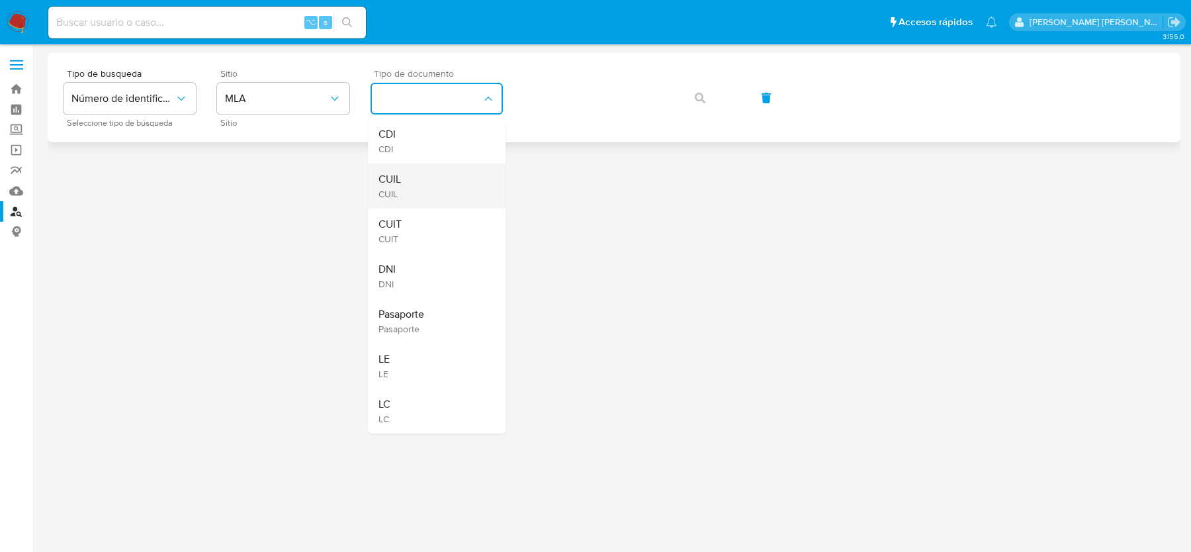
click at [414, 183] on div "CUIL CUIL" at bounding box center [433, 185] width 109 height 45
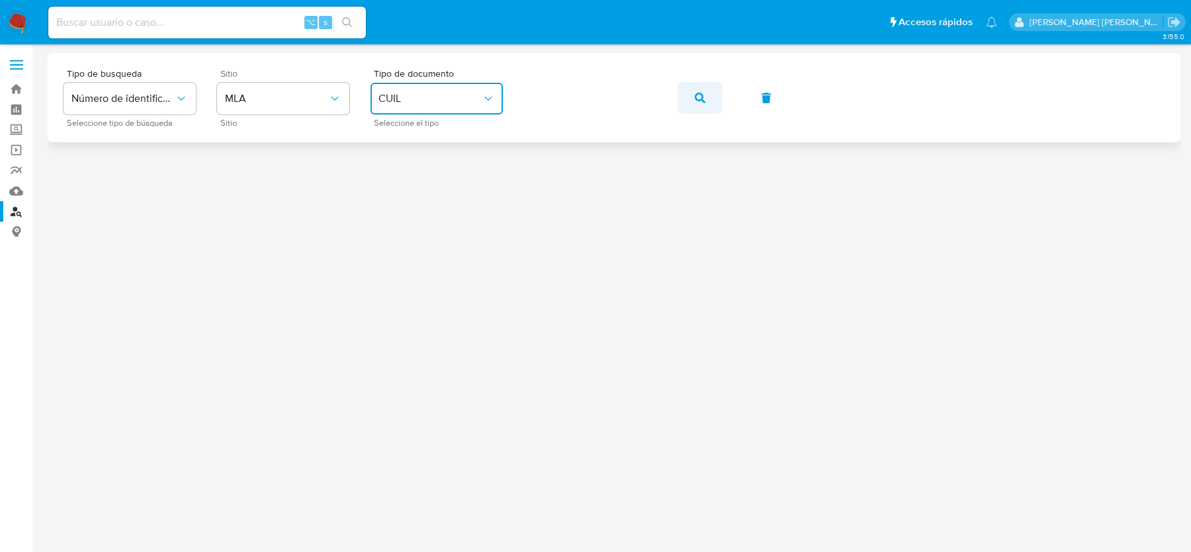
click at [688, 103] on button "button" at bounding box center [700, 98] width 45 height 32
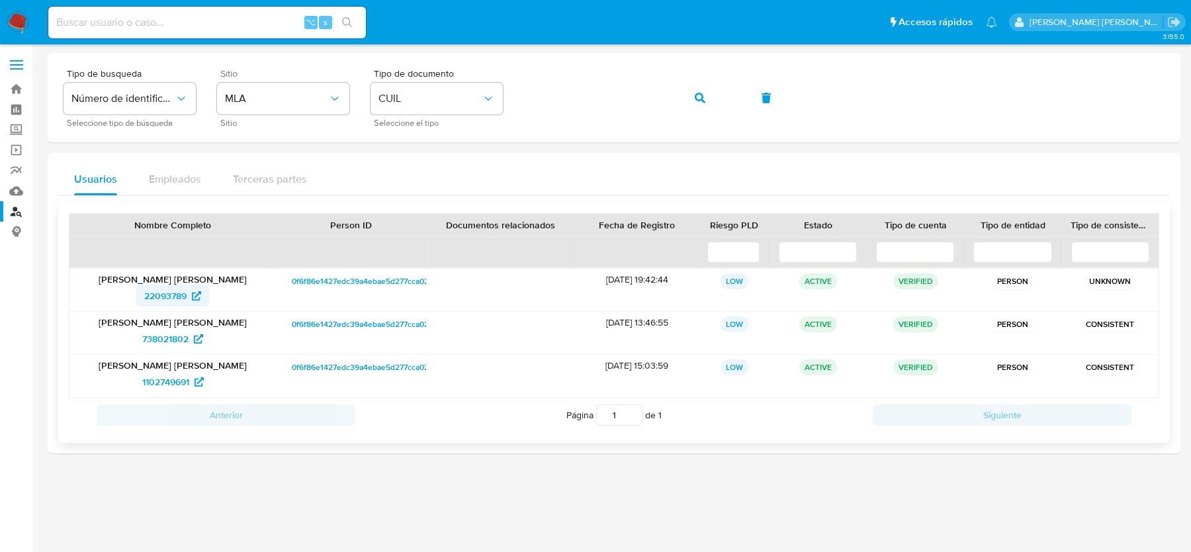
click at [160, 292] on span "22093789" at bounding box center [165, 295] width 42 height 21
click at [162, 328] on span "738021802" at bounding box center [165, 338] width 46 height 21
click at [184, 378] on span "1102749691" at bounding box center [165, 381] width 47 height 21
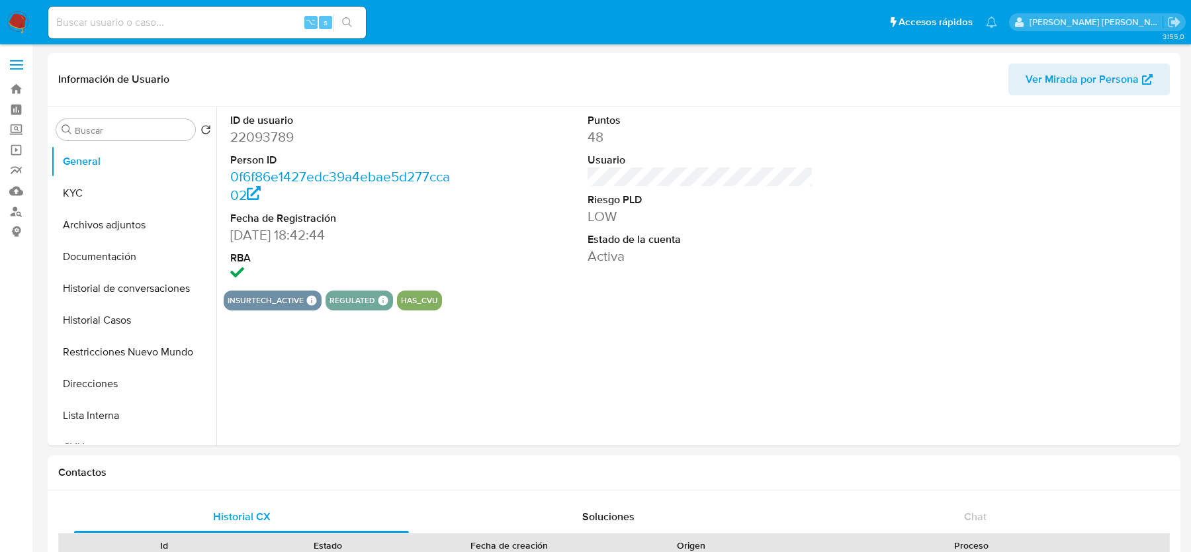
select select "10"
click at [76, 195] on button "KYC" at bounding box center [128, 193] width 155 height 32
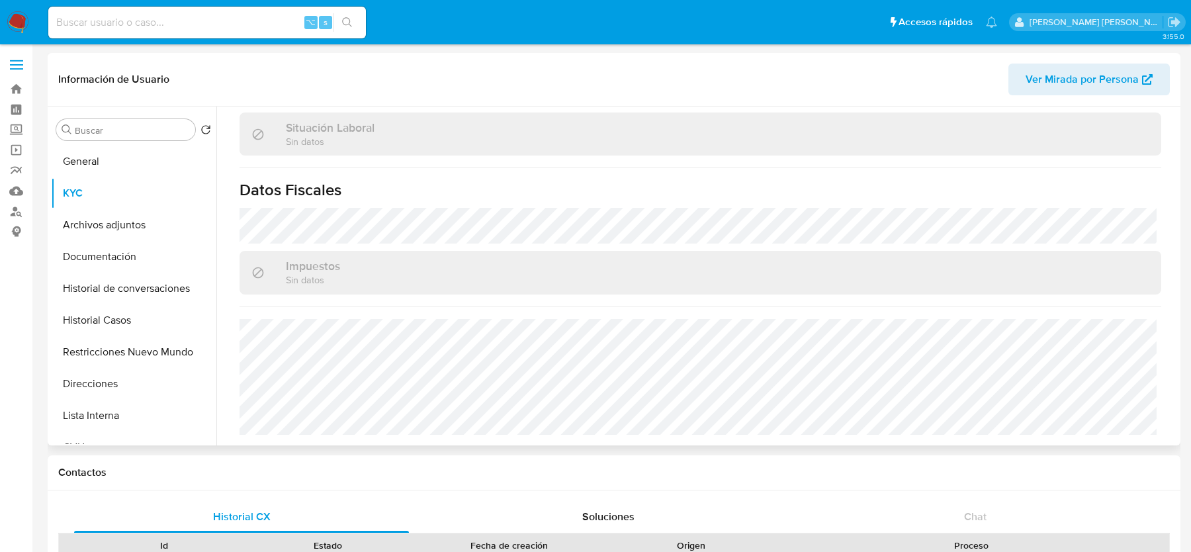
scroll to position [696, 0]
click at [107, 376] on button "Direcciones" at bounding box center [128, 384] width 155 height 32
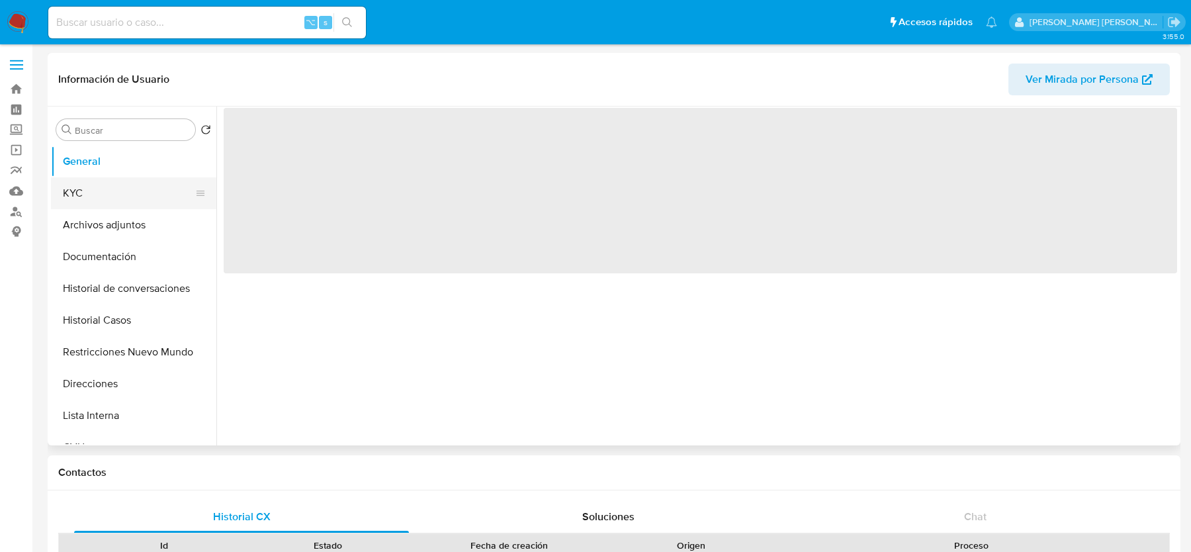
click at [85, 185] on button "KYC" at bounding box center [128, 193] width 155 height 32
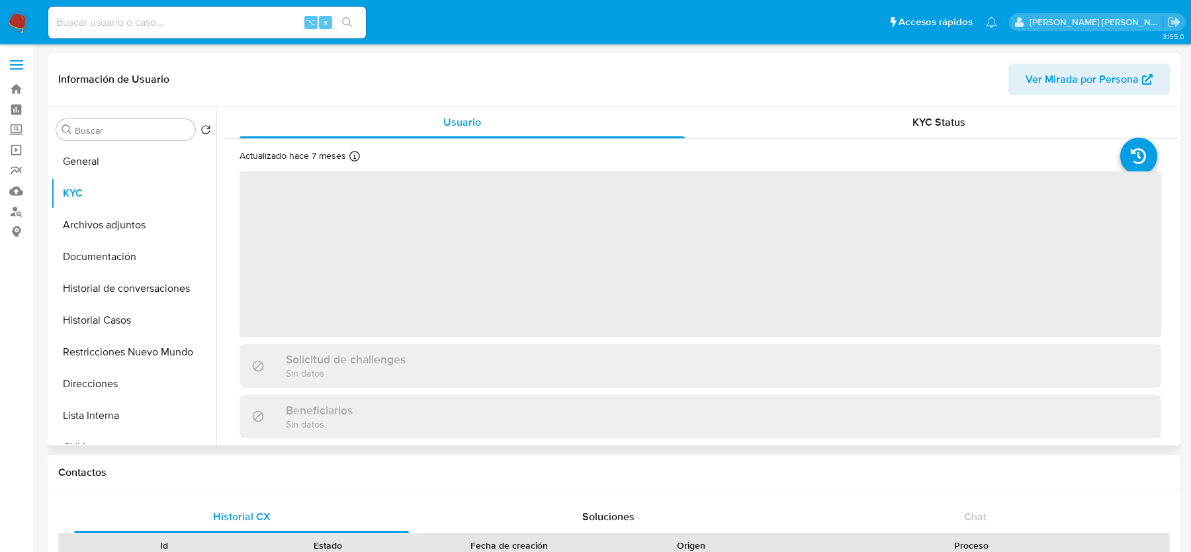
select select "10"
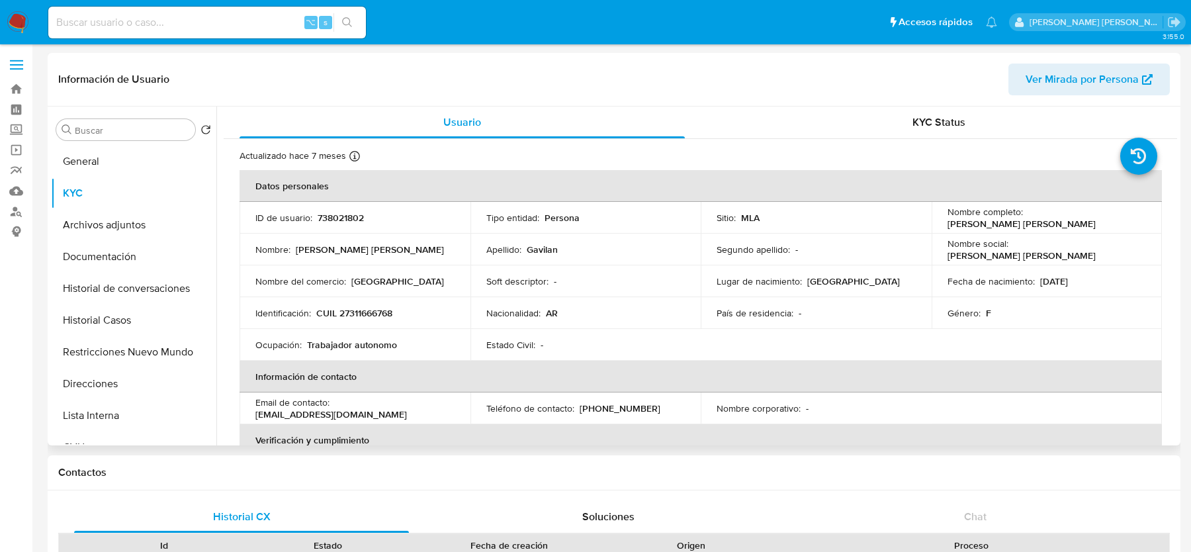
scroll to position [696, 0]
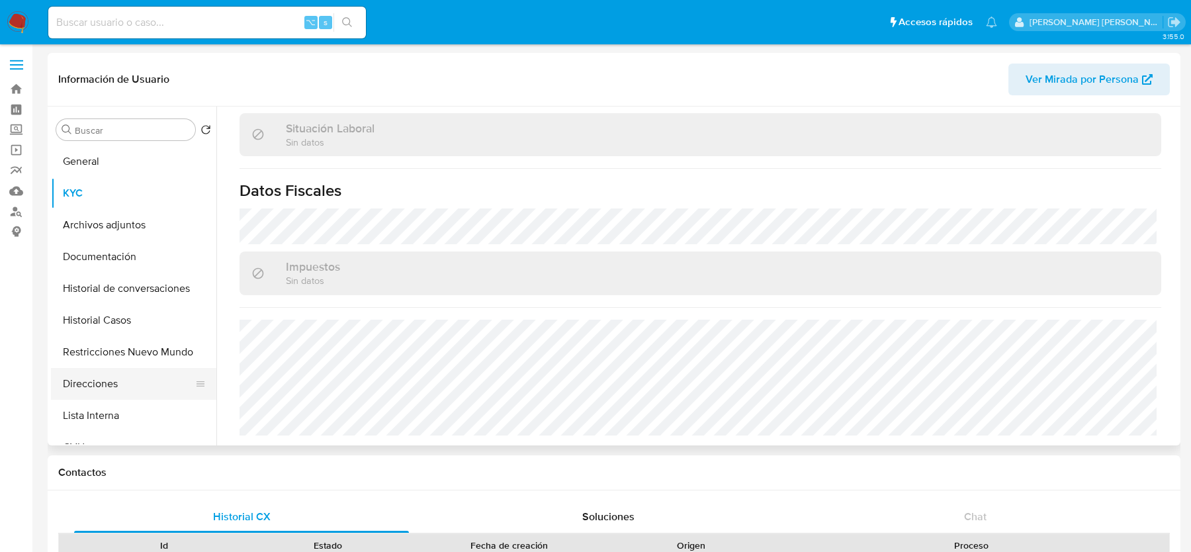
click at [101, 384] on button "Direcciones" at bounding box center [128, 384] width 155 height 32
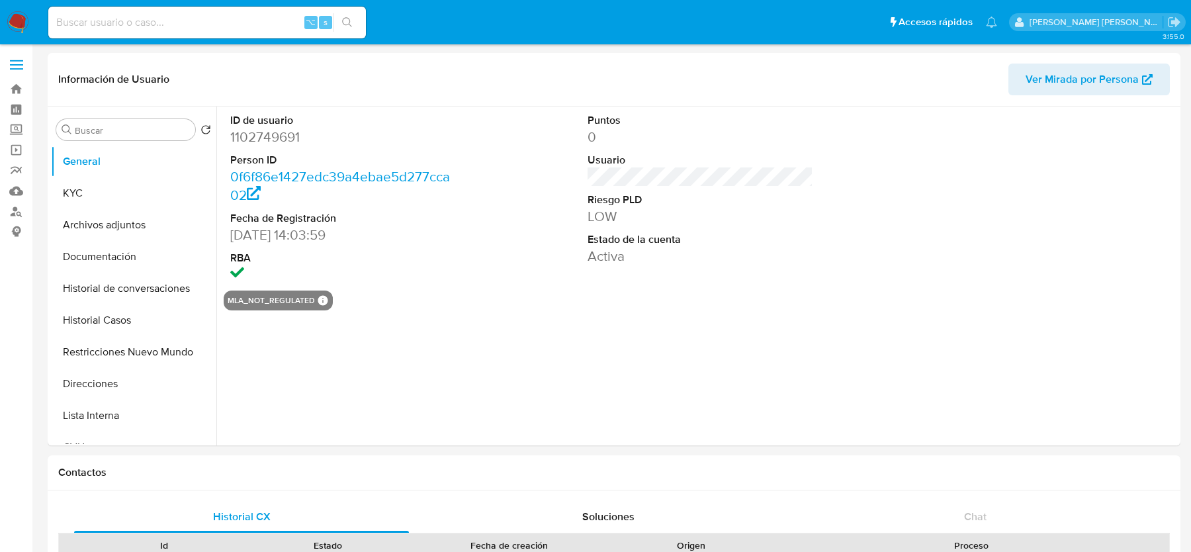
select select "10"
click at [167, 374] on button "Direcciones" at bounding box center [128, 384] width 155 height 32
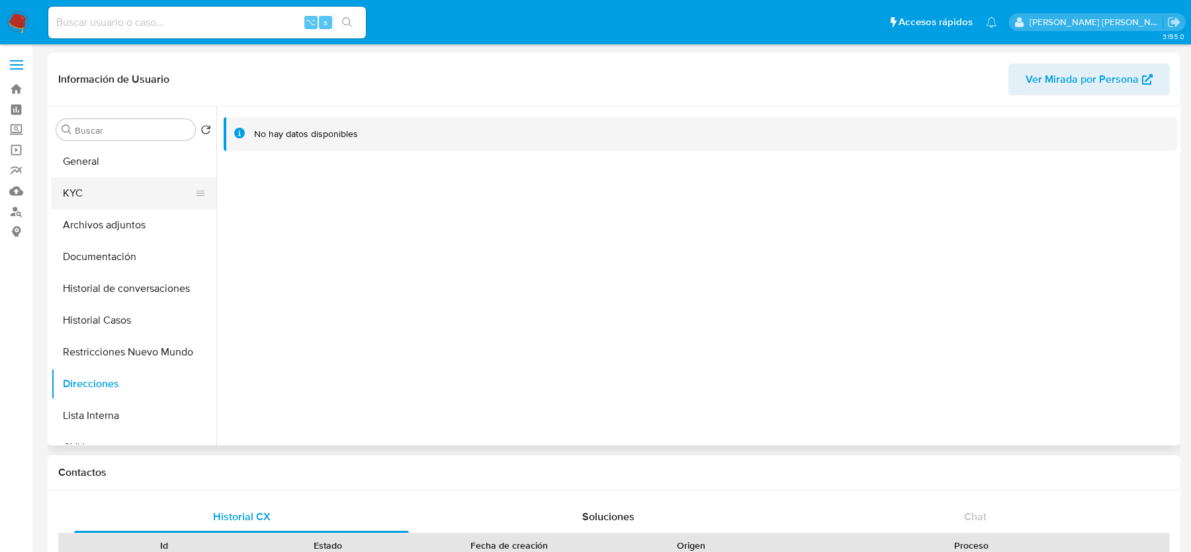
click at [91, 194] on button "KYC" at bounding box center [128, 193] width 155 height 32
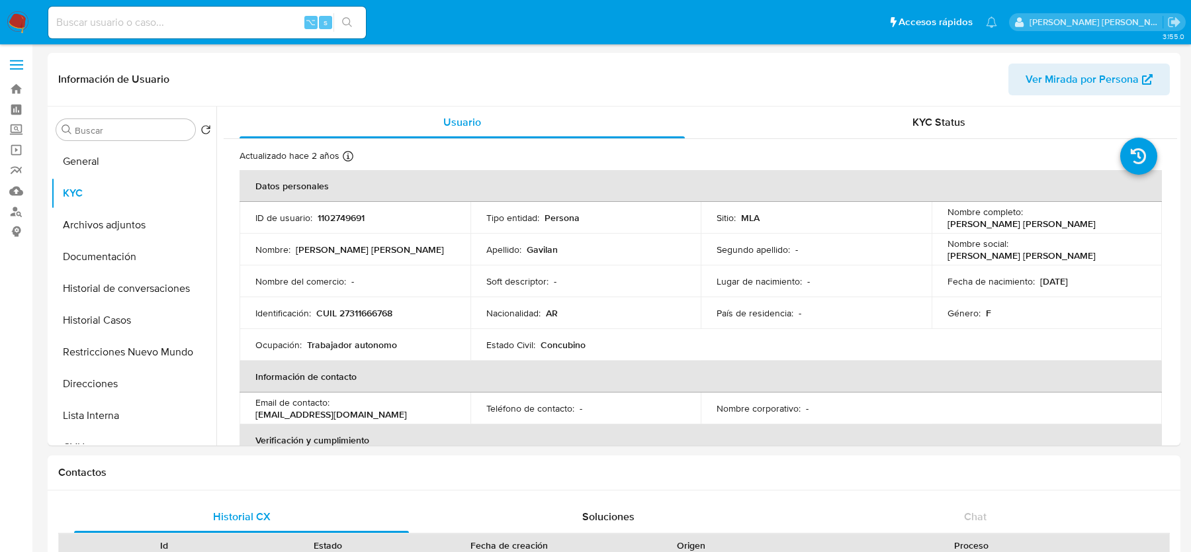
scroll to position [696, 0]
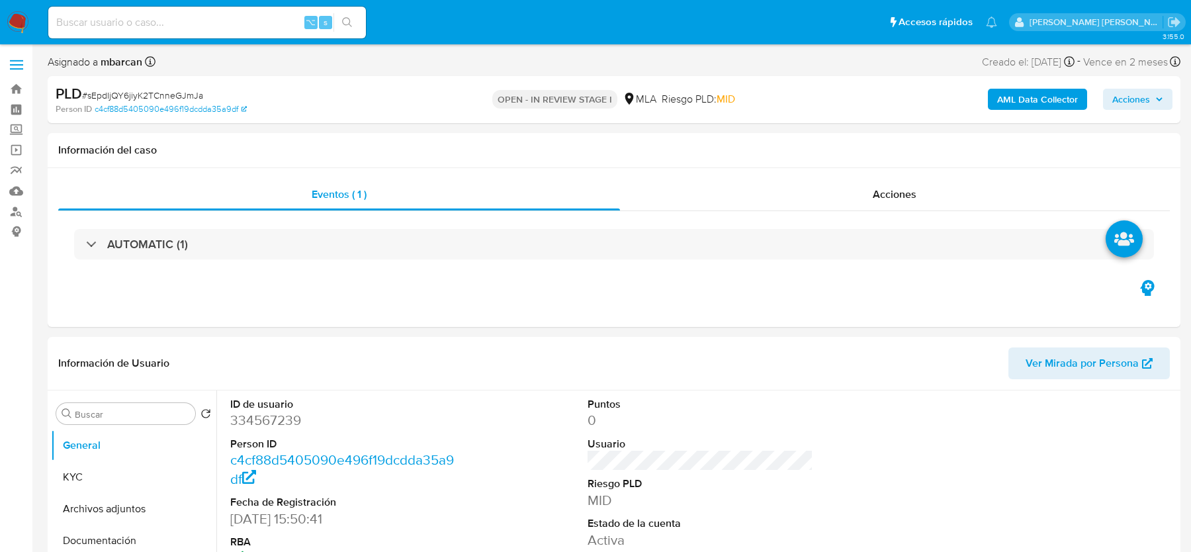
select select "10"
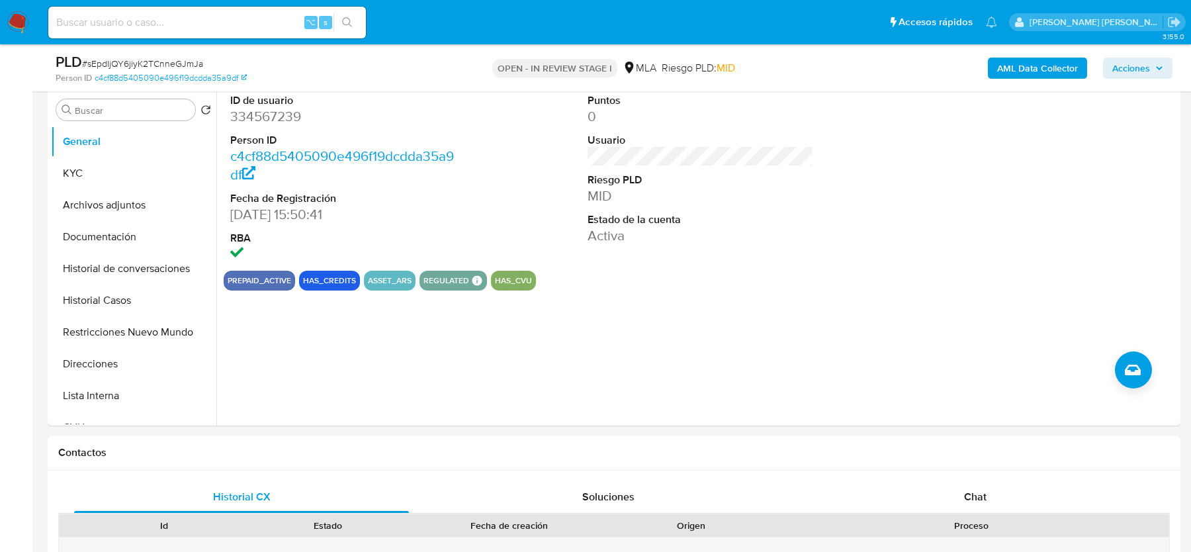
scroll to position [7, 0]
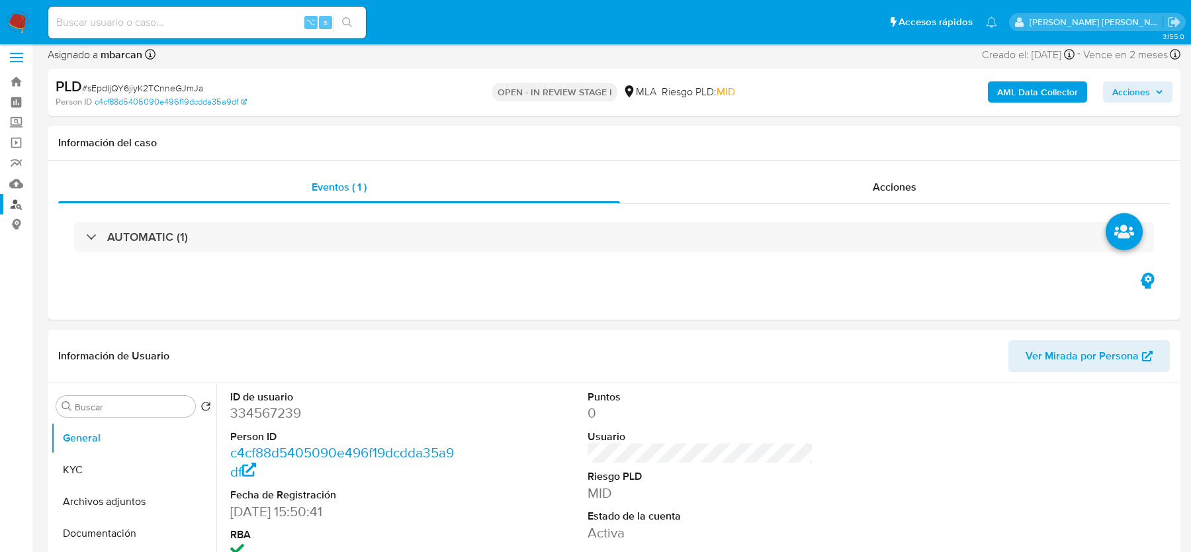
click at [11, 196] on link "Buscador de personas" at bounding box center [79, 204] width 158 height 21
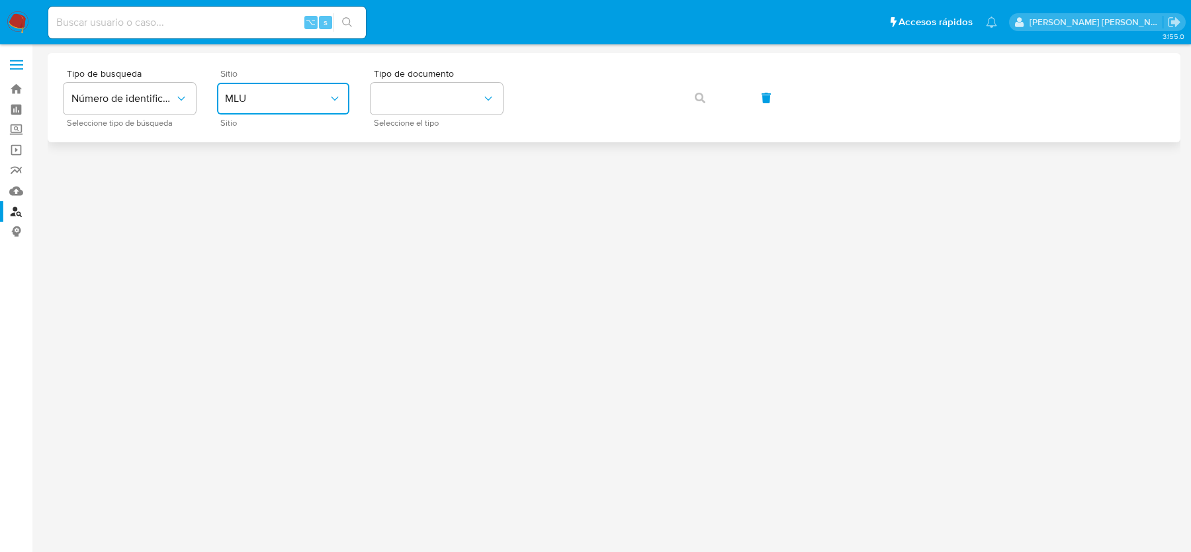
click at [303, 104] on span "MLU" at bounding box center [276, 98] width 103 height 13
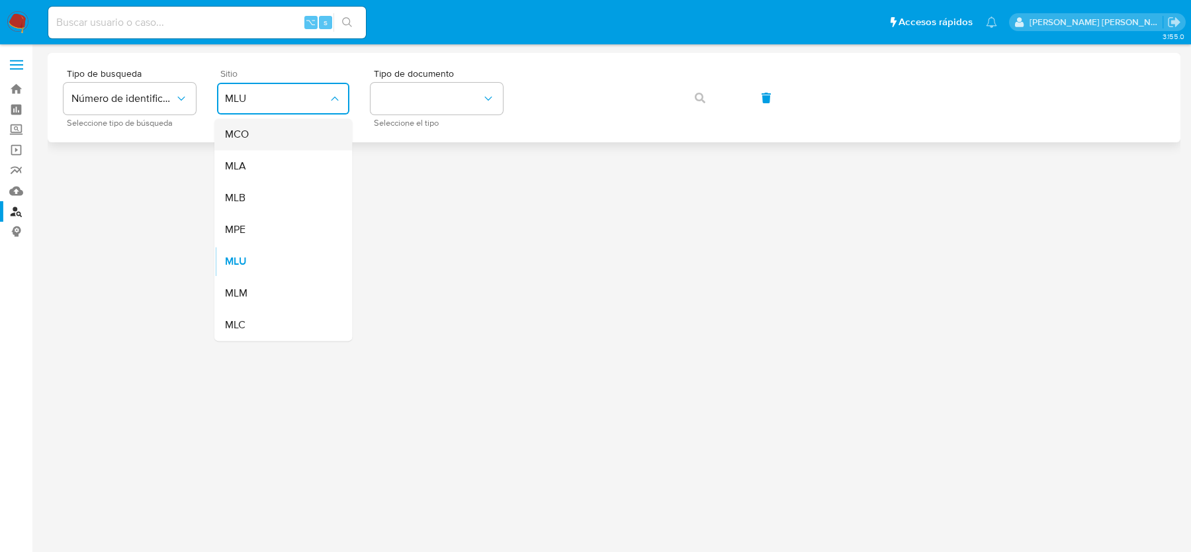
click at [301, 149] on div "MCO" at bounding box center [279, 134] width 109 height 32
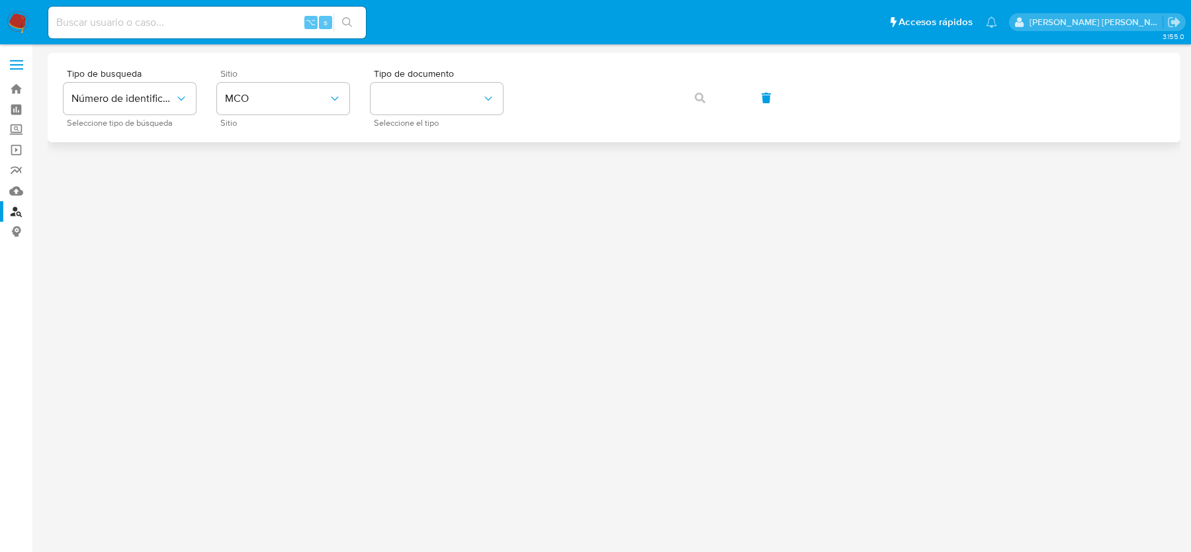
click at [299, 116] on div "Sitio MCO Sitio" at bounding box center [283, 98] width 132 height 58
click at [298, 97] on span "MCO" at bounding box center [276, 98] width 103 height 13
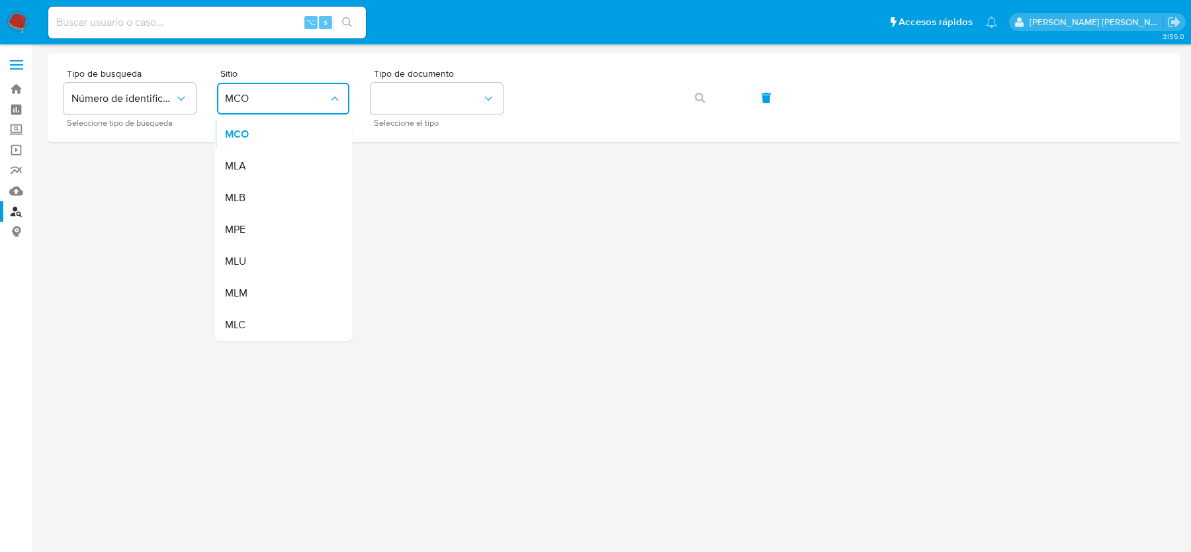
click at [280, 151] on div "MLA" at bounding box center [279, 166] width 109 height 32
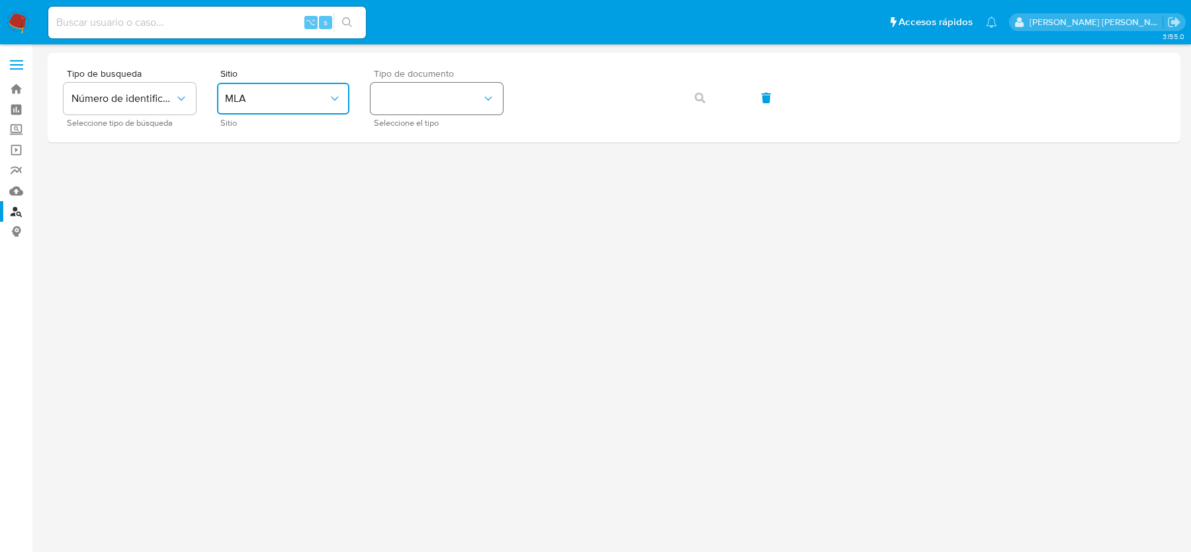
click at [436, 112] on button "identificationType" at bounding box center [437, 99] width 132 height 32
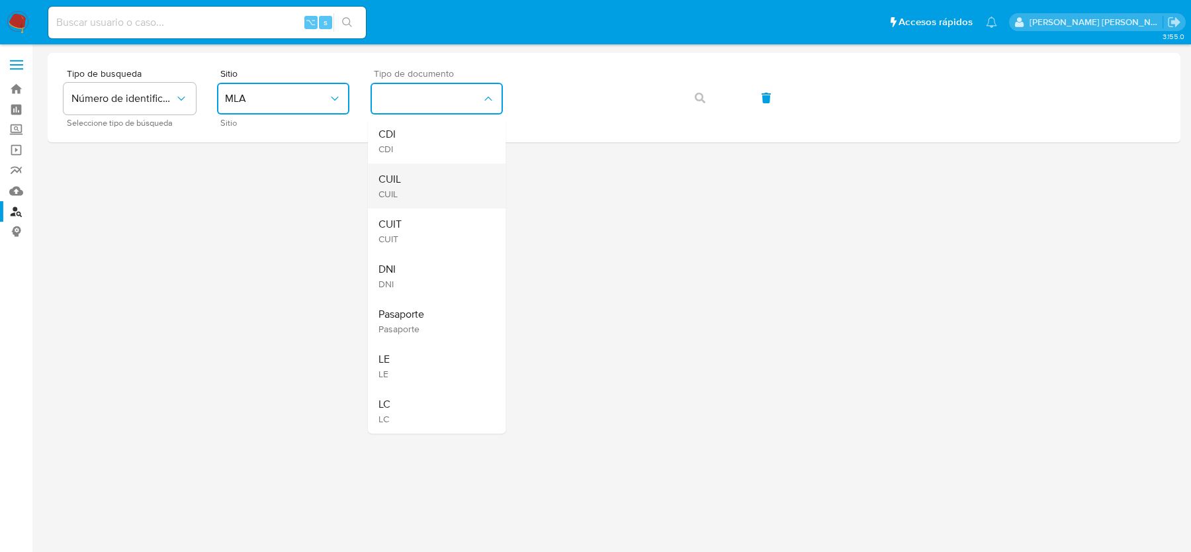
click at [424, 201] on div "CUIL CUIL" at bounding box center [433, 185] width 109 height 45
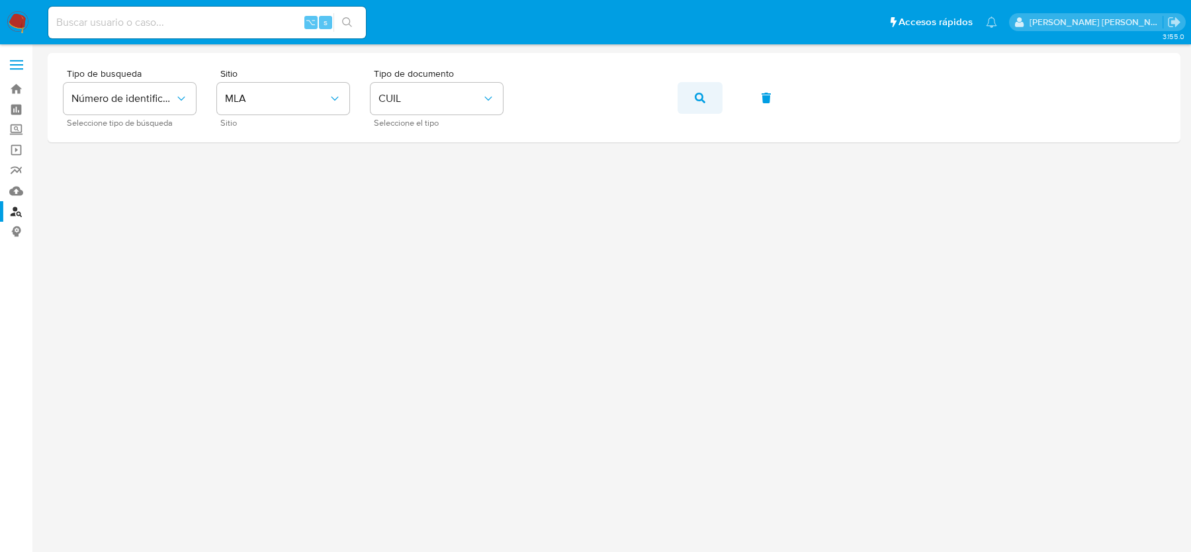
click at [704, 103] on span "button" at bounding box center [700, 97] width 11 height 29
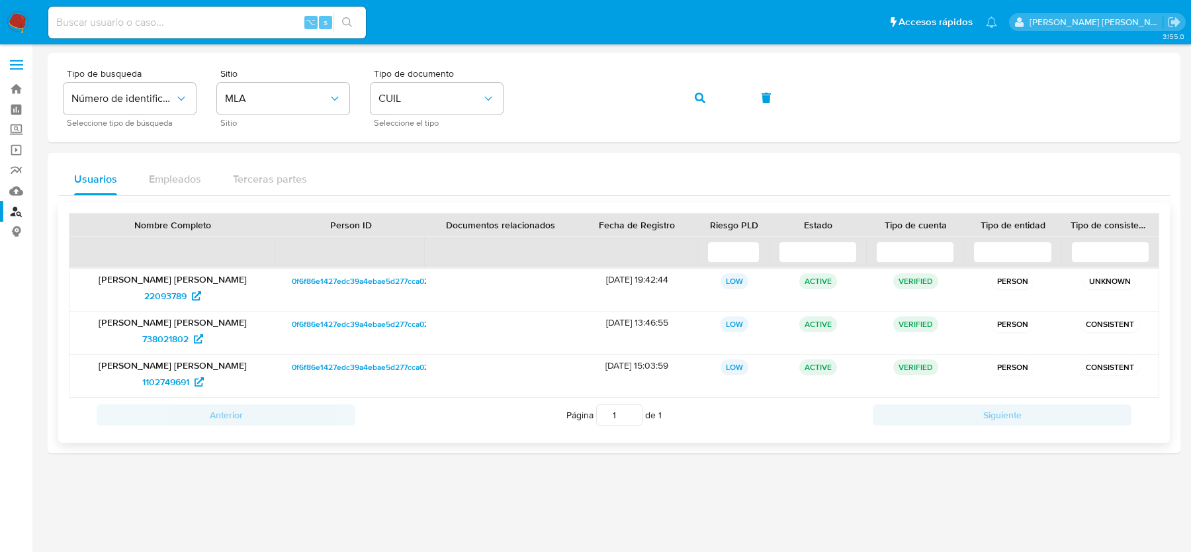
click at [305, 275] on span "0f6f86e1427edc39a4ebae5d277cca02" at bounding box center [360, 281] width 137 height 16
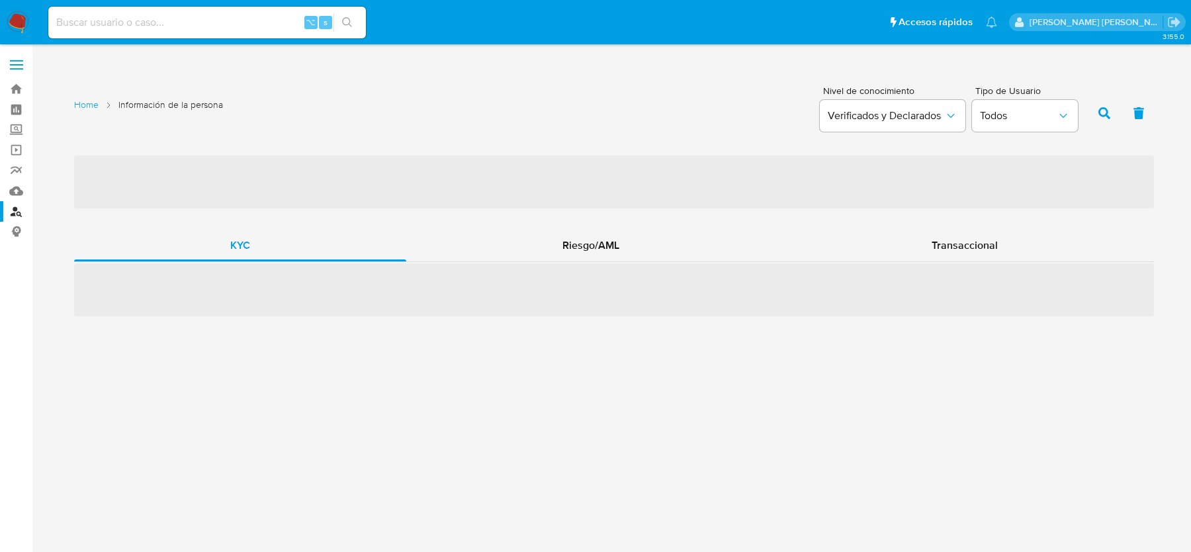
click at [612, 263] on span "‌" at bounding box center [614, 268] width 1080 height 15
click at [612, 240] on span "Riesgo/AML" at bounding box center [591, 245] width 57 height 15
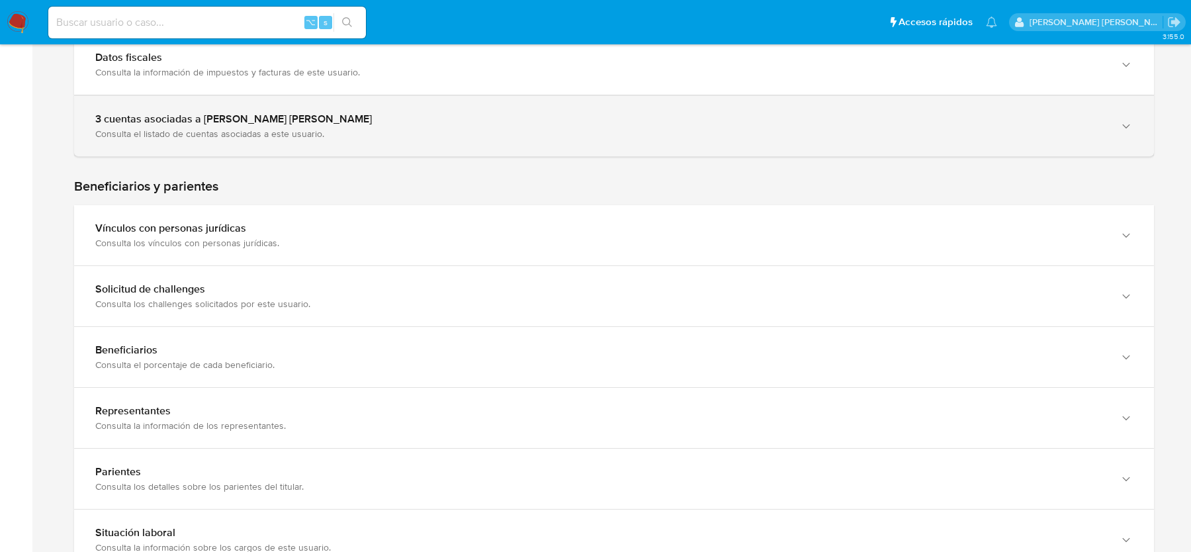
click at [398, 140] on div "3 cuentas asociadas a Ingrid Natalia Gavilan Consulta el listado de cuentas aso…" at bounding box center [614, 126] width 1080 height 60
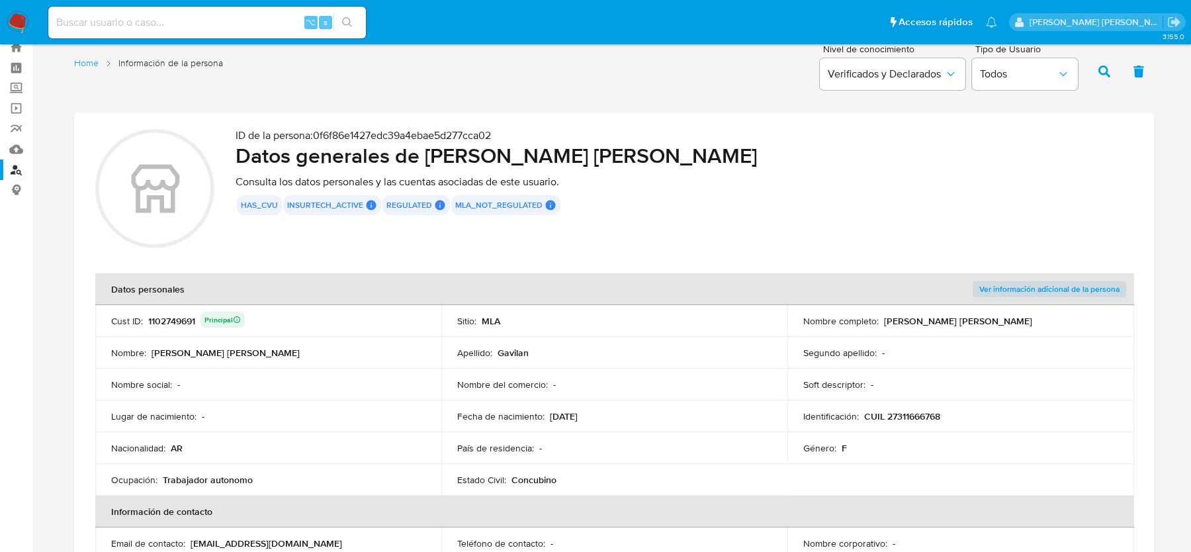
scroll to position [30, 0]
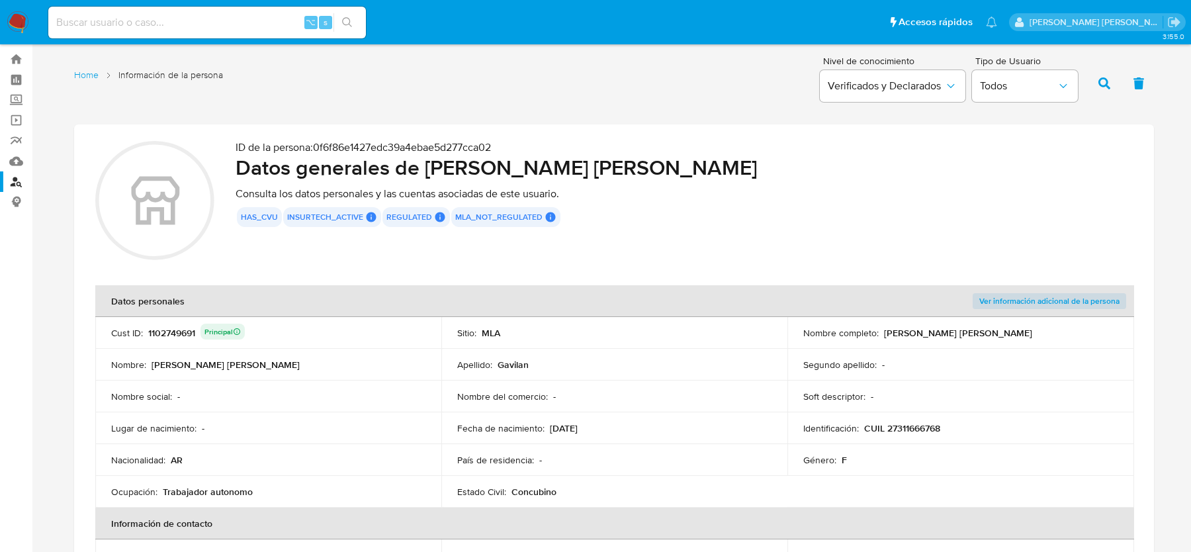
click at [13, 179] on link "Buscador de personas" at bounding box center [79, 181] width 158 height 21
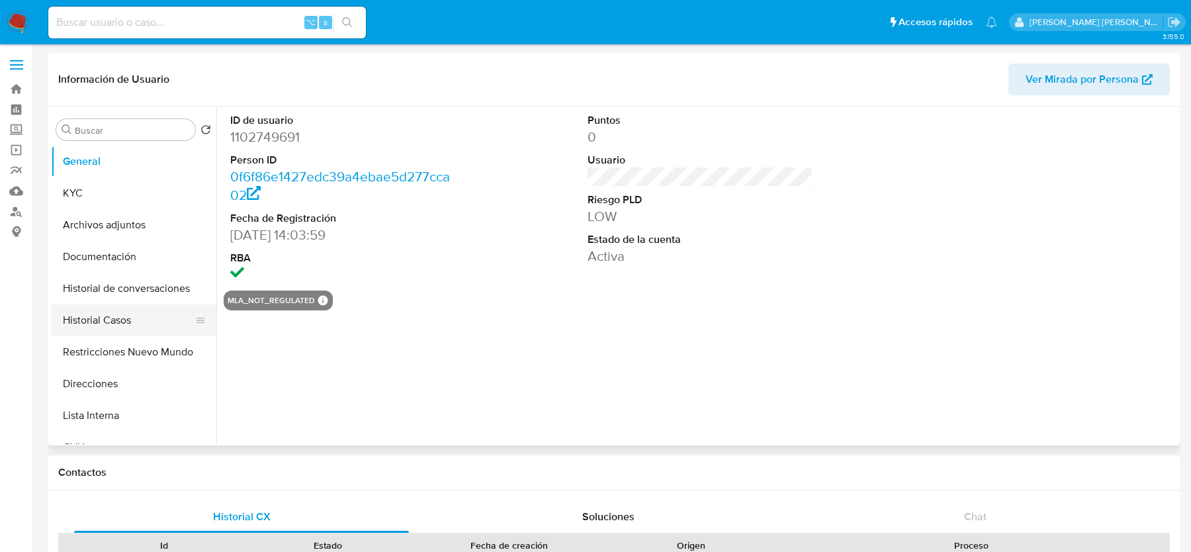
select select "10"
click at [106, 326] on button "Historial Casos" at bounding box center [128, 320] width 155 height 32
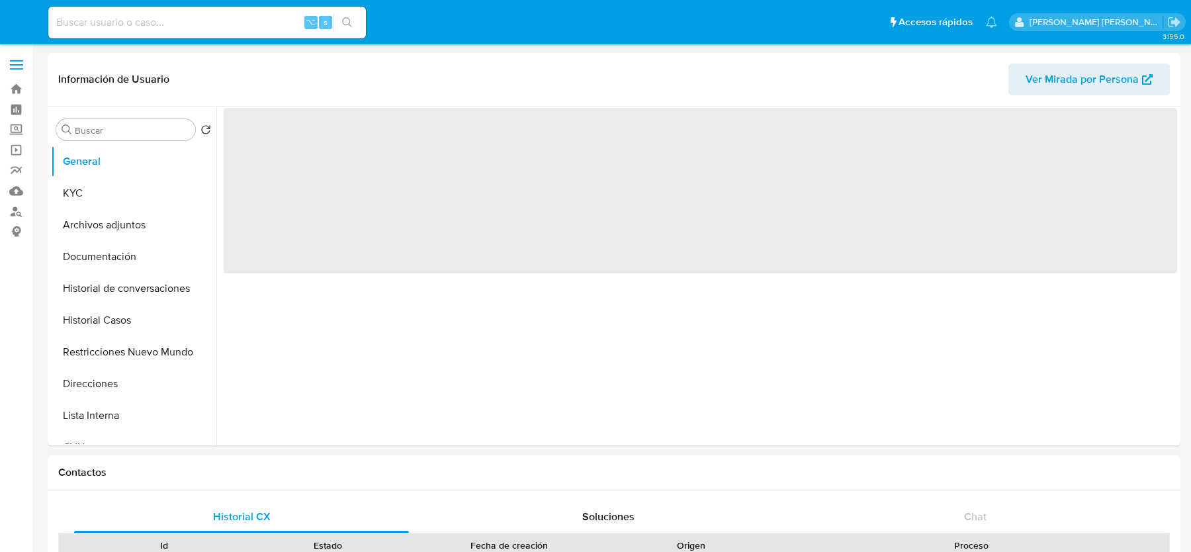
select select "10"
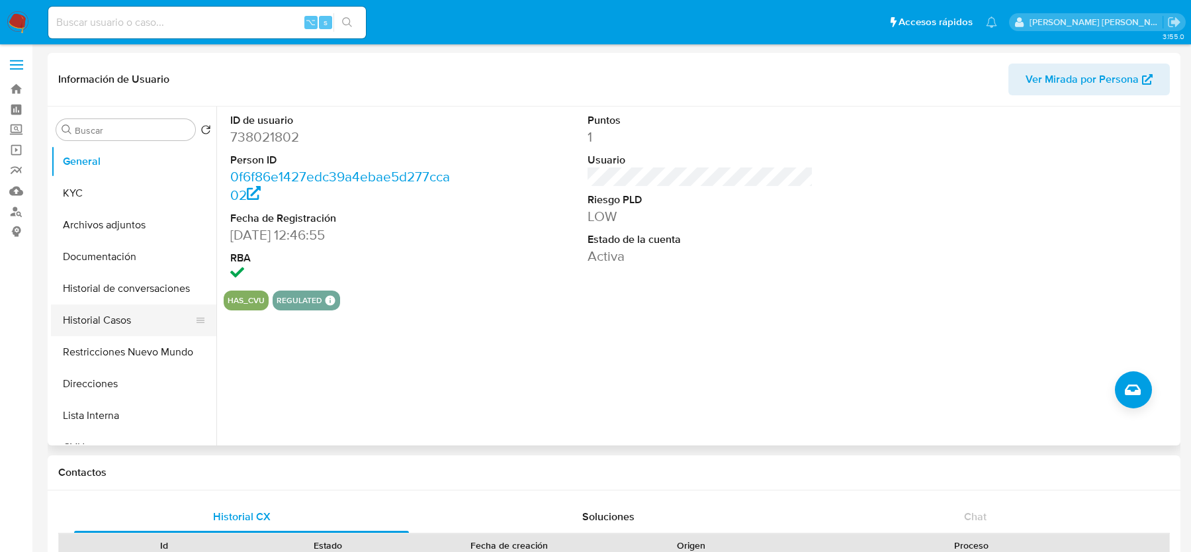
click at [121, 313] on button "Historial Casos" at bounding box center [128, 320] width 155 height 32
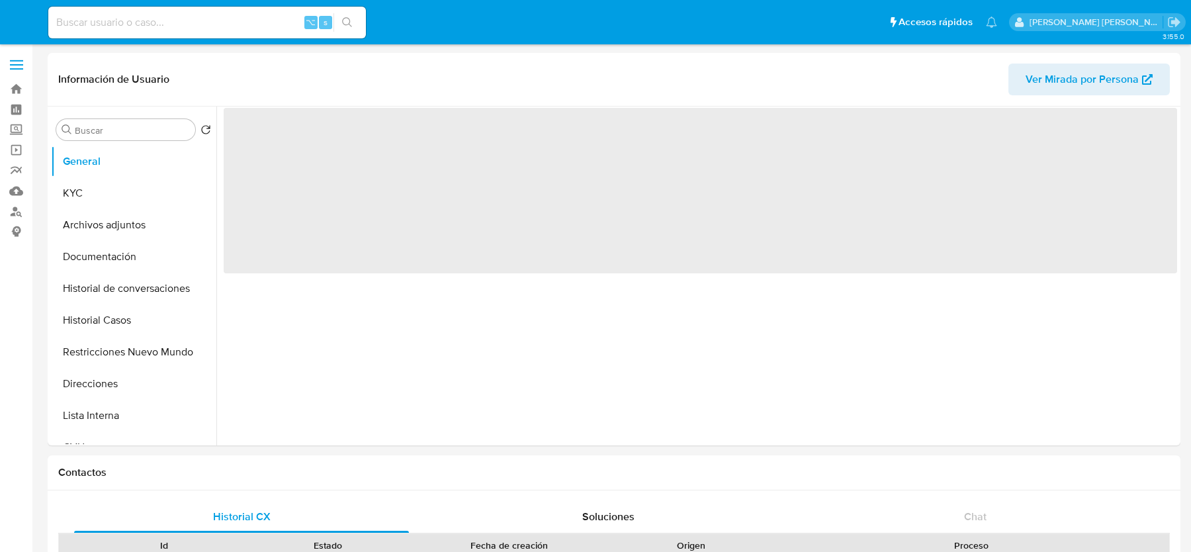
select select "10"
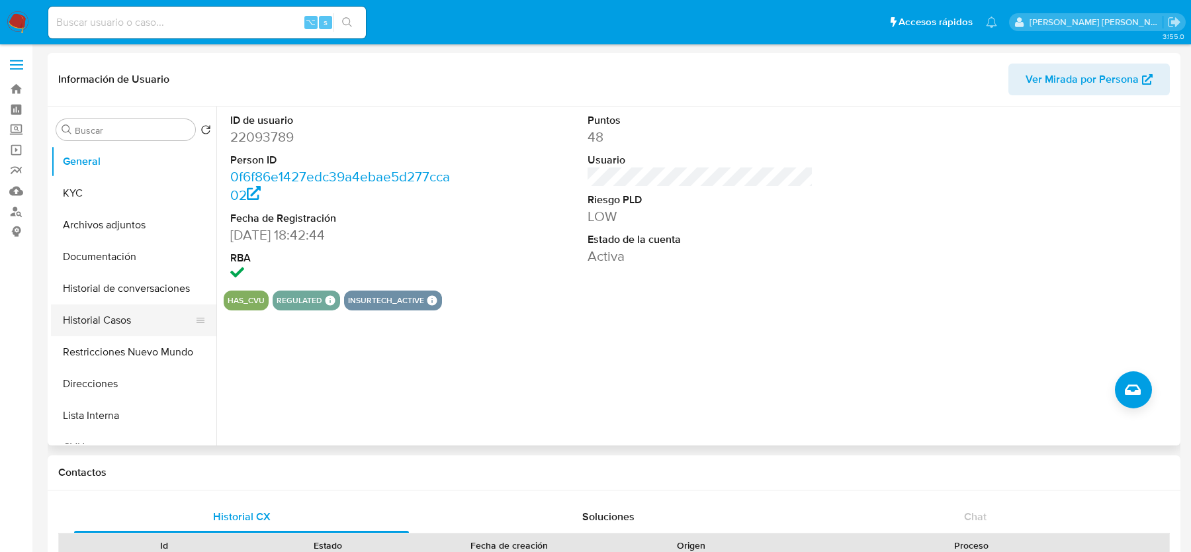
click at [105, 308] on button "Historial Casos" at bounding box center [128, 320] width 155 height 32
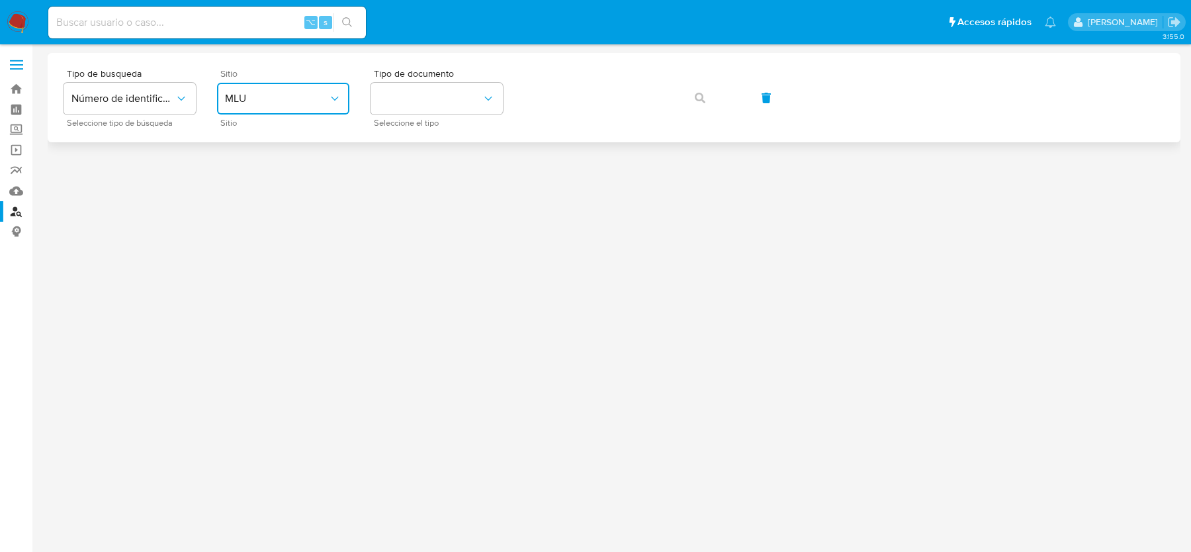
click at [305, 107] on button "MLU" at bounding box center [283, 99] width 132 height 32
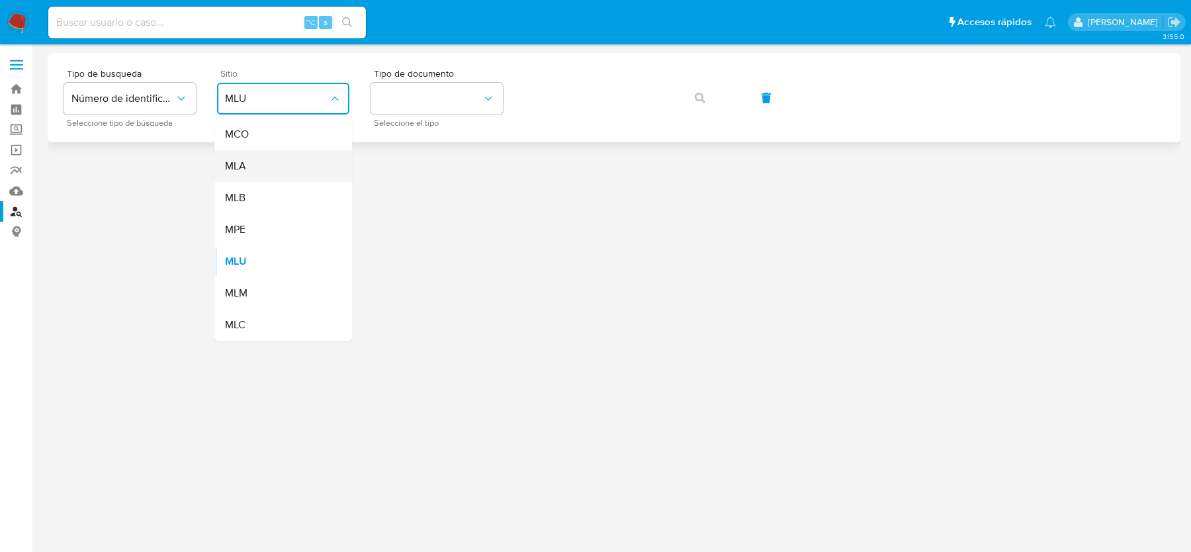
click at [294, 179] on div "MLA" at bounding box center [279, 166] width 109 height 32
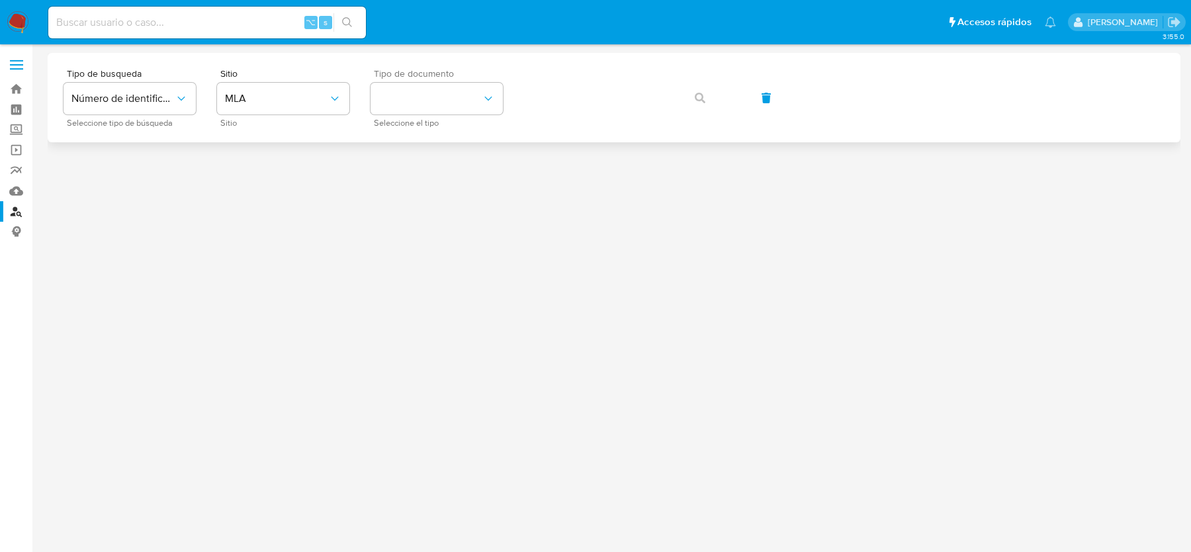
click at [440, 74] on span "Tipo de documento" at bounding box center [440, 73] width 132 height 9
click at [428, 99] on button "identificationType" at bounding box center [437, 99] width 132 height 32
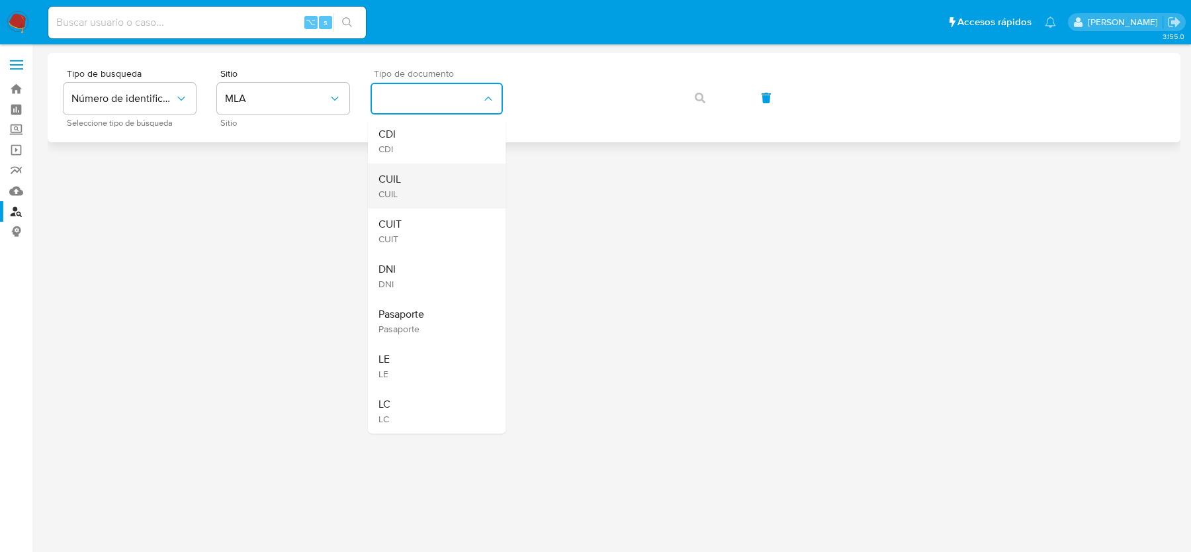
click at [443, 171] on div "CUIL CUIL" at bounding box center [433, 185] width 109 height 45
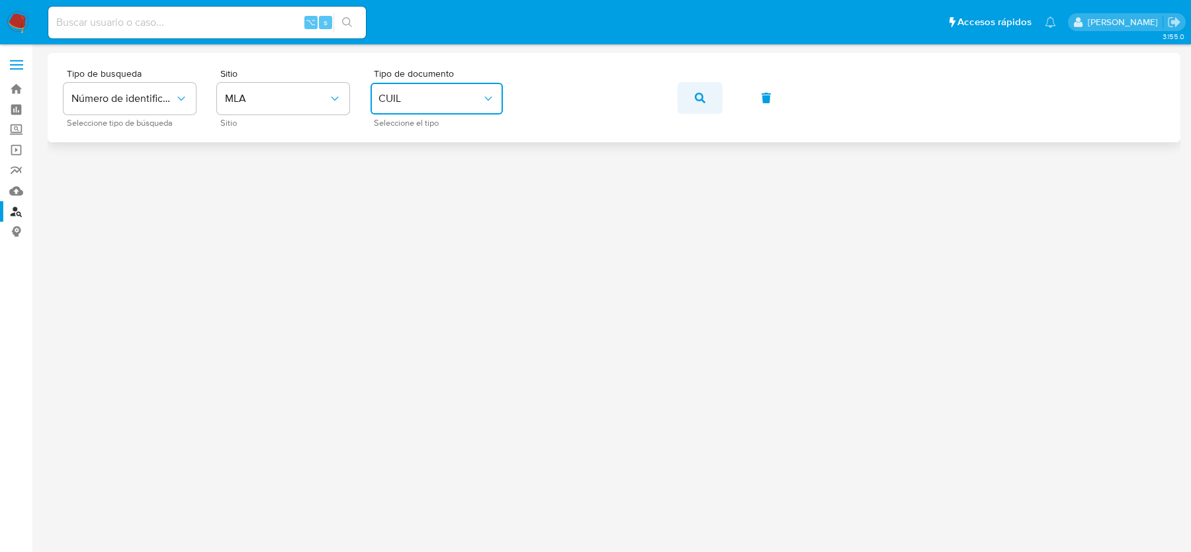
click at [699, 104] on span "button" at bounding box center [700, 97] width 11 height 29
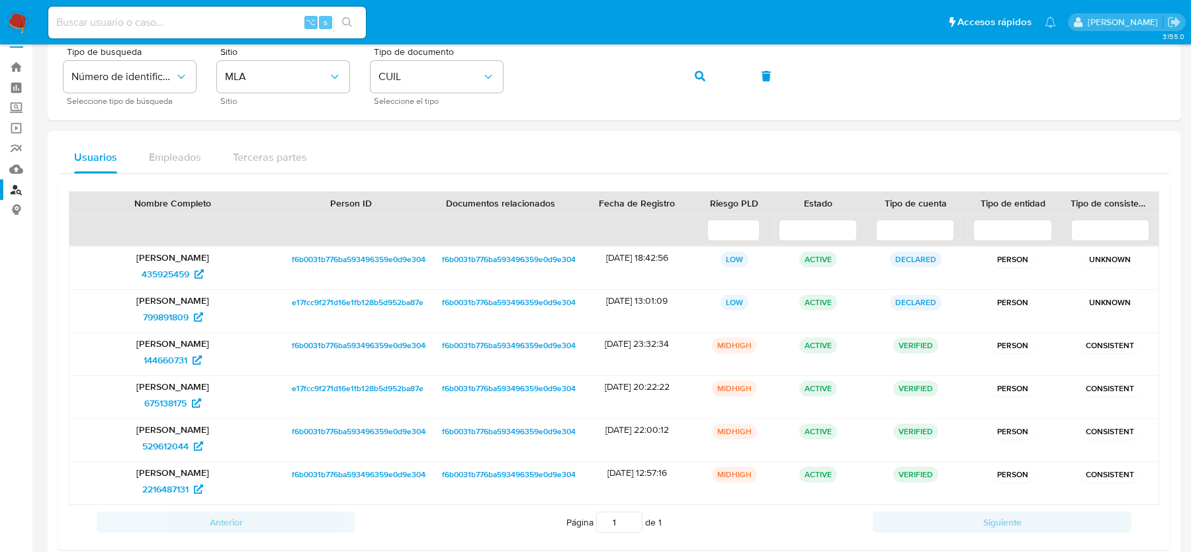
scroll to position [30, 0]
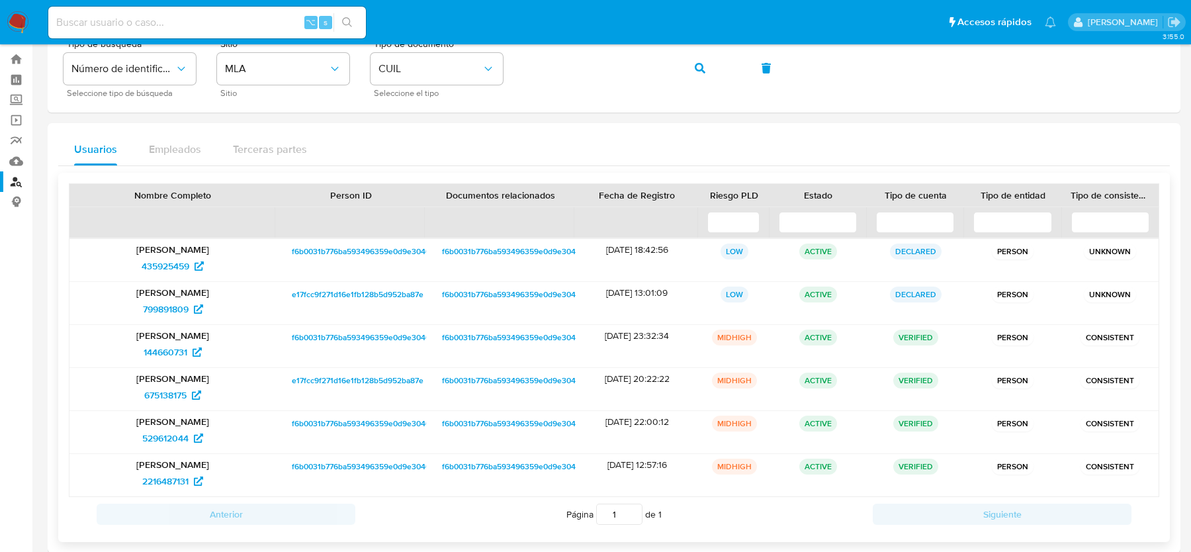
click at [335, 331] on span "f6b0031b776ba593496359e0d9e3040c" at bounding box center [363, 338] width 142 height 16
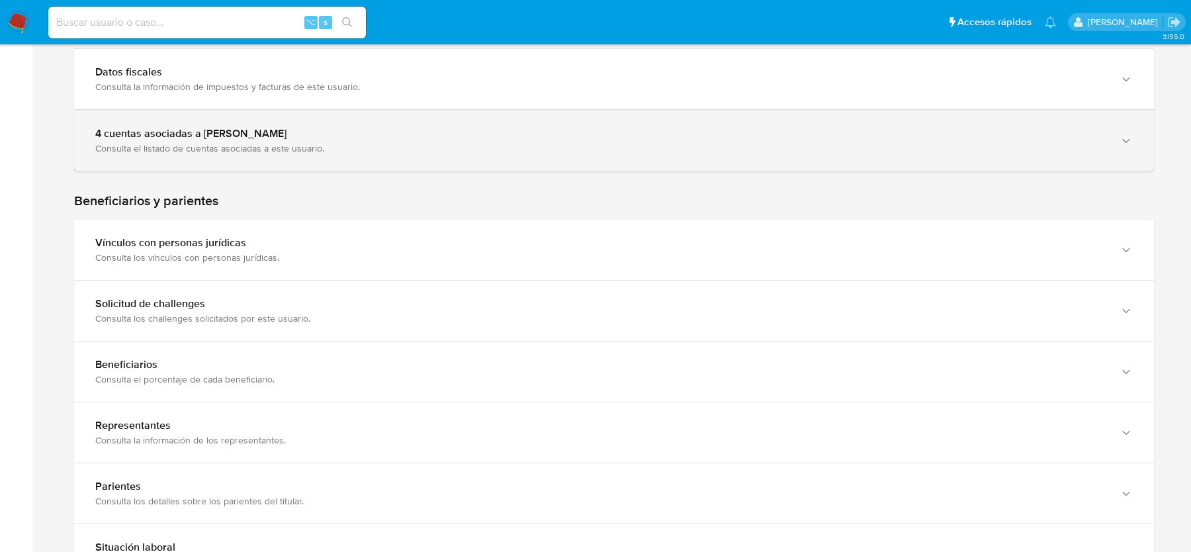
scroll to position [616, 0]
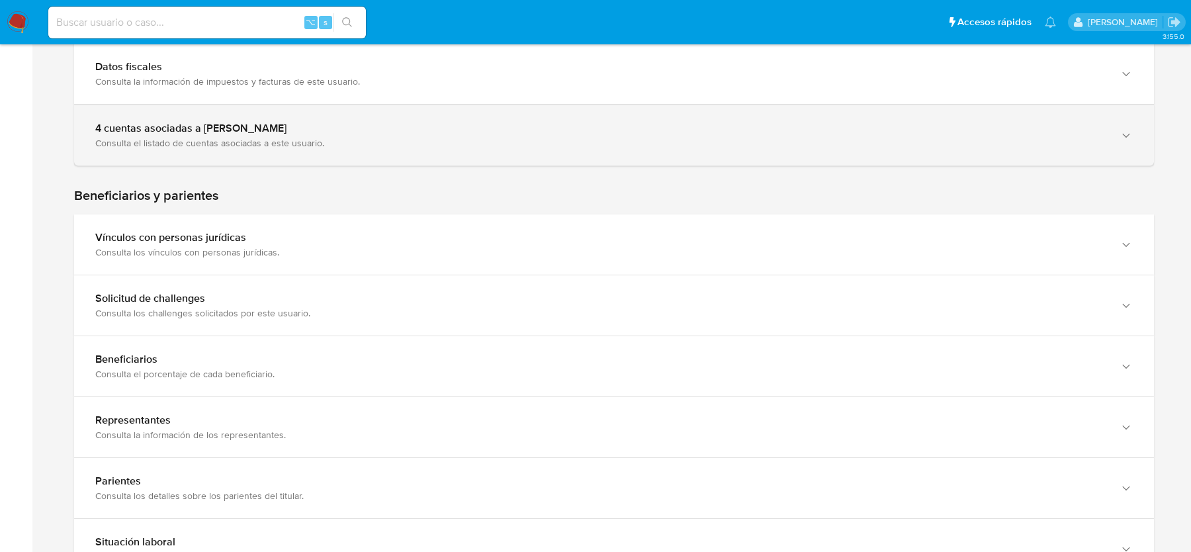
click at [574, 143] on div "Consulta el listado de cuentas asociadas a este usuario." at bounding box center [600, 143] width 1011 height 12
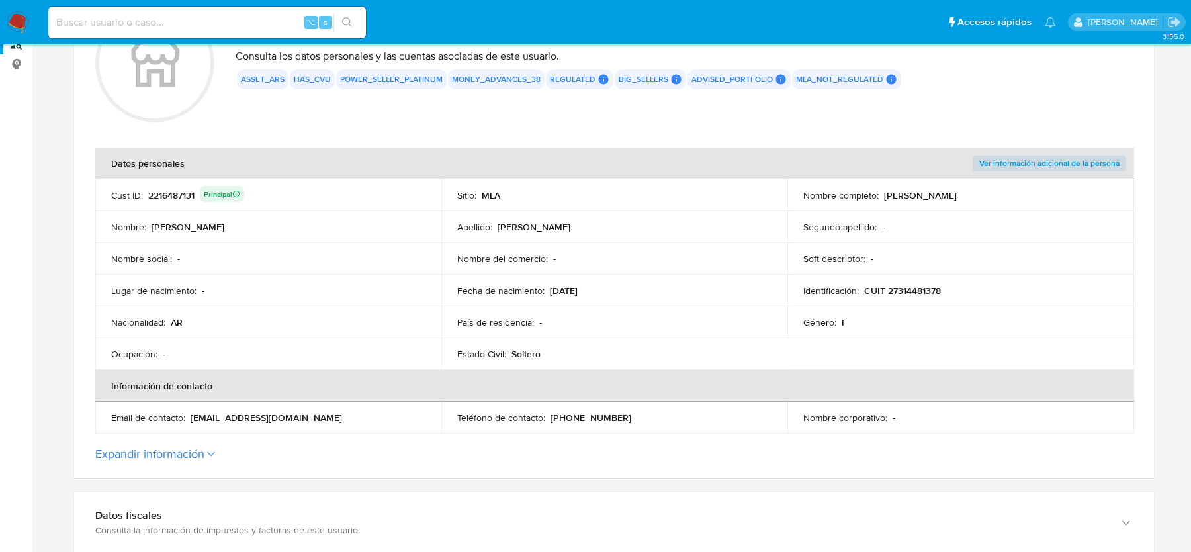
scroll to position [24, 0]
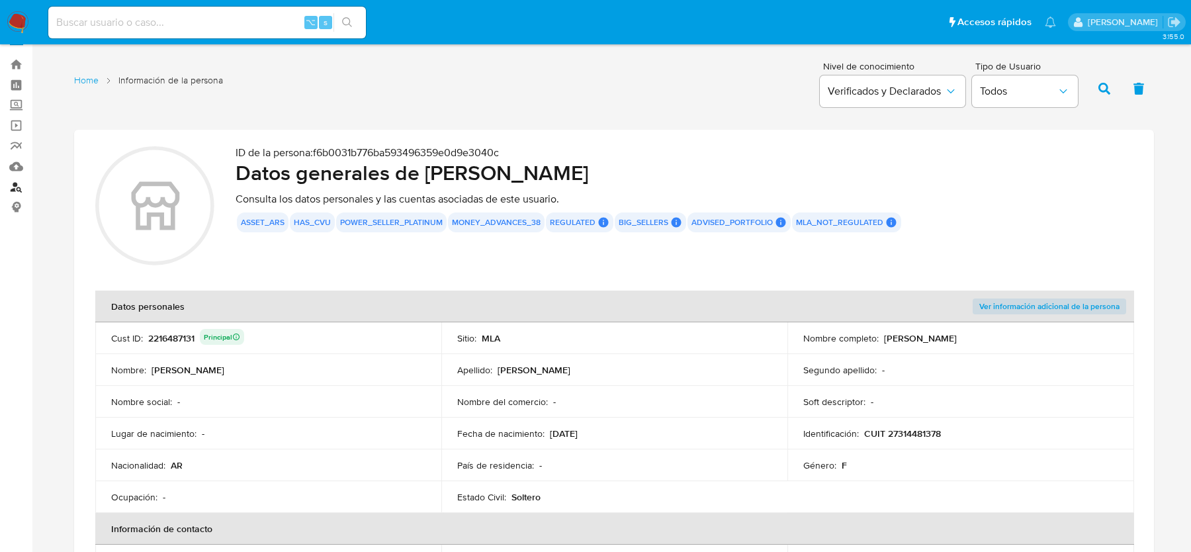
click at [14, 177] on link "Buscador de personas" at bounding box center [79, 187] width 158 height 21
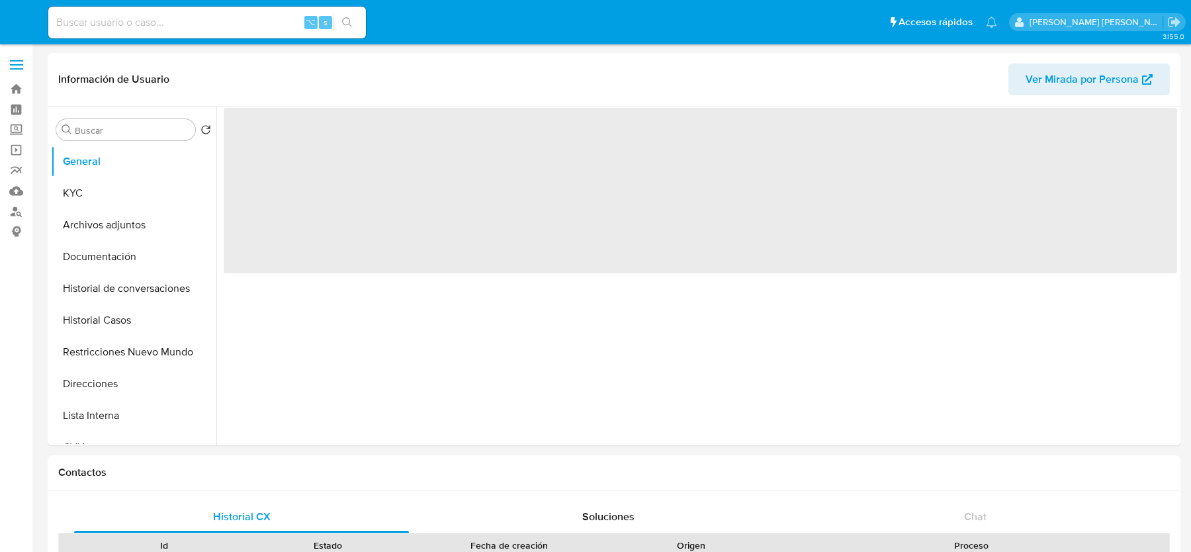
select select "10"
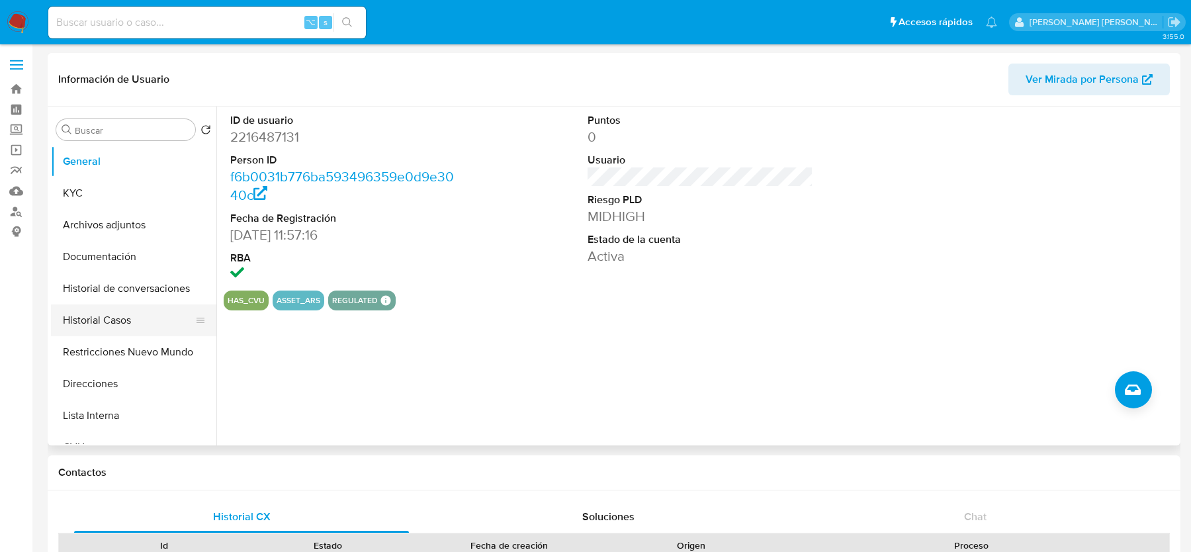
click at [104, 318] on button "Historial Casos" at bounding box center [128, 320] width 155 height 32
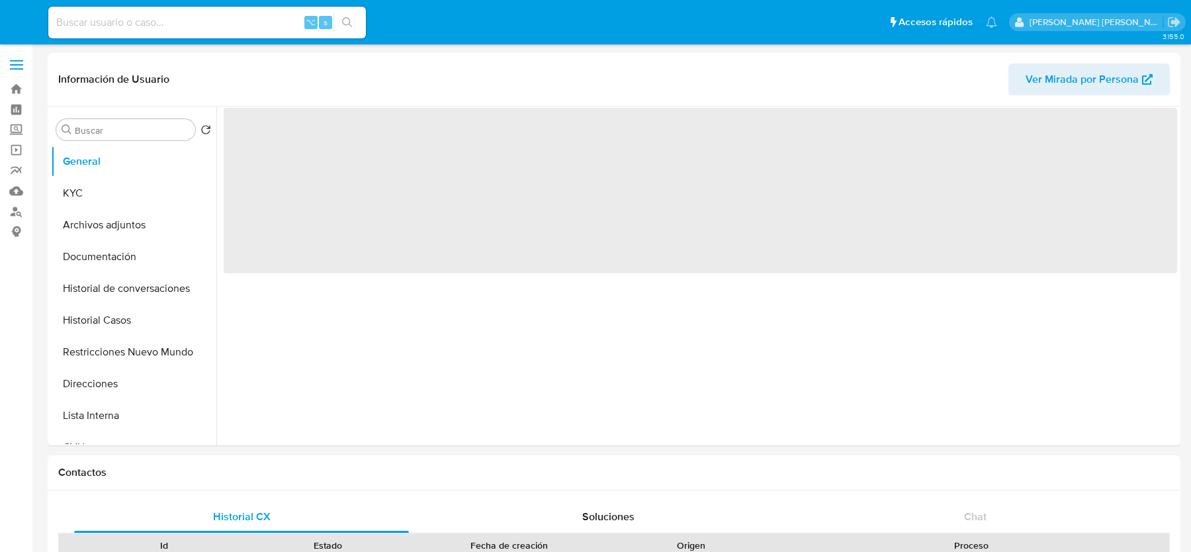
select select "10"
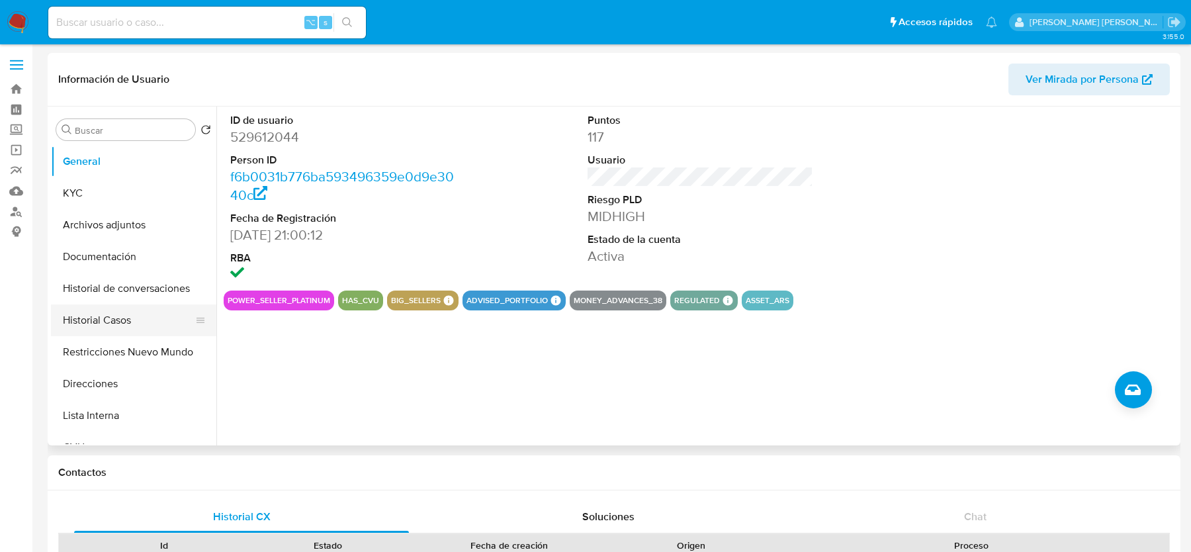
click at [115, 315] on button "Historial Casos" at bounding box center [128, 320] width 155 height 32
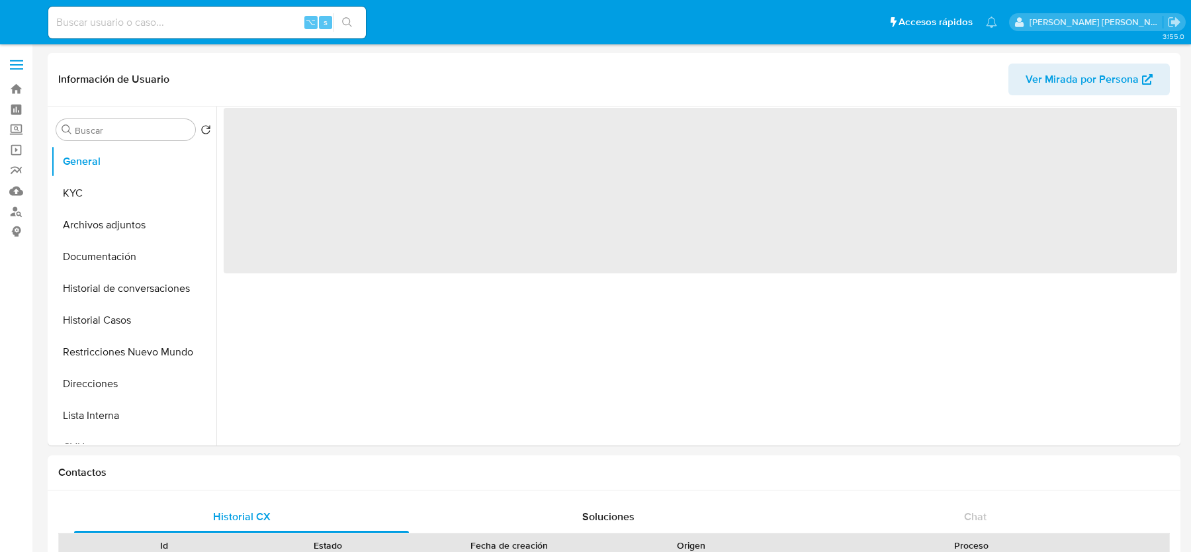
select select "10"
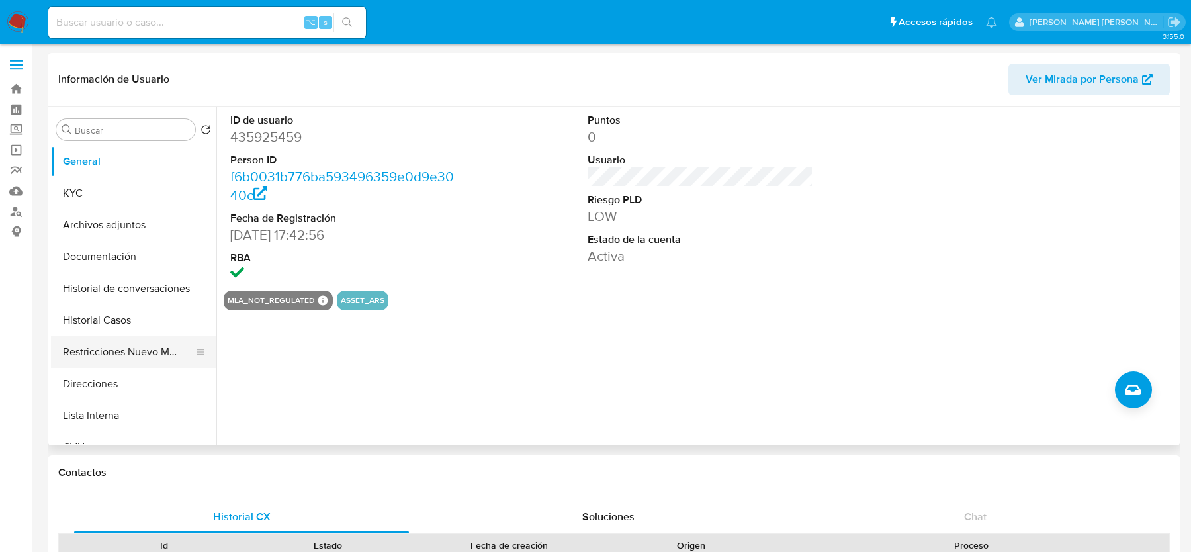
click at [173, 349] on button "Restricciones Nuevo Mundo" at bounding box center [128, 352] width 155 height 32
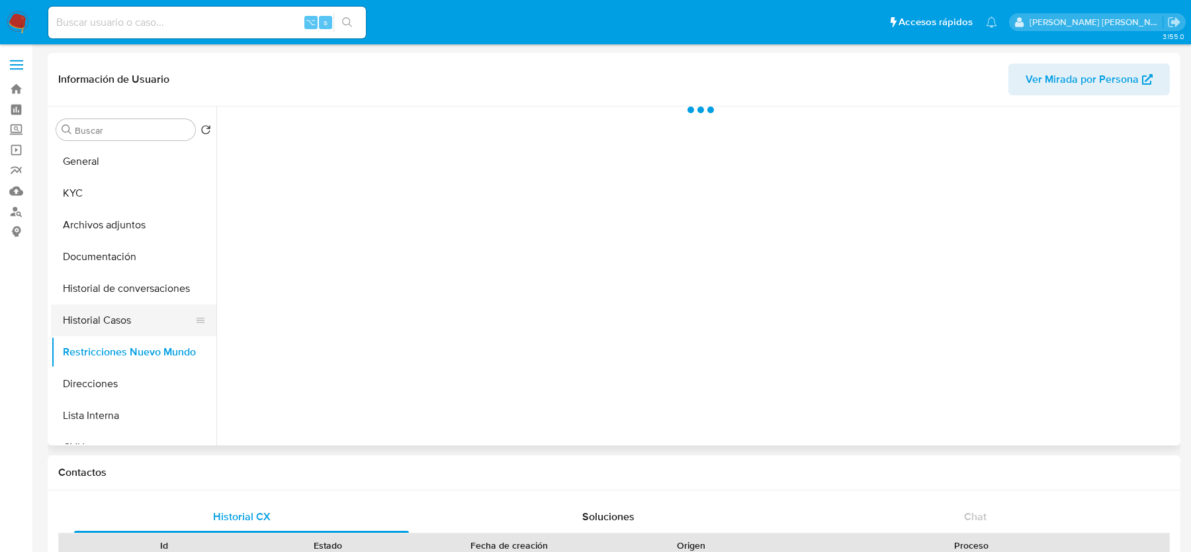
click at [172, 327] on button "Historial Casos" at bounding box center [128, 320] width 155 height 32
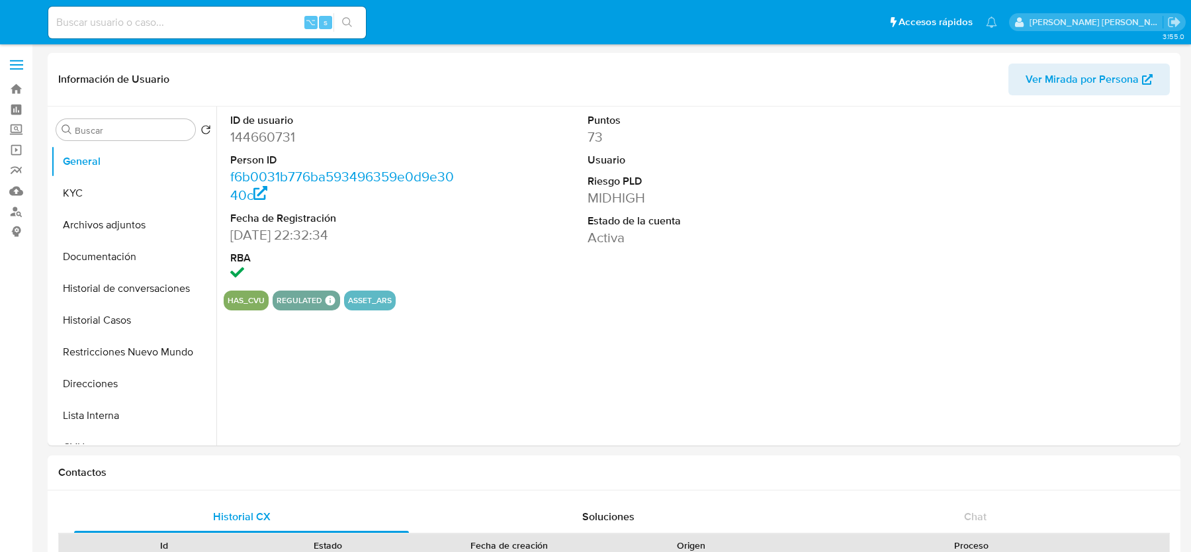
select select "10"
click at [129, 328] on button "Historial Casos" at bounding box center [128, 320] width 155 height 32
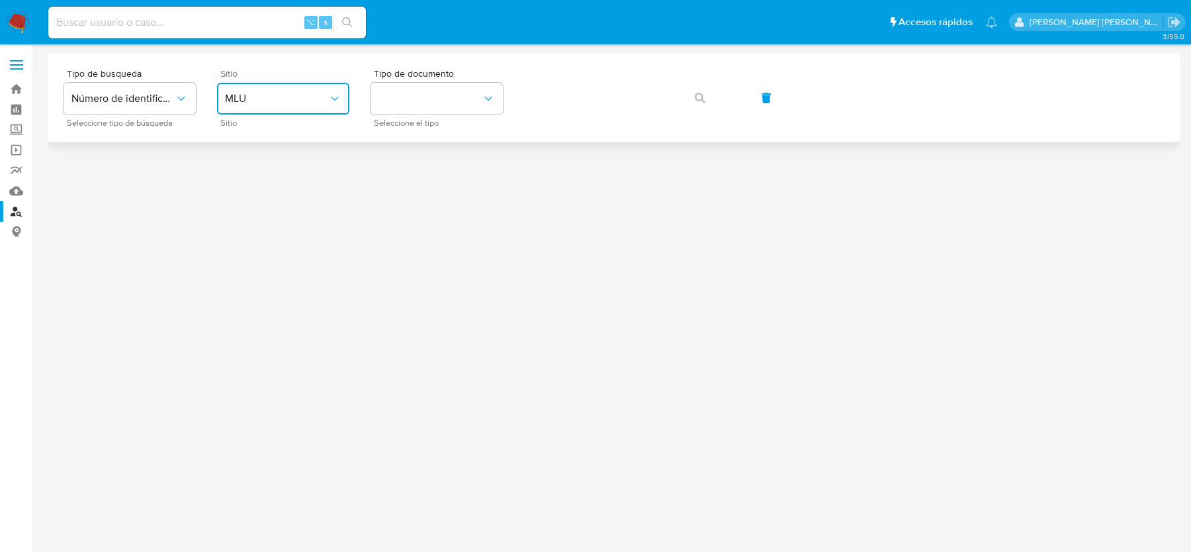
click at [347, 95] on button "MLU" at bounding box center [283, 99] width 132 height 32
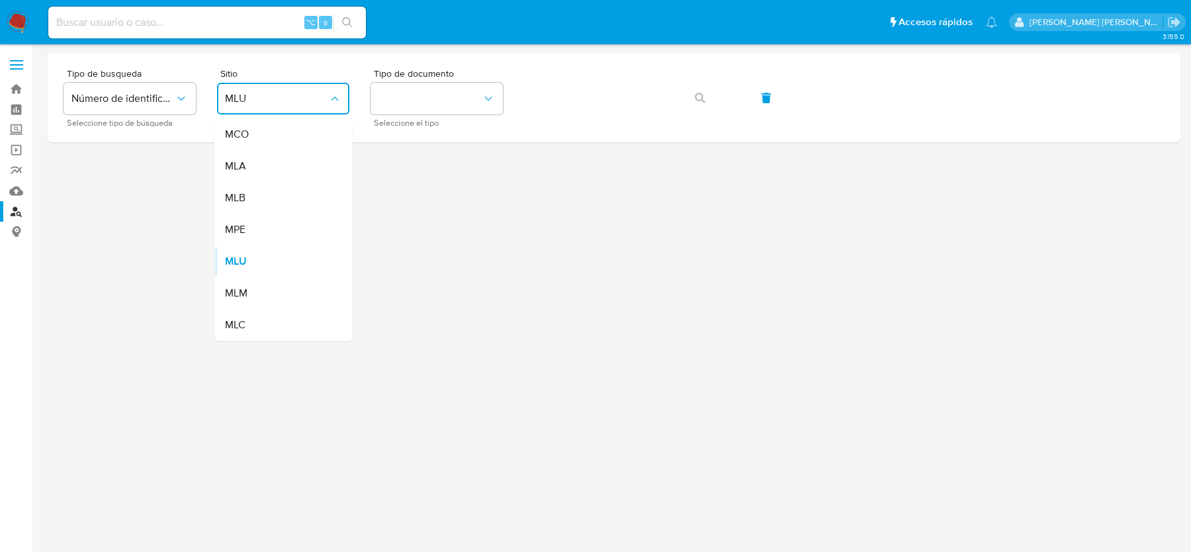
click at [310, 174] on div "MLA" at bounding box center [279, 166] width 109 height 32
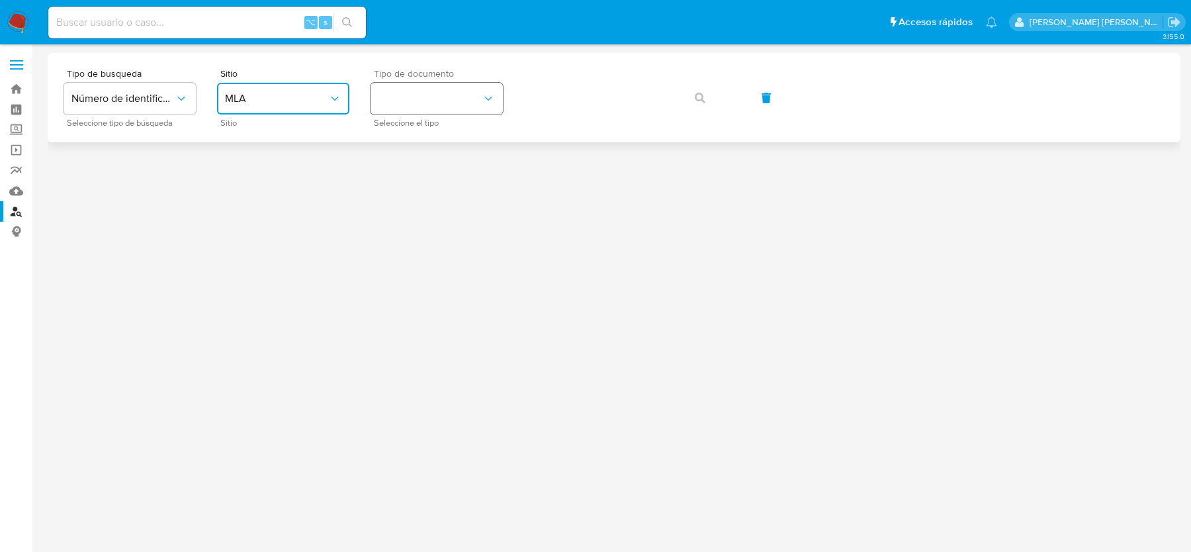
click at [422, 103] on button "identificationType" at bounding box center [437, 99] width 132 height 32
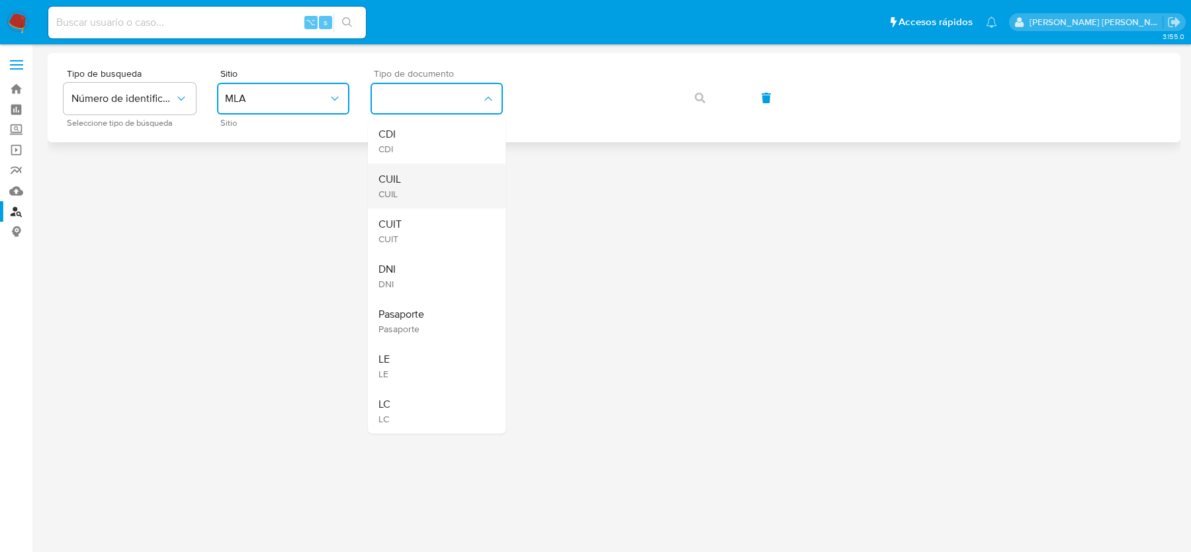
click at [421, 181] on div "CUIL CUIL" at bounding box center [433, 185] width 109 height 45
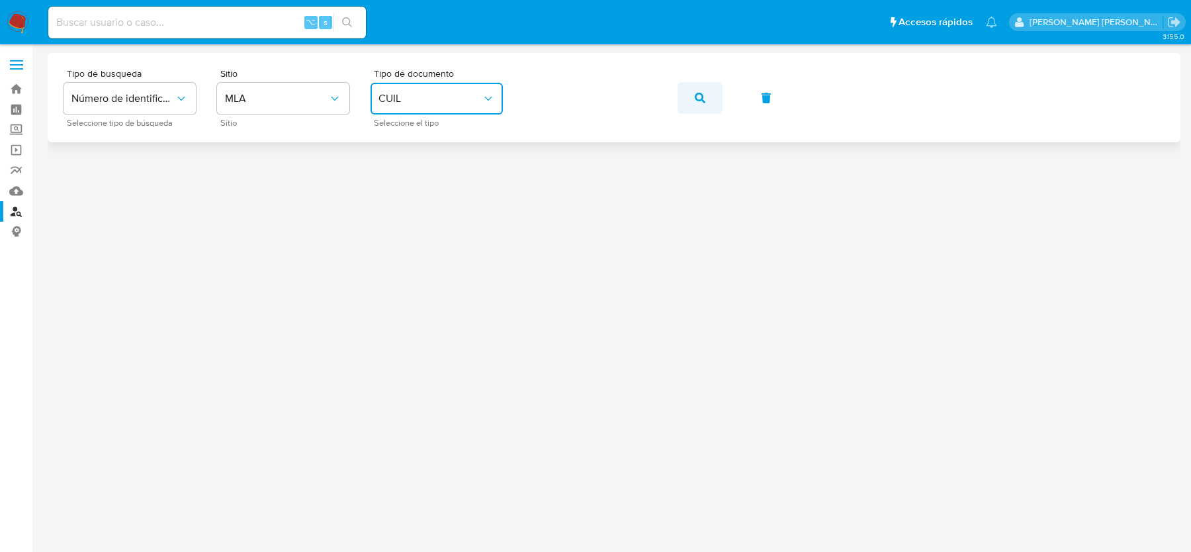
click at [700, 98] on icon "button" at bounding box center [700, 98] width 11 height 11
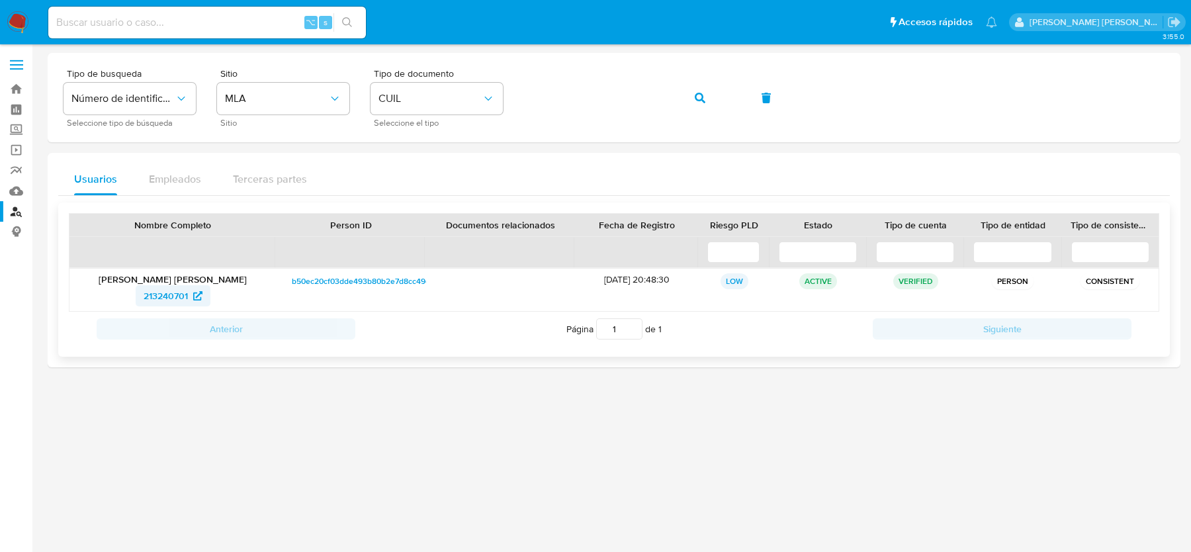
click at [191, 293] on span "213240701" at bounding box center [173, 295] width 59 height 21
click at [711, 100] on button "button" at bounding box center [700, 98] width 45 height 32
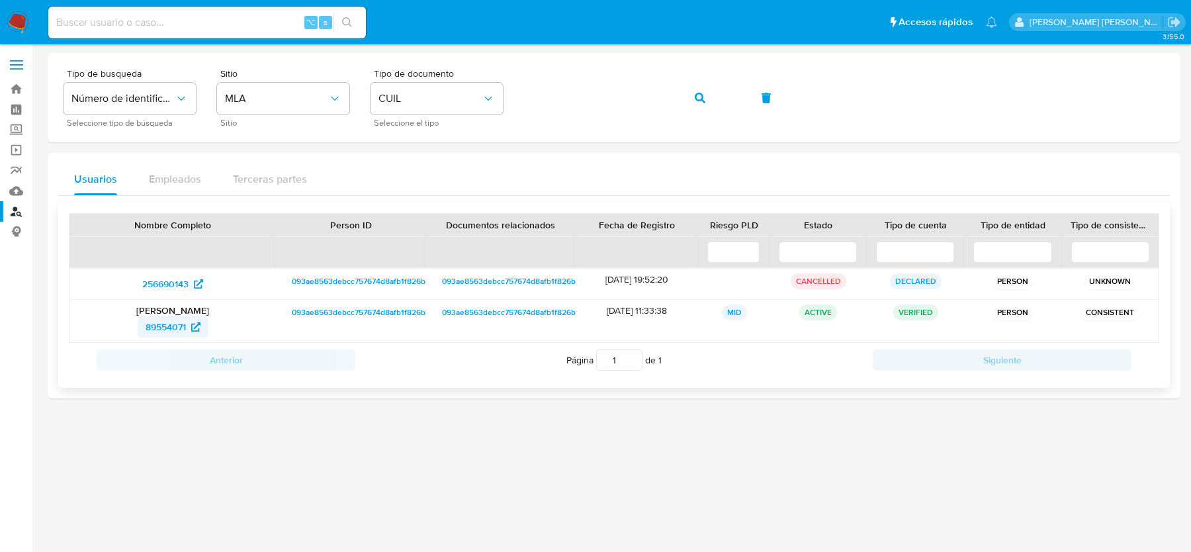
click at [179, 320] on span "89554071" at bounding box center [166, 326] width 40 height 21
click at [159, 280] on span "256690143" at bounding box center [165, 283] width 46 height 21
click at [713, 96] on button "button" at bounding box center [700, 98] width 45 height 32
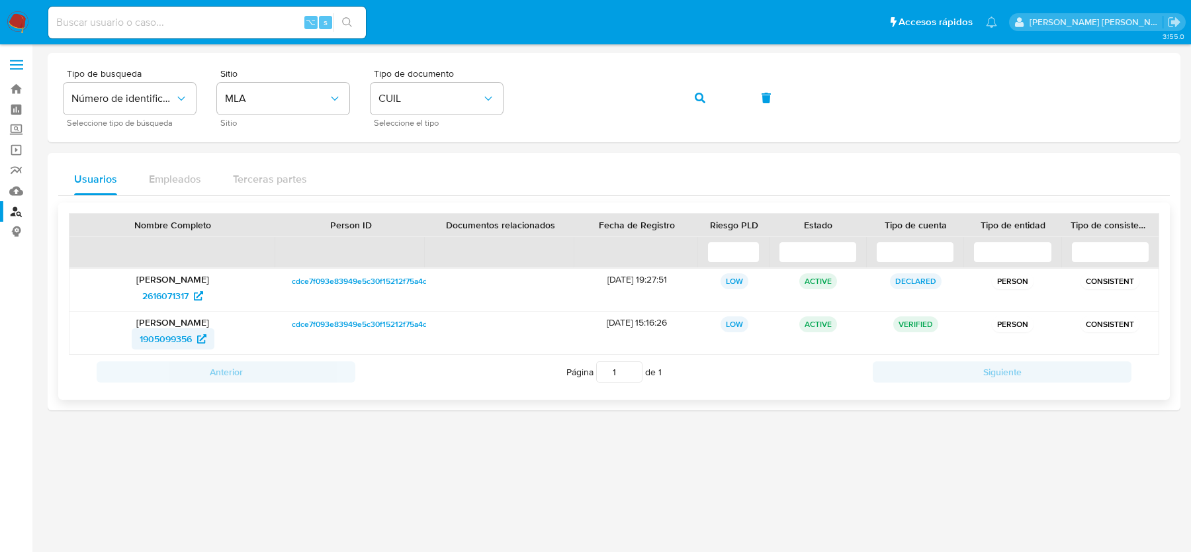
click at [178, 333] on span "1905099356" at bounding box center [166, 338] width 52 height 21
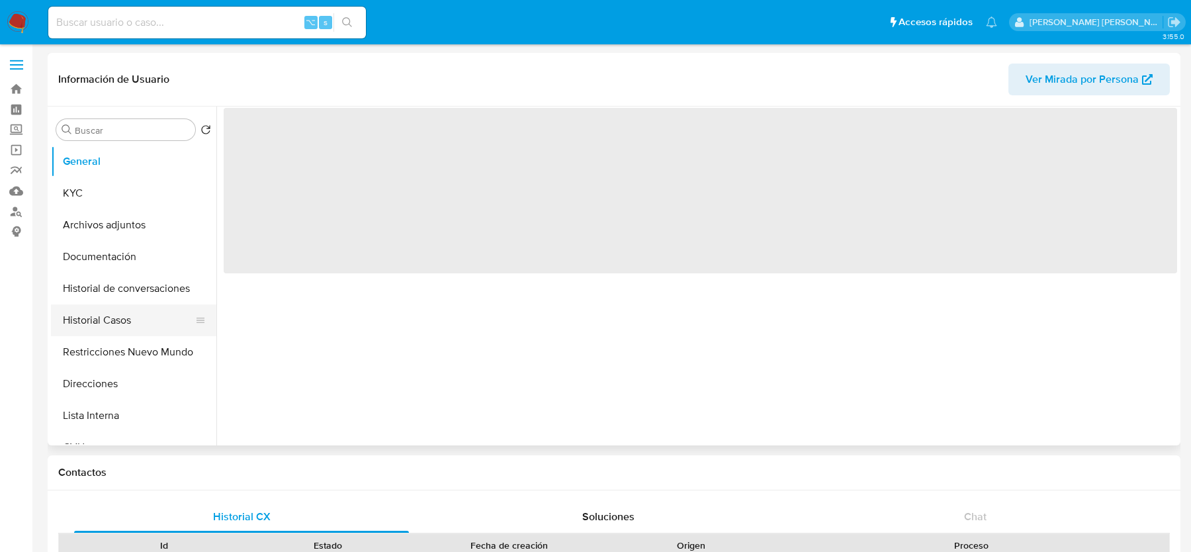
click at [136, 314] on button "Historial Casos" at bounding box center [128, 320] width 155 height 32
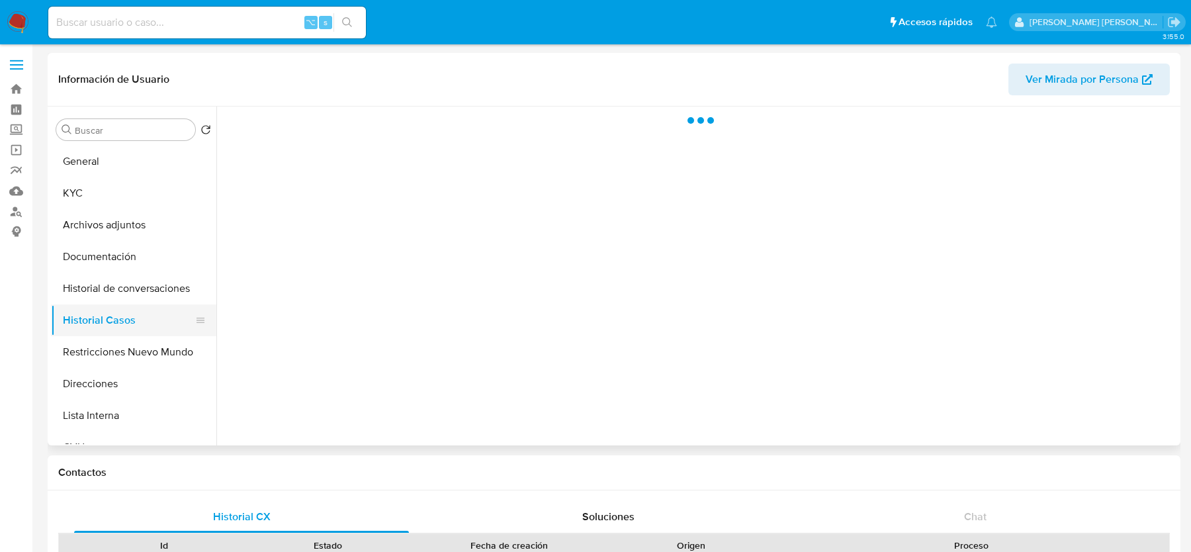
select select "10"
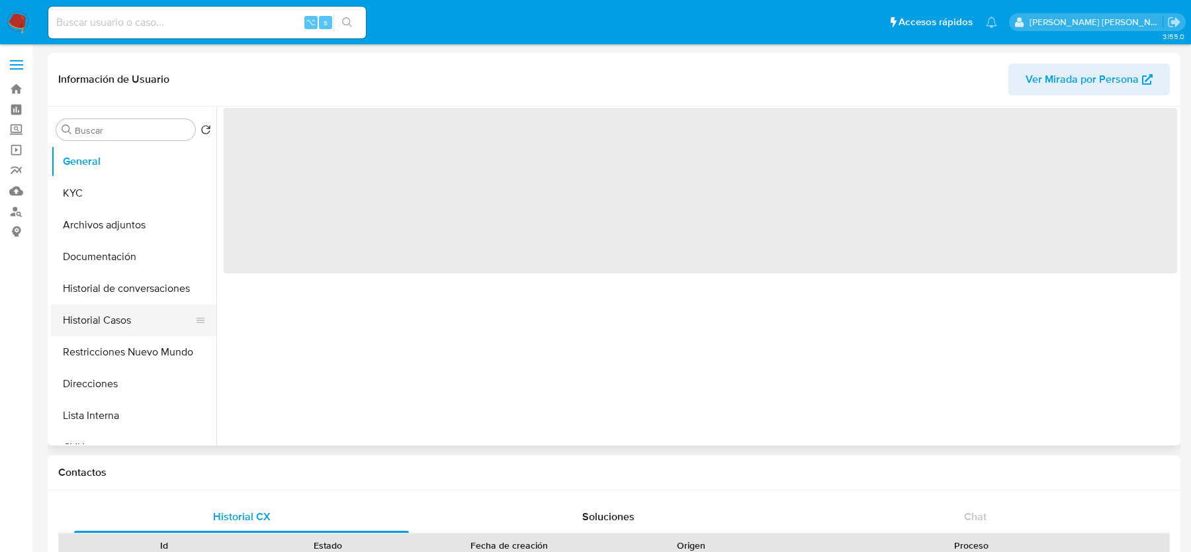
click at [121, 324] on button "Historial Casos" at bounding box center [128, 320] width 155 height 32
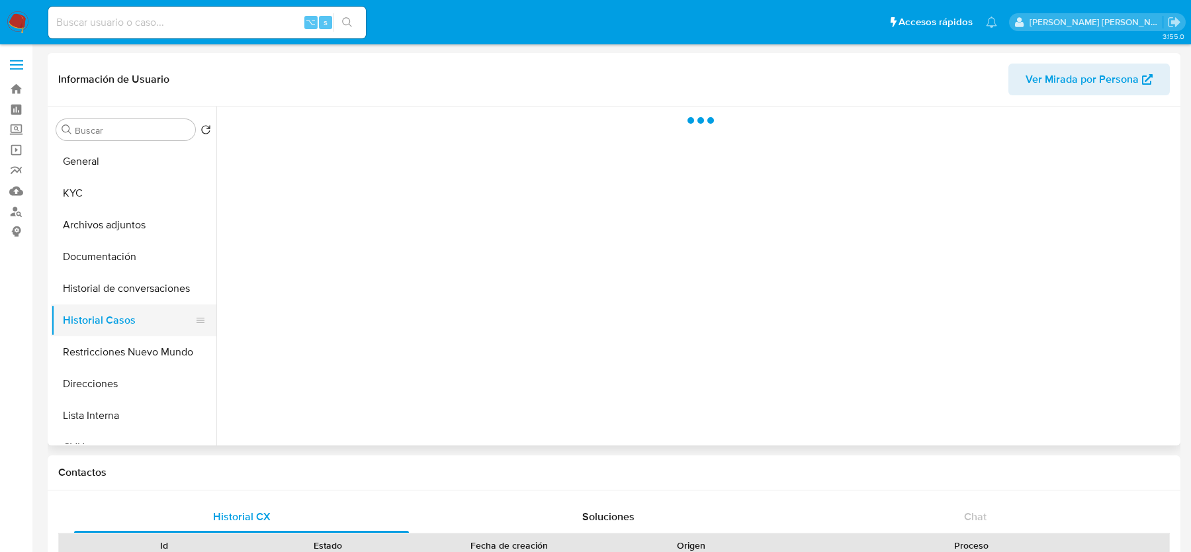
select select "10"
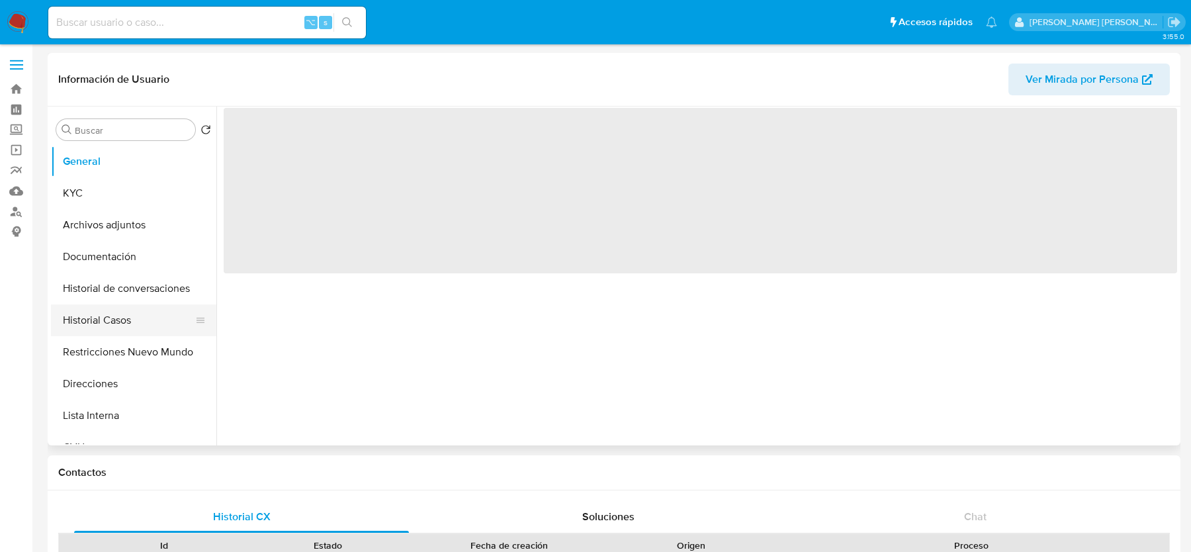
click at [91, 323] on button "Historial Casos" at bounding box center [128, 320] width 155 height 32
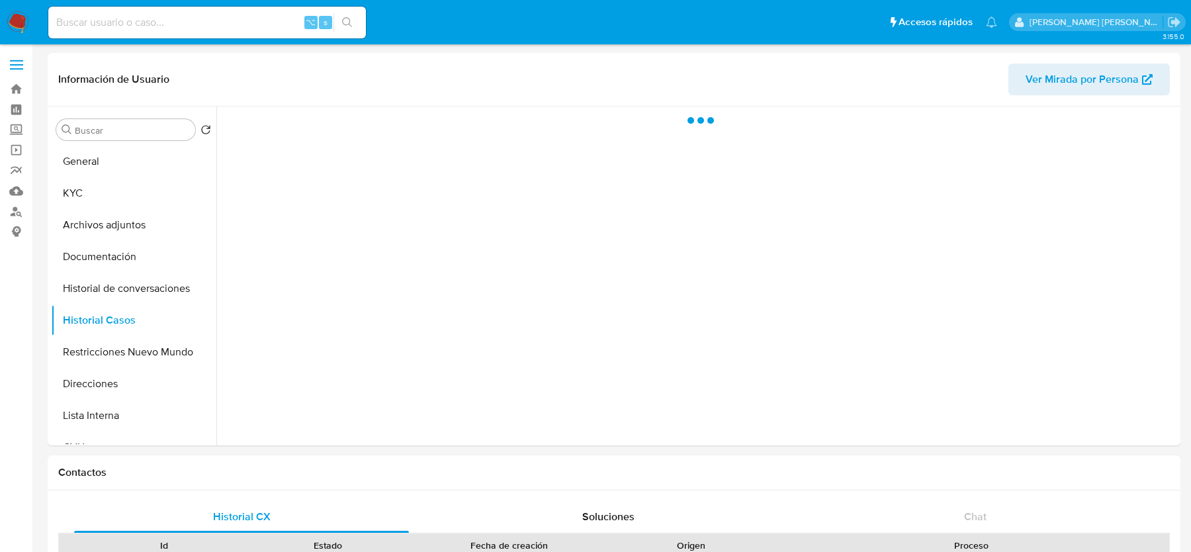
select select "10"
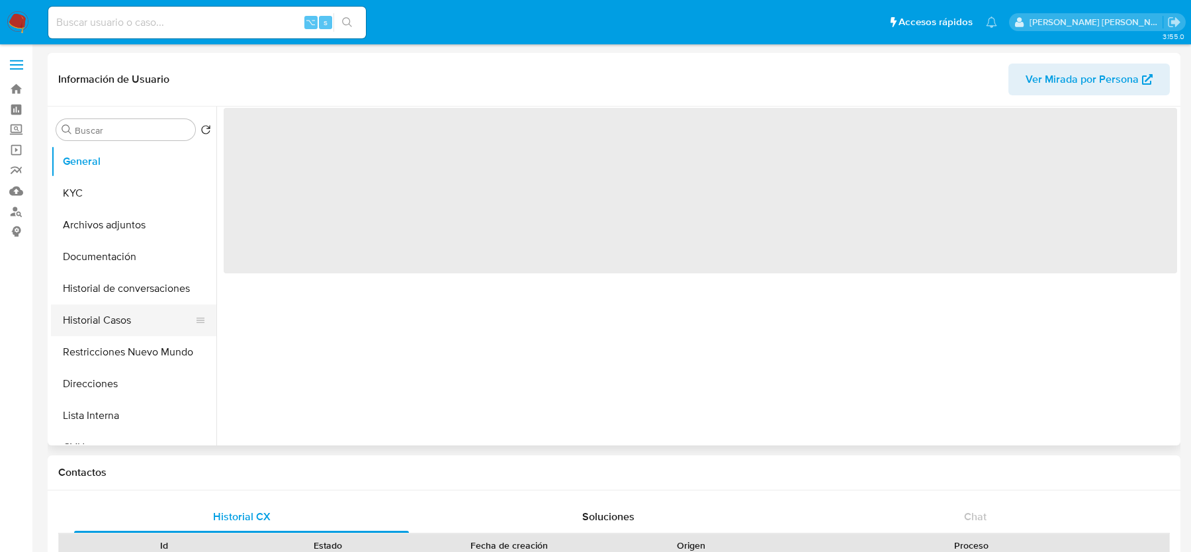
click at [174, 334] on button "Historial Casos" at bounding box center [128, 320] width 155 height 32
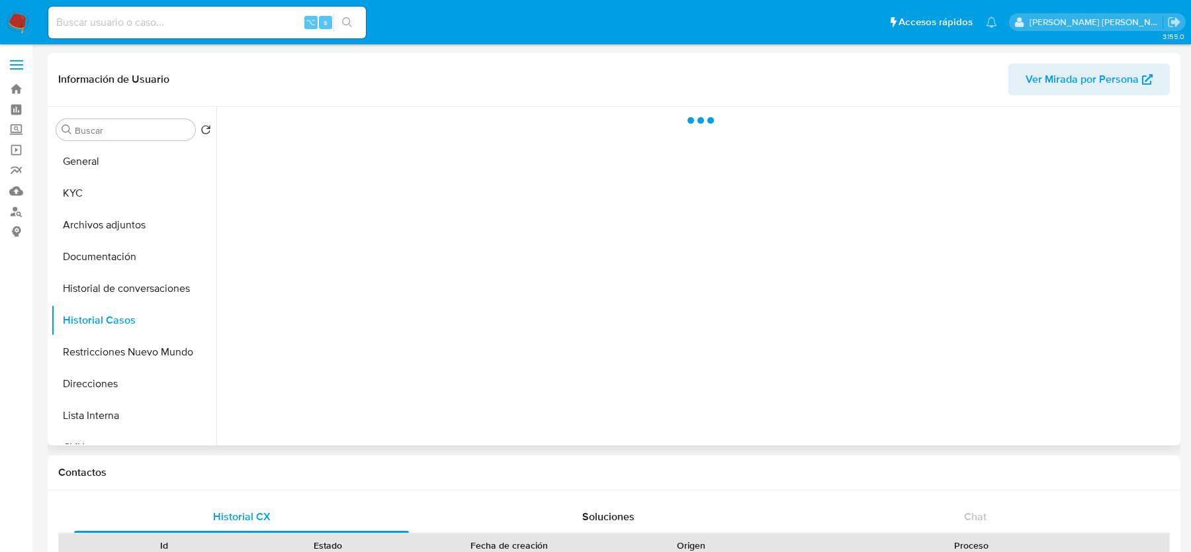
select select "10"
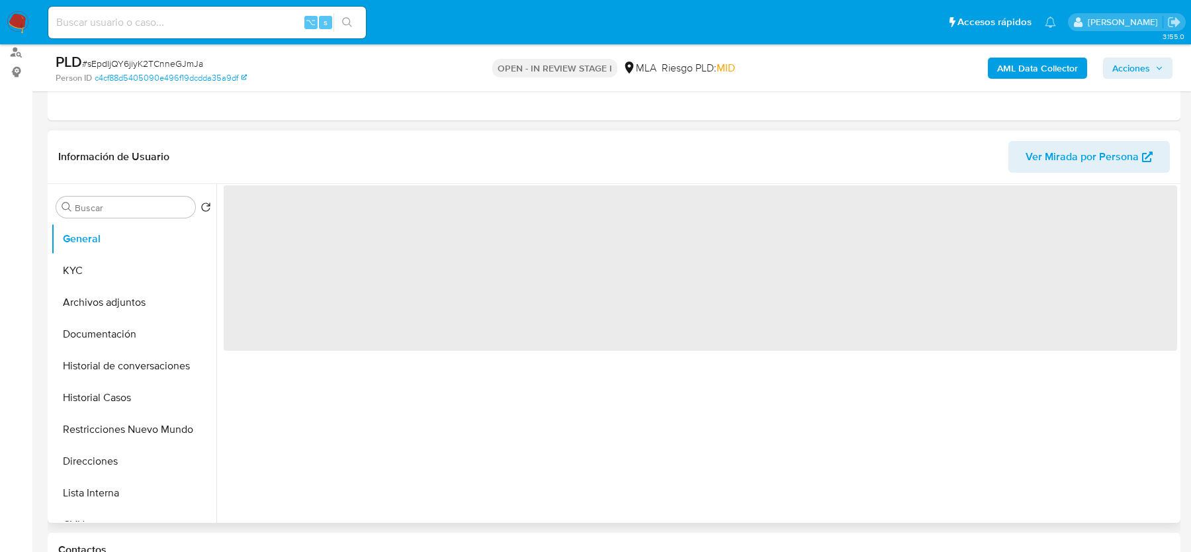
scroll to position [351, 0]
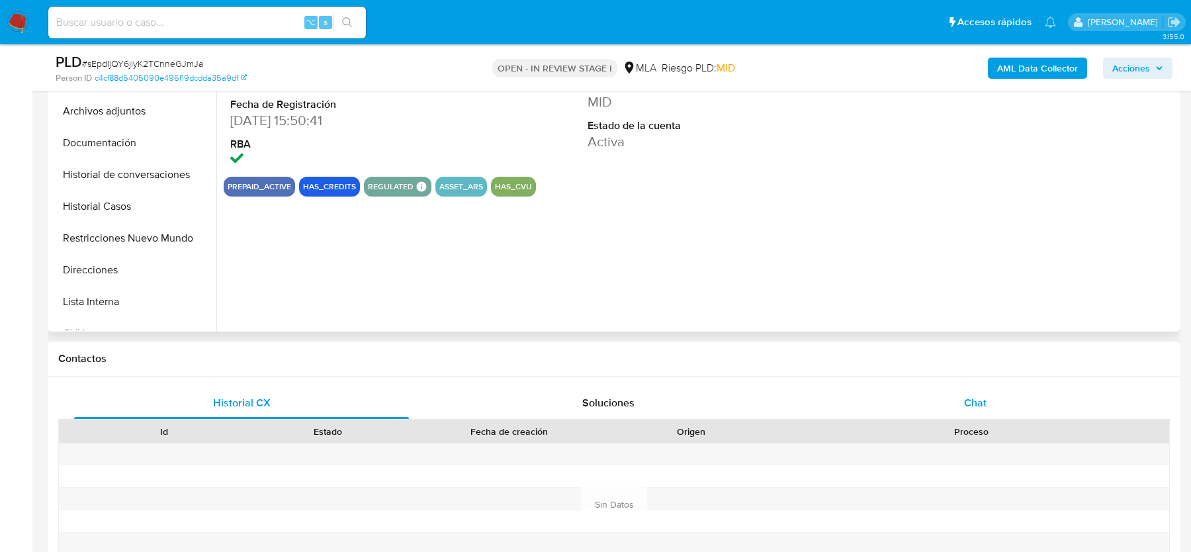
select select "10"
click at [970, 399] on span "Chat" at bounding box center [975, 402] width 23 height 15
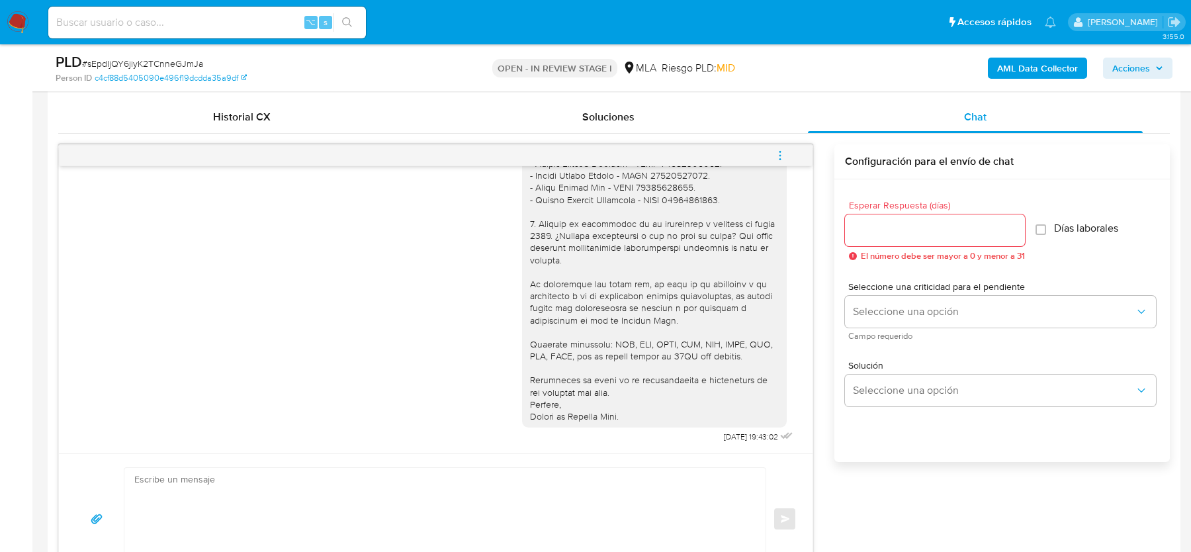
scroll to position [613, 0]
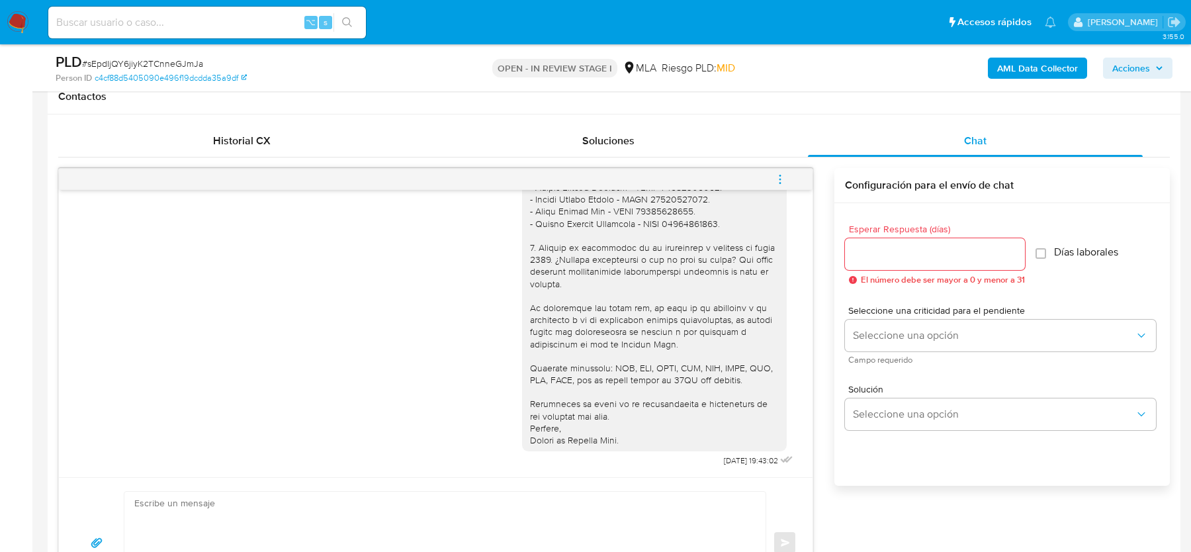
click at [775, 173] on icon "menu-action" at bounding box center [780, 179] width 12 height 12
click at [663, 152] on li "Cerrar conversación" at bounding box center [691, 152] width 136 height 24
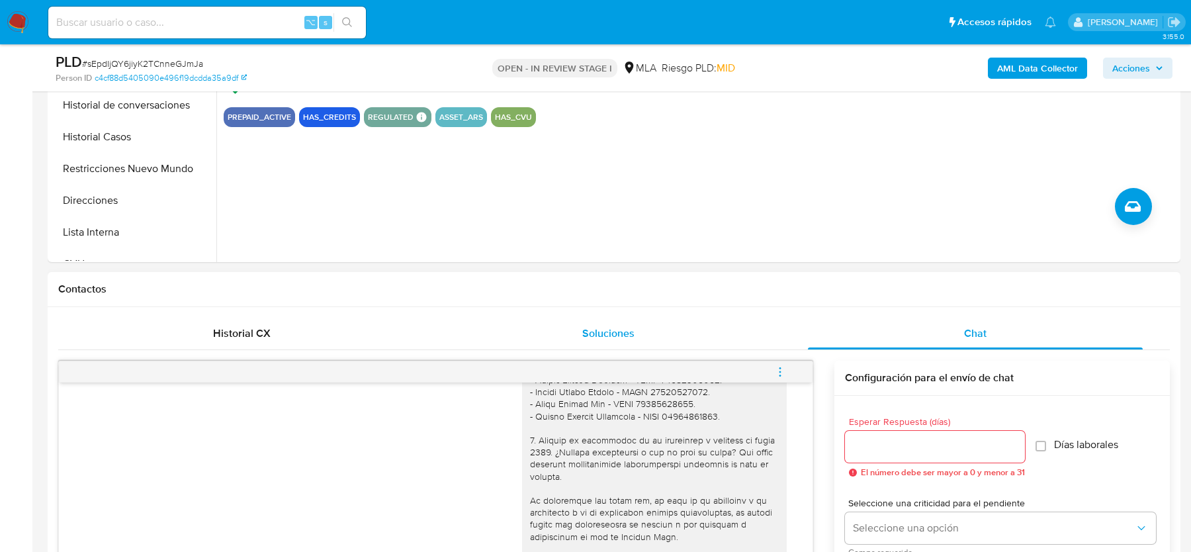
scroll to position [181, 0]
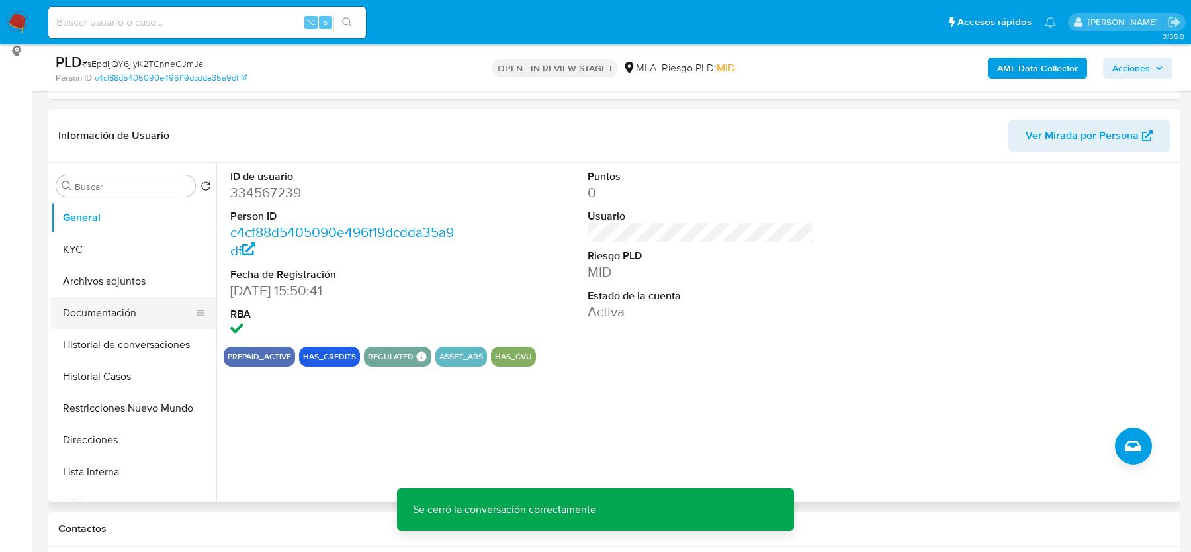
click at [124, 308] on button "Documentación" at bounding box center [128, 313] width 155 height 32
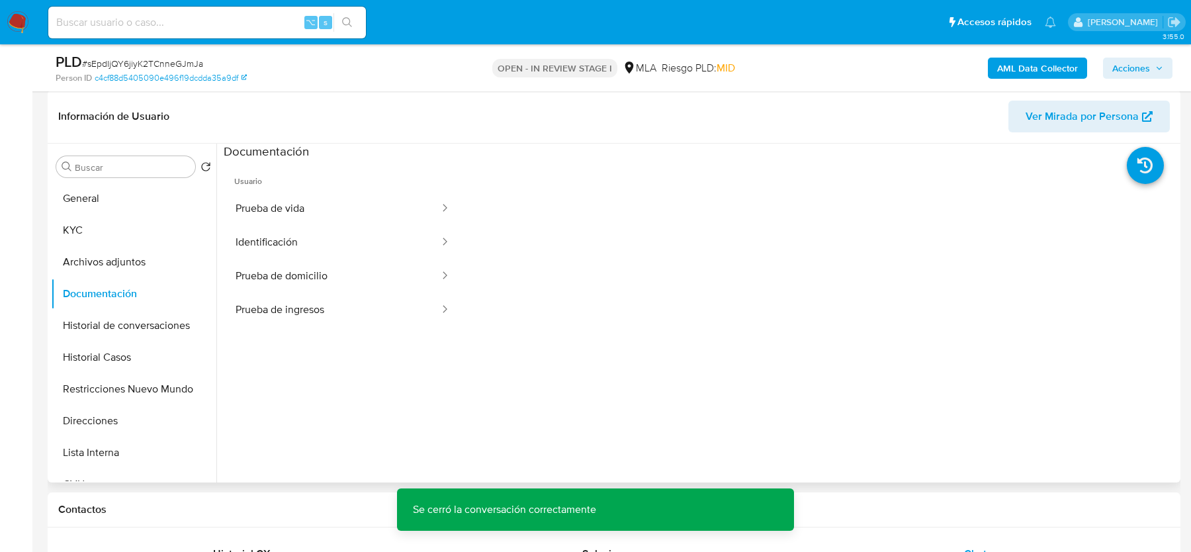
scroll to position [202, 0]
click at [303, 325] on ul "Usuario Prueba de vida Identificación Prueba de domicilio Prueba de ingresos" at bounding box center [343, 348] width 238 height 381
click at [303, 313] on button "Prueba de ingresos" at bounding box center [332, 308] width 217 height 34
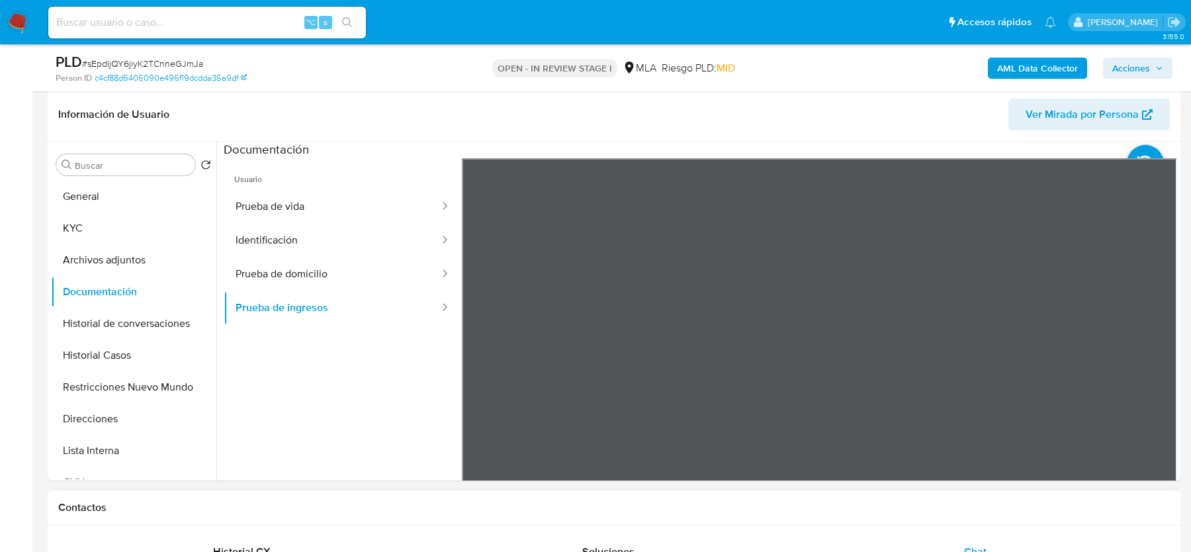
click at [142, 230] on button "KYC" at bounding box center [128, 228] width 155 height 32
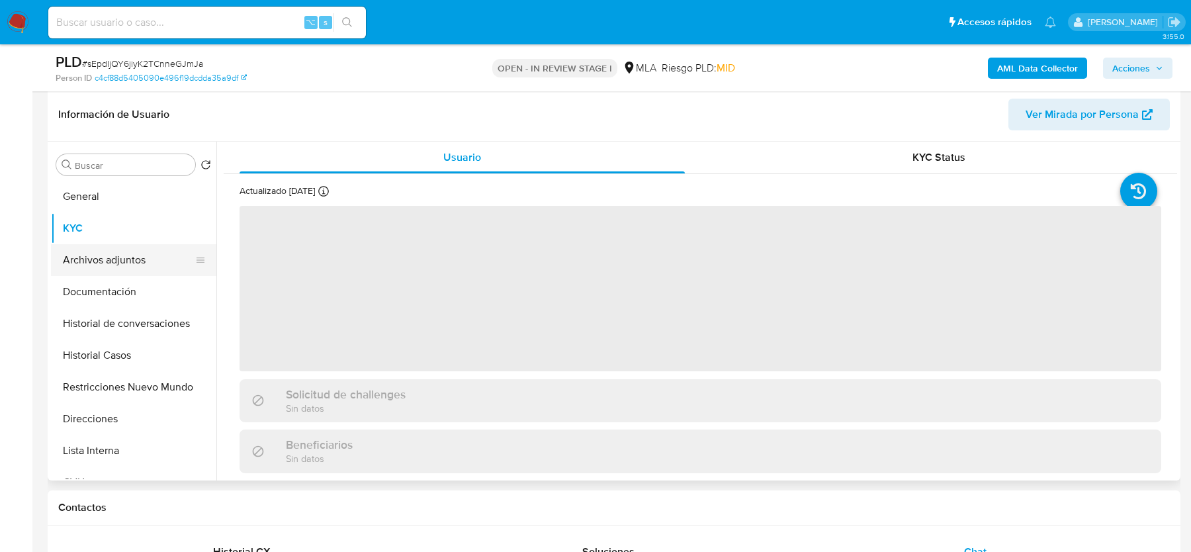
click at [131, 269] on button "Archivos adjuntos" at bounding box center [128, 260] width 155 height 32
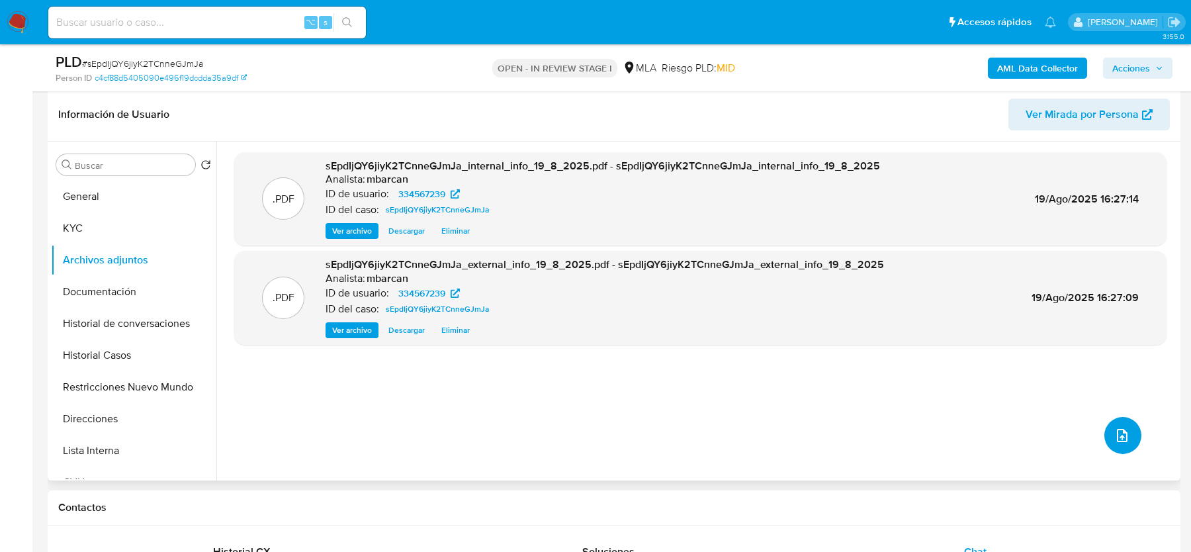
click at [1114, 446] on button "upload-file" at bounding box center [1123, 435] width 37 height 37
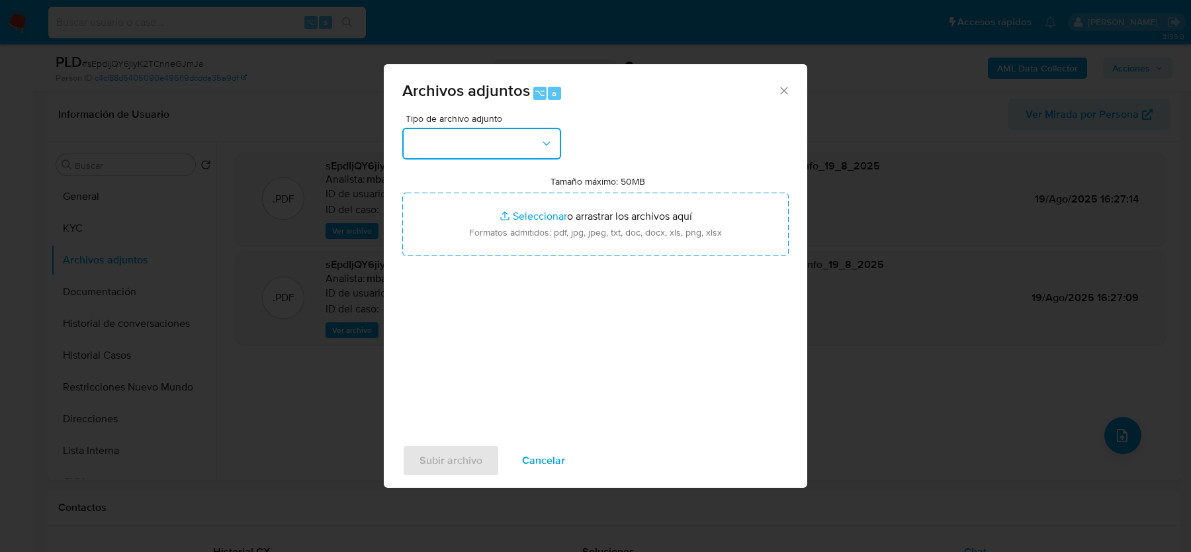
click at [521, 156] on button "button" at bounding box center [481, 144] width 159 height 32
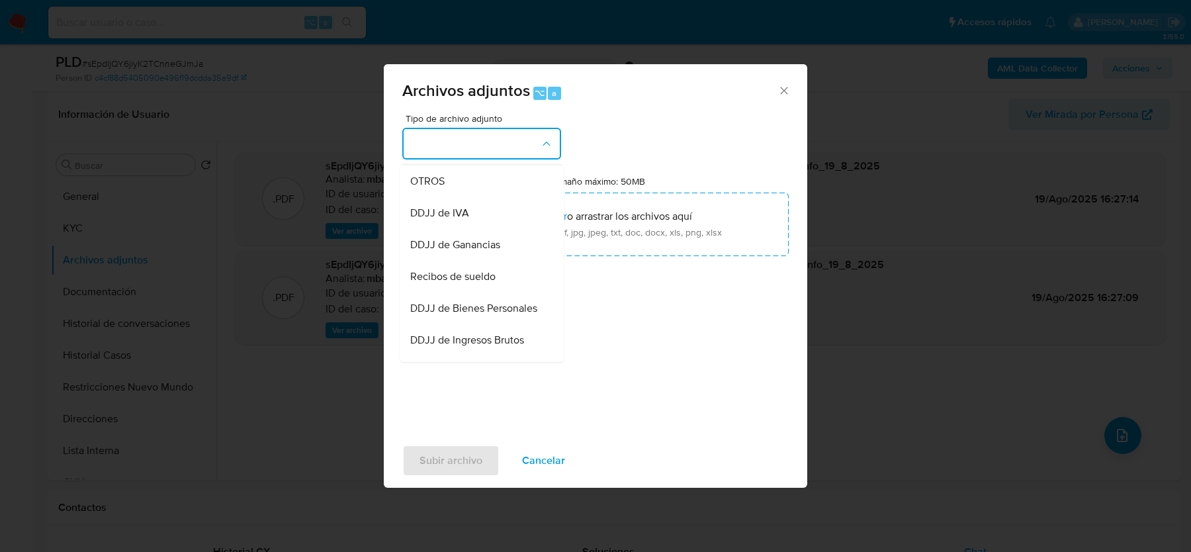
scroll to position [206, 0]
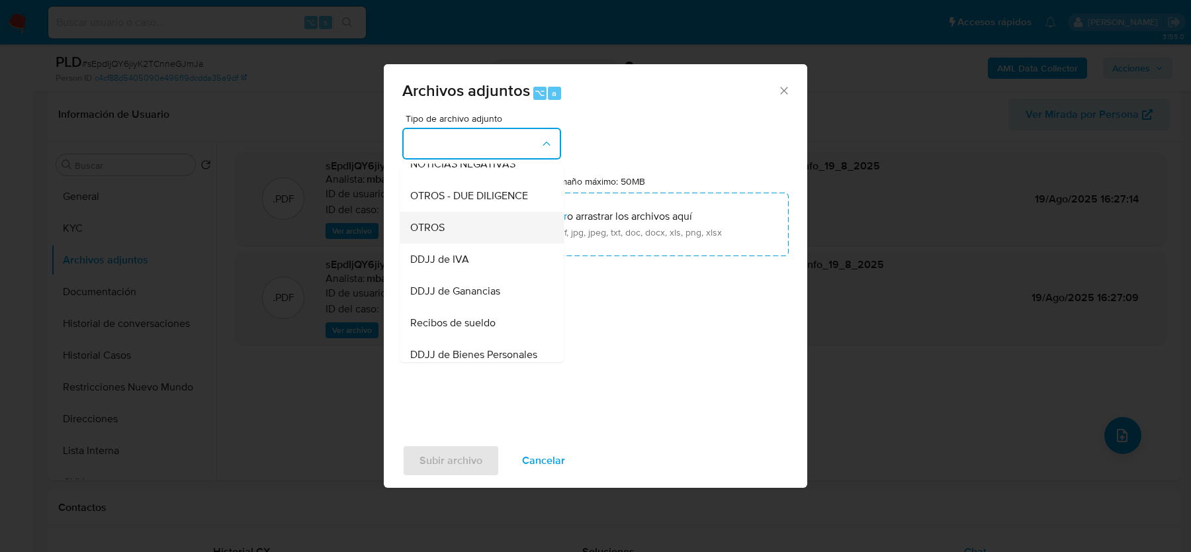
click at [459, 223] on div "OTROS" at bounding box center [477, 228] width 135 height 32
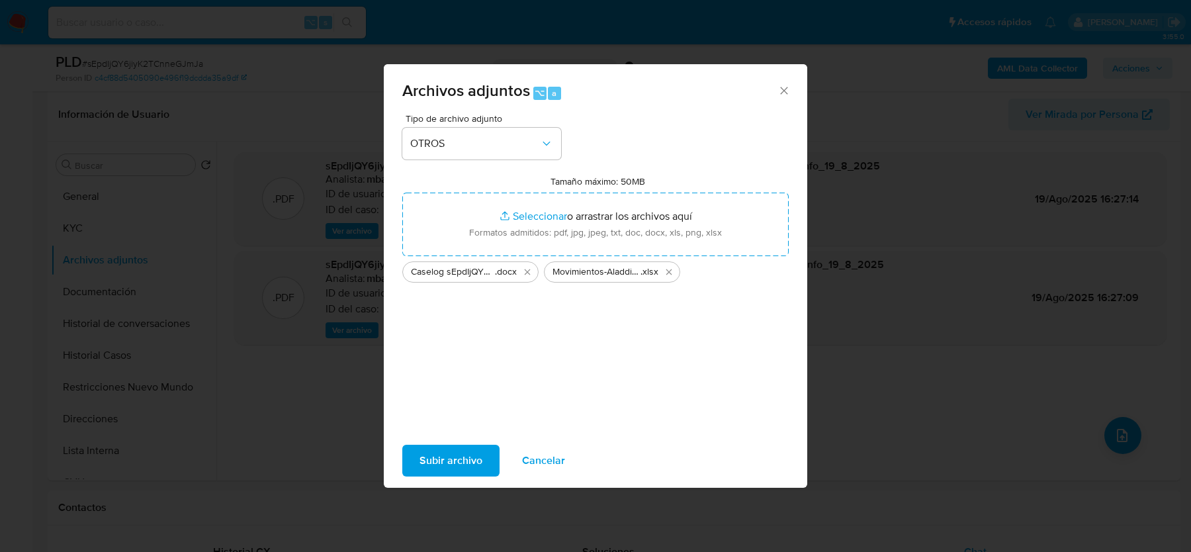
click at [455, 453] on span "Subir archivo" at bounding box center [451, 460] width 63 height 29
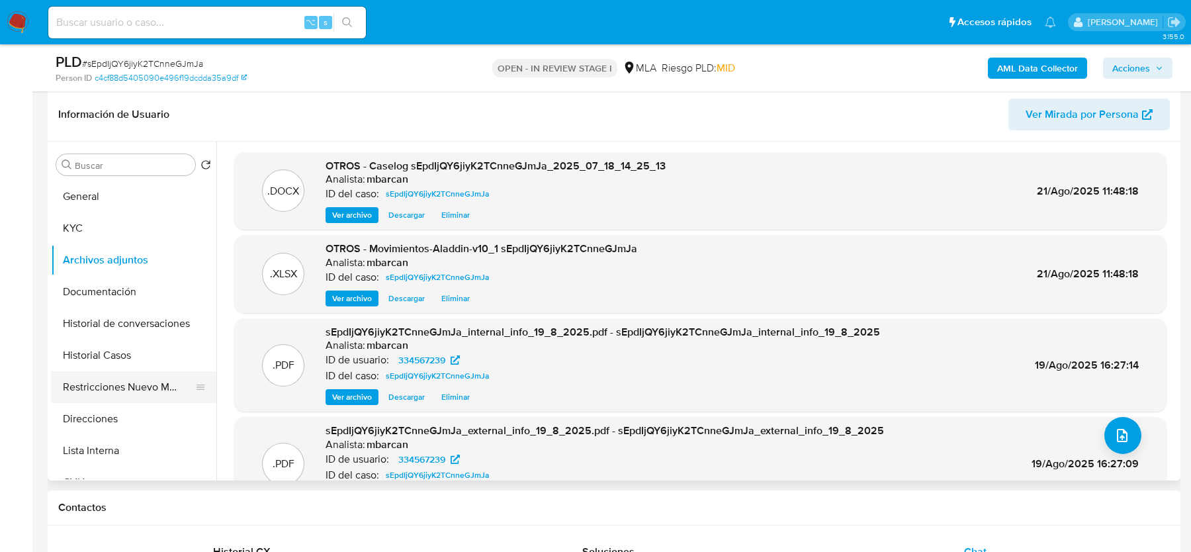
click at [138, 371] on button "Restricciones Nuevo Mundo" at bounding box center [128, 387] width 155 height 32
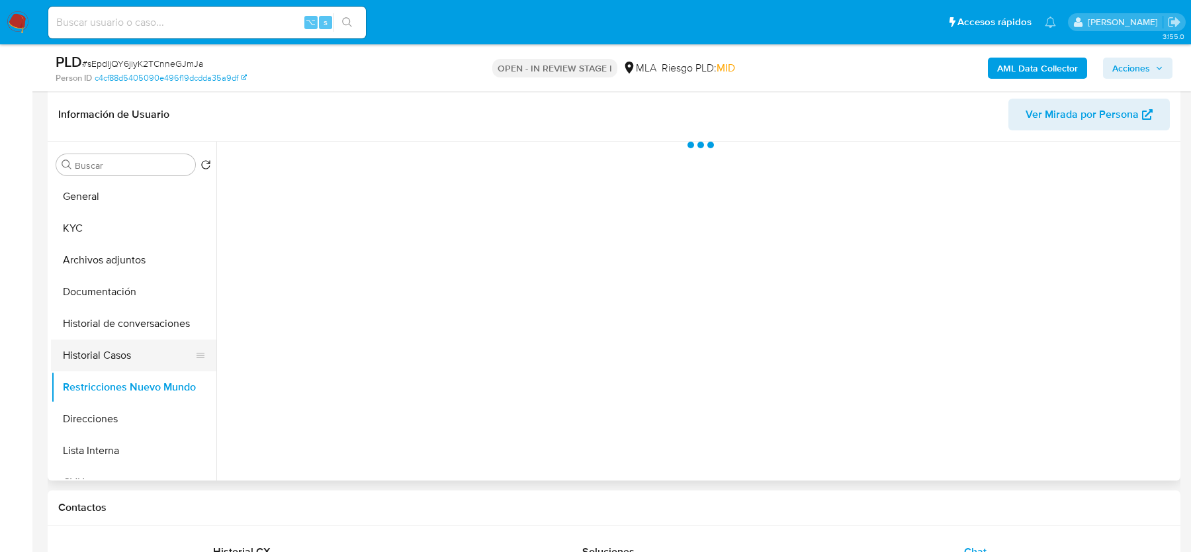
click at [132, 353] on button "Historial Casos" at bounding box center [128, 356] width 155 height 32
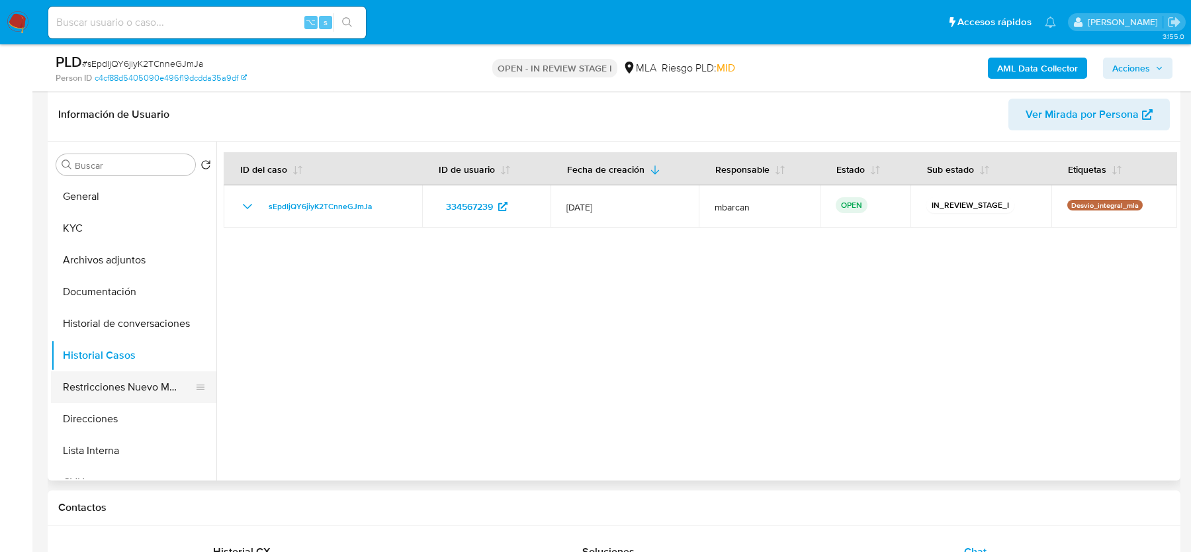
click at [111, 392] on button "Restricciones Nuevo Mundo" at bounding box center [128, 387] width 155 height 32
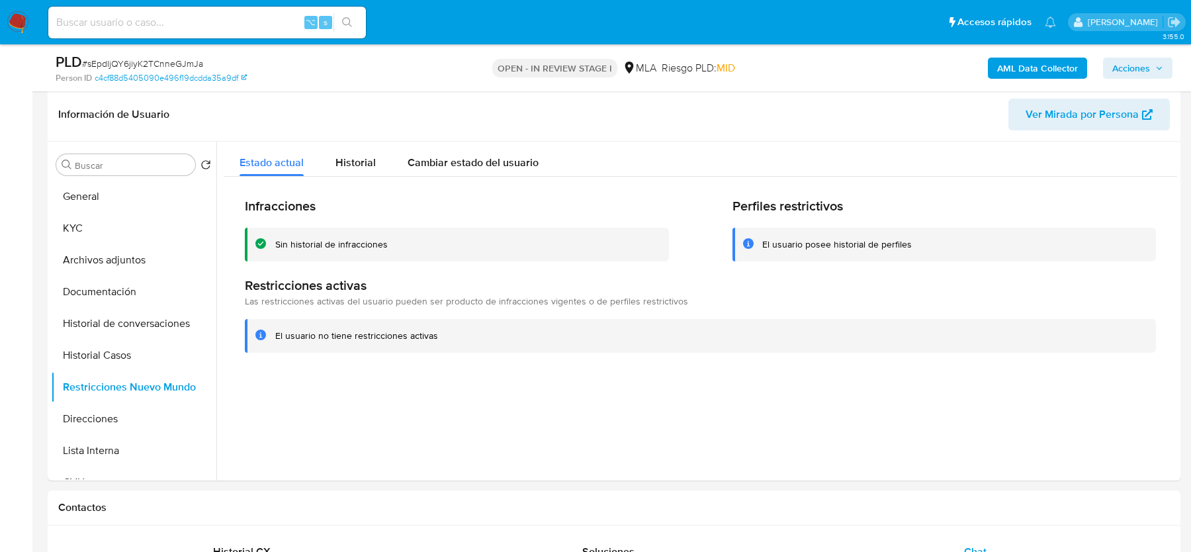
click at [1142, 63] on span "Acciones" at bounding box center [1132, 68] width 38 height 21
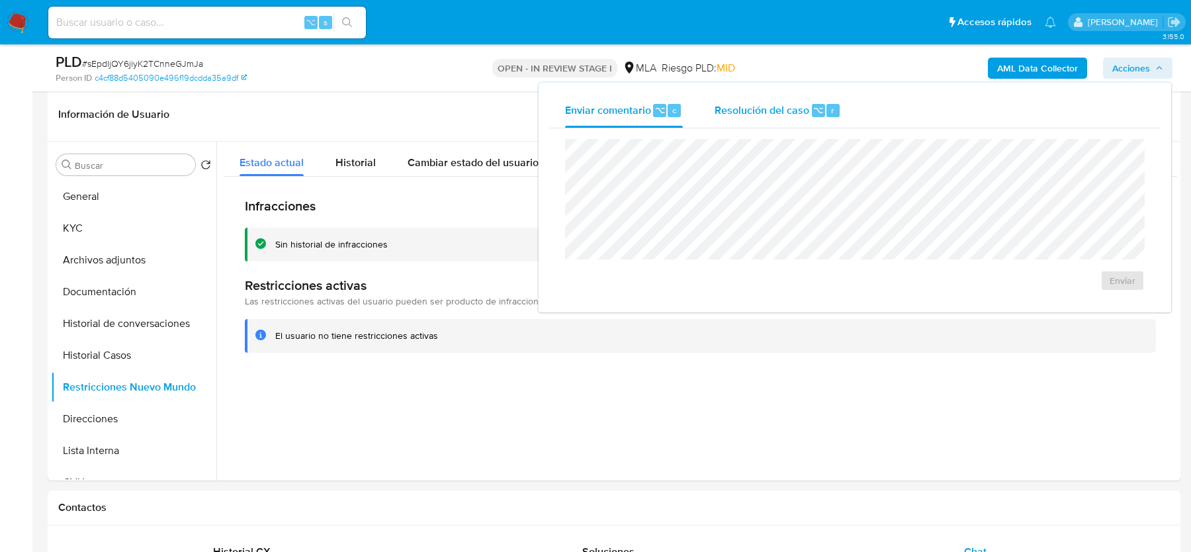
click at [795, 109] on span "Resolución del caso" at bounding box center [762, 109] width 95 height 15
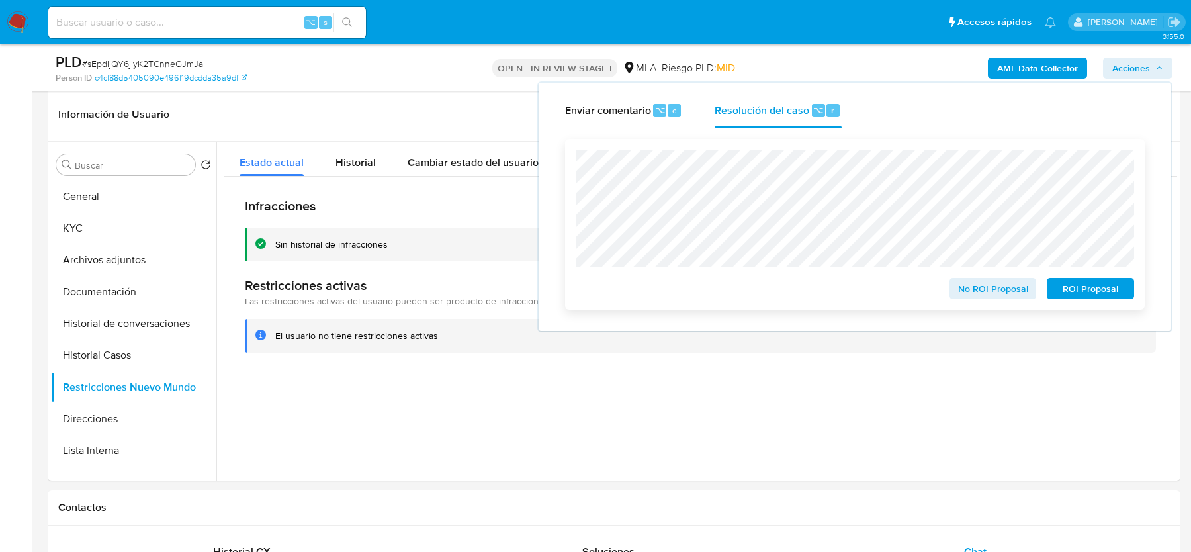
click at [978, 298] on span "No ROI Proposal" at bounding box center [993, 288] width 69 height 19
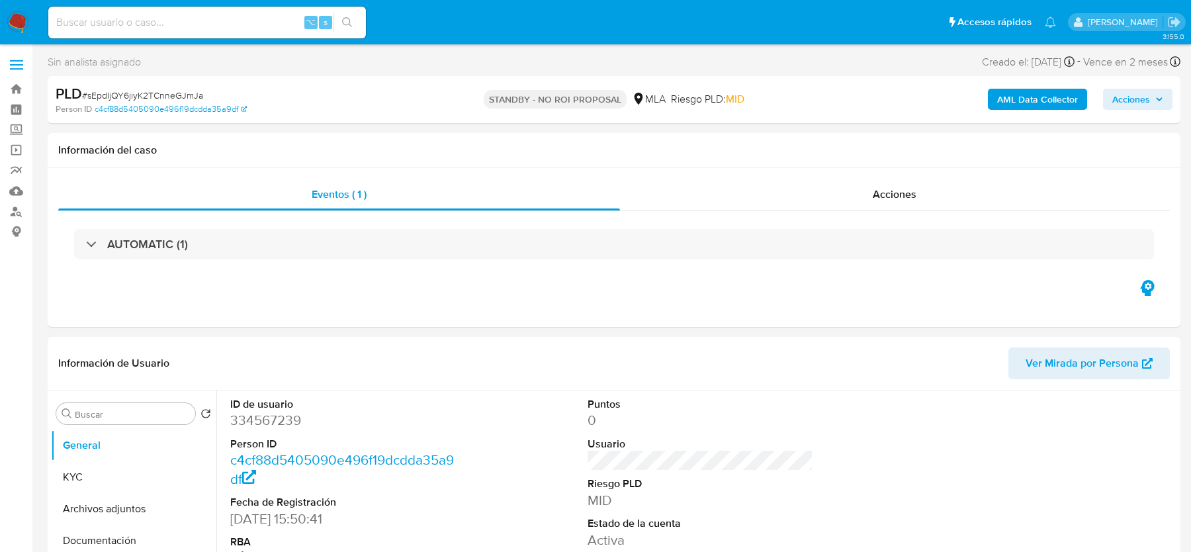
select select "10"
click at [120, 20] on input at bounding box center [207, 22] width 318 height 17
paste input "XDQSHUg7BfnSVYmd0jwtJhl8"
type input "XDQSHUg7BfnSVYmd0jwtJhl8"
select select "10"
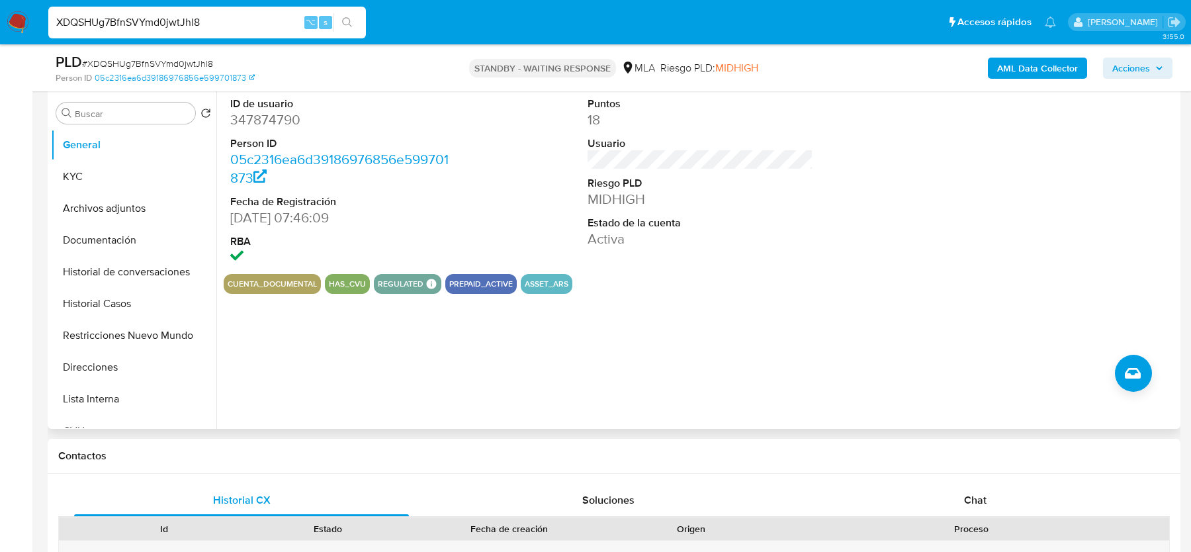
scroll to position [262, 0]
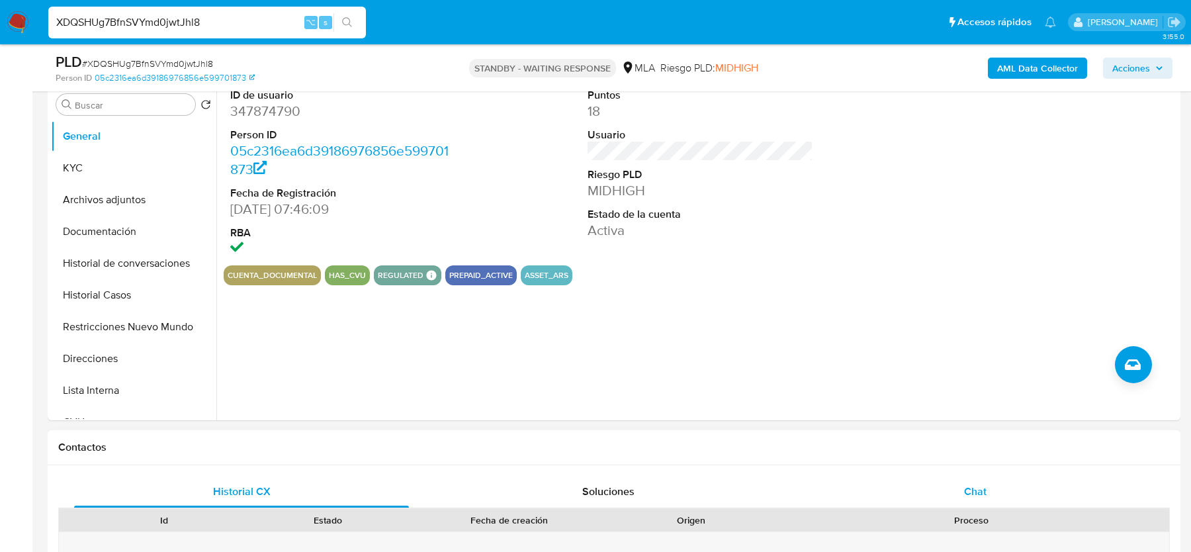
click at [981, 488] on span "Chat" at bounding box center [975, 491] width 23 height 15
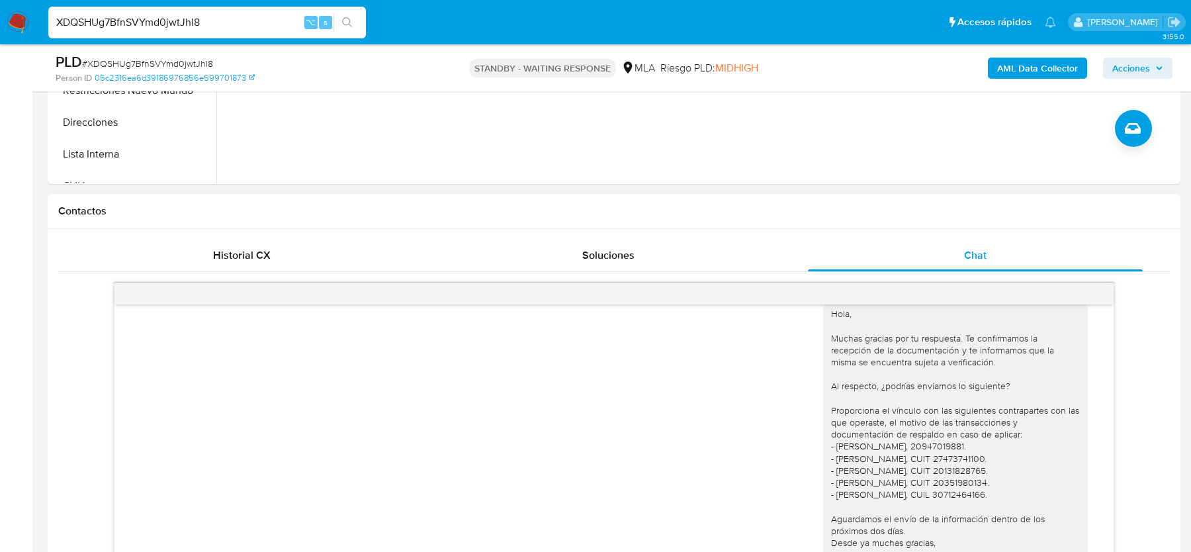
scroll to position [490, 0]
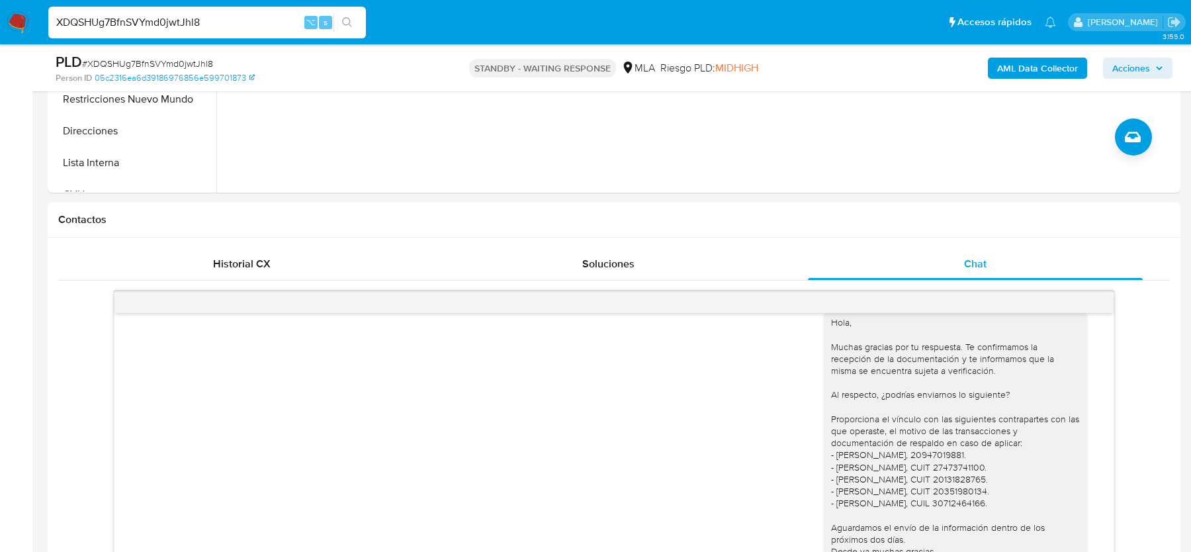
click at [128, 62] on span "# XDQSHUg7BfnSVYmd0jwtJhl8" at bounding box center [147, 63] width 131 height 13
copy span "XDQSHUg7BfnSVYmd0jwtJhl8"
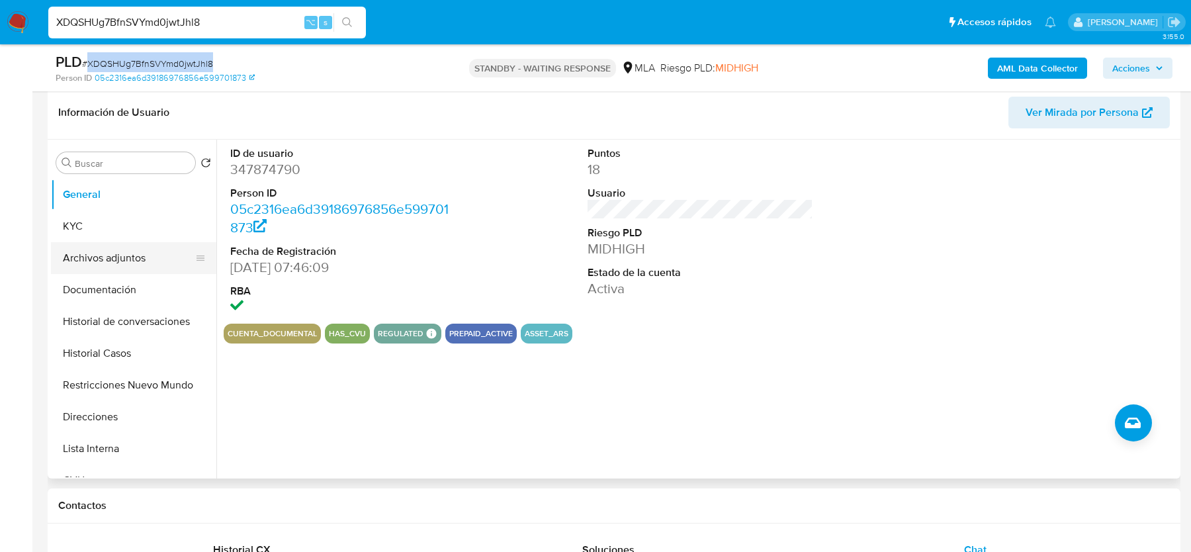
scroll to position [192, 0]
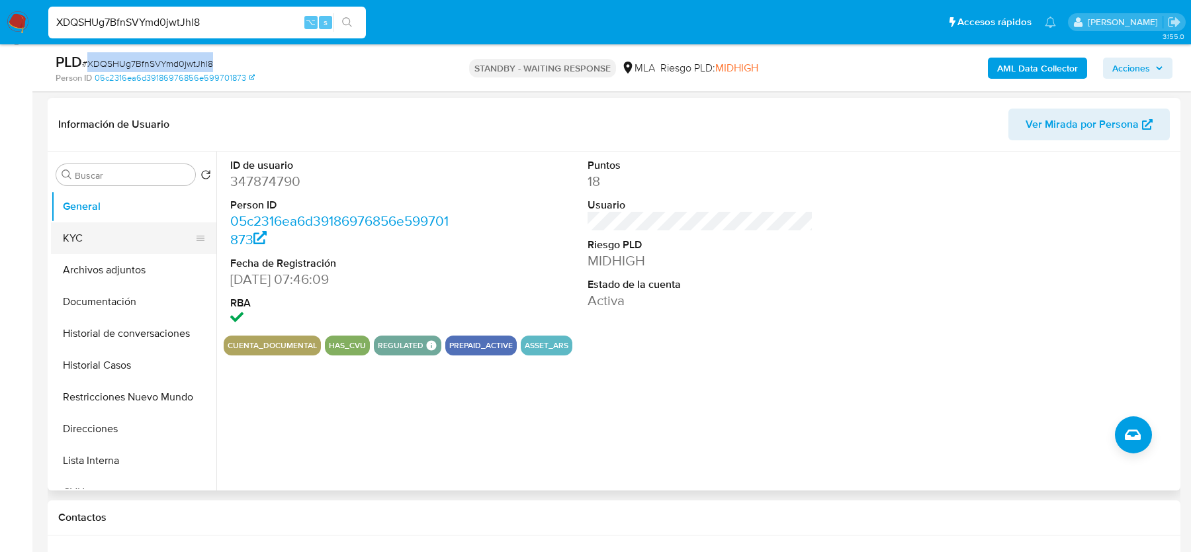
click at [125, 230] on button "KYC" at bounding box center [128, 238] width 155 height 32
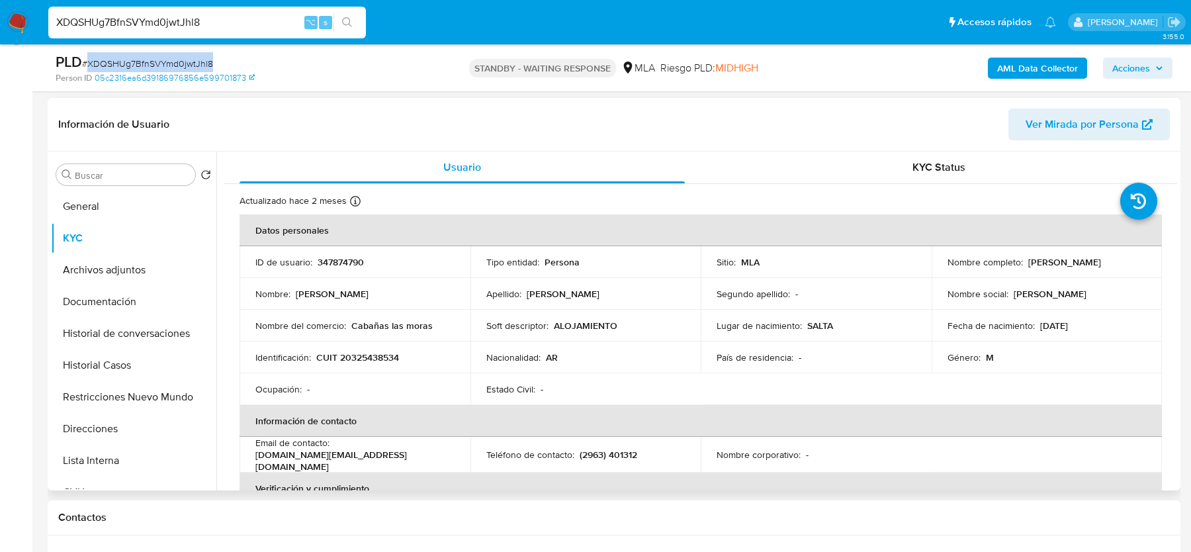
click at [362, 357] on p "CUIT 20325438534" at bounding box center [357, 357] width 83 height 12
copy p "20325438534"
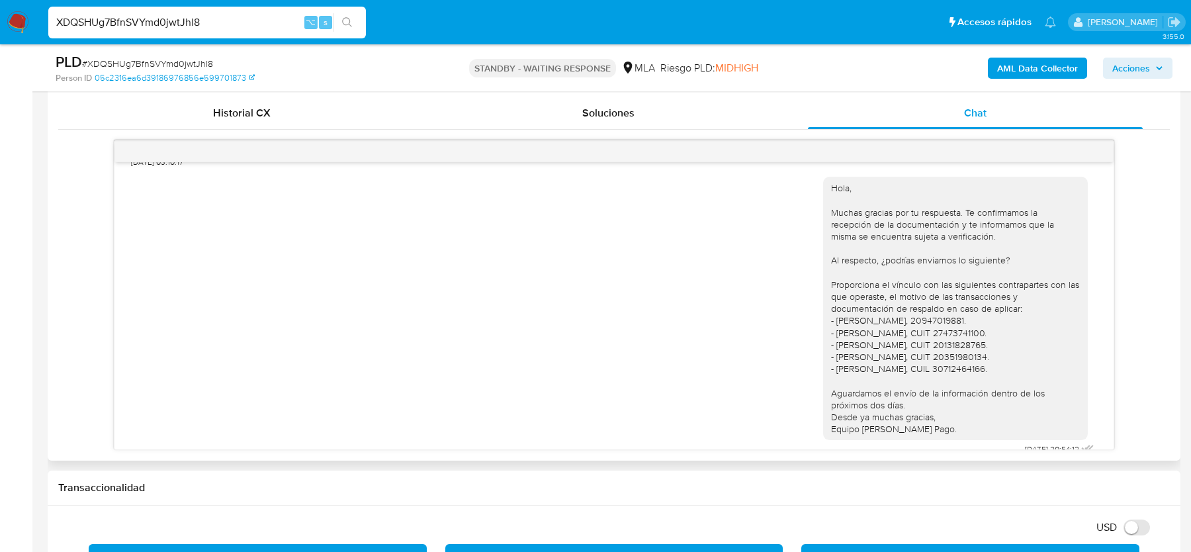
scroll to position [1104, 0]
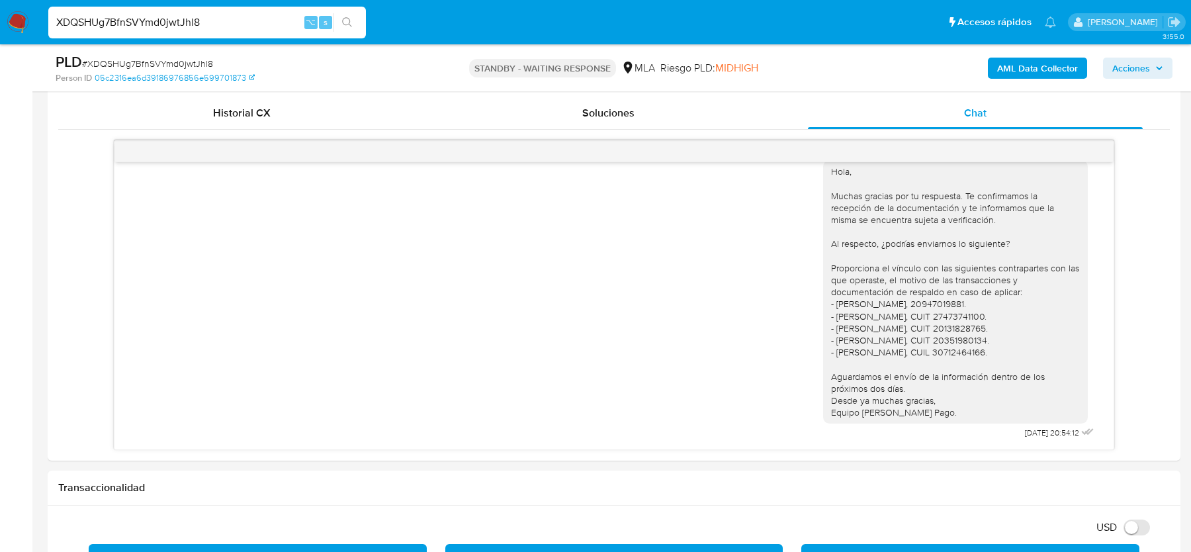
click at [177, 59] on span "# XDQSHUg7BfnSVYmd0jwtJhl8" at bounding box center [147, 63] width 131 height 13
copy span "XDQSHUg7BfnSVYmd0jwtJhl8"
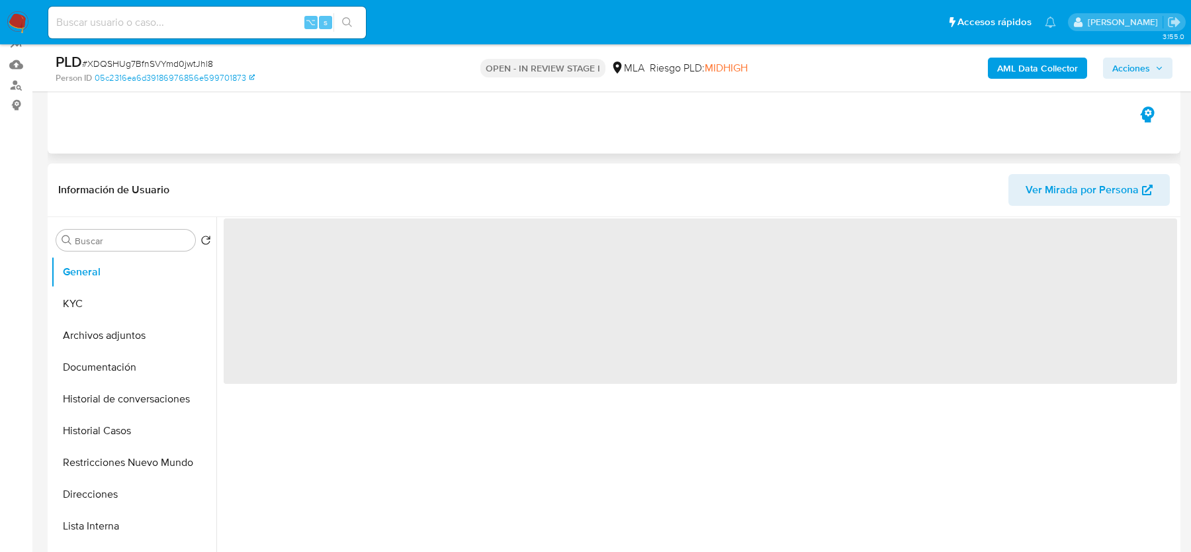
scroll to position [369, 0]
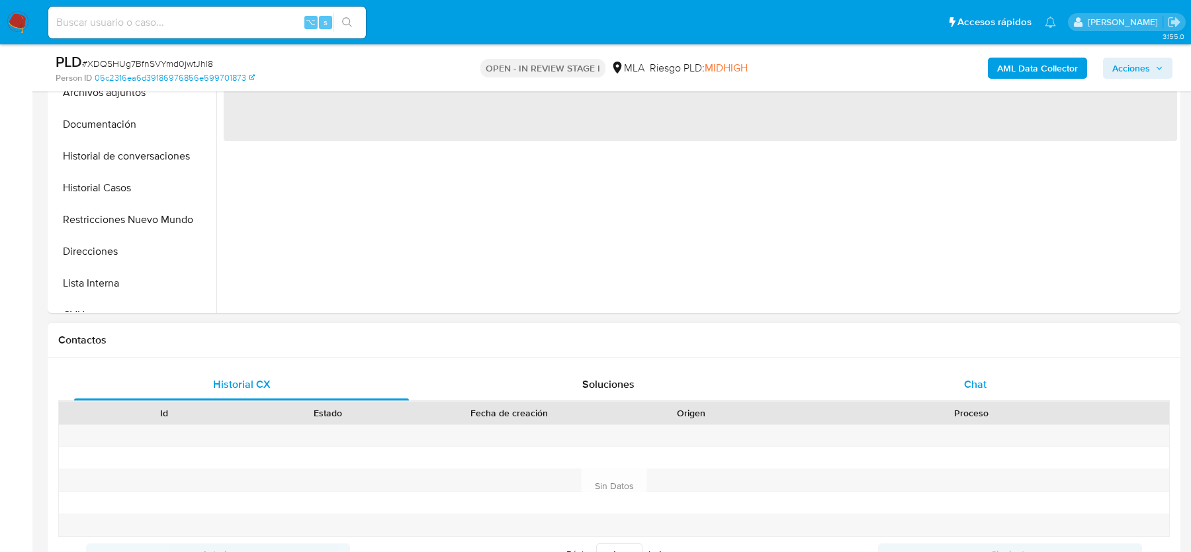
click at [954, 385] on div "Chat" at bounding box center [975, 385] width 335 height 32
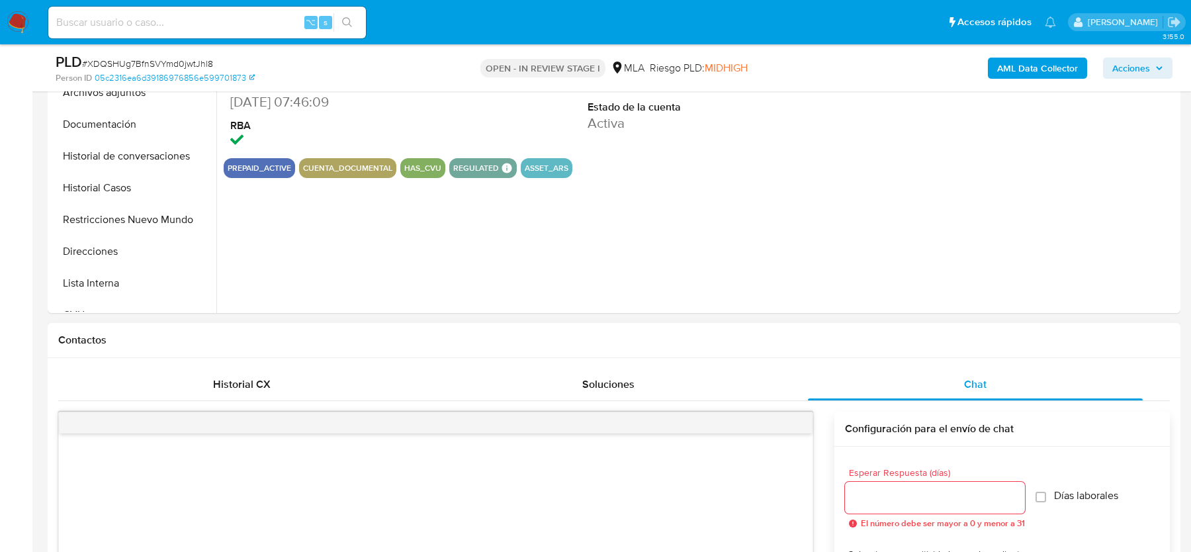
select select "10"
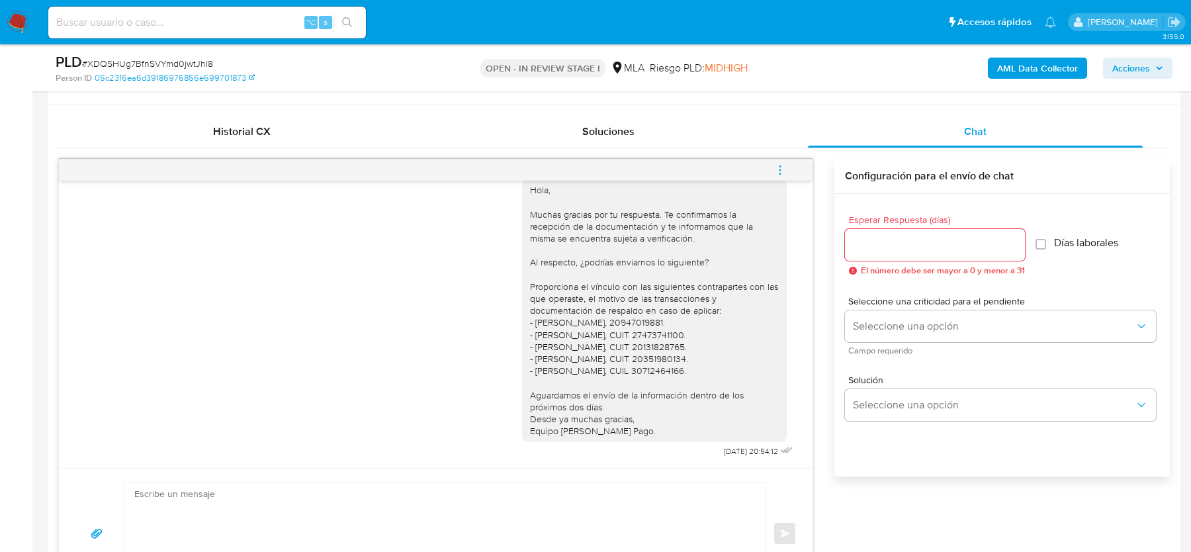
scroll to position [1104, 0]
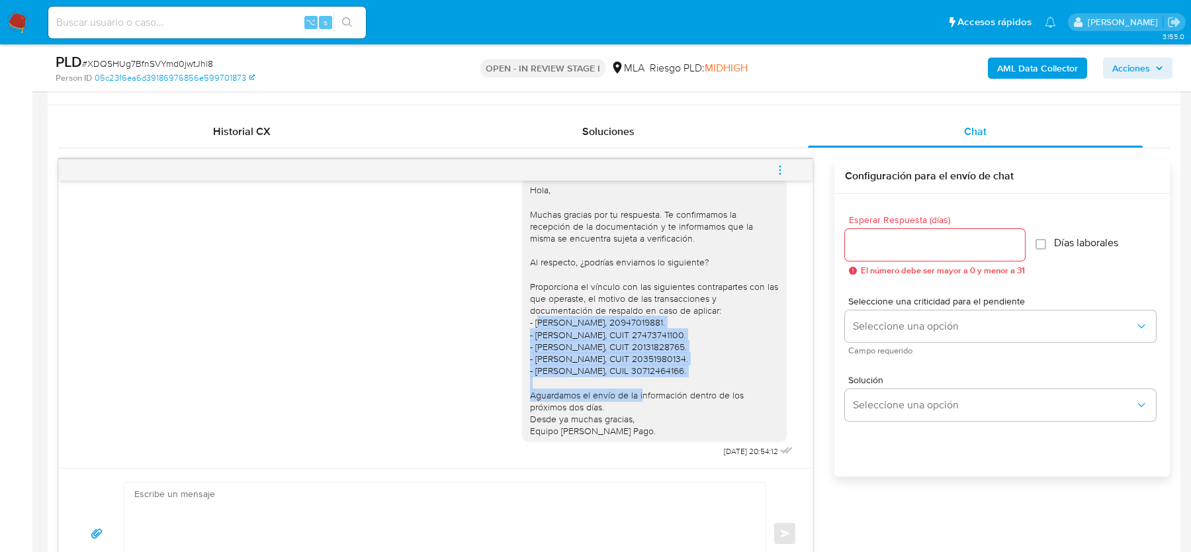
drag, startPoint x: 541, startPoint y: 324, endPoint x: 702, endPoint y: 367, distance: 166.3
click at [702, 367] on div "Hola, Muchas gracias por tu respuesta. Te confirmamos la recepción de la docume…" at bounding box center [654, 310] width 249 height 253
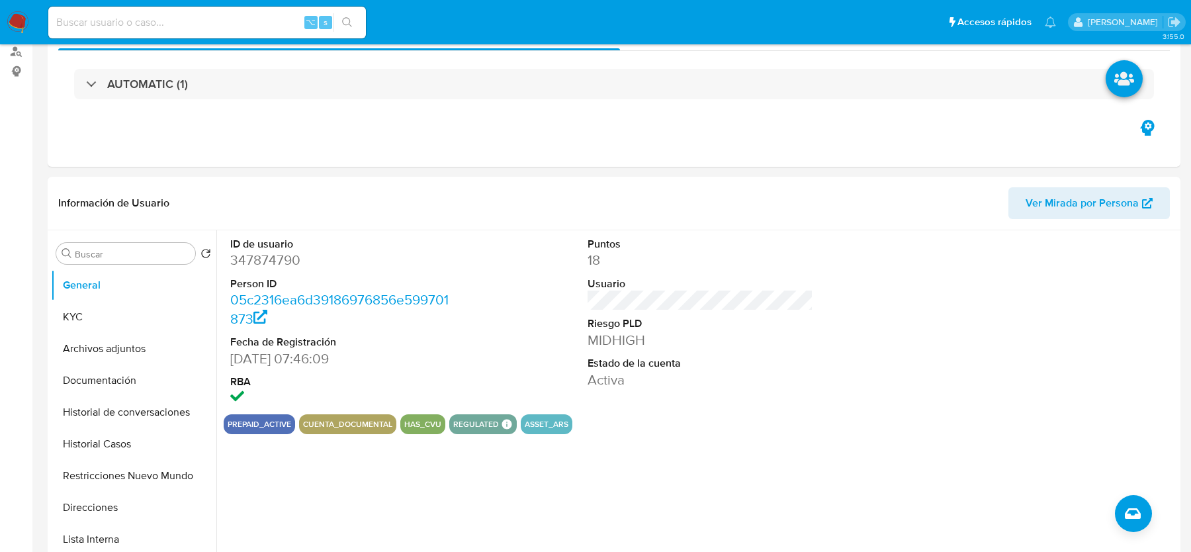
scroll to position [0, 0]
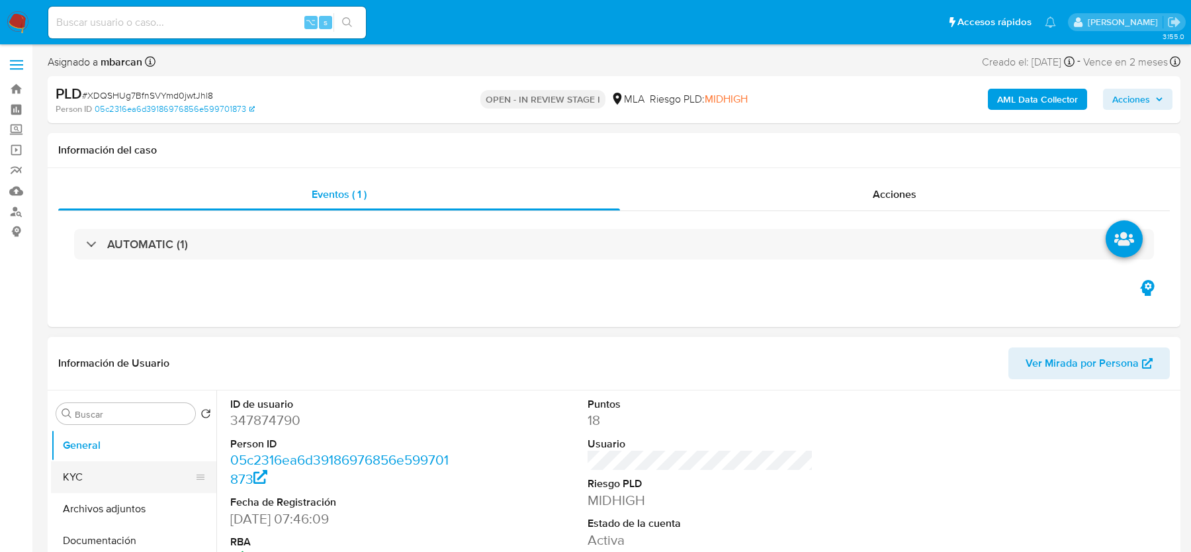
click at [112, 487] on button "KYC" at bounding box center [128, 477] width 155 height 32
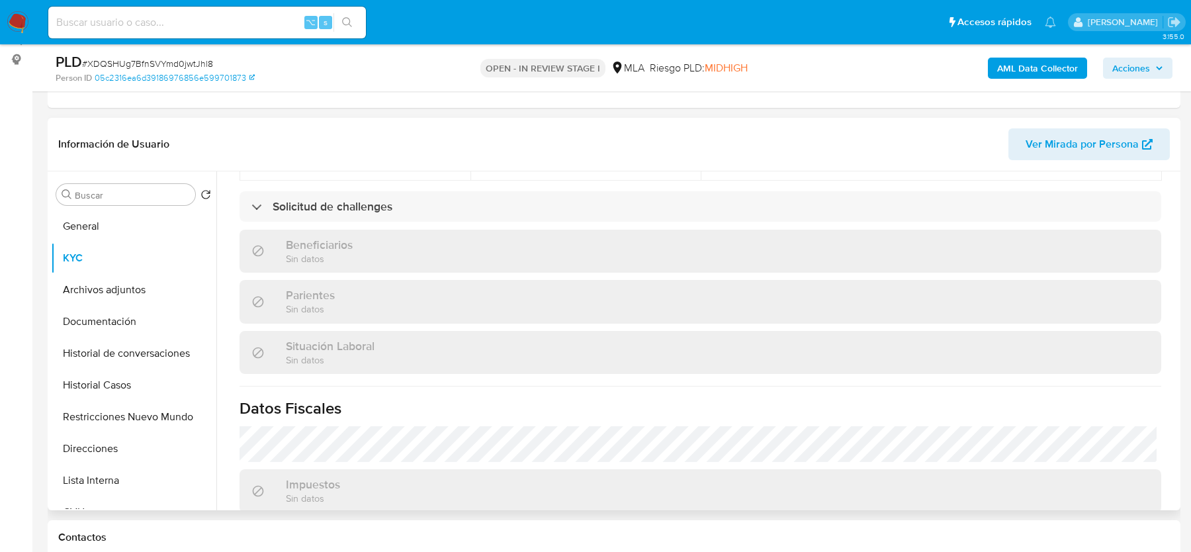
scroll to position [708, 0]
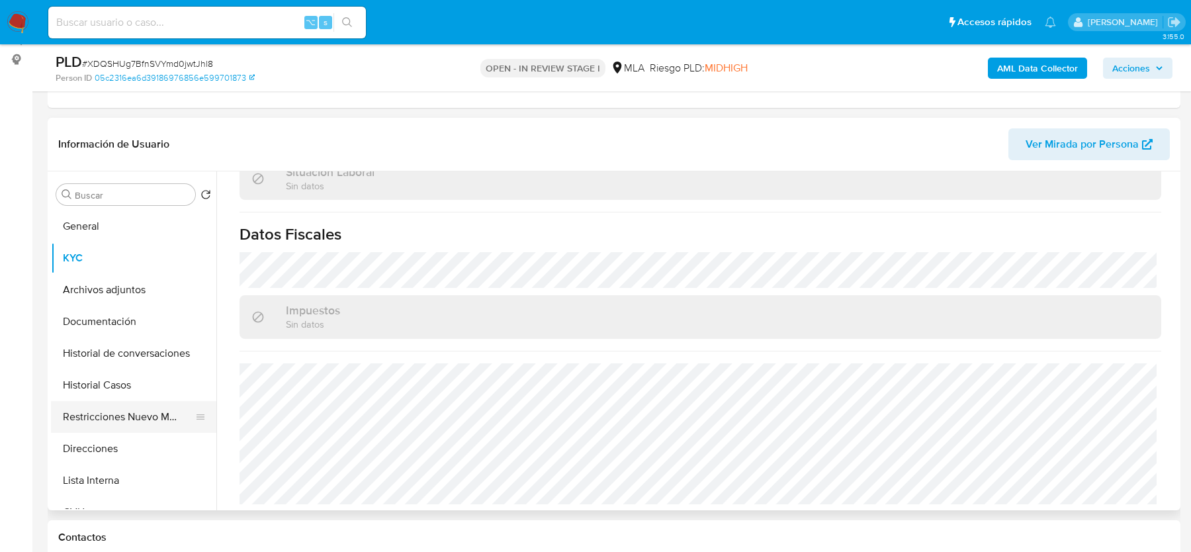
click at [87, 432] on button "Restricciones Nuevo Mundo" at bounding box center [128, 417] width 155 height 32
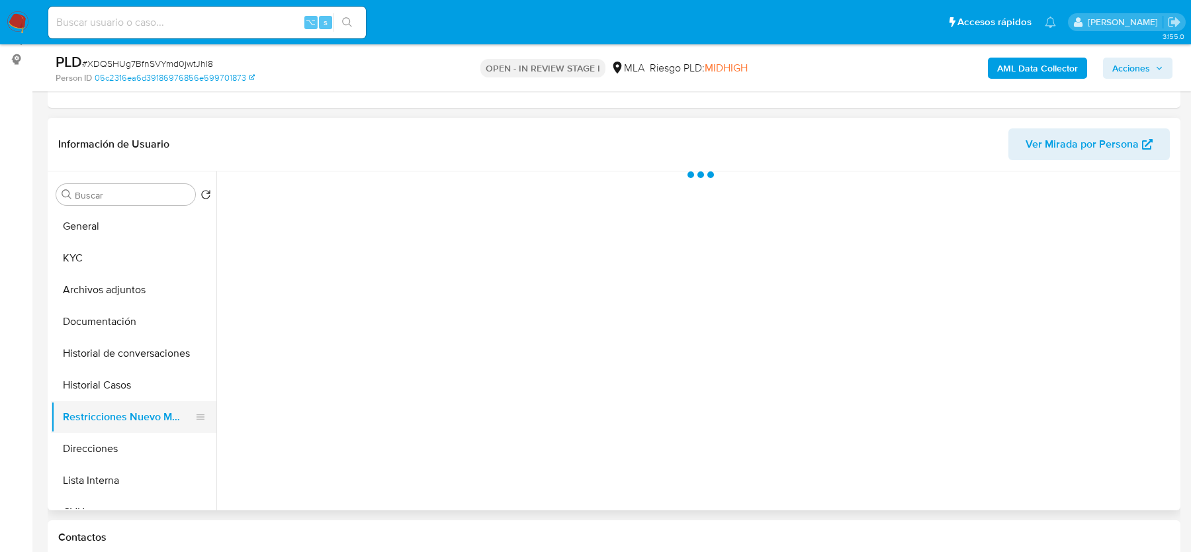
scroll to position [0, 0]
click at [87, 449] on button "Direcciones" at bounding box center [128, 449] width 155 height 32
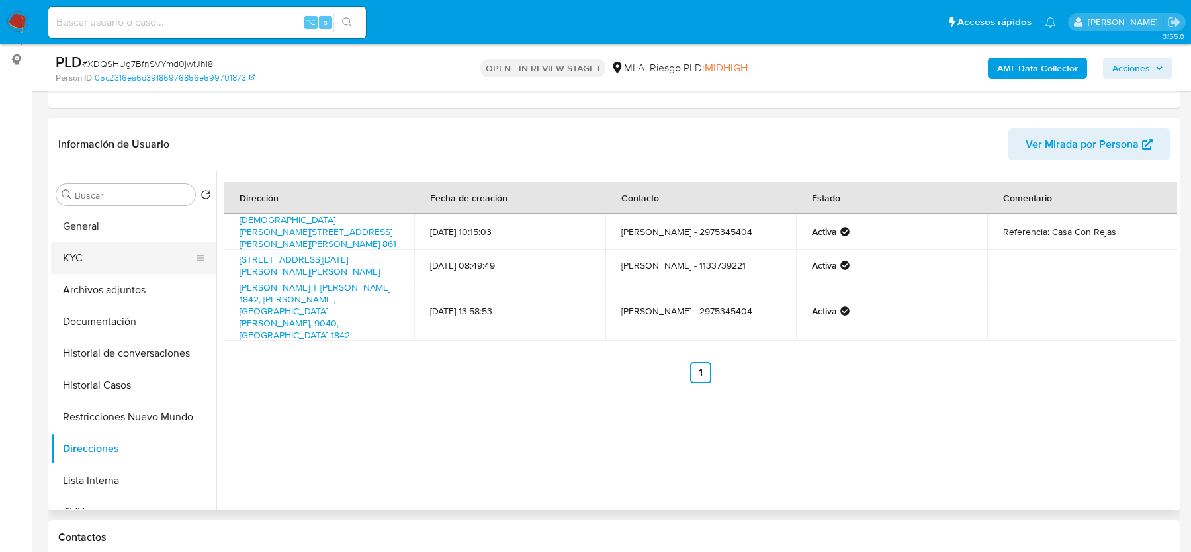
click at [132, 255] on button "KYC" at bounding box center [128, 258] width 155 height 32
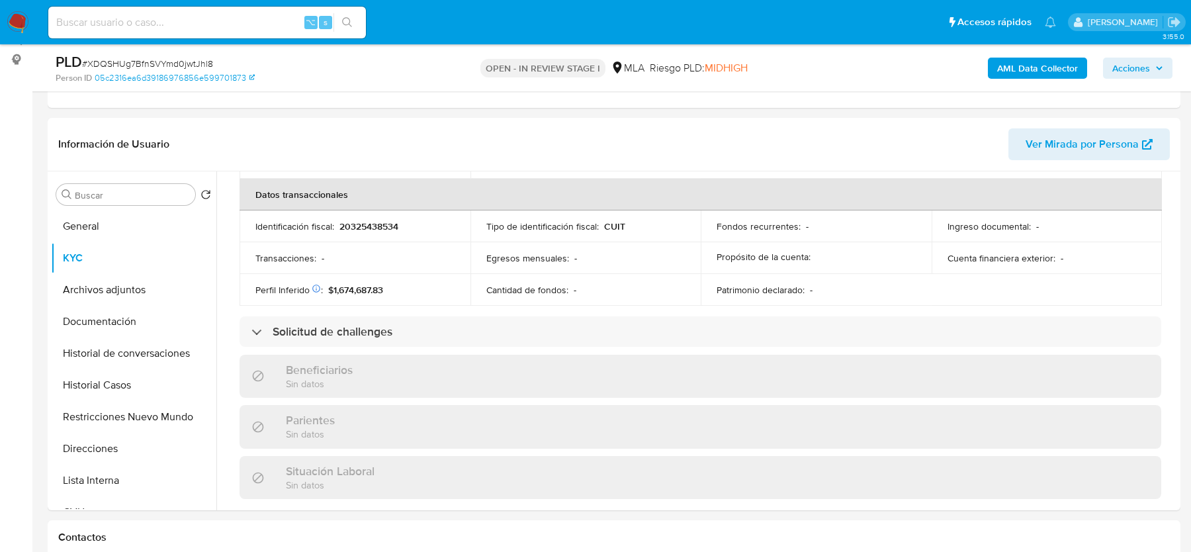
scroll to position [708, 0]
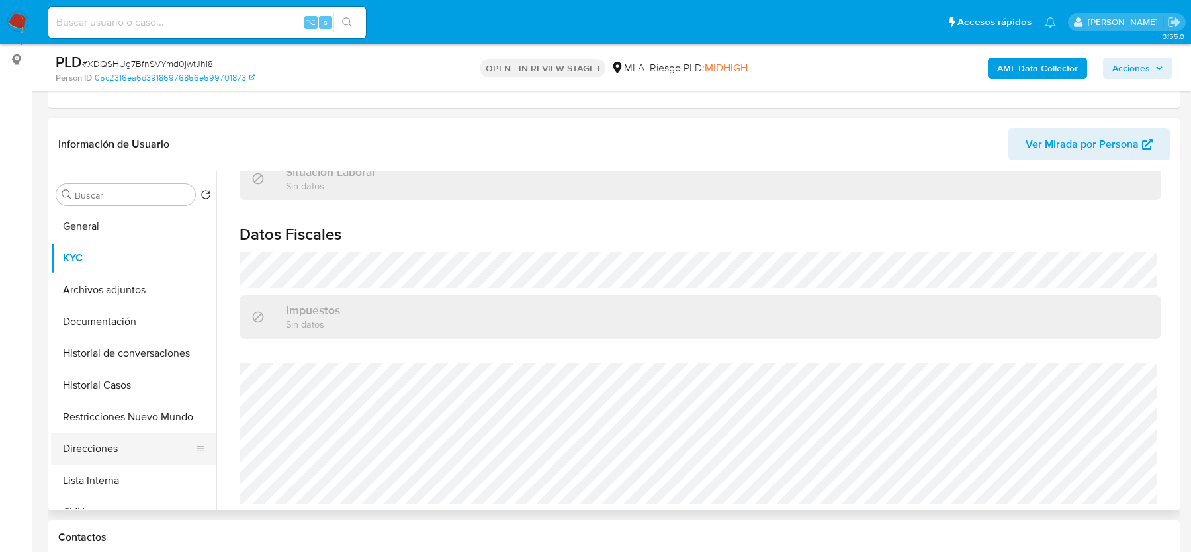
click at [101, 439] on button "Direcciones" at bounding box center [128, 449] width 155 height 32
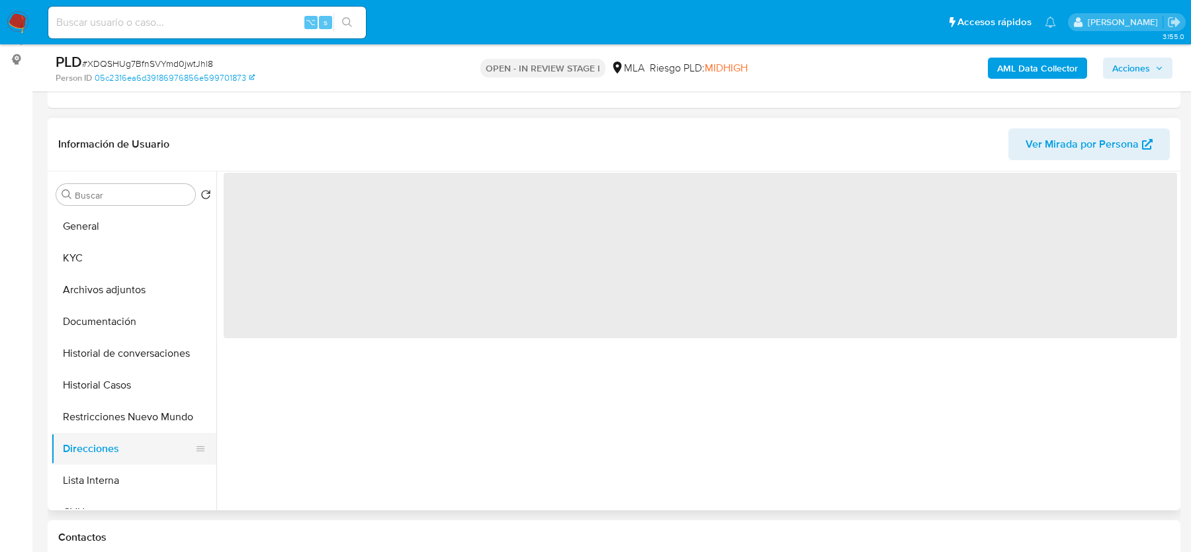
scroll to position [0, 0]
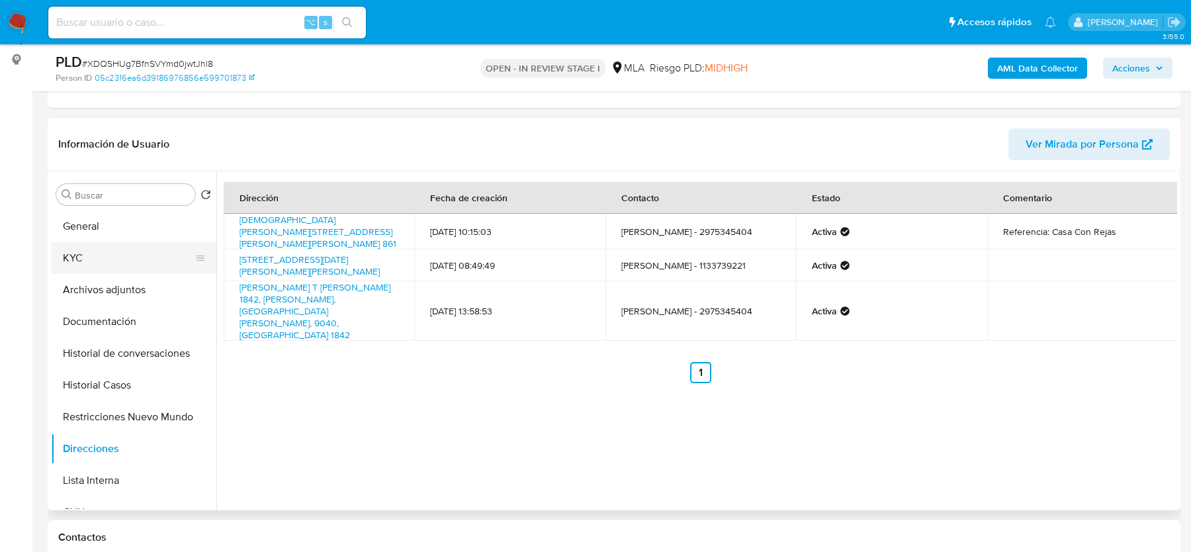
click at [90, 250] on button "KYC" at bounding box center [128, 258] width 155 height 32
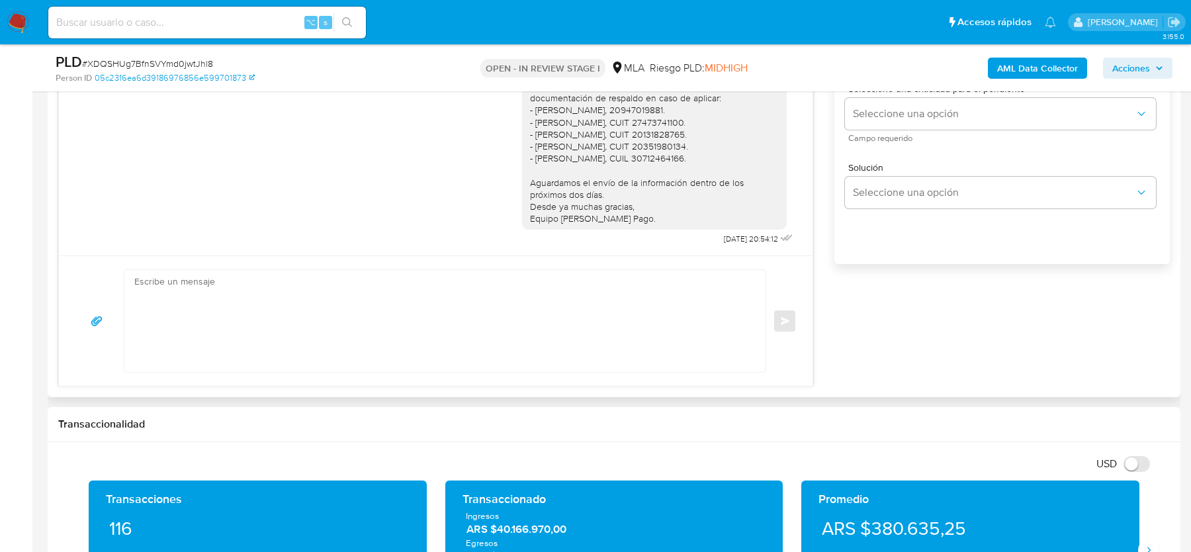
scroll to position [897, 0]
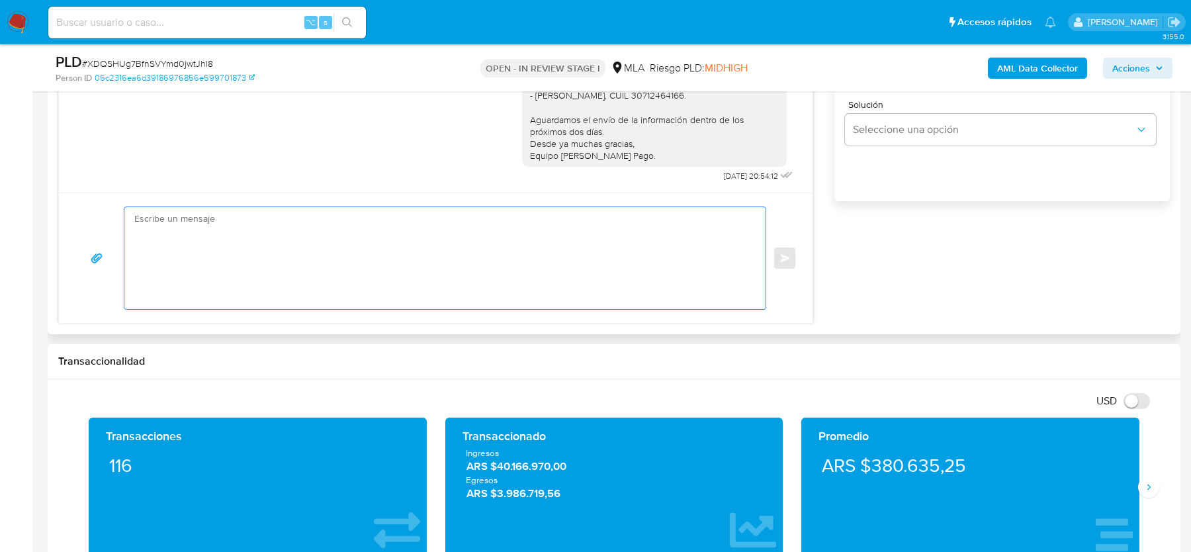
click at [488, 284] on textarea at bounding box center [441, 258] width 615 height 102
paste textarea "Hola, Esperamos que te encuentres muy bien. Te consultamos si tuviste oportunid…"
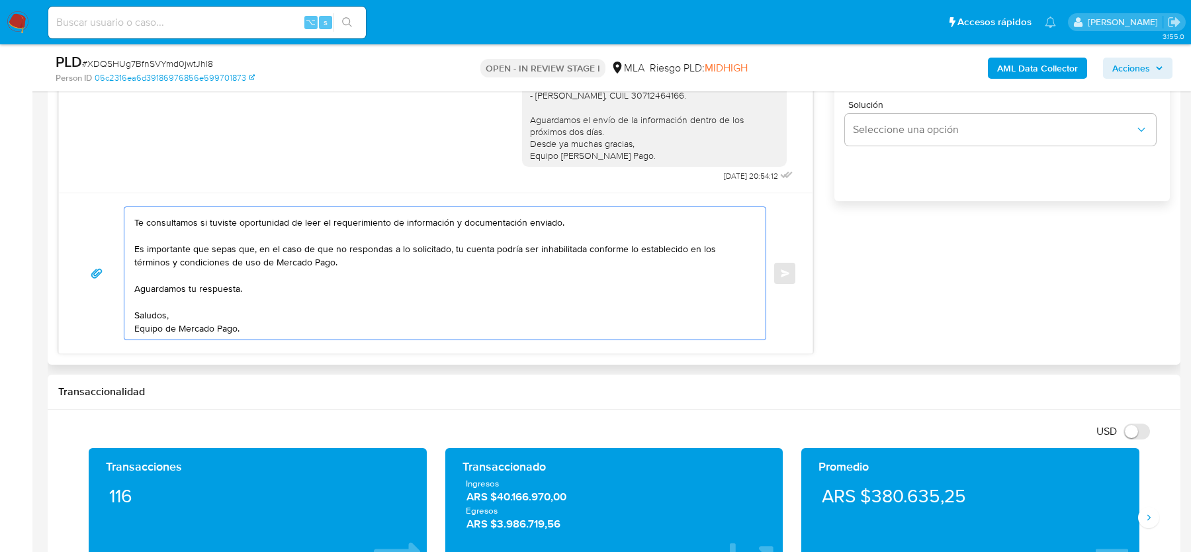
scroll to position [48, 0]
click at [236, 287] on textarea "Hola, Esperamos que te encuentres muy bien. Te consultamos si tuviste oportunid…" at bounding box center [441, 273] width 615 height 132
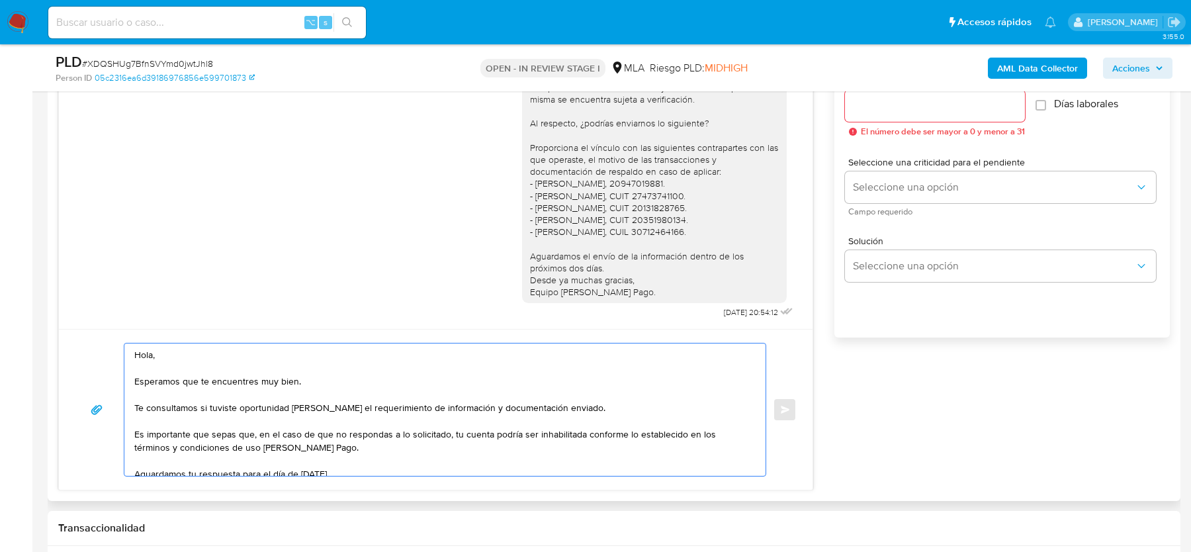
scroll to position [1104, 0]
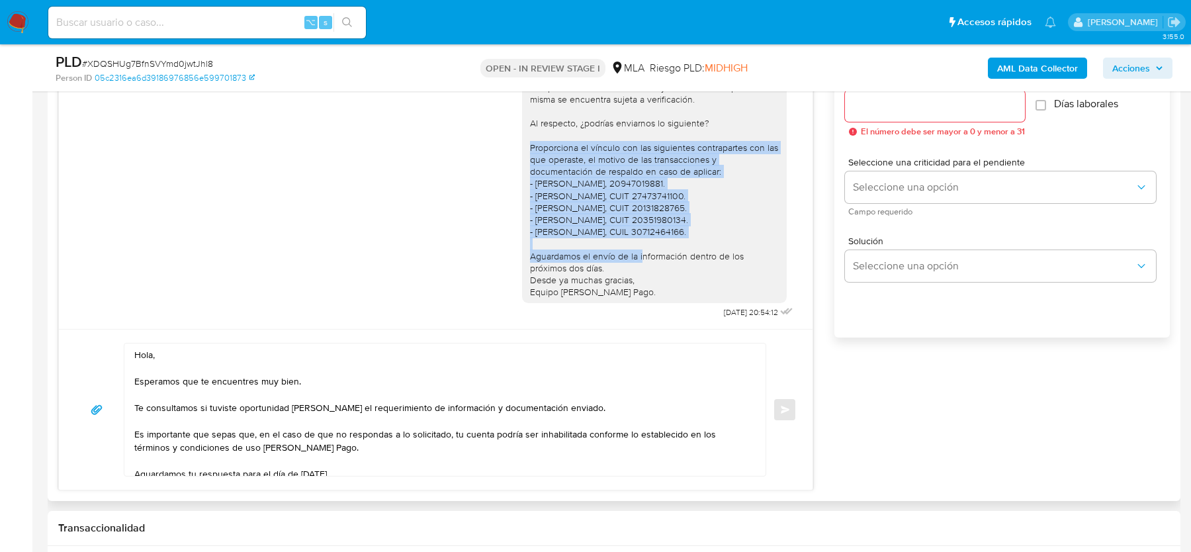
drag, startPoint x: 530, startPoint y: 148, endPoint x: 681, endPoint y: 230, distance: 171.8
click at [681, 230] on div "Hola, Muchas gracias por tu respuesta. Te confirmamos la recepción de la docume…" at bounding box center [654, 171] width 249 height 253
copy div "Proporciona el vínculo con las siguientes contrapartes con las que operaste, el…"
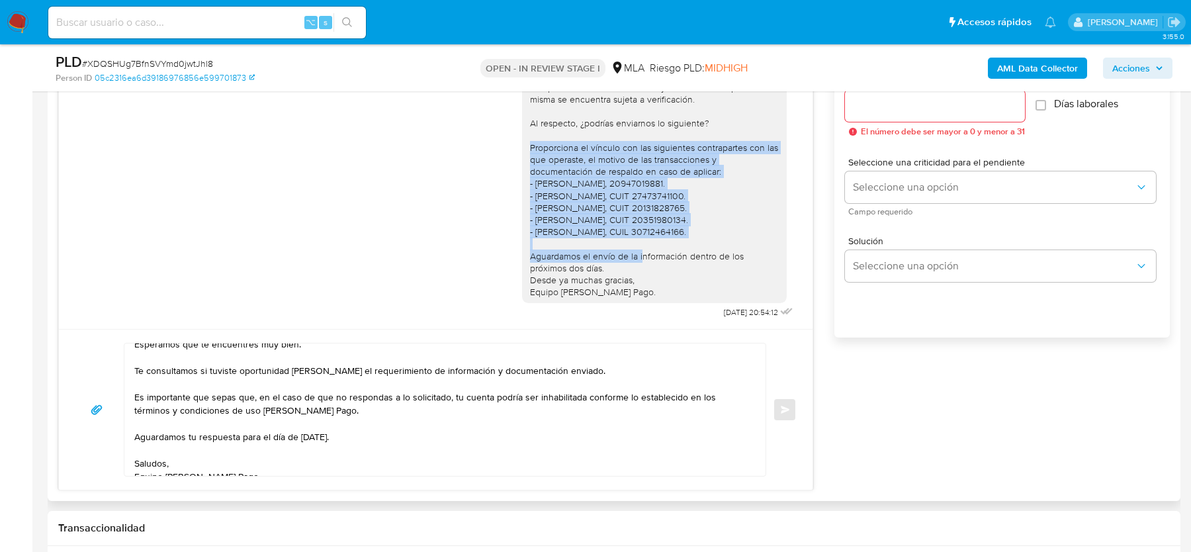
scroll to position [48, 0]
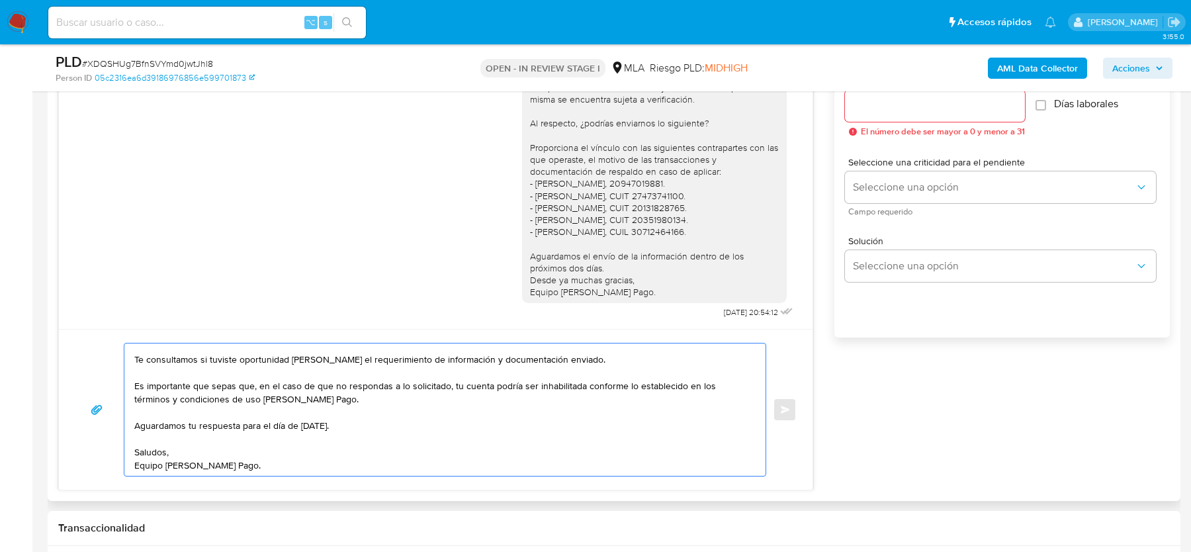
click at [612, 357] on textarea "Hola, Esperamos que te encuentres muy bien. Te consultamos si tuviste oportunid…" at bounding box center [441, 409] width 615 height 132
paste textarea "Proporciona el vínculo con las siguientes contrapartes con las que operaste, el…"
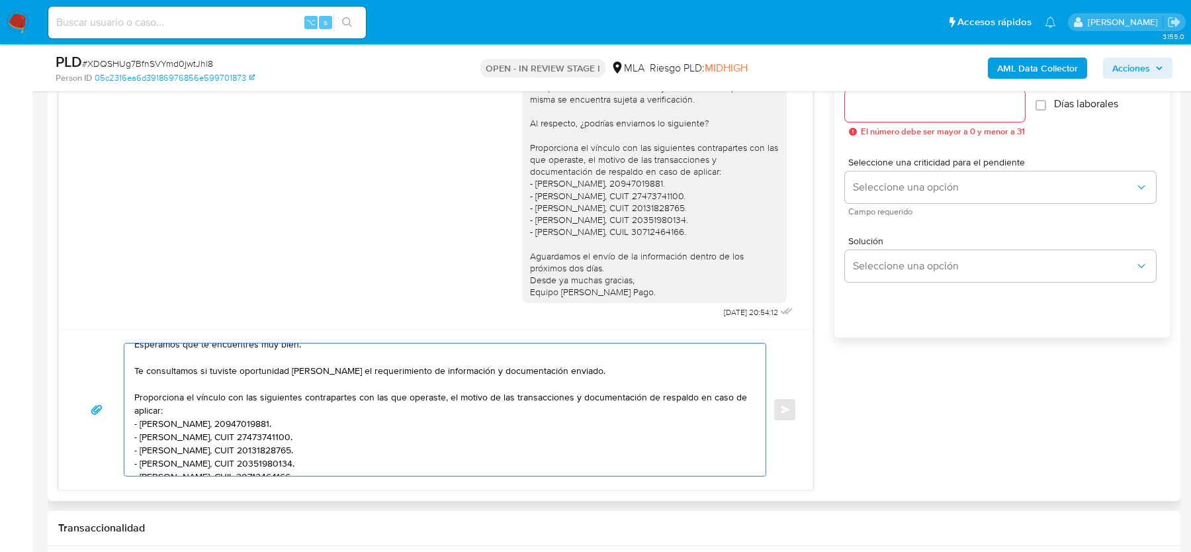
scroll to position [35, 0]
click at [574, 367] on textarea "Hola, Esperamos que te encuentres muy bien. Te consultamos si tuviste oportunid…" at bounding box center [441, 409] width 615 height 132
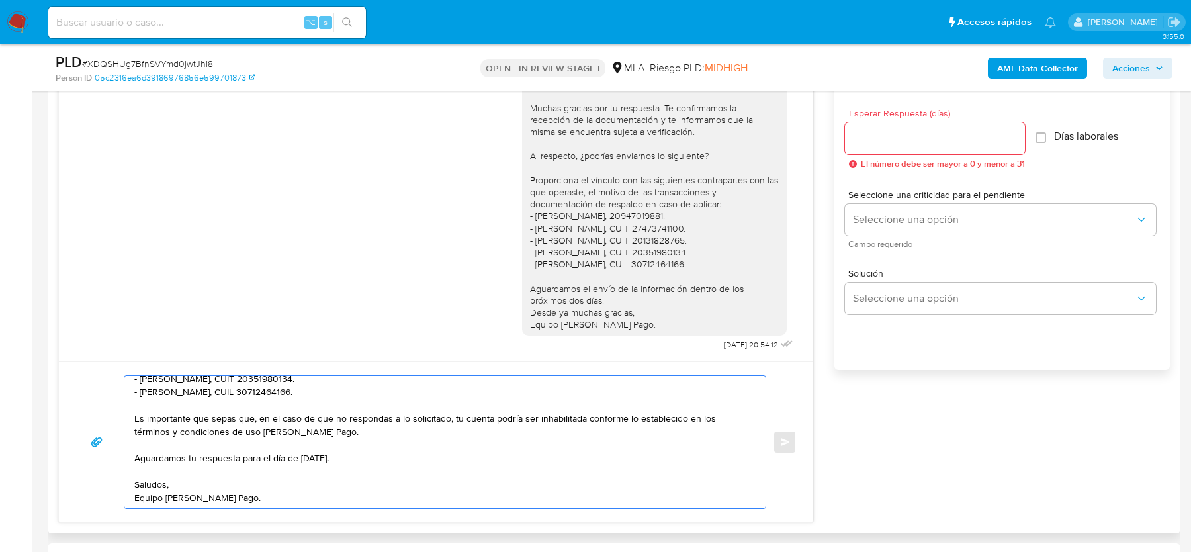
scroll to position [667, 0]
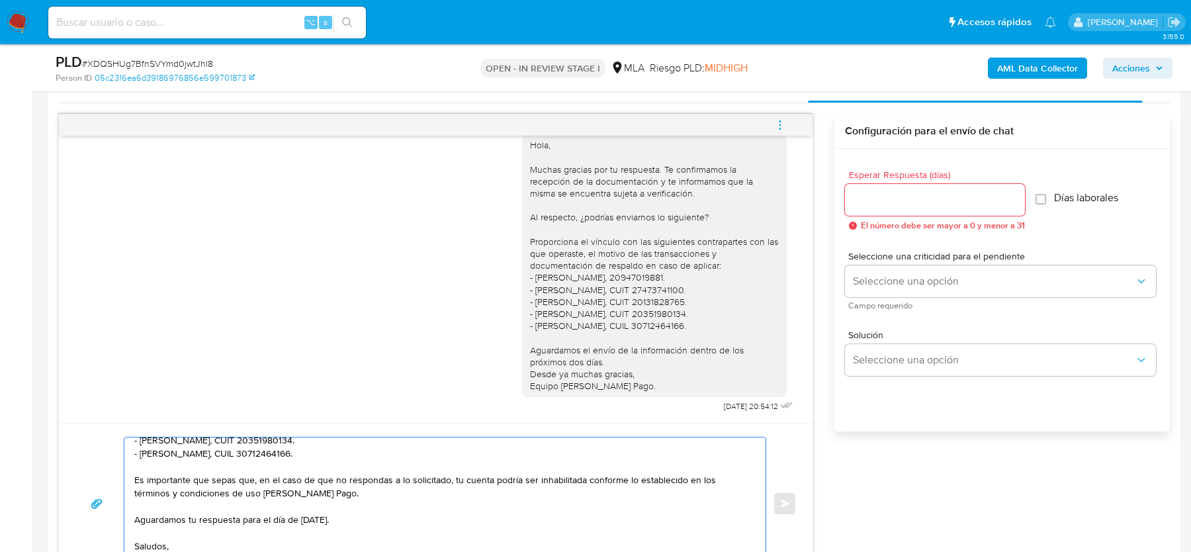
type textarea "Hola, Esperamos que te encuentres muy bien. Te consultamos si tuviste oportunid…"
click at [861, 203] on input "Esperar Respuesta (días)" at bounding box center [935, 199] width 180 height 17
type input "1"
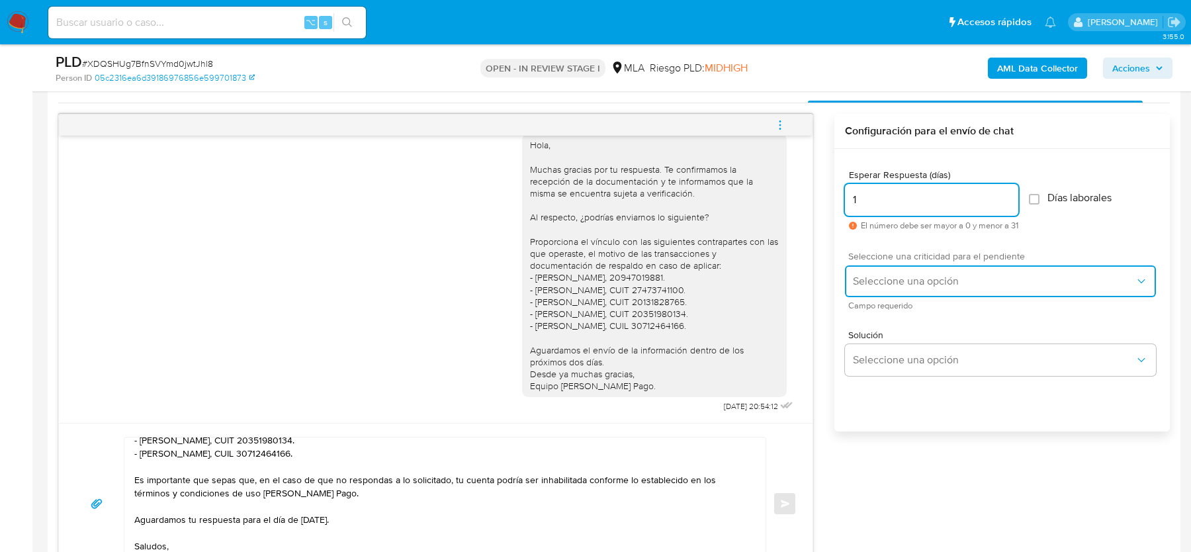
click at [884, 275] on span "Seleccione una opción" at bounding box center [994, 281] width 282 height 13
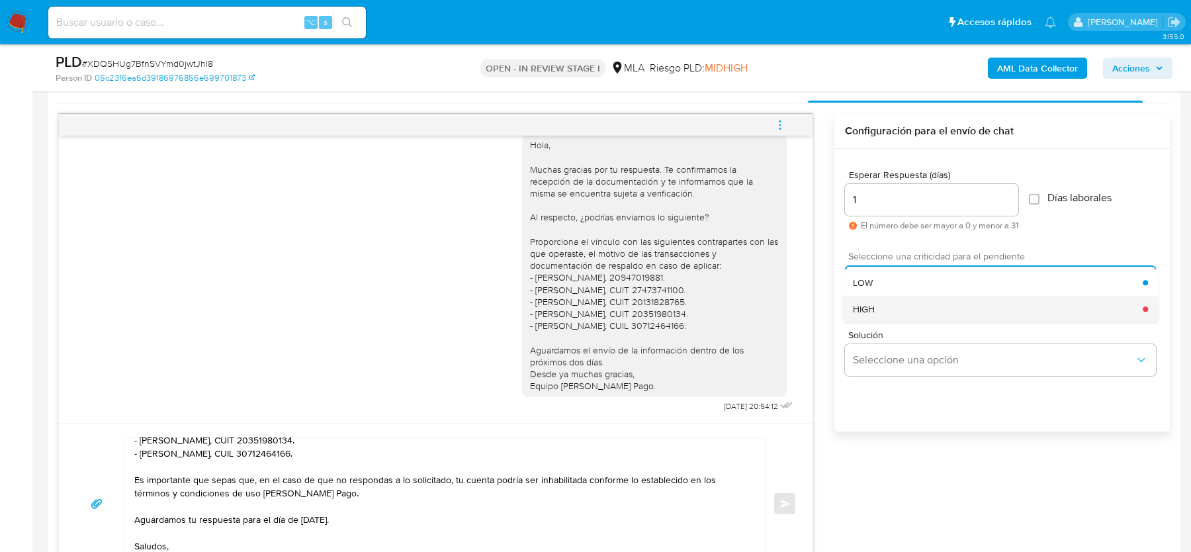
click at [869, 310] on span "HIGH" at bounding box center [864, 309] width 22 height 12
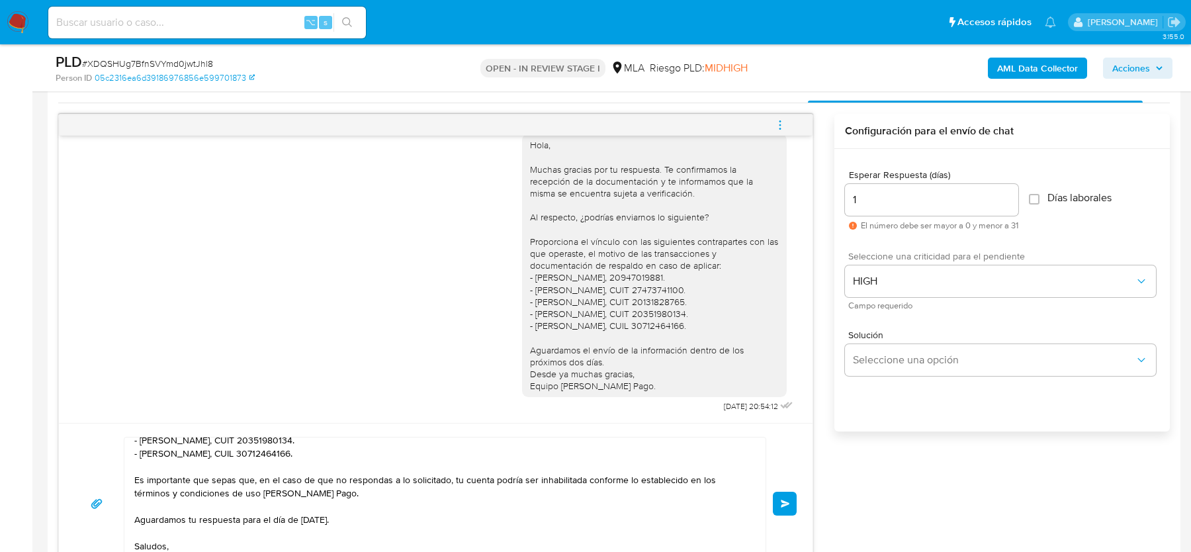
click at [785, 500] on span "Enviar" at bounding box center [785, 504] width 9 height 8
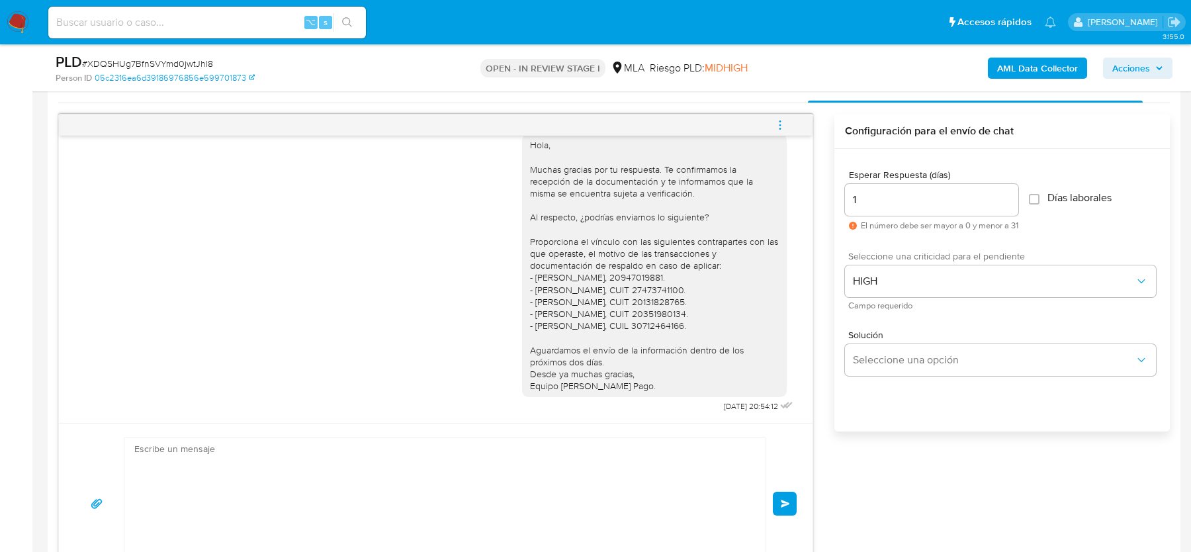
scroll to position [1455, 0]
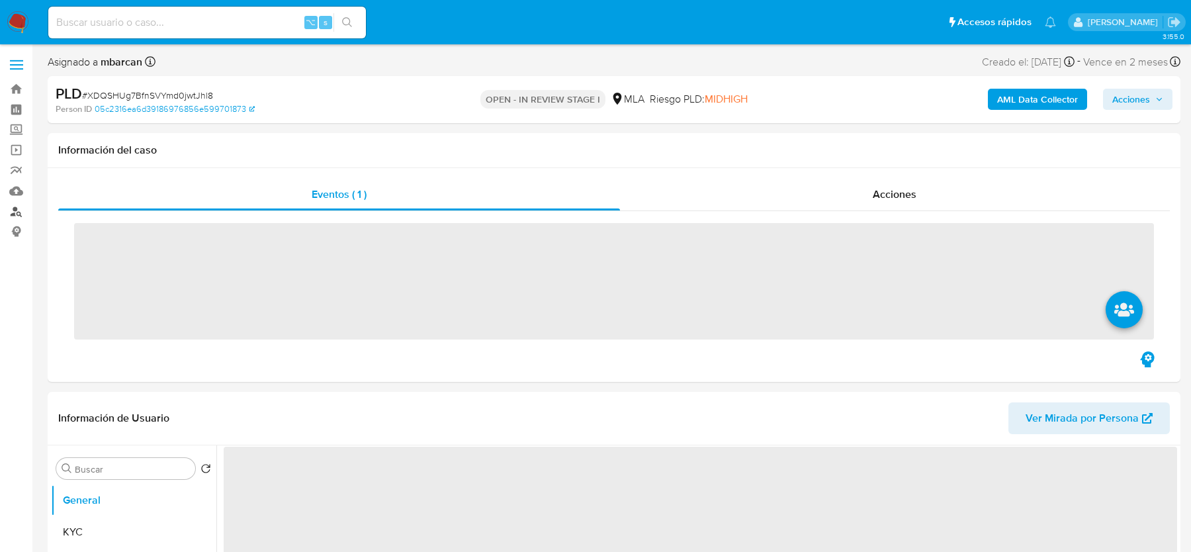
click at [21, 204] on link "Buscador de personas" at bounding box center [79, 211] width 158 height 21
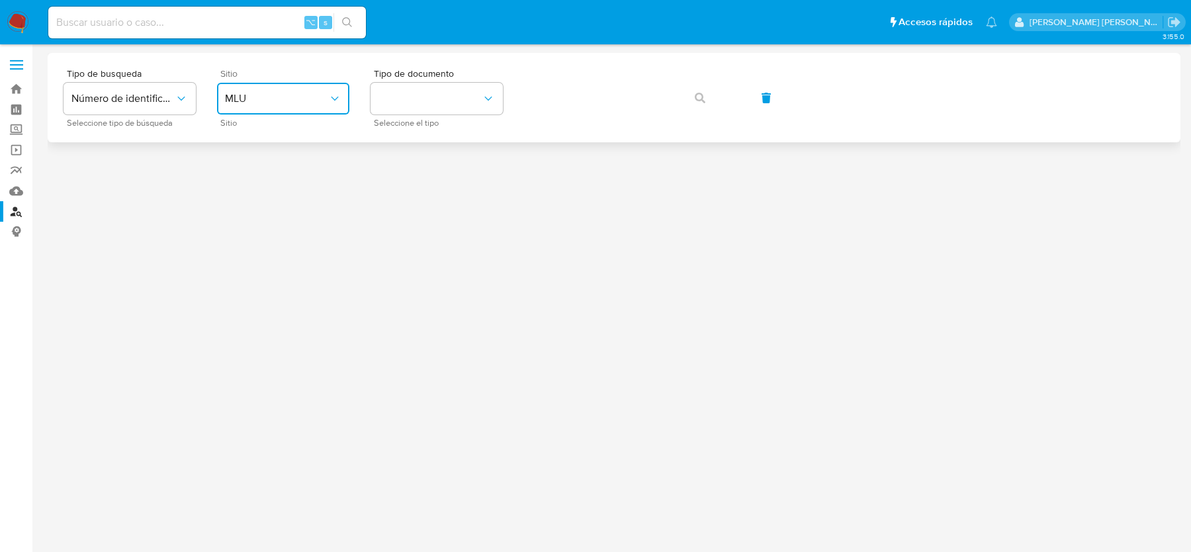
click at [298, 84] on button "MLU" at bounding box center [283, 99] width 132 height 32
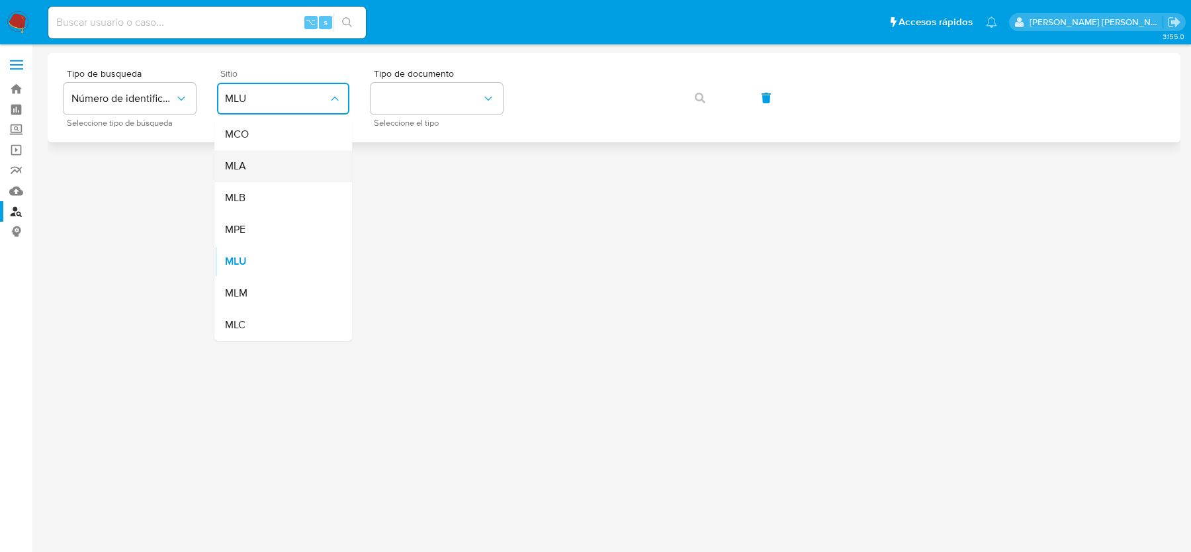
click at [292, 160] on div "MLA" at bounding box center [279, 166] width 109 height 32
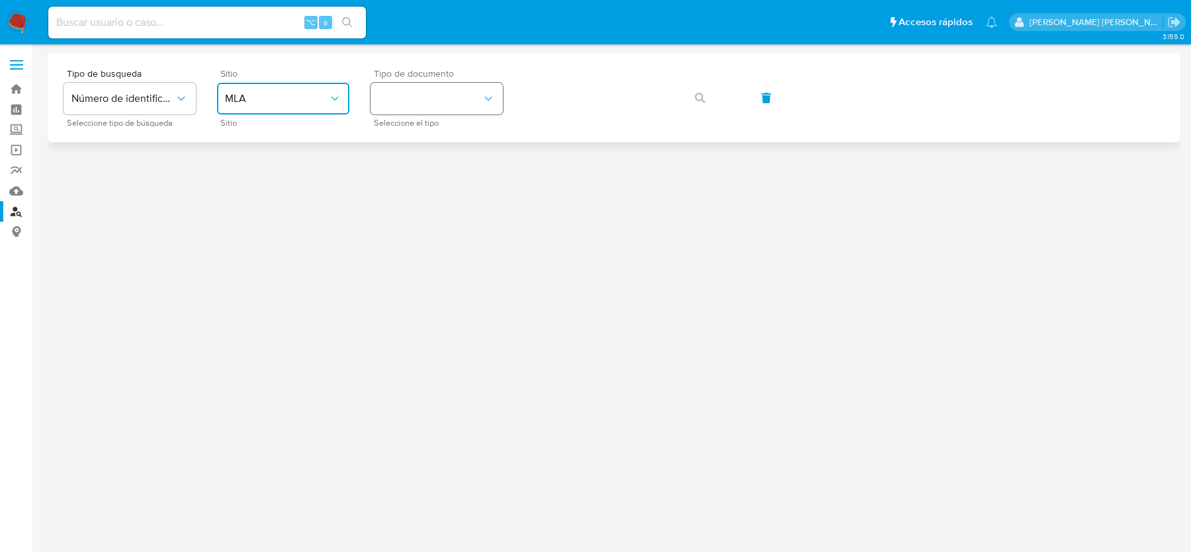
click at [412, 113] on button "identificationType" at bounding box center [437, 99] width 132 height 32
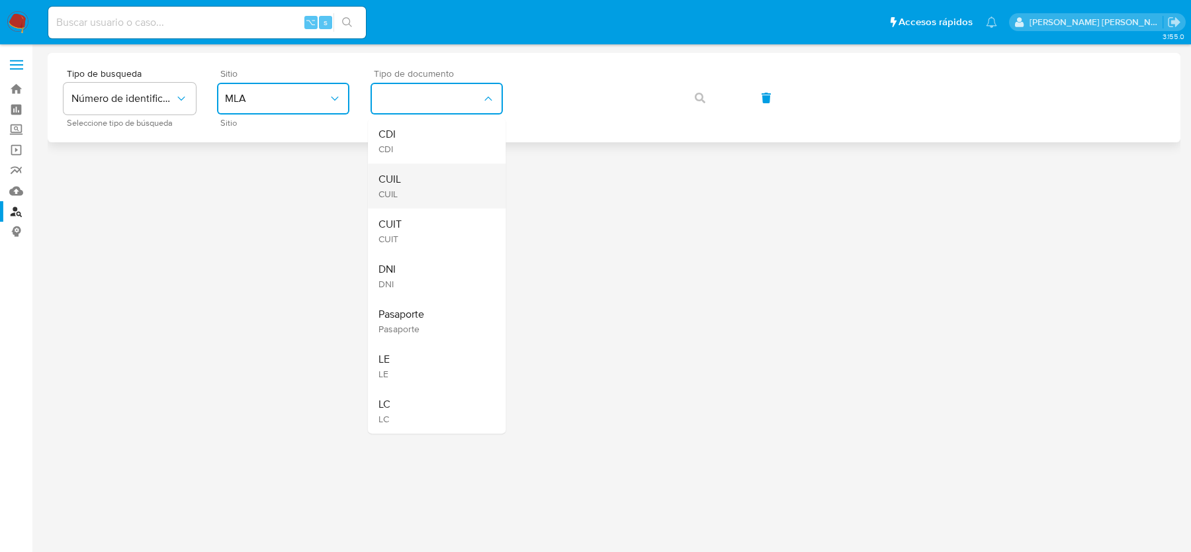
click at [432, 188] on div "CUIL CUIL" at bounding box center [433, 185] width 109 height 45
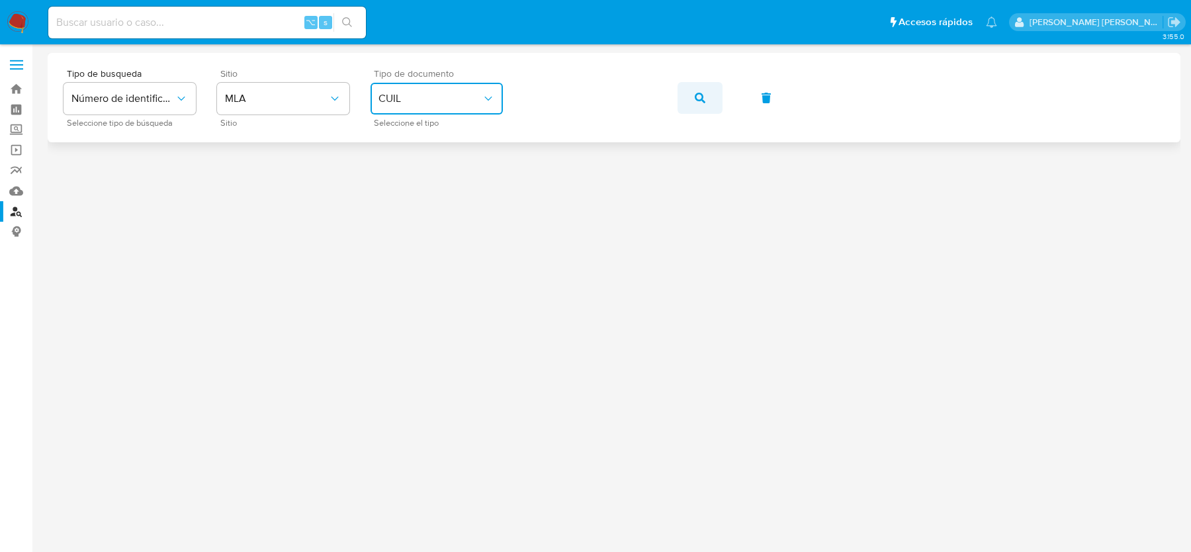
click at [694, 93] on button "button" at bounding box center [700, 98] width 45 height 32
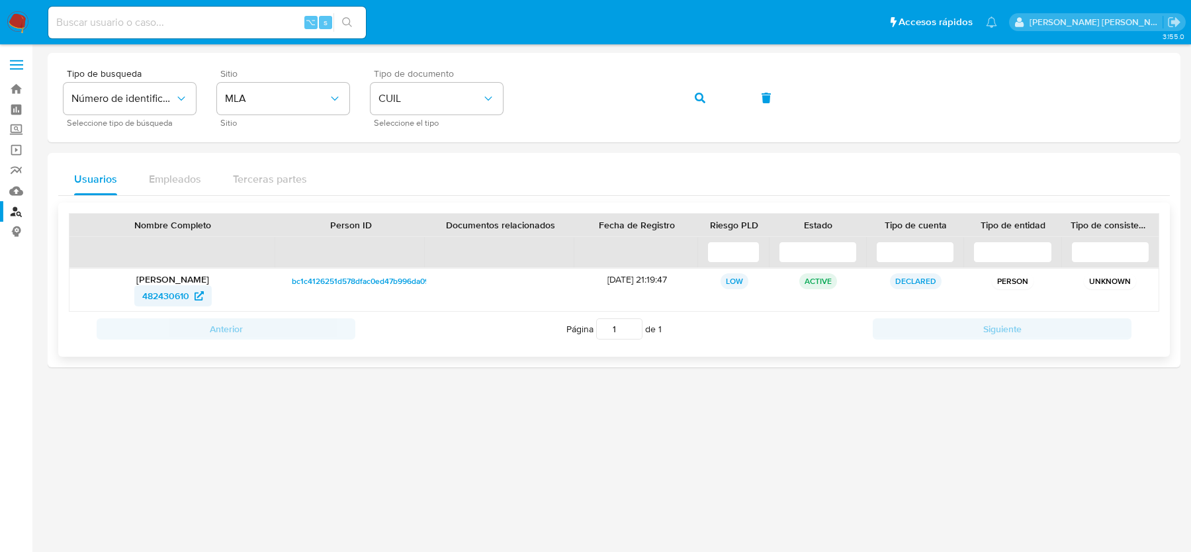
click at [173, 294] on span "482430610" at bounding box center [165, 295] width 47 height 21
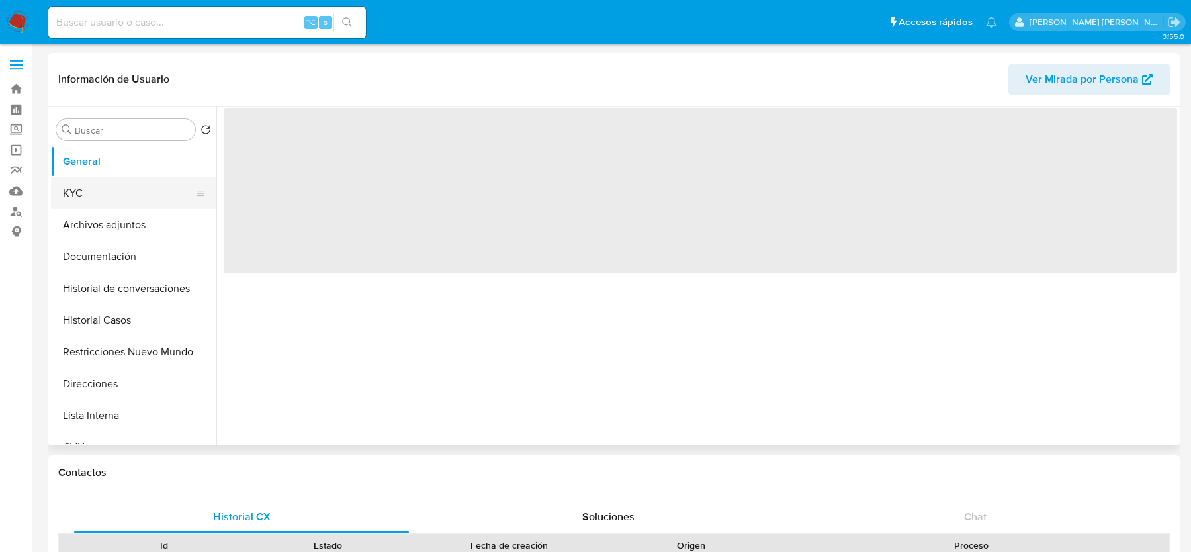
click at [130, 197] on button "KYC" at bounding box center [128, 193] width 155 height 32
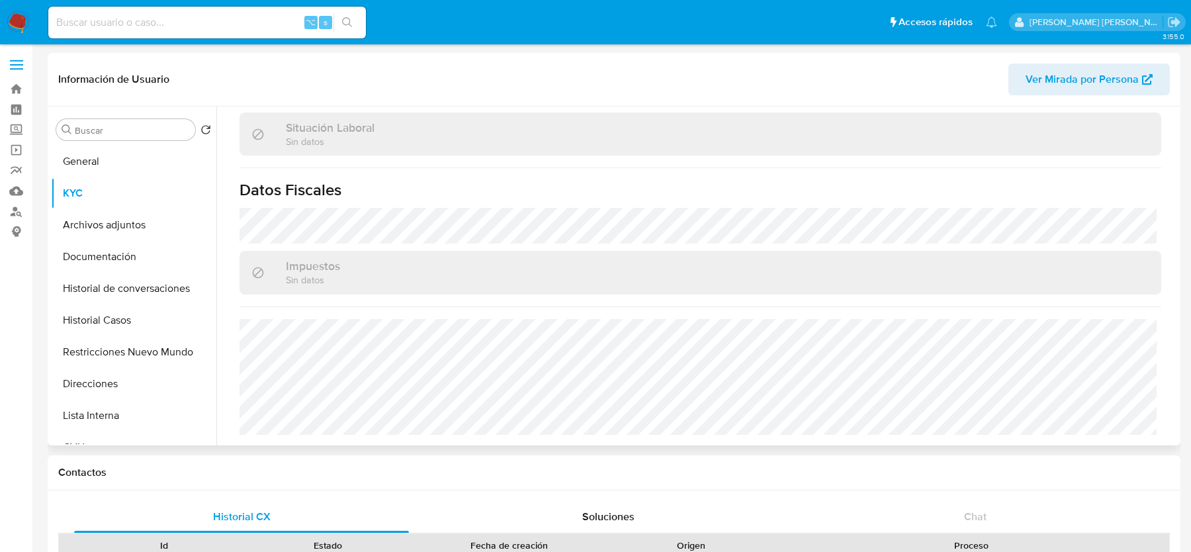
select select "10"
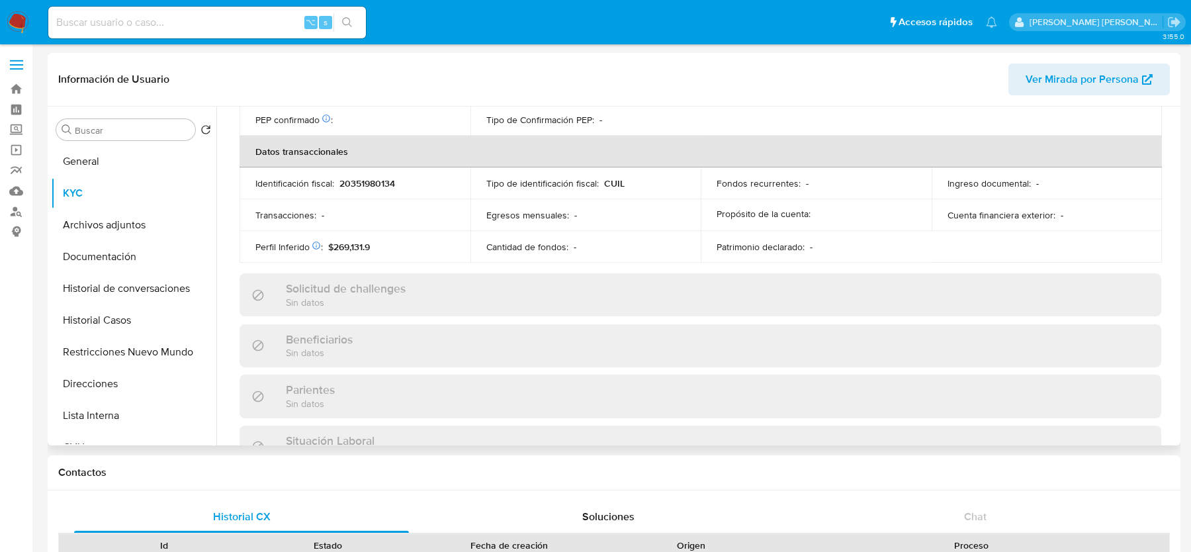
scroll to position [696, 0]
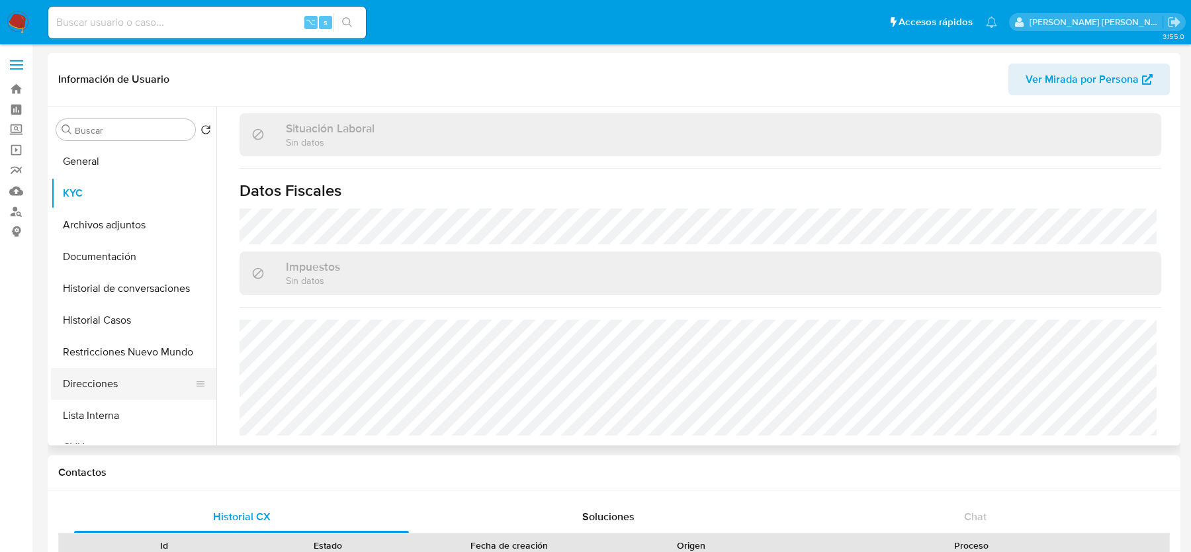
click at [91, 380] on button "Direcciones" at bounding box center [128, 384] width 155 height 32
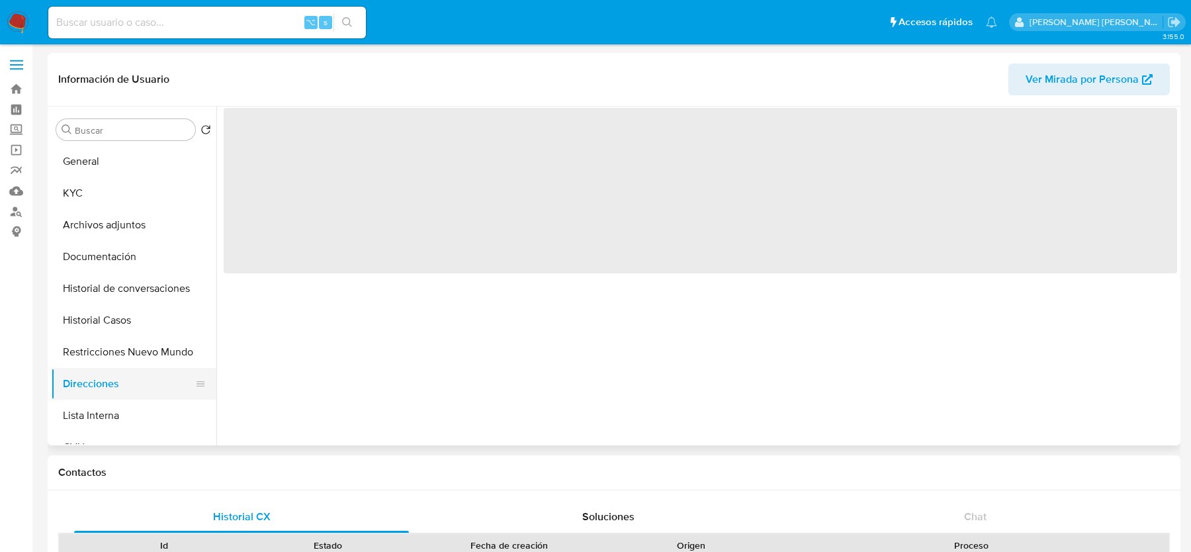
scroll to position [0, 0]
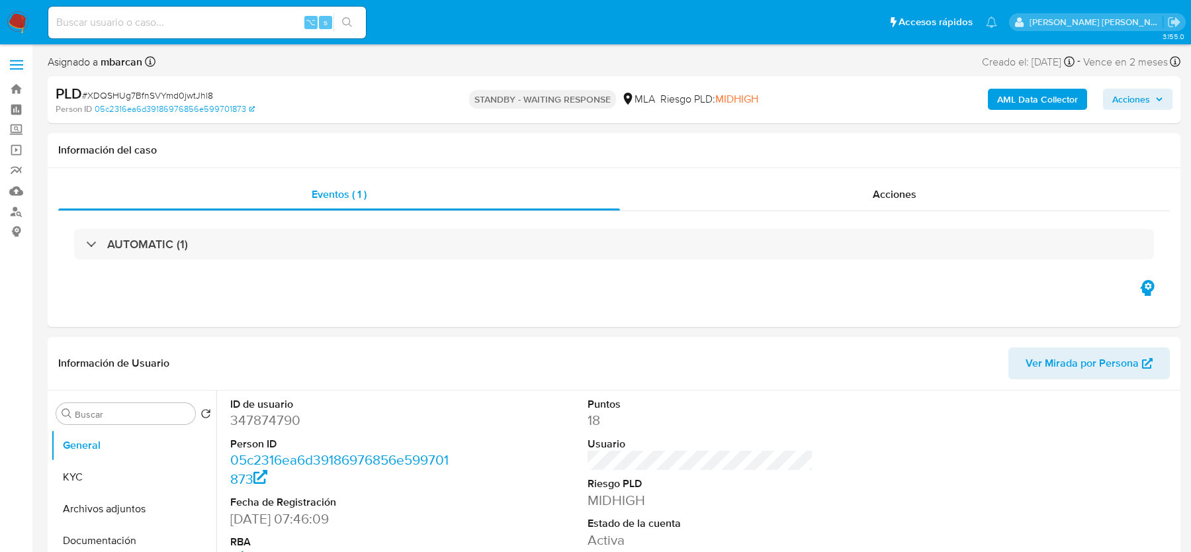
select select "10"
click at [107, 28] on input at bounding box center [207, 22] width 318 height 17
paste input "vuZnqu8fRzqTe1JtQJ2ow6FL"
type input "vuZnqu8fRzqTe1JtQJ2ow6FL"
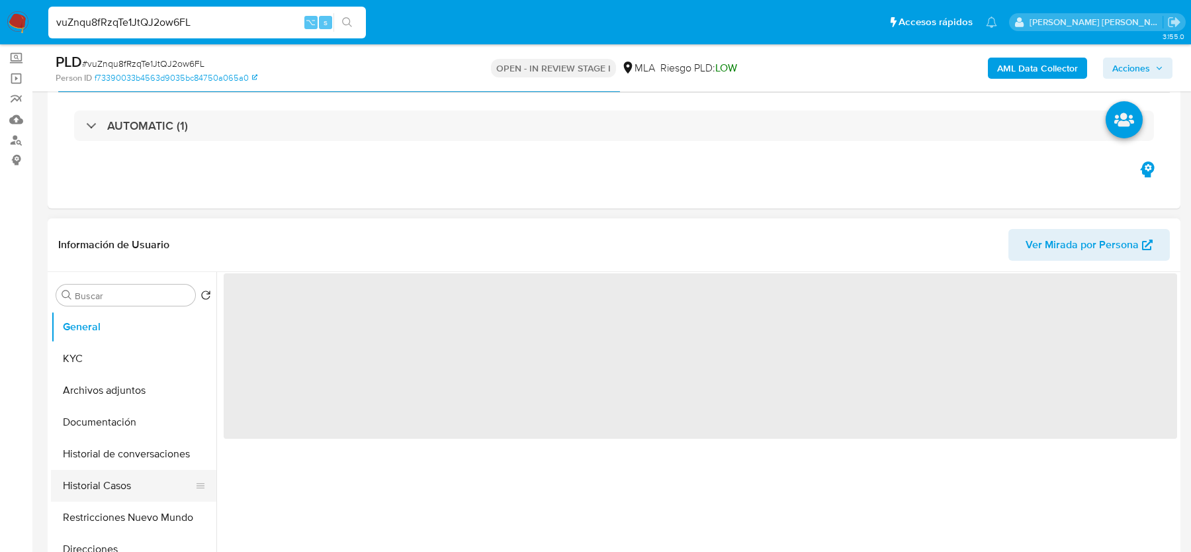
scroll to position [88, 0]
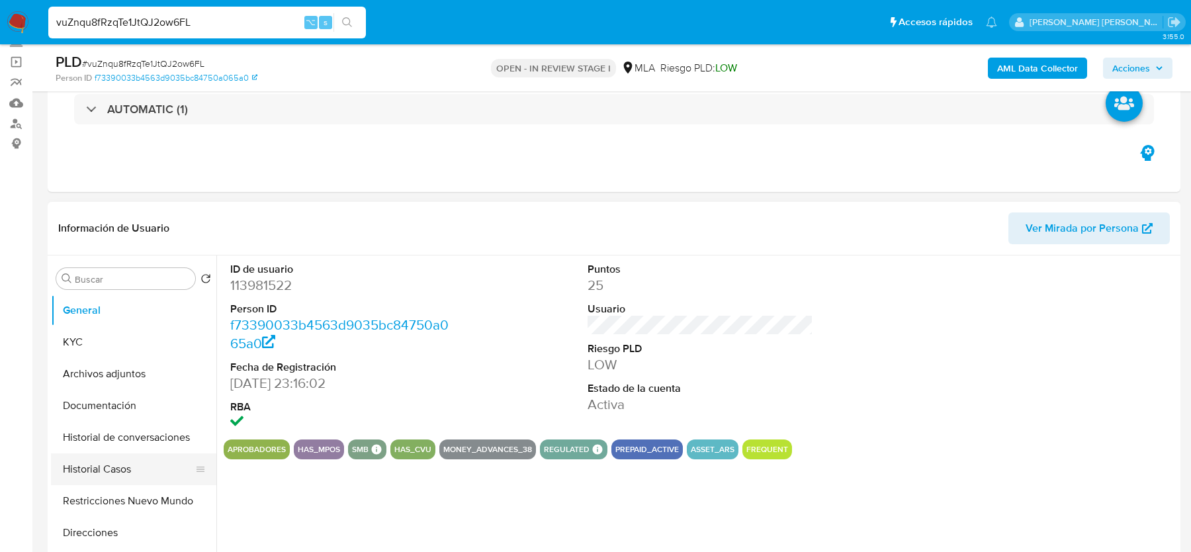
click at [95, 463] on button "Historial Casos" at bounding box center [128, 469] width 155 height 32
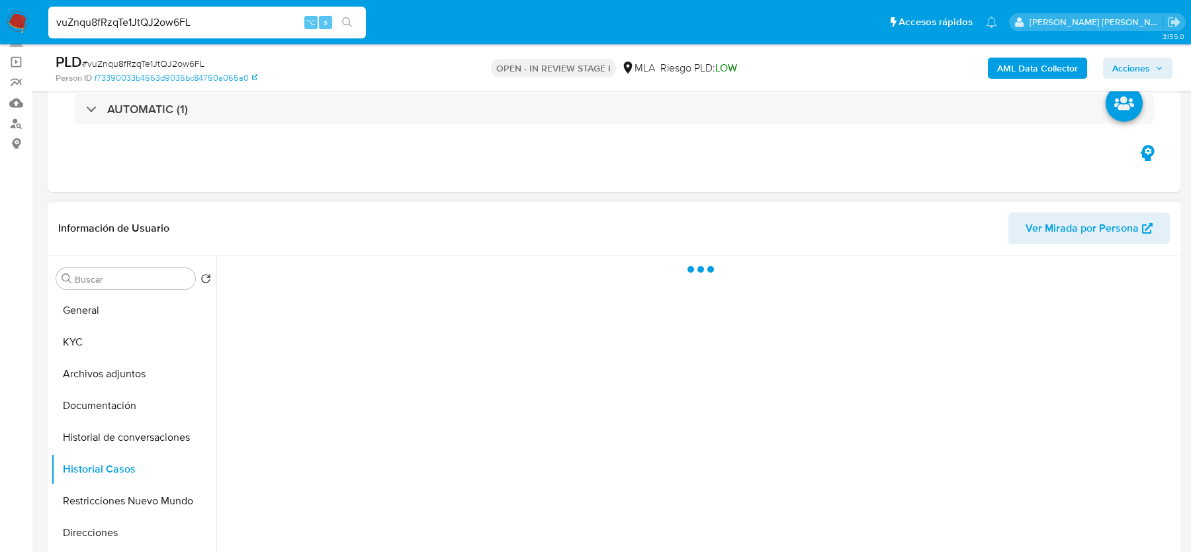
select select "10"
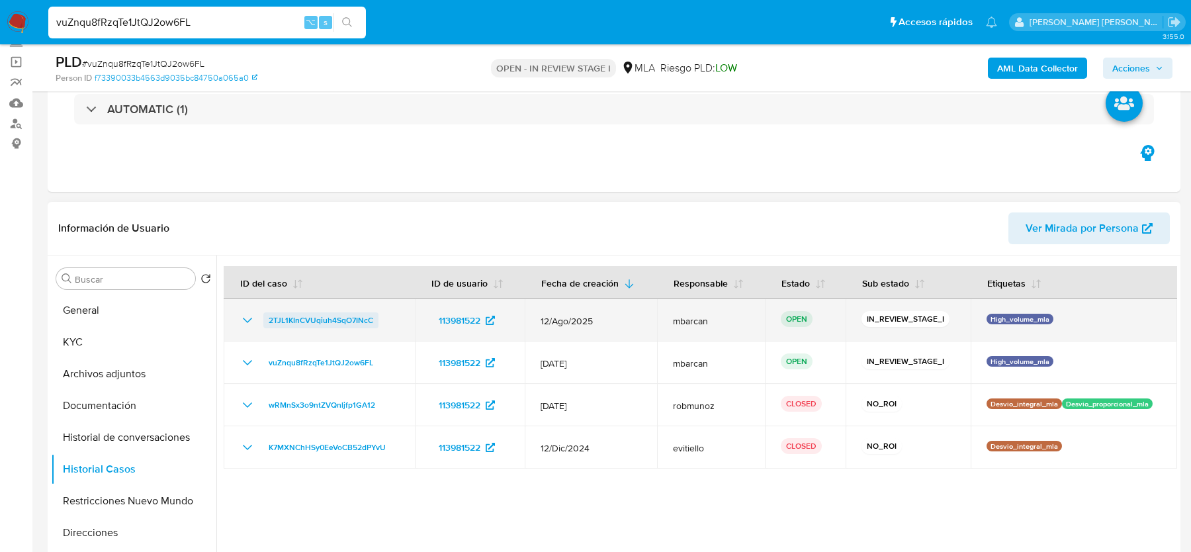
click at [327, 318] on span "2TJL1KInCVUqiuh4SqO7INcC" at bounding box center [321, 320] width 105 height 16
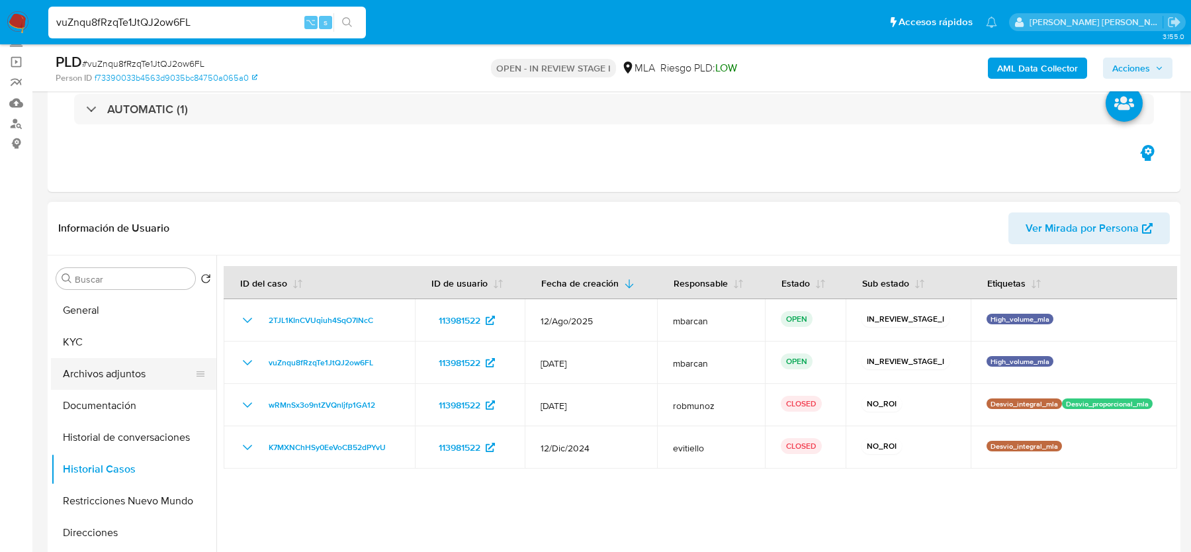
click at [109, 373] on button "Archivos adjuntos" at bounding box center [128, 374] width 155 height 32
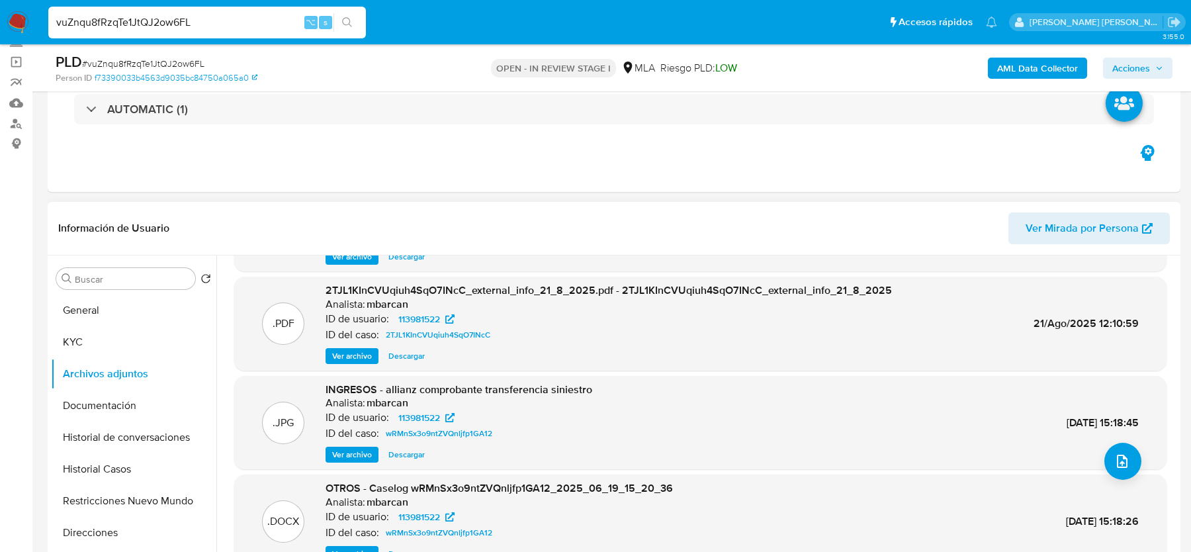
scroll to position [111, 0]
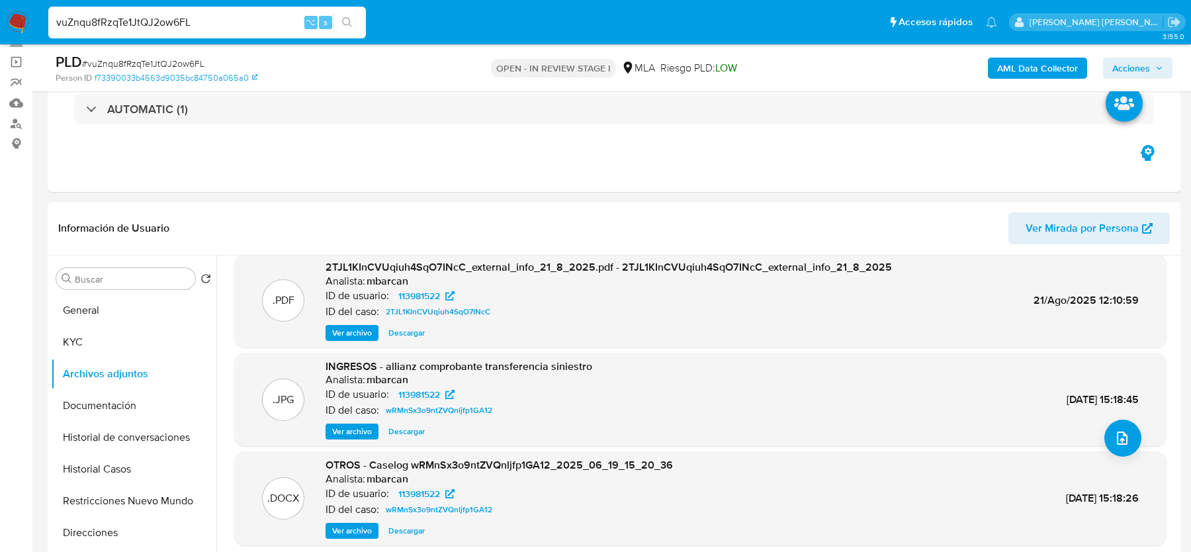
click at [347, 531] on span "Ver archivo" at bounding box center [352, 530] width 40 height 13
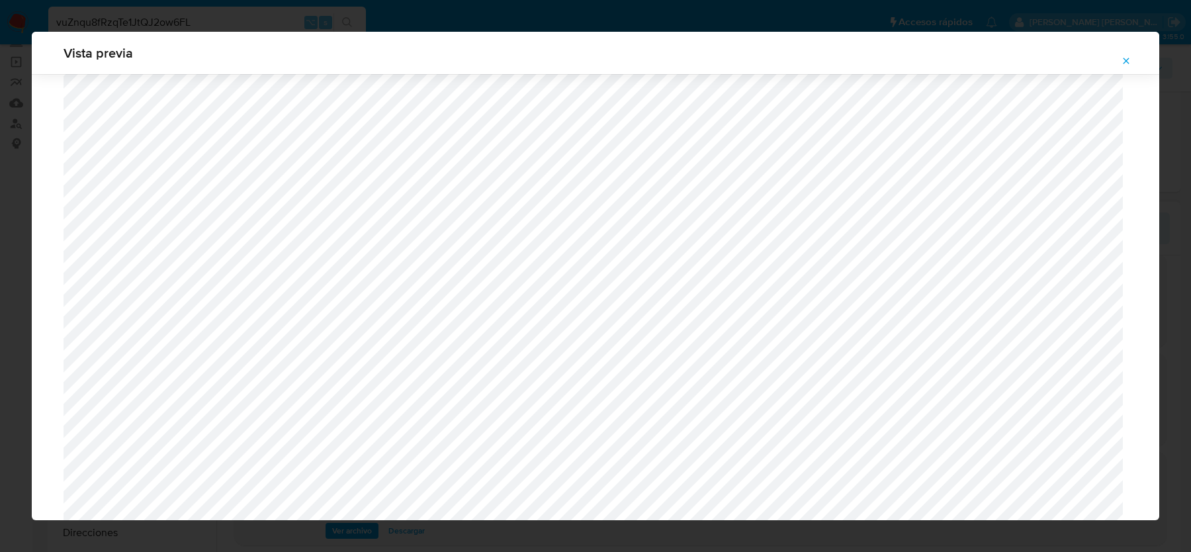
scroll to position [0, 0]
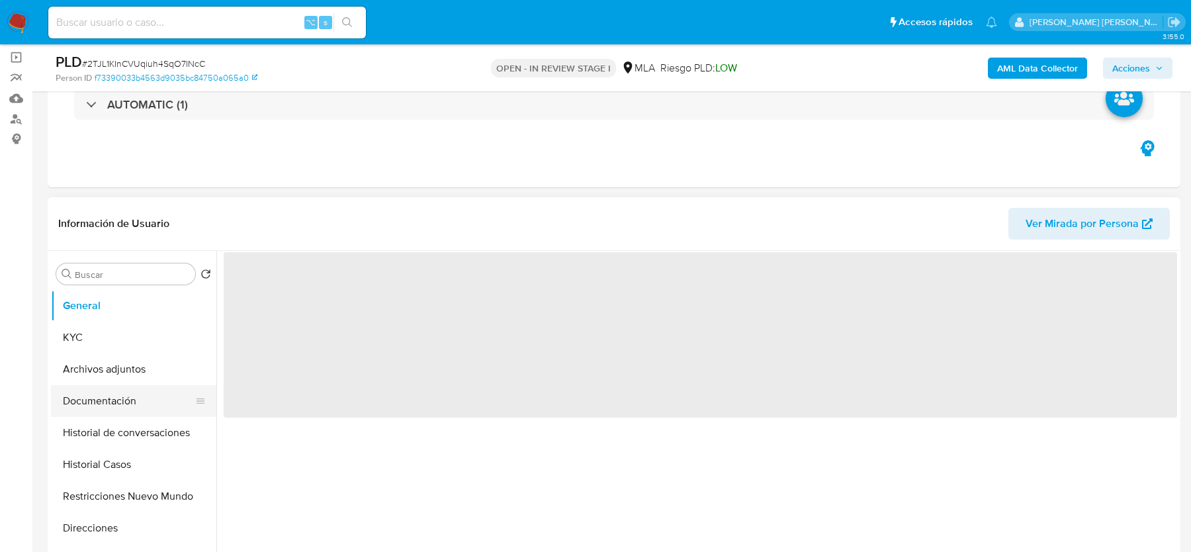
scroll to position [117, 0]
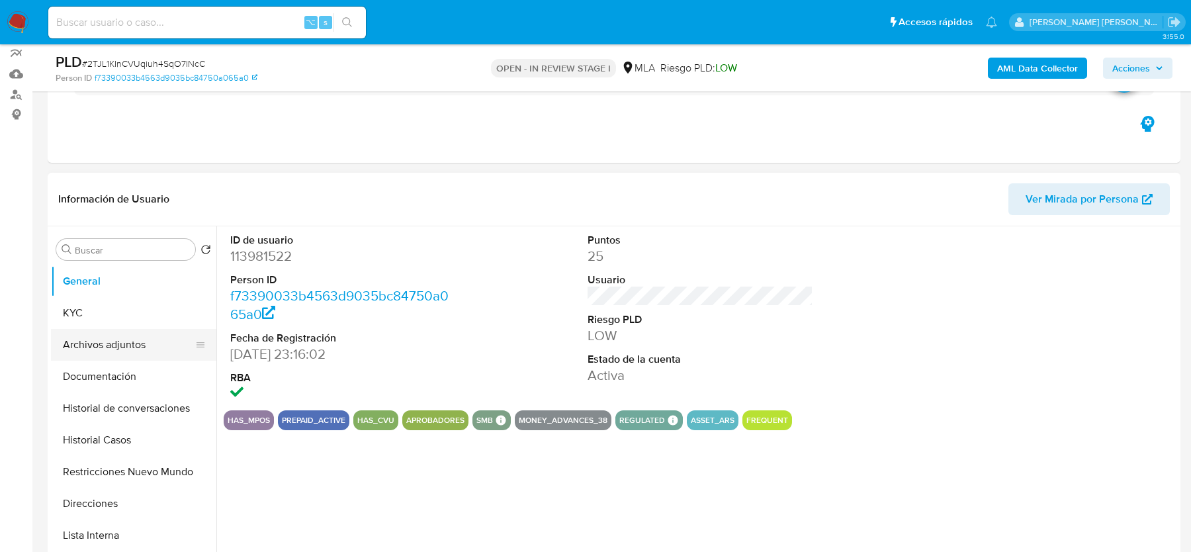
click at [132, 343] on button "Archivos adjuntos" at bounding box center [128, 345] width 155 height 32
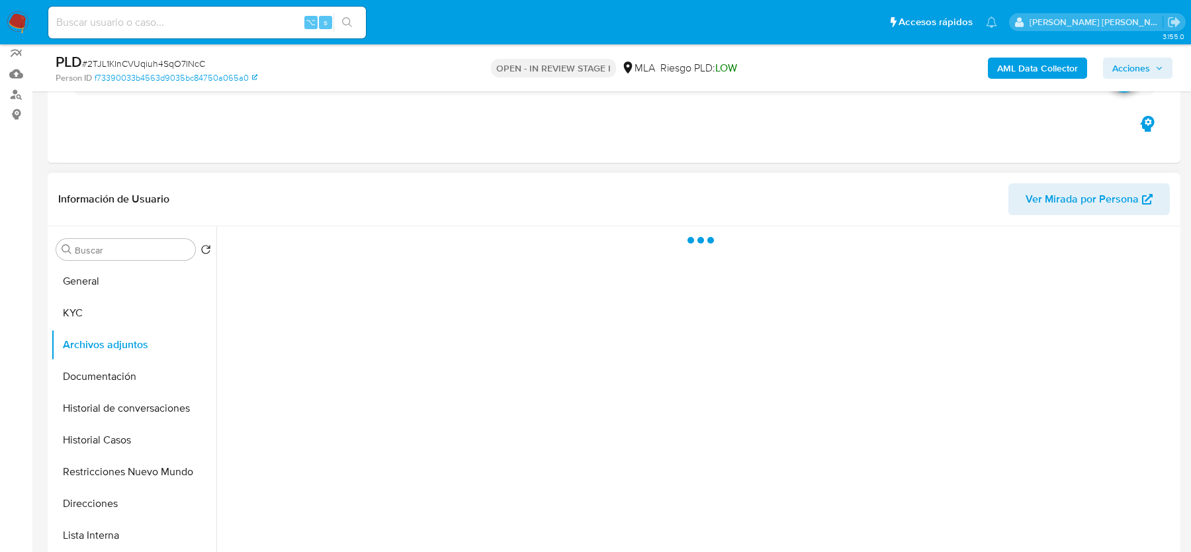
select select "10"
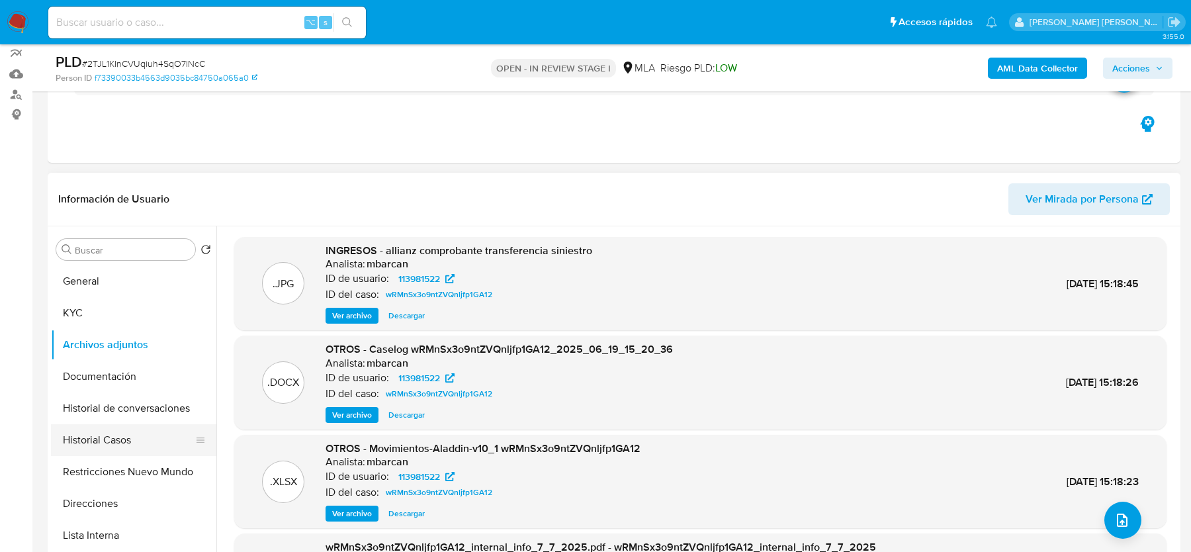
click at [124, 449] on button "Historial Casos" at bounding box center [128, 440] width 155 height 32
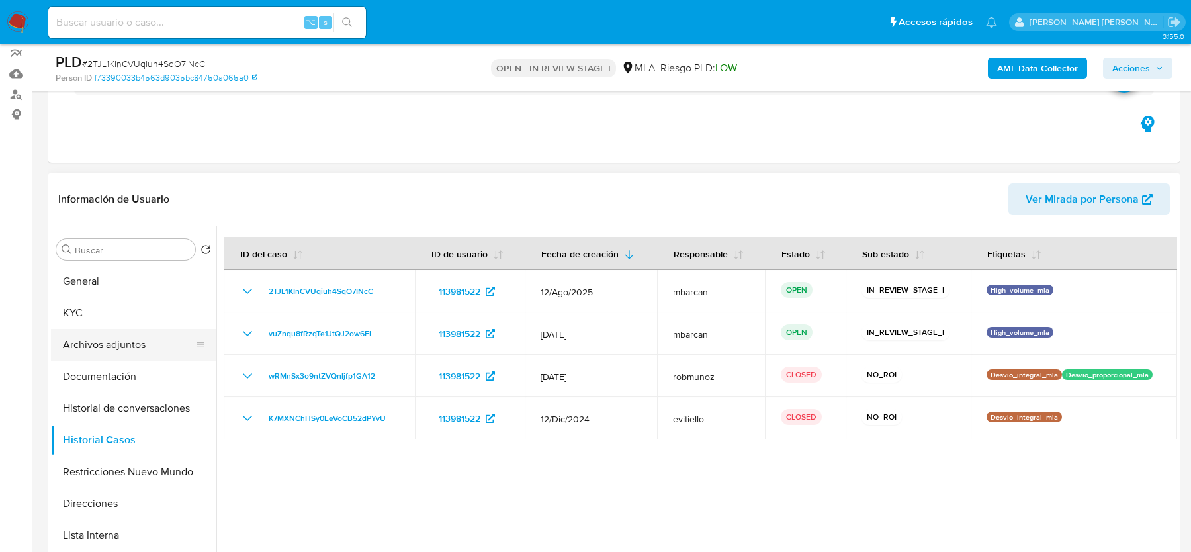
click at [118, 342] on button "Archivos adjuntos" at bounding box center [128, 345] width 155 height 32
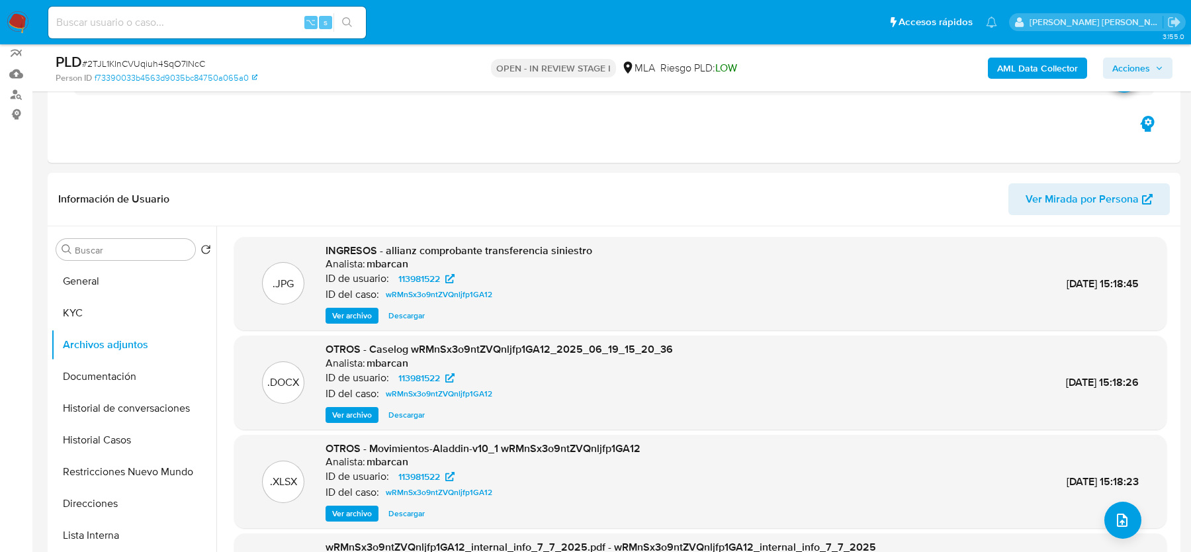
click at [1017, 70] on b "AML Data Collector" at bounding box center [1037, 68] width 81 height 21
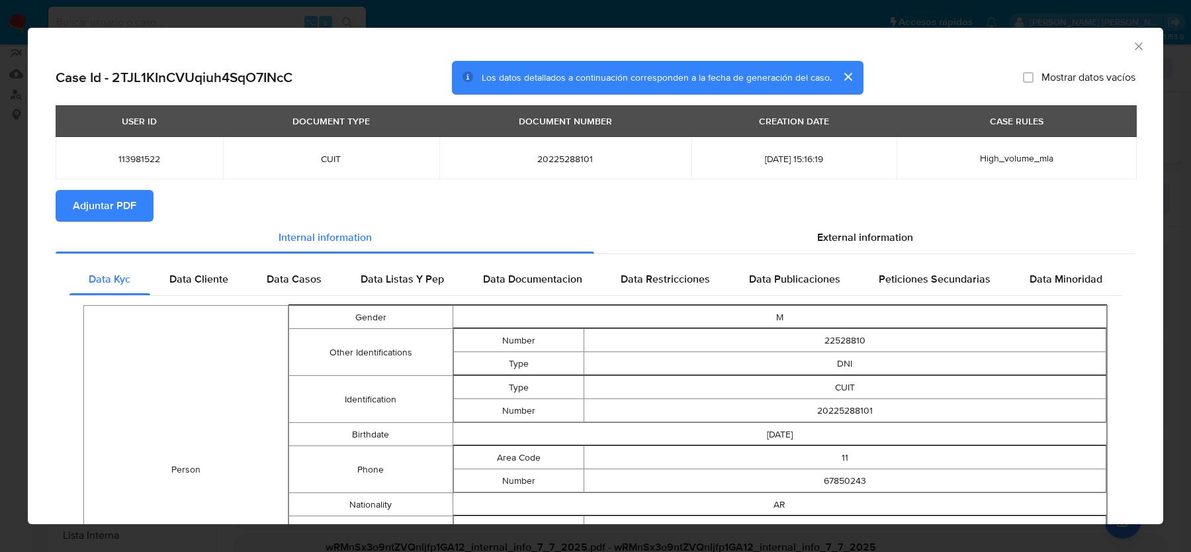
click at [126, 216] on span "Adjuntar PDF" at bounding box center [105, 205] width 64 height 29
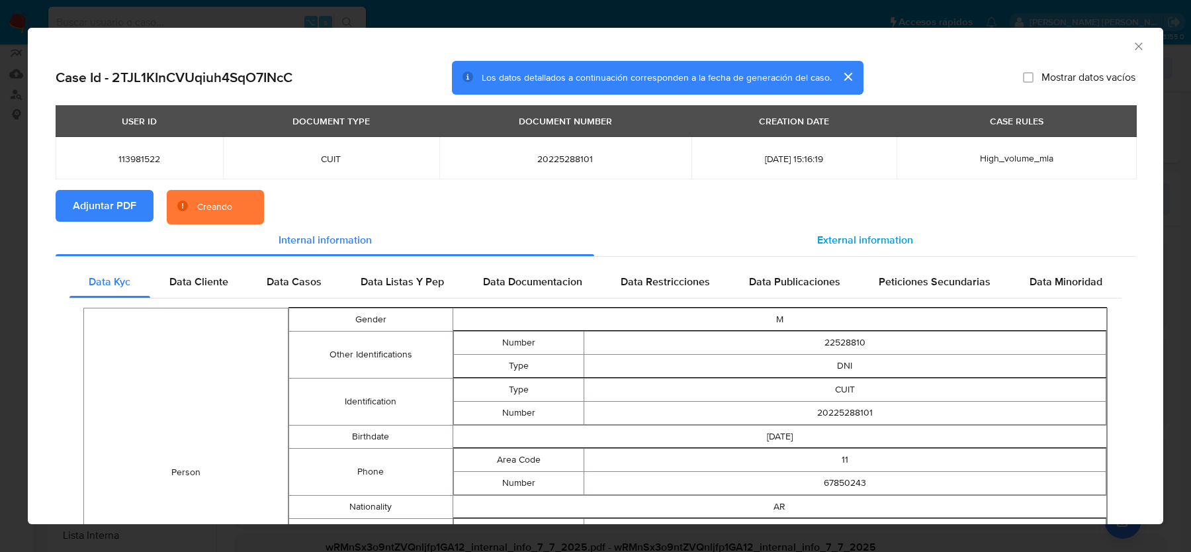
click at [802, 251] on div "External information" at bounding box center [864, 240] width 541 height 32
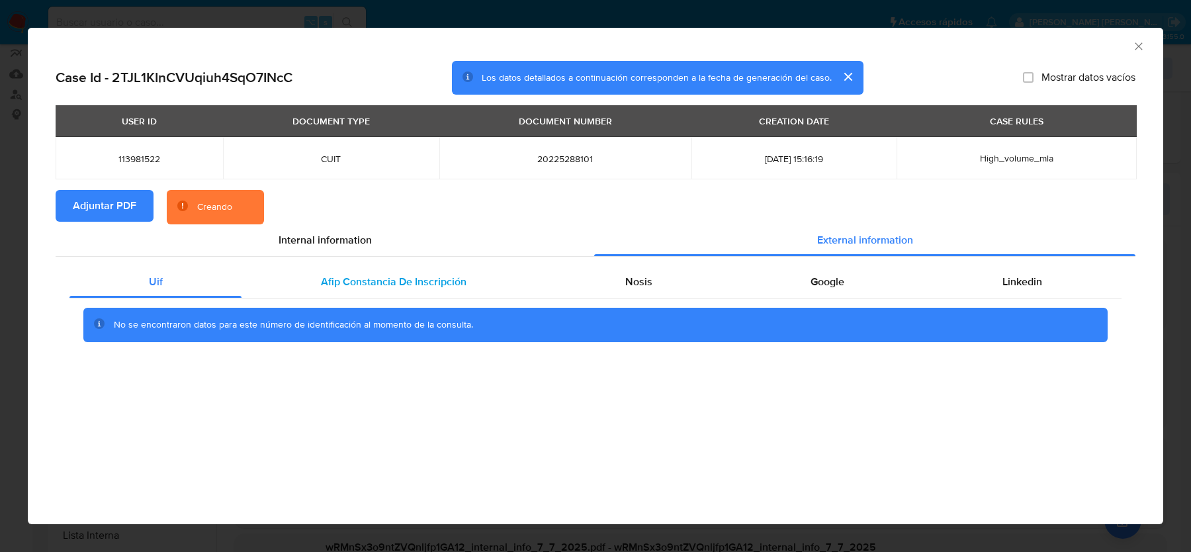
click at [398, 287] on span "Afip Constancia De Inscripción" at bounding box center [394, 281] width 146 height 15
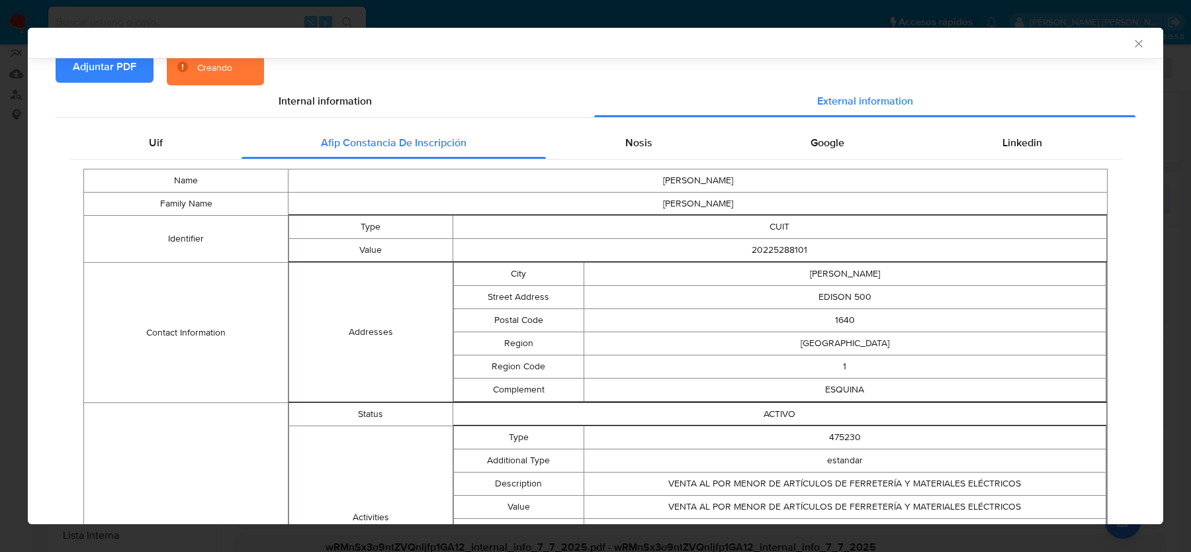
scroll to position [90, 0]
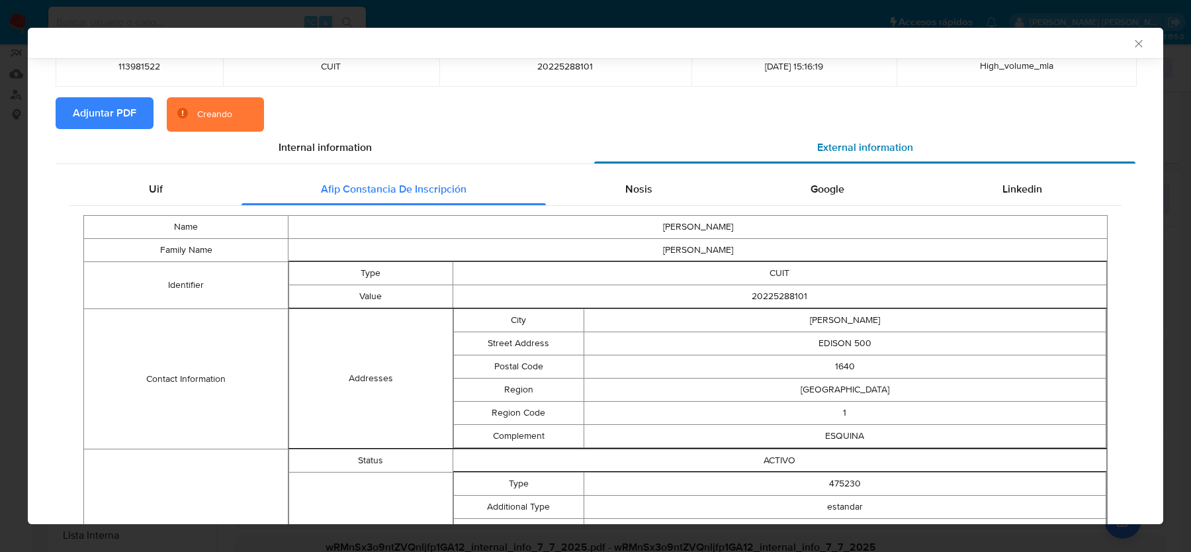
click at [628, 156] on div "External information" at bounding box center [864, 148] width 541 height 32
click at [630, 186] on span "Nosis" at bounding box center [638, 188] width 27 height 15
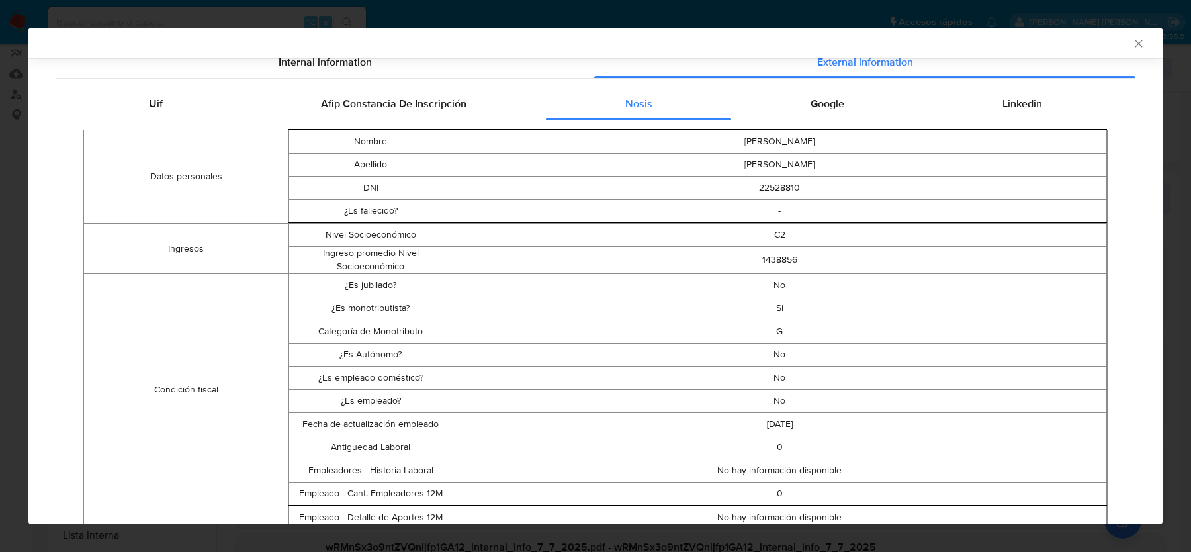
scroll to position [128, 0]
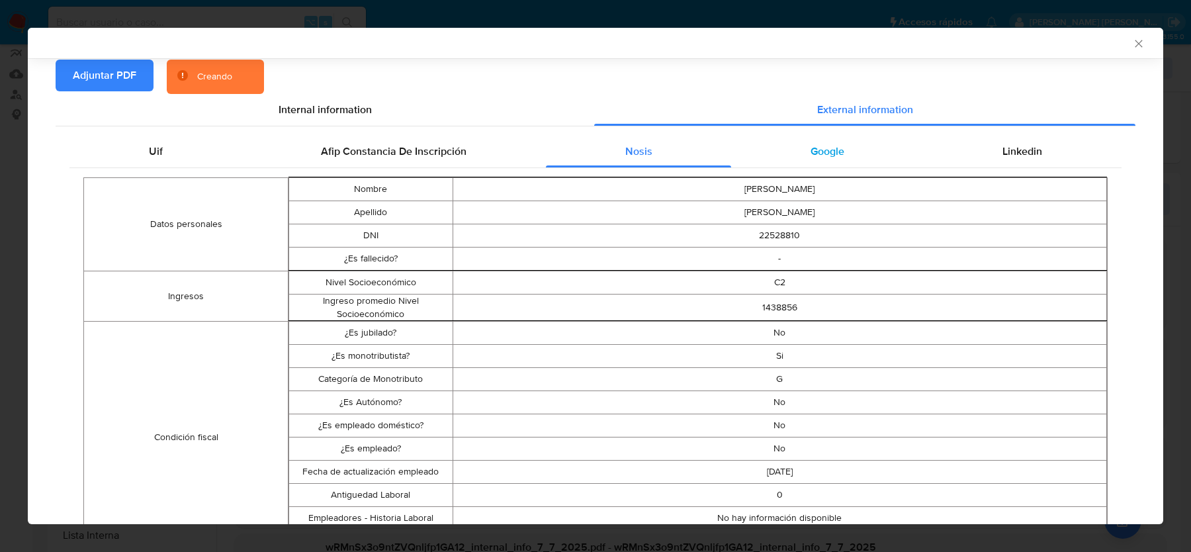
click at [840, 150] on span "Google" at bounding box center [828, 151] width 34 height 15
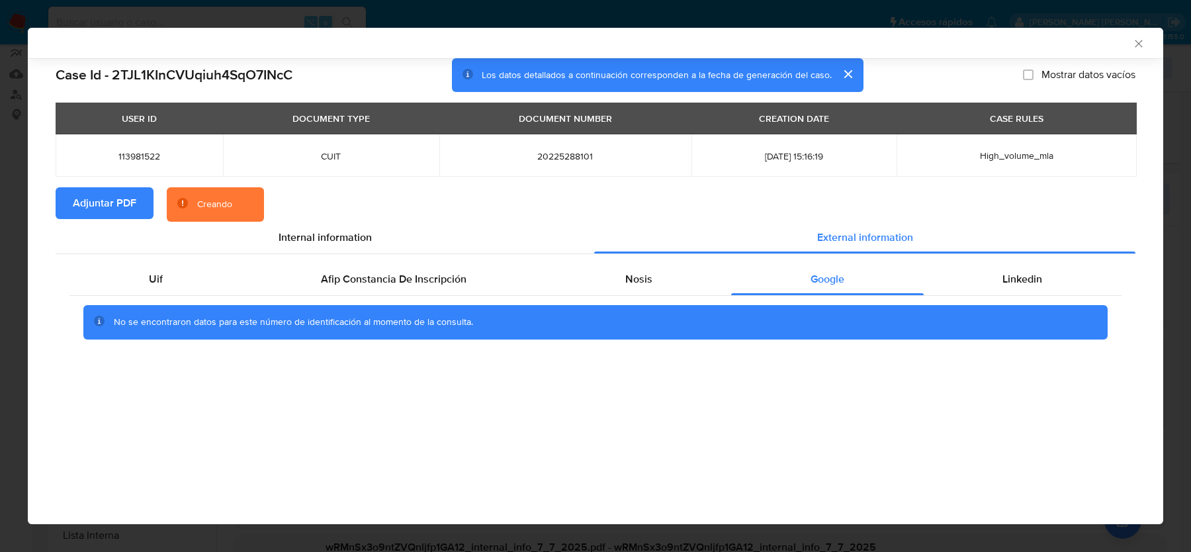
scroll to position [0, 0]
click at [1009, 160] on span "High_volume_mla" at bounding box center [1016, 155] width 73 height 13
click at [1012, 312] on div "No se encontraron datos para este número de identificación al momento de la con…" at bounding box center [595, 322] width 1025 height 34
click at [1012, 275] on span "Linkedin" at bounding box center [1023, 278] width 40 height 15
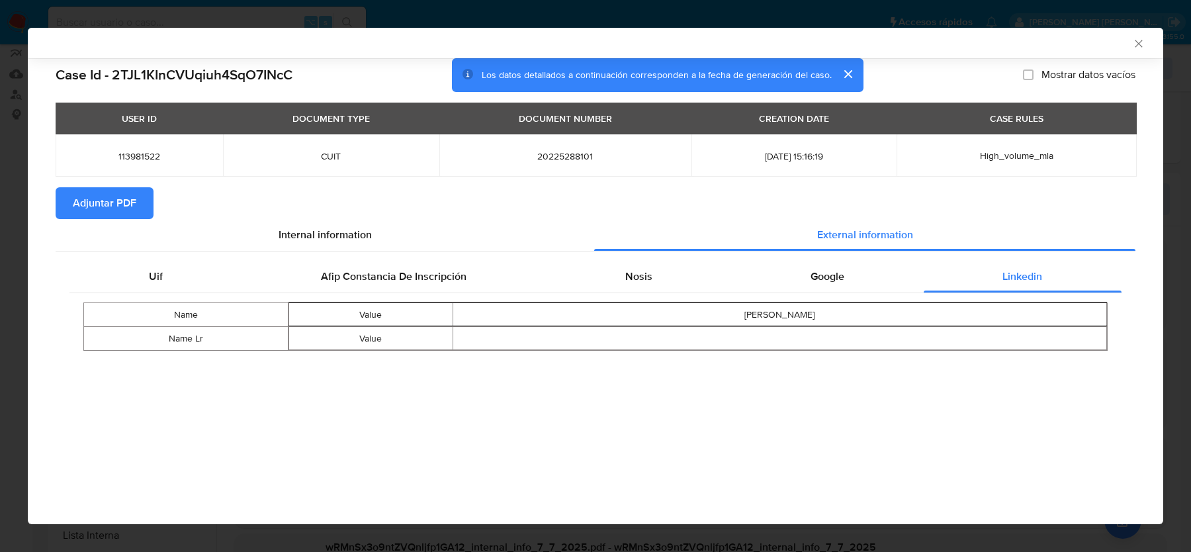
click at [1138, 47] on icon "Cerrar ventana" at bounding box center [1138, 43] width 13 height 13
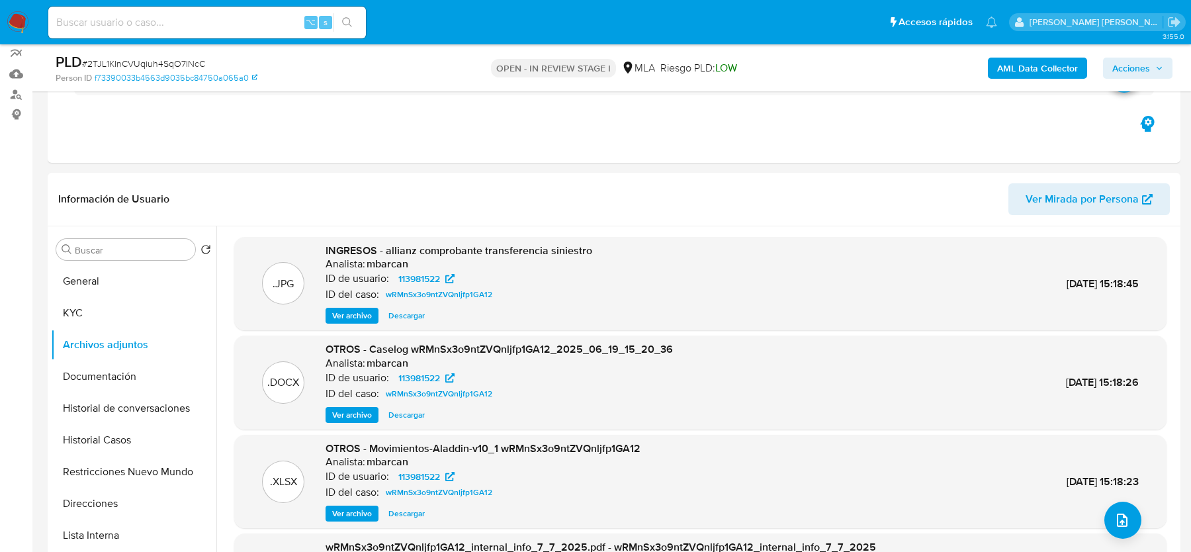
click at [145, 63] on span "# 2TJL1KInCVUqiuh4SqO7INcC" at bounding box center [143, 63] width 123 height 13
copy span "2TJL1KInCVUqiuh4SqO7INcC"
click at [158, 284] on button "General" at bounding box center [128, 281] width 155 height 32
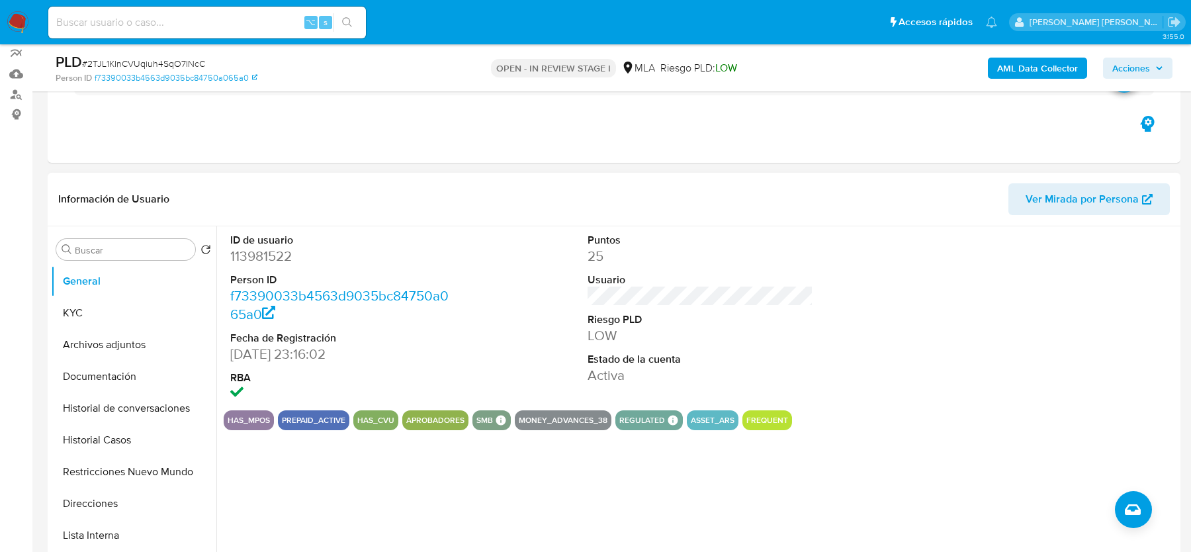
click at [269, 255] on dd "113981522" at bounding box center [342, 256] width 225 height 19
copy dd "113981522"
click at [103, 326] on button "KYC" at bounding box center [128, 313] width 155 height 32
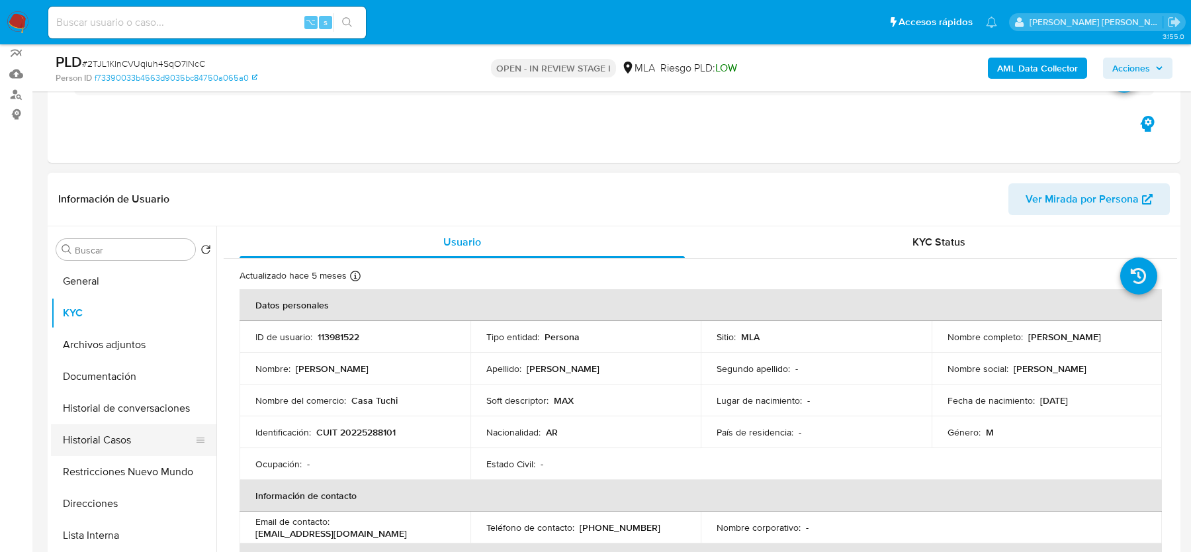
click at [101, 450] on button "Historial Casos" at bounding box center [128, 440] width 155 height 32
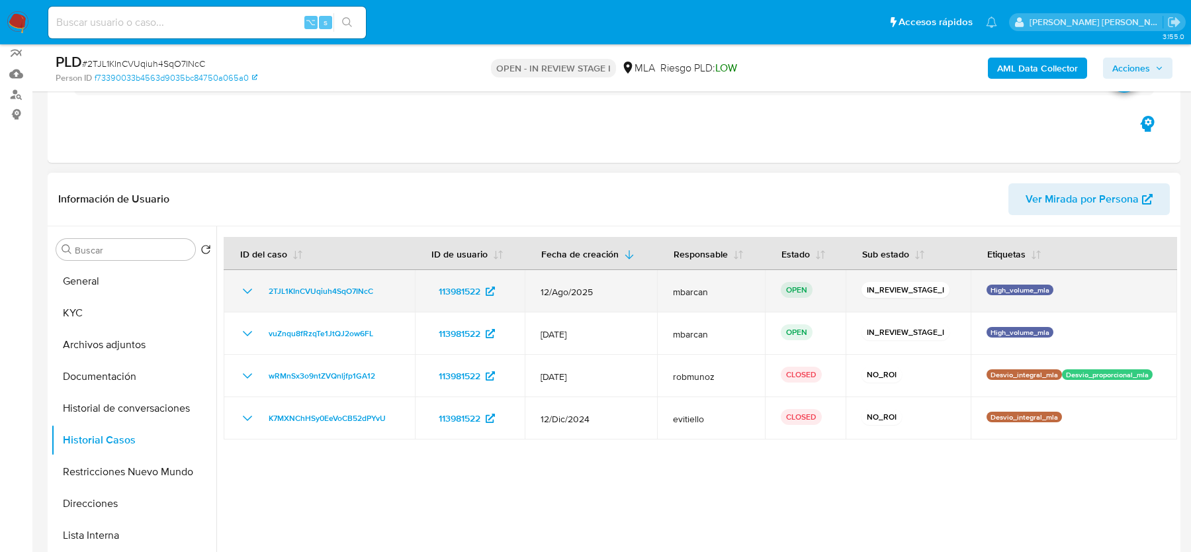
click at [400, 289] on td "2TJL1KInCVUqiuh4SqO7INcC" at bounding box center [319, 291] width 191 height 42
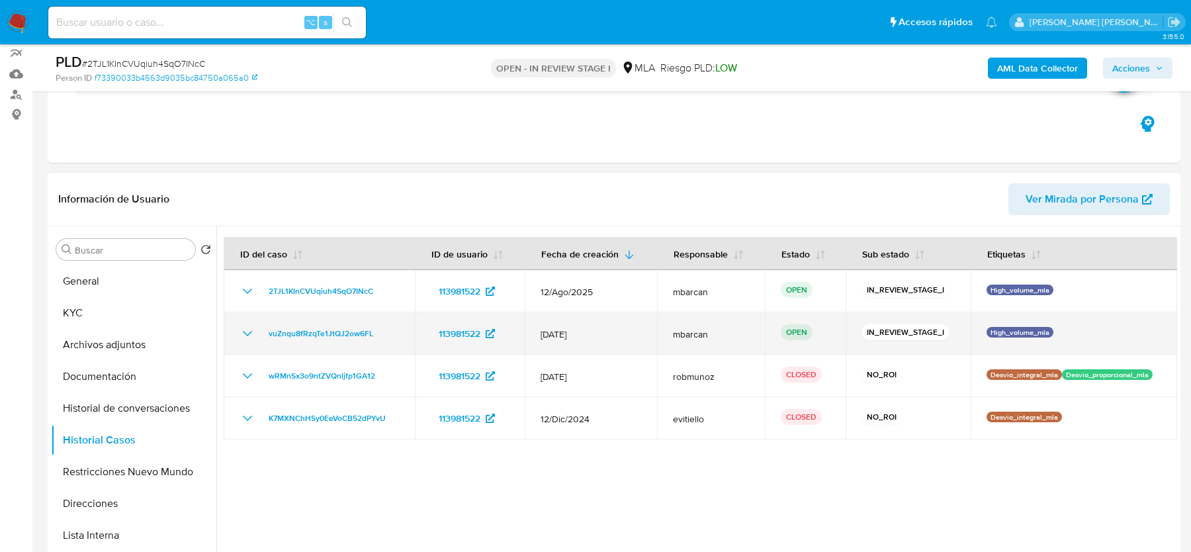
click at [381, 326] on div "vuZnqu8fRzqTe1JtQJ2ow6FL" at bounding box center [320, 334] width 160 height 16
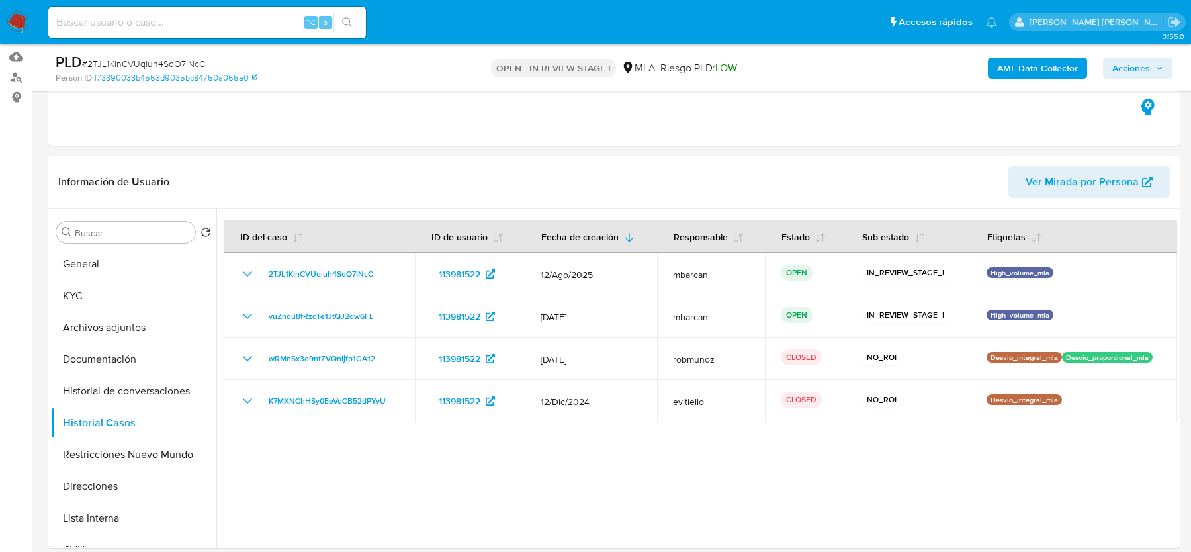
scroll to position [163, 0]
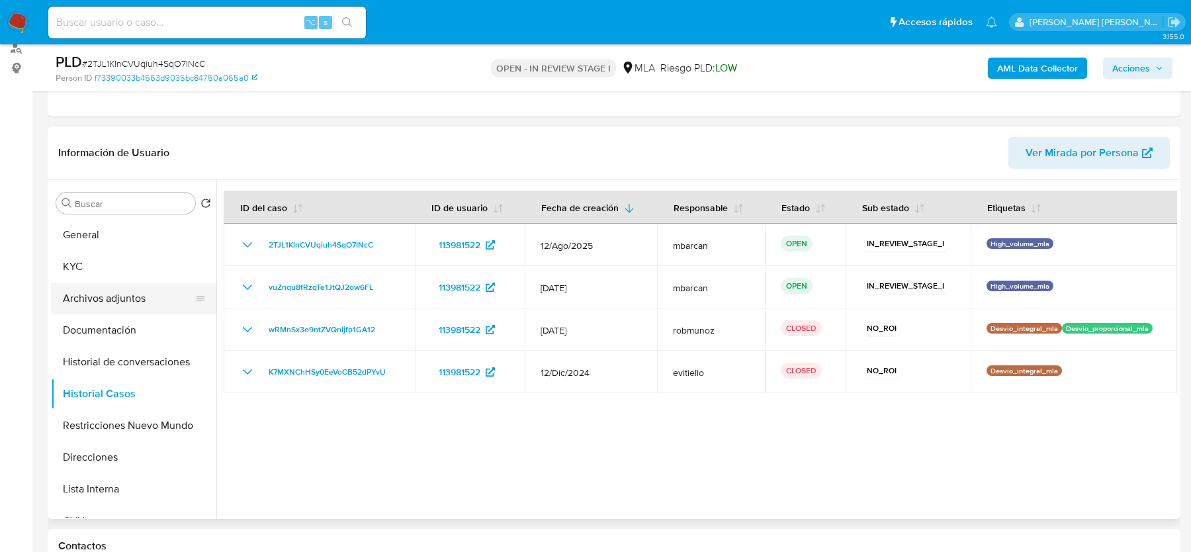
click at [93, 295] on button "Archivos adjuntos" at bounding box center [128, 299] width 155 height 32
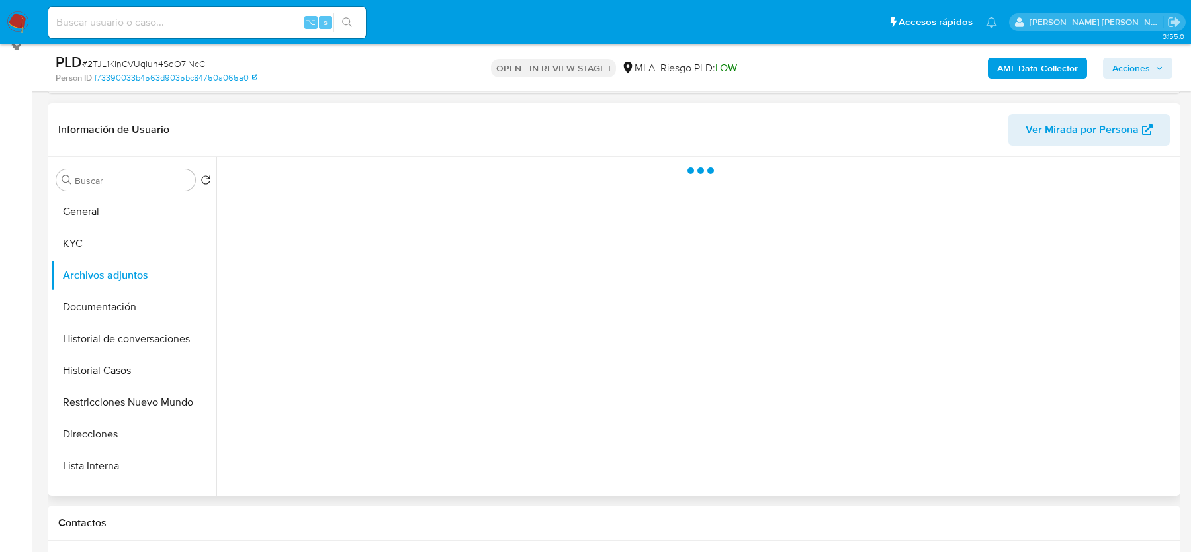
scroll to position [192, 0]
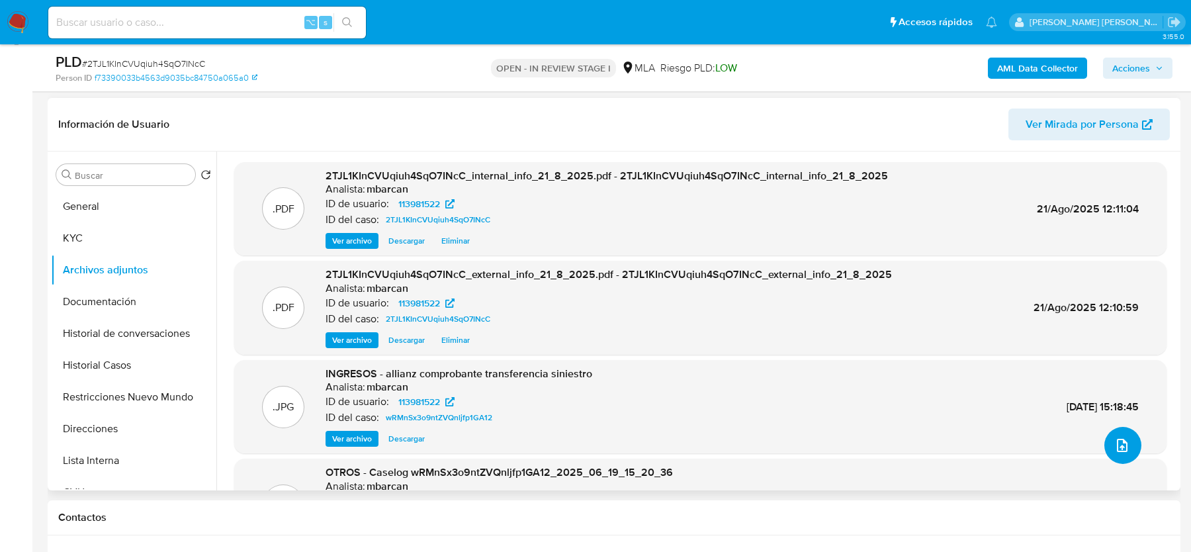
click at [1120, 443] on icon "upload-file" at bounding box center [1123, 445] width 16 height 16
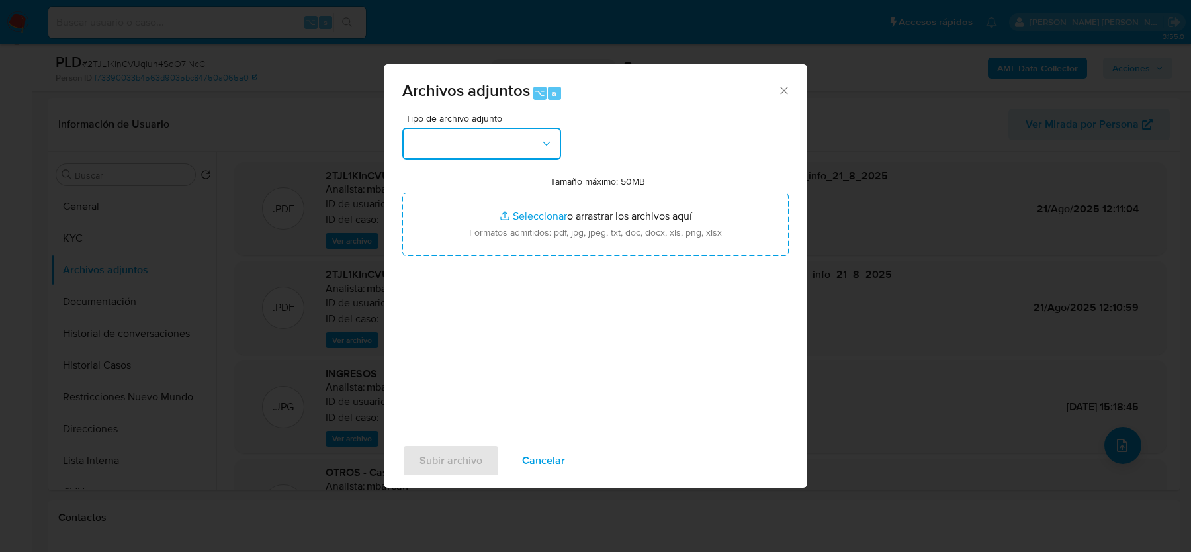
click at [507, 131] on button "button" at bounding box center [481, 144] width 159 height 32
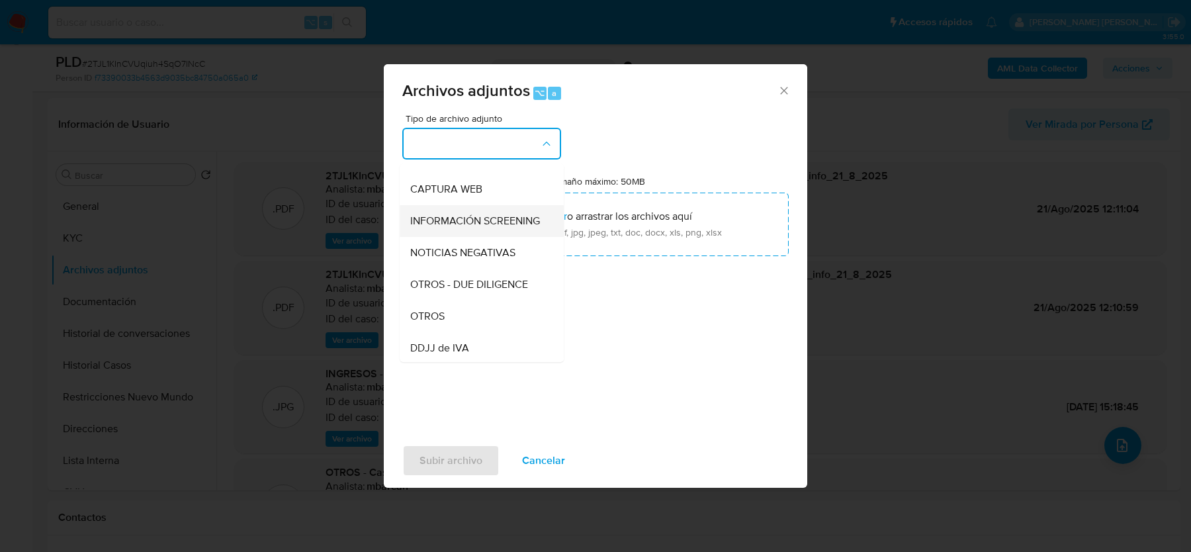
scroll to position [129, 0]
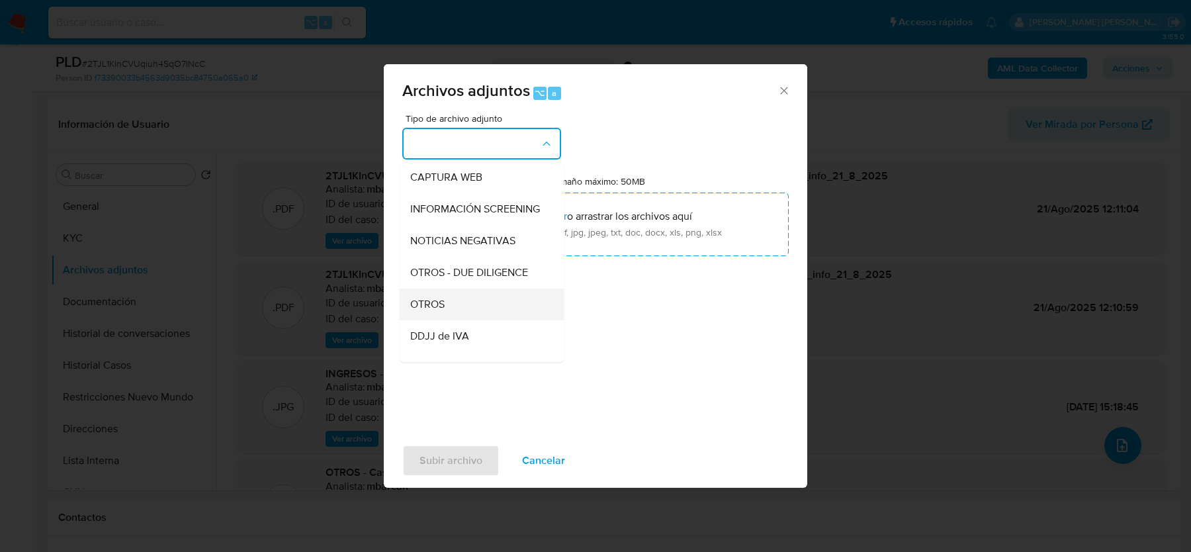
click at [459, 302] on div "OTROS" at bounding box center [477, 305] width 135 height 32
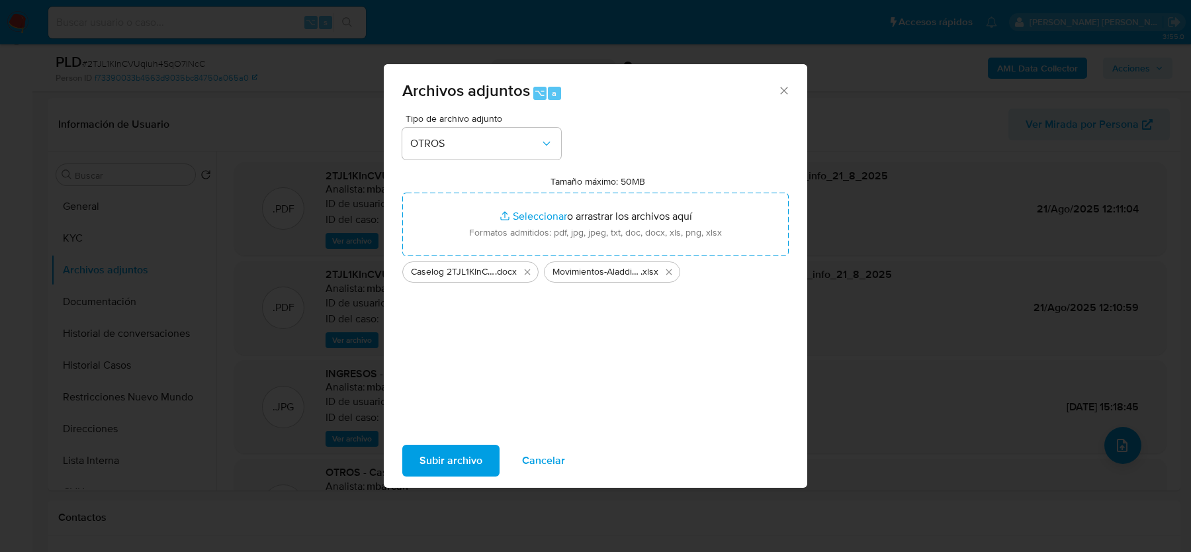
click at [435, 458] on span "Subir archivo" at bounding box center [451, 460] width 63 height 29
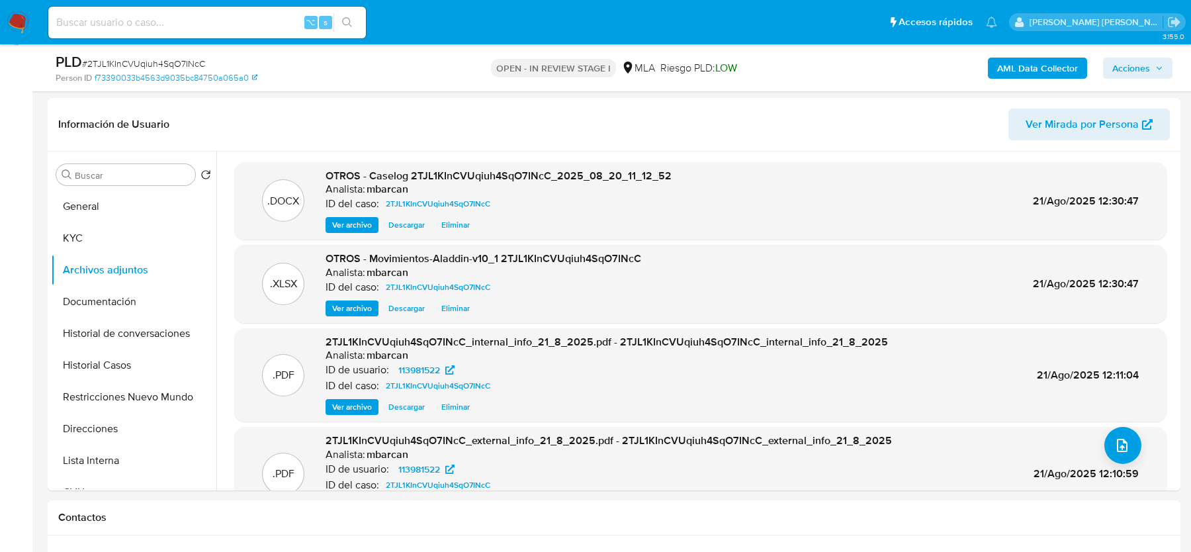
click at [1122, 69] on span "Acciones" at bounding box center [1132, 68] width 38 height 21
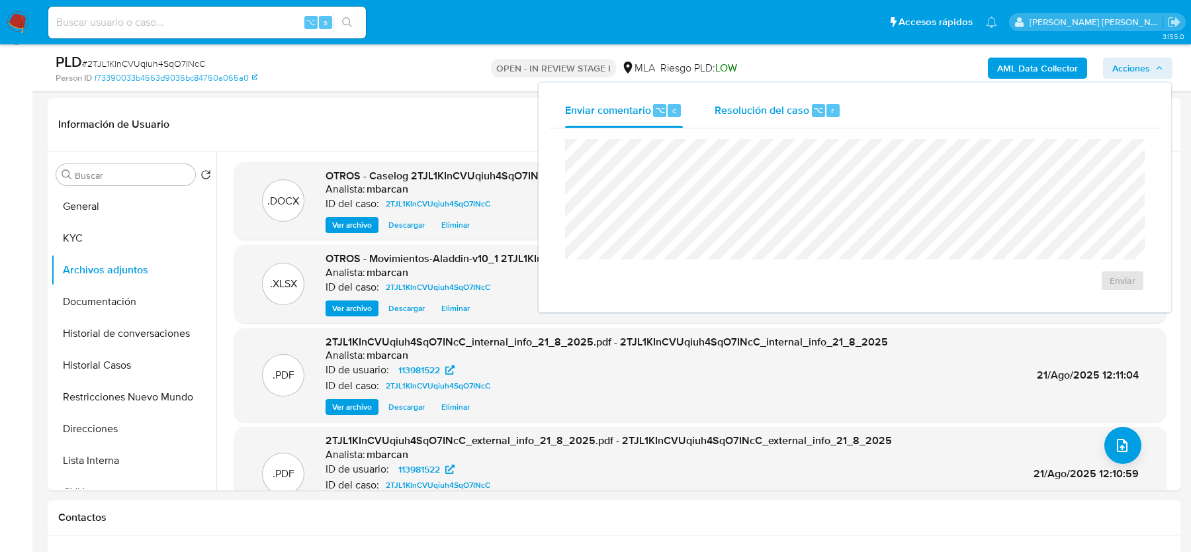
click at [770, 109] on span "Resolución del caso" at bounding box center [762, 109] width 95 height 15
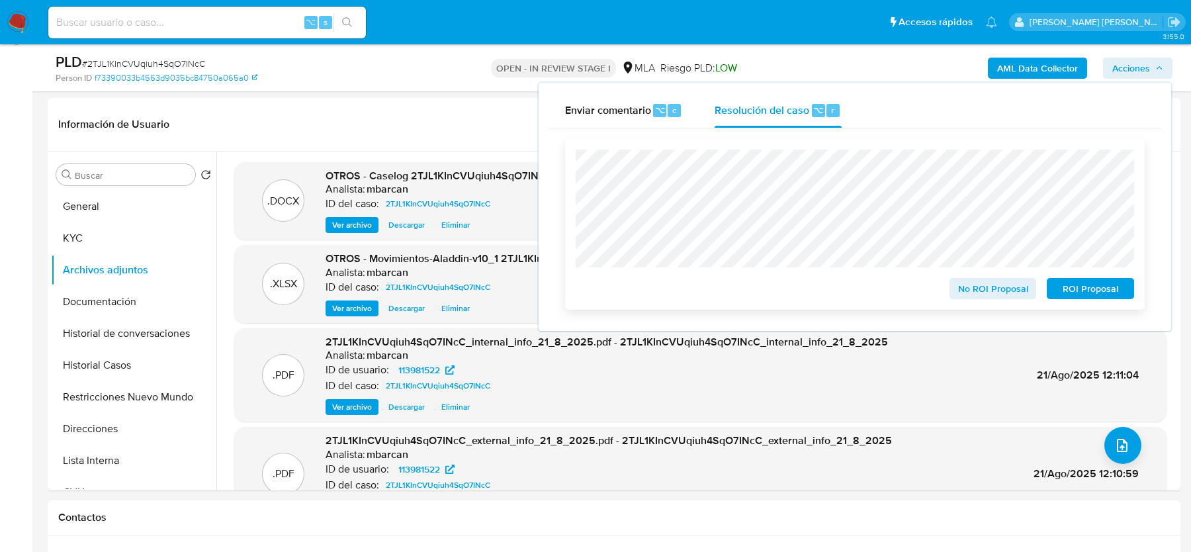
click at [962, 279] on div "No ROI Proposal" at bounding box center [993, 286] width 98 height 26
click at [962, 293] on span "No ROI Proposal" at bounding box center [993, 288] width 69 height 19
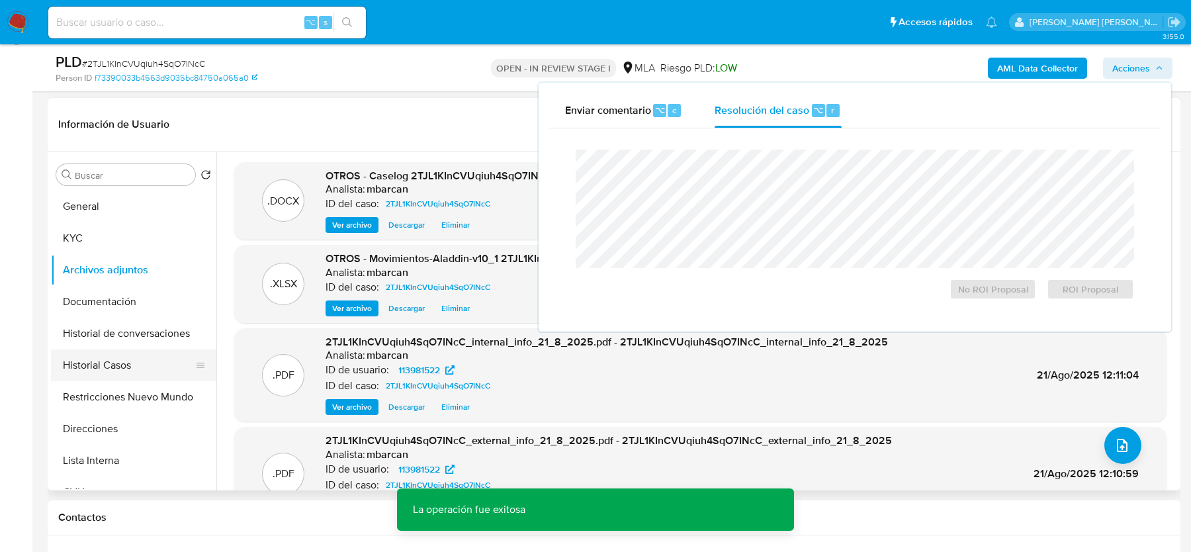
click at [93, 375] on button "Historial Casos" at bounding box center [128, 365] width 155 height 32
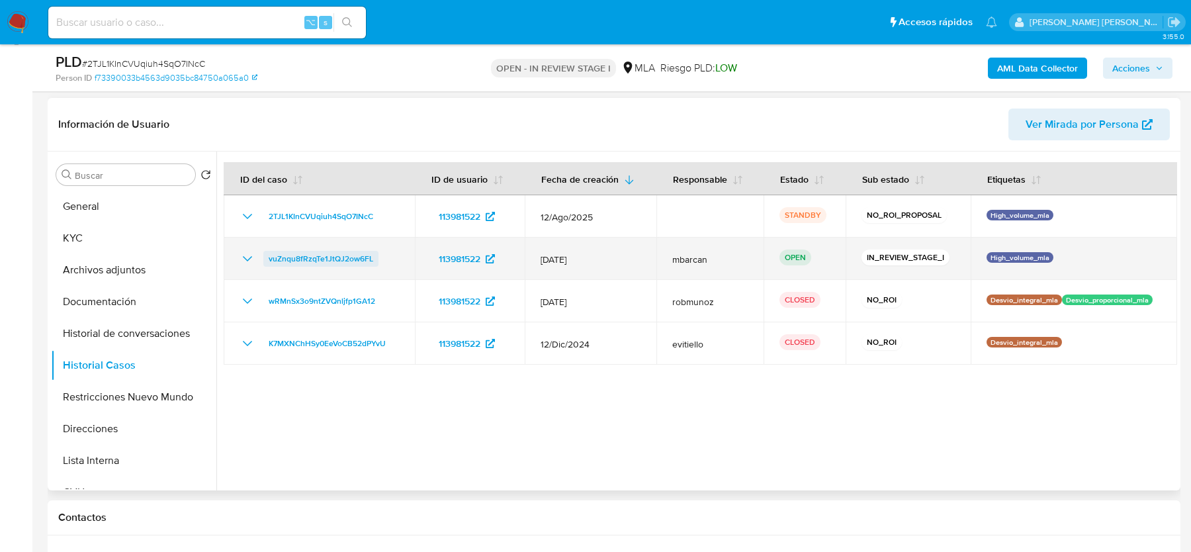
click at [302, 258] on span "vuZnqu8fRzqTe1JtQJ2ow6FL" at bounding box center [321, 259] width 105 height 16
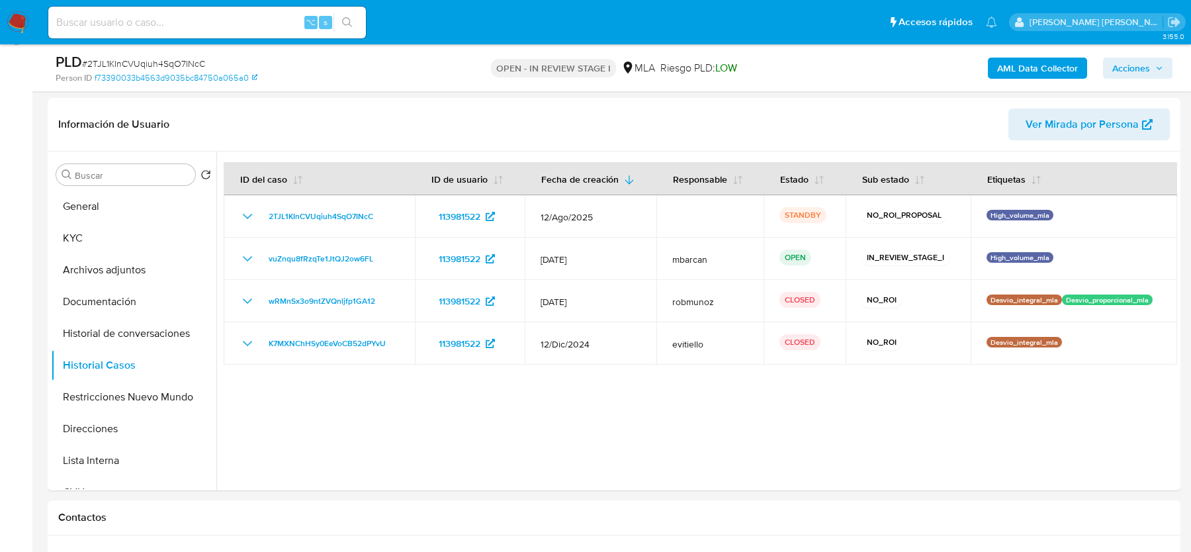
click at [109, 63] on span "# 2TJL1KInCVUqiuh4SqO7INcC" at bounding box center [143, 63] width 123 height 13
copy span "2TJL1KInCVUqiuh4SqO7INcC"
click at [26, 15] on img at bounding box center [18, 22] width 23 height 23
click at [187, 23] on input at bounding box center [207, 22] width 318 height 17
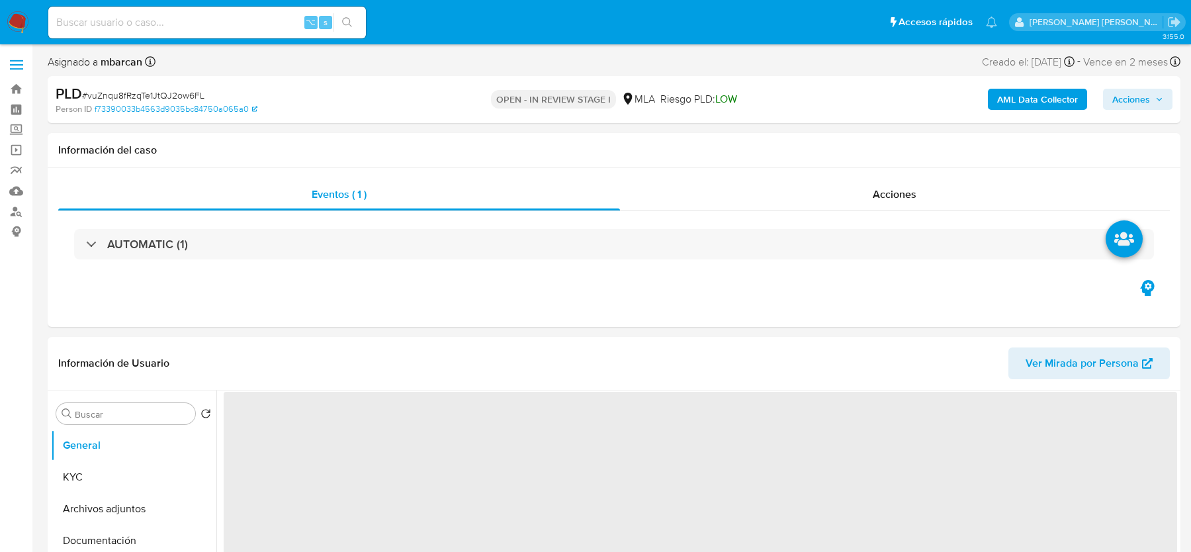
click at [1122, 97] on span "Acciones" at bounding box center [1132, 99] width 38 height 21
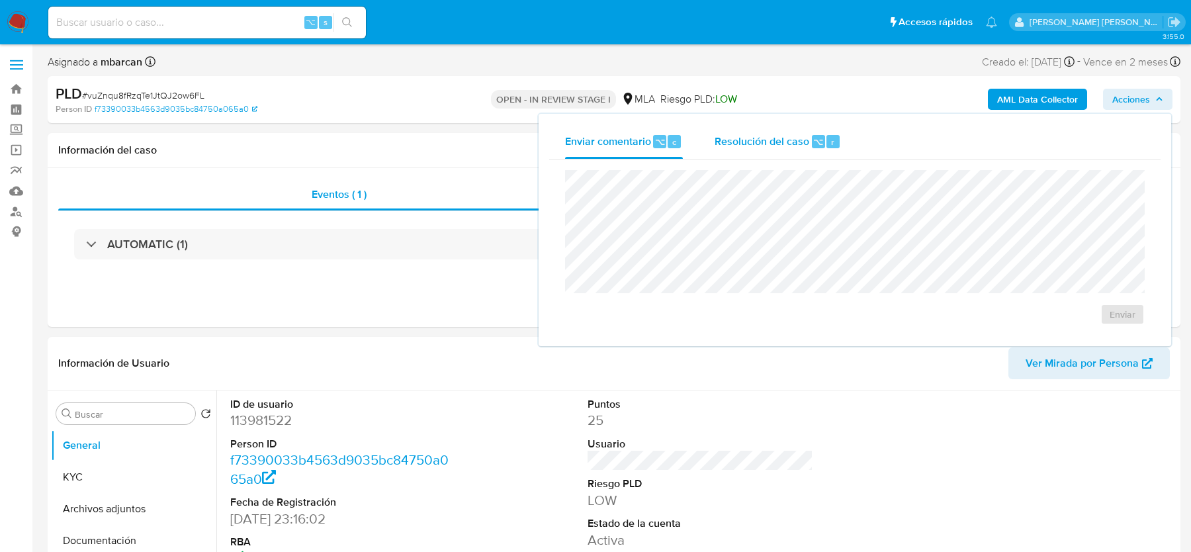
click at [815, 142] on span "⌥" at bounding box center [818, 142] width 10 height 13
select select "10"
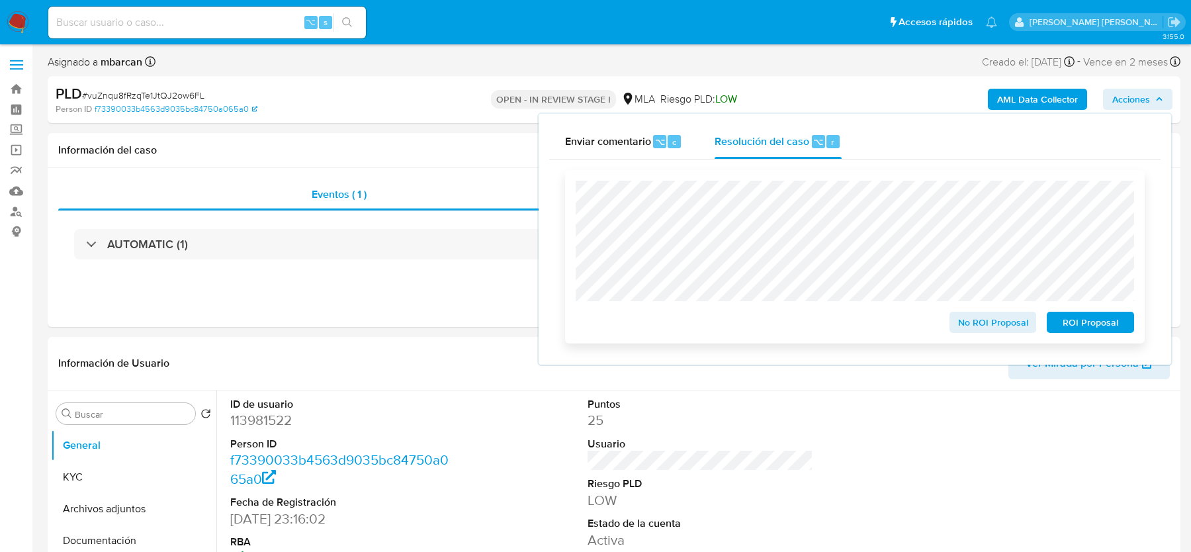
click at [983, 322] on span "No ROI Proposal" at bounding box center [993, 322] width 69 height 19
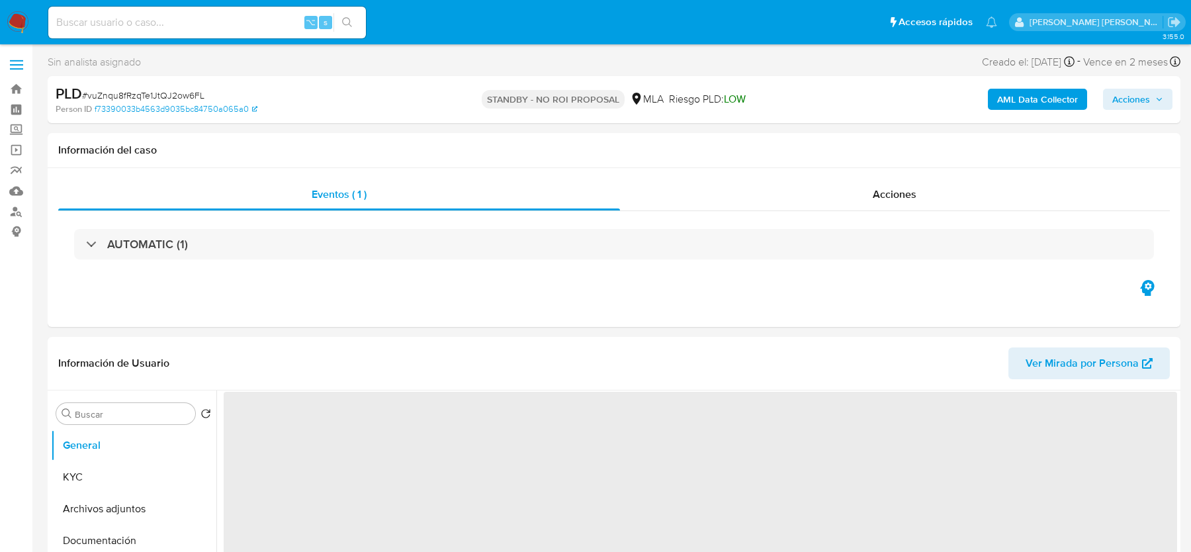
select select "10"
